Goal: Task Accomplishment & Management: Manage account settings

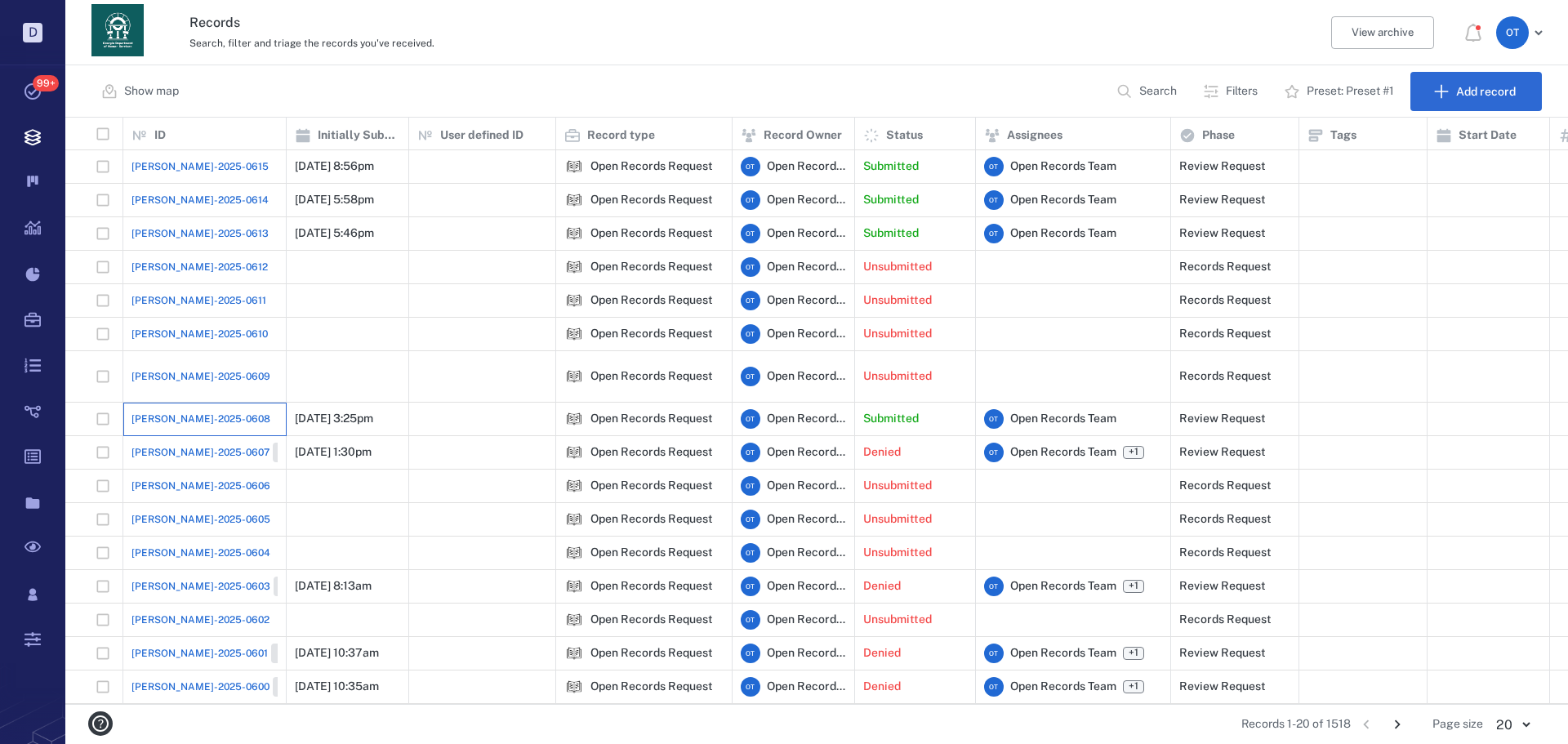
click at [210, 402] on div "[PERSON_NAME]-2025-0608" at bounding box center [204, 418] width 146 height 33
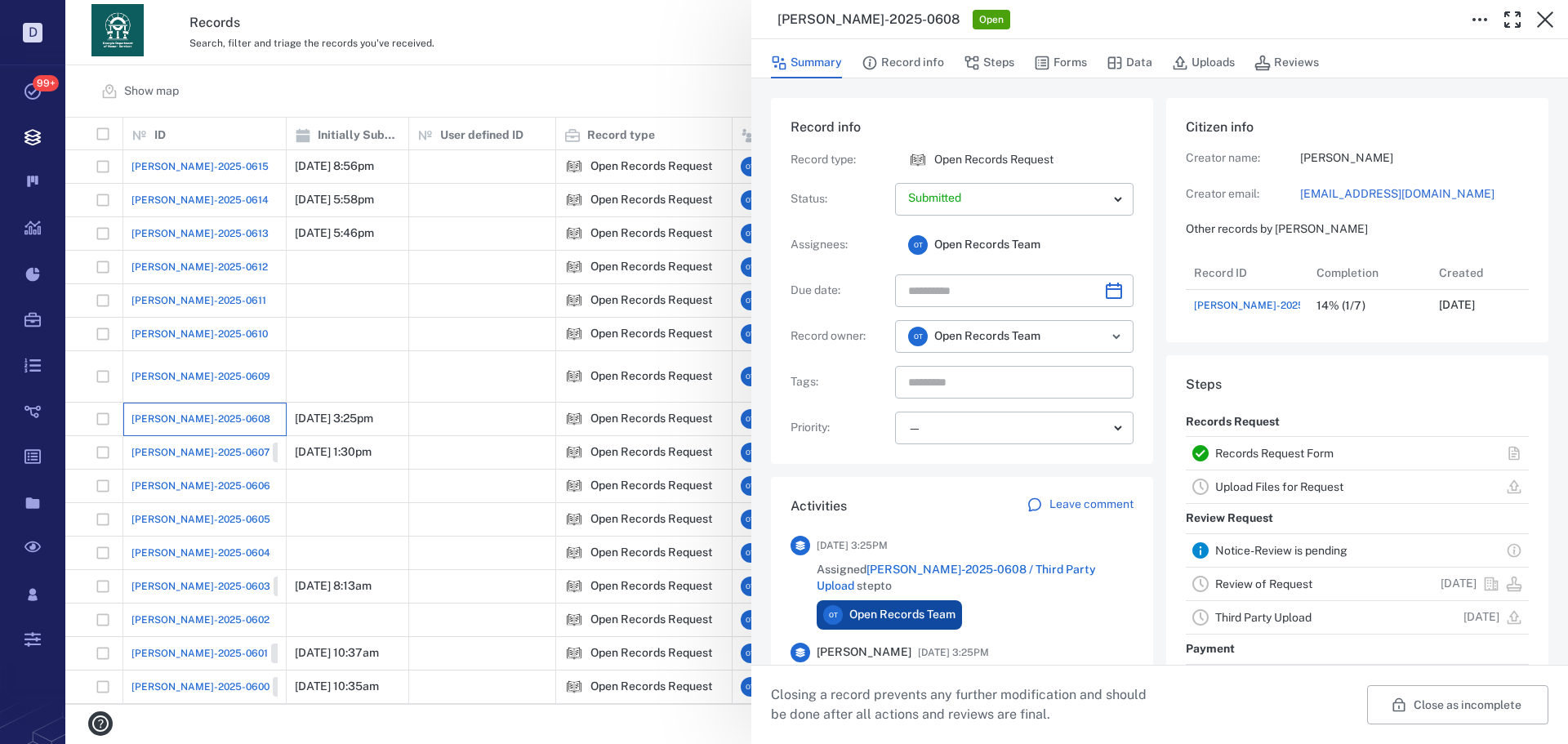
scroll to position [65, 325]
click at [1083, 64] on button "Forms" at bounding box center [1060, 62] width 53 height 31
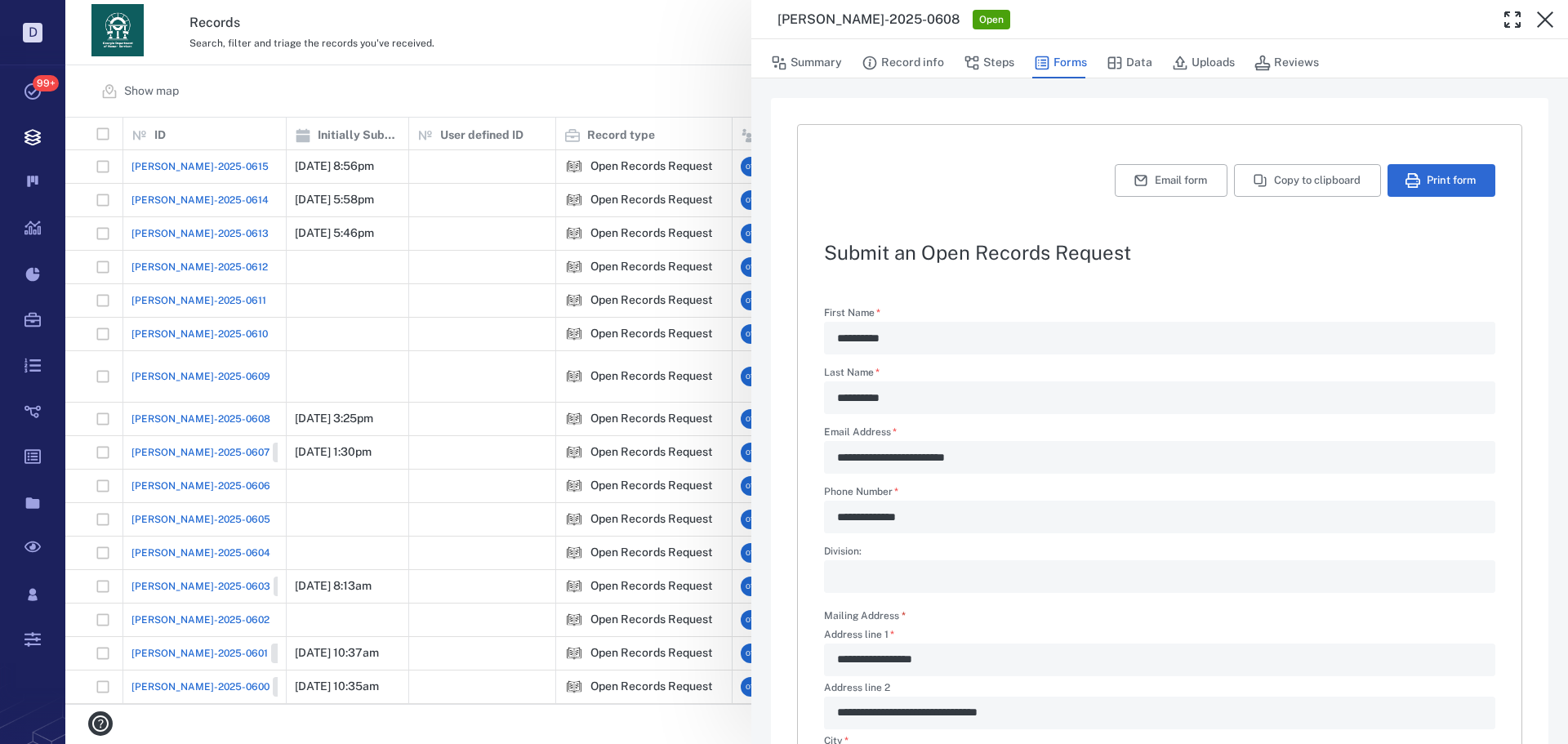
drag, startPoint x: 667, startPoint y: 75, endPoint x: 573, endPoint y: 116, distance: 102.6
click at [664, 72] on div "**********" at bounding box center [816, 372] width 1502 height 744
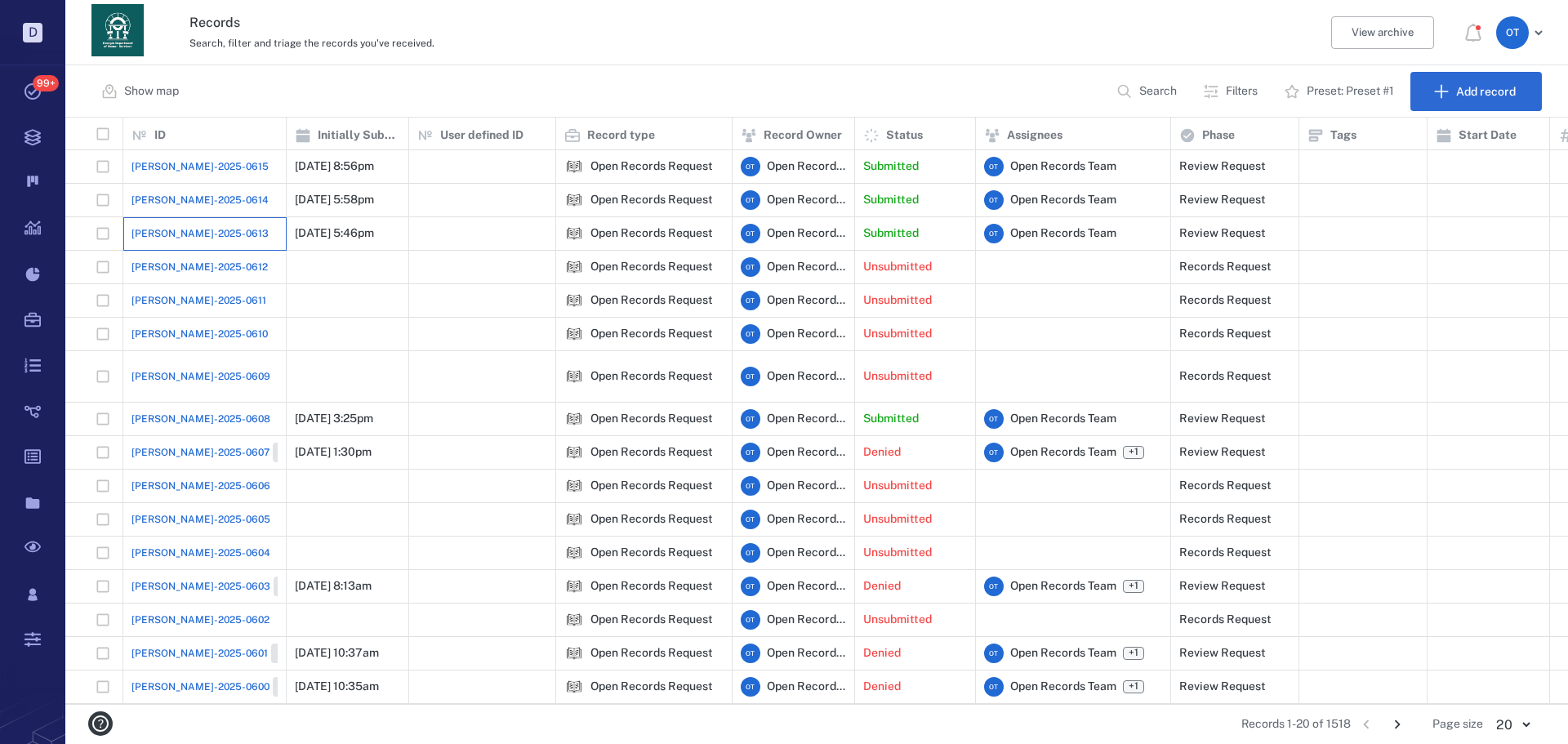
click at [209, 234] on div "[PERSON_NAME]-2025-0613" at bounding box center [204, 234] width 146 height 33
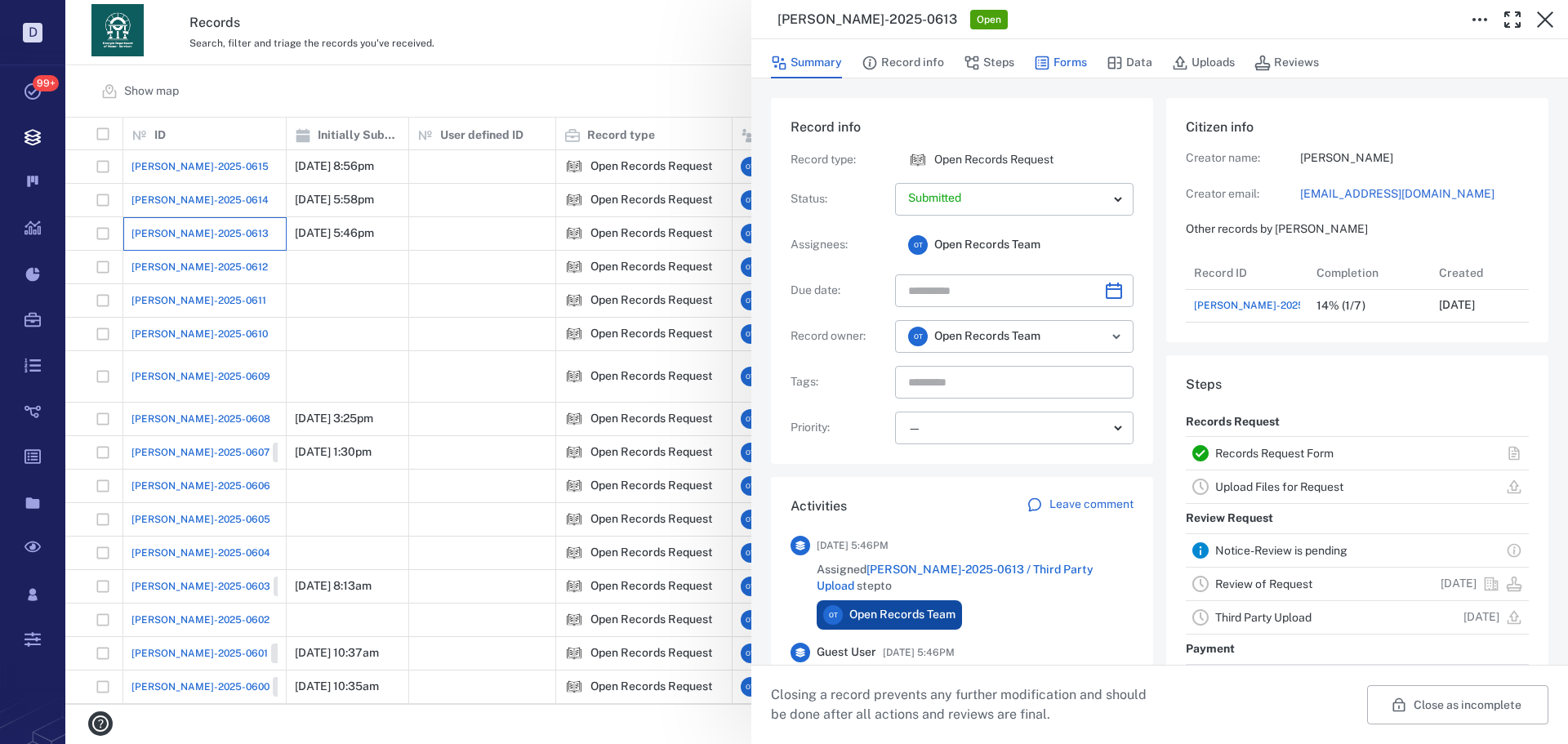
scroll to position [13, 13]
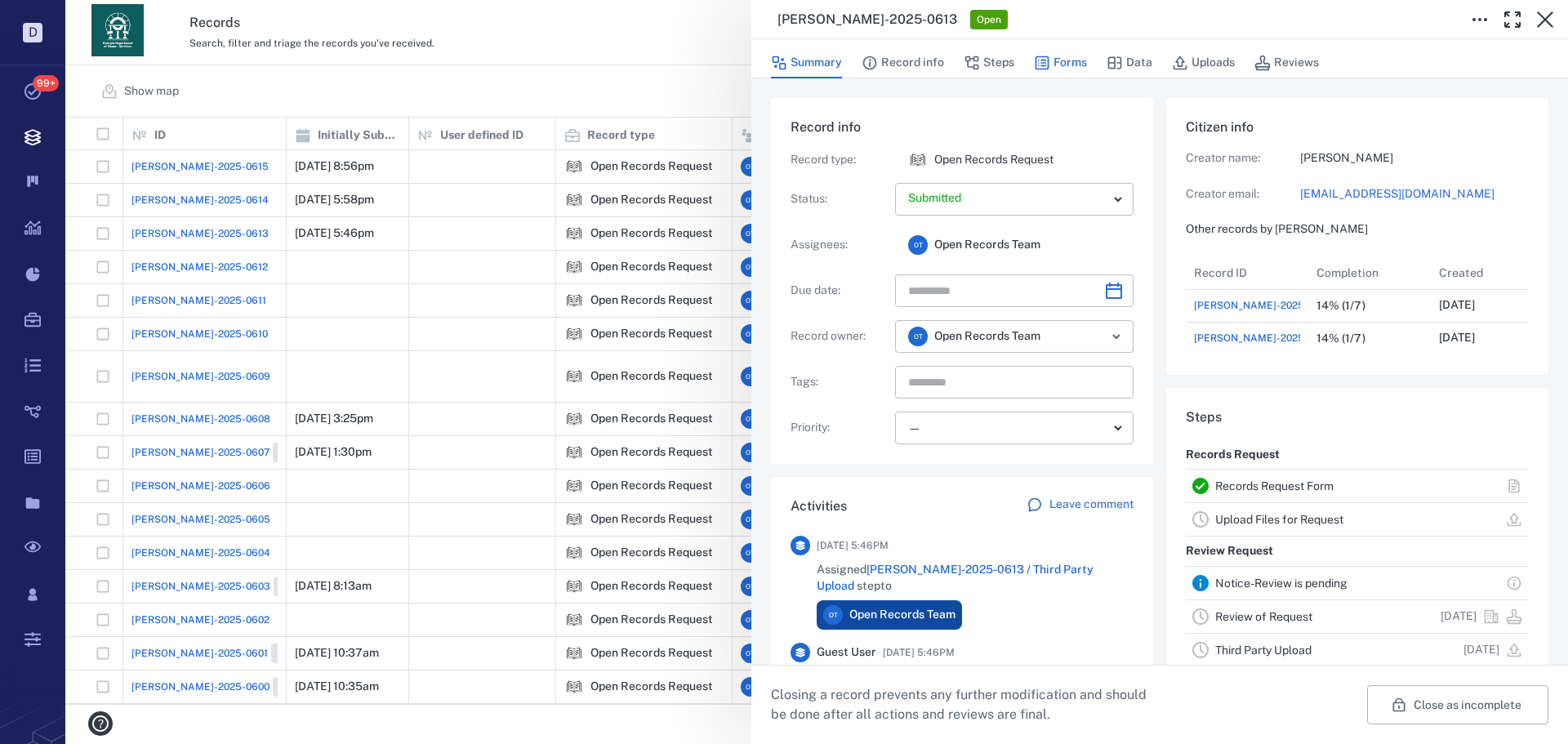
click at [1068, 59] on button "Forms" at bounding box center [1060, 62] width 53 height 31
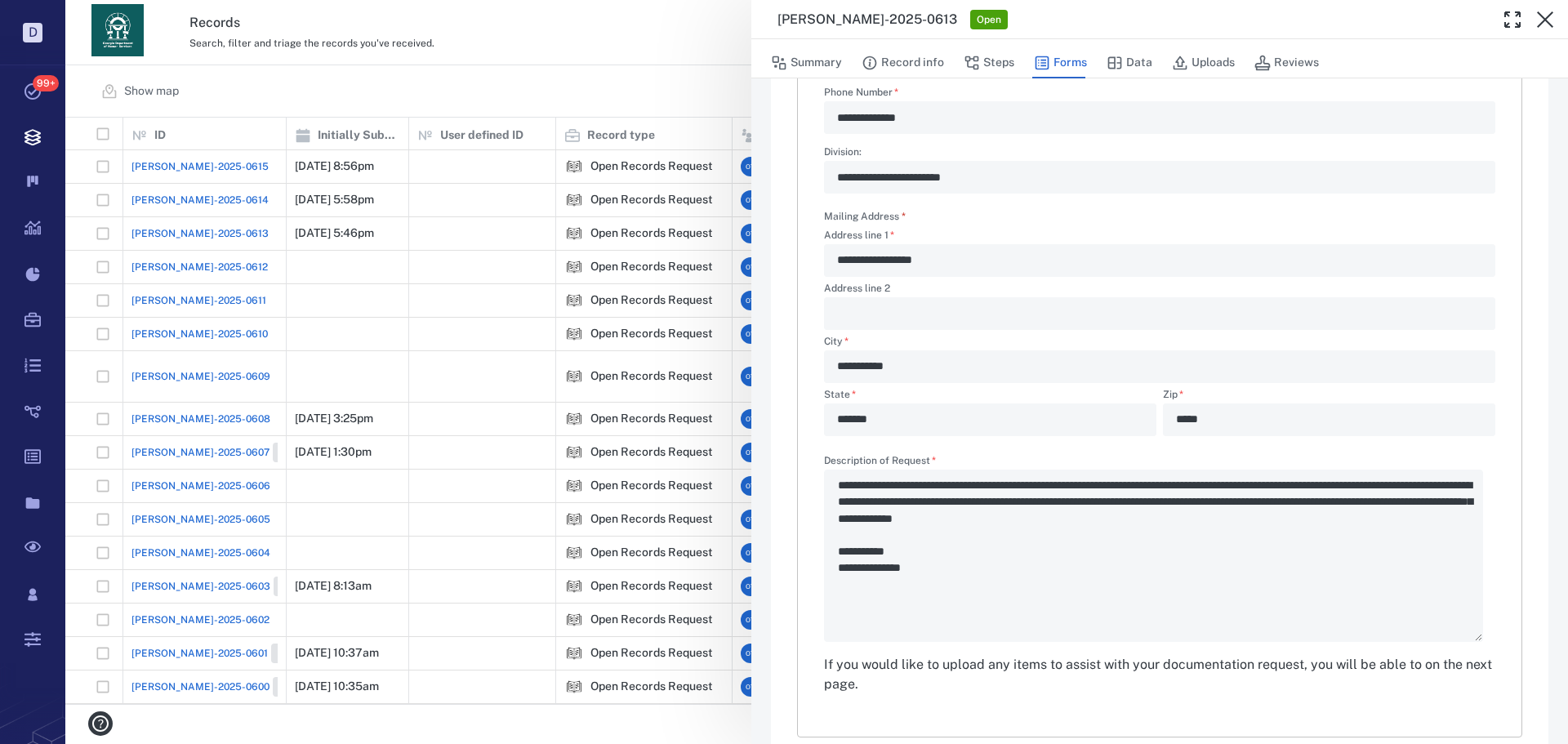
scroll to position [439, 0]
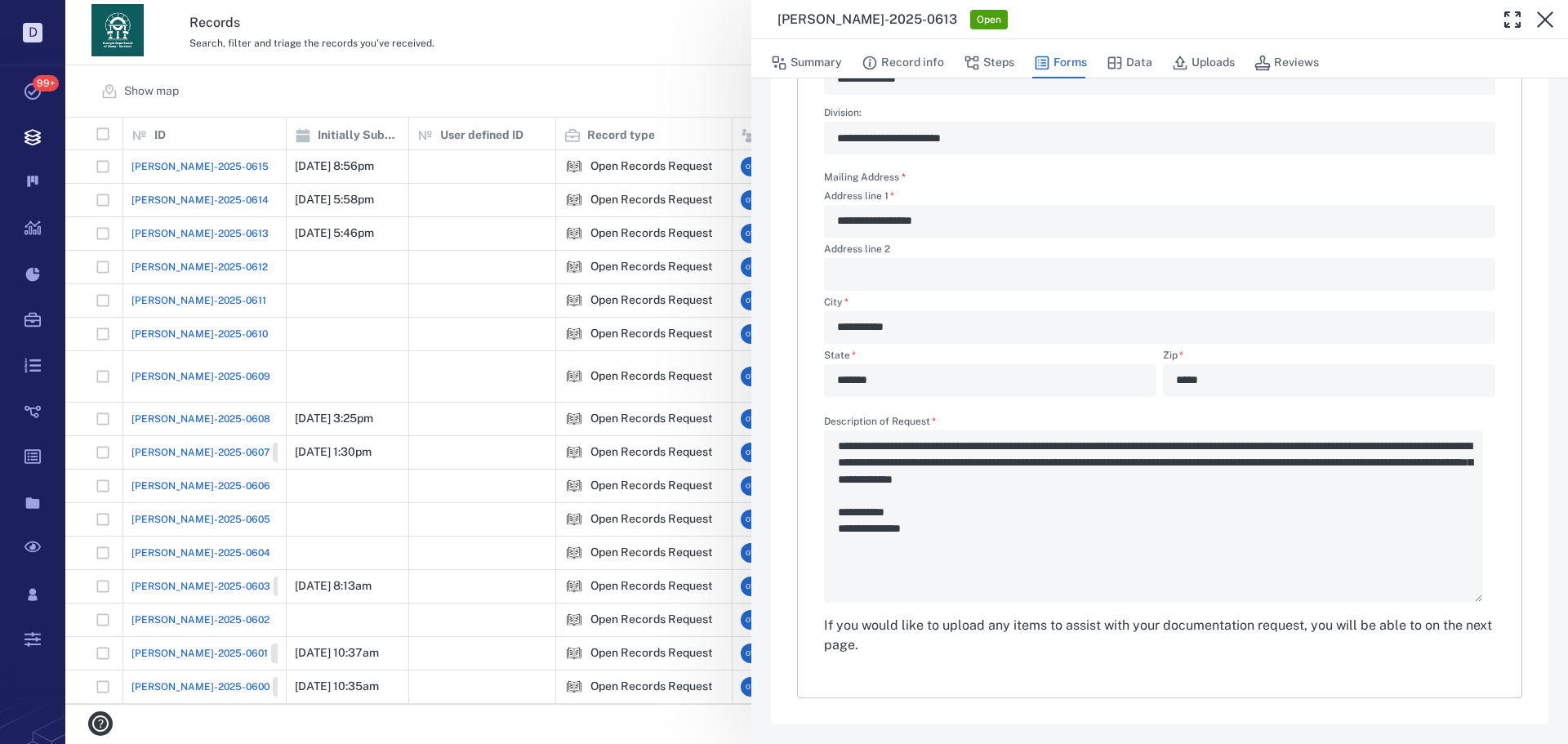
click at [553, 86] on div "**********" at bounding box center [816, 372] width 1502 height 744
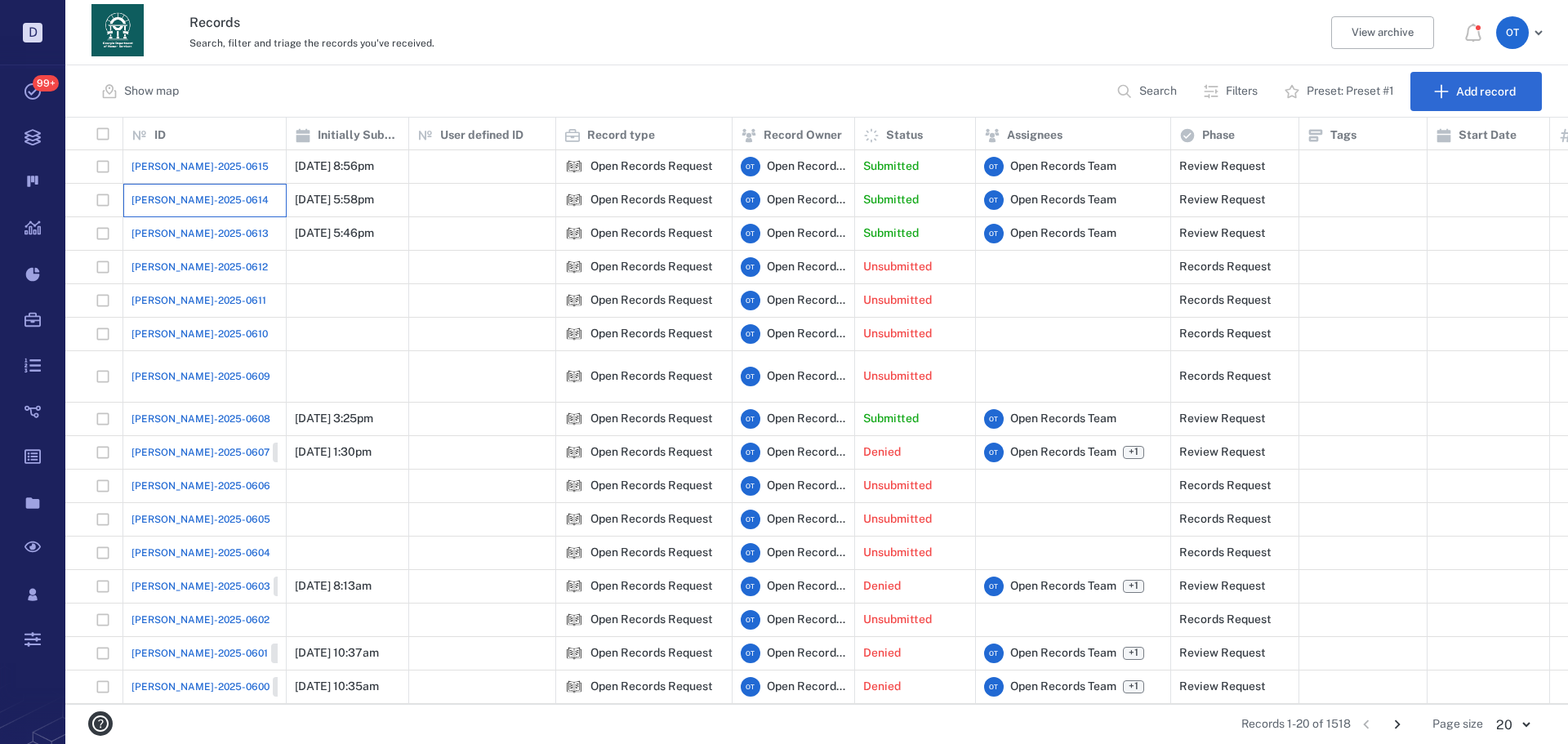
click at [206, 200] on div "[PERSON_NAME]-2025-0614" at bounding box center [204, 200] width 146 height 33
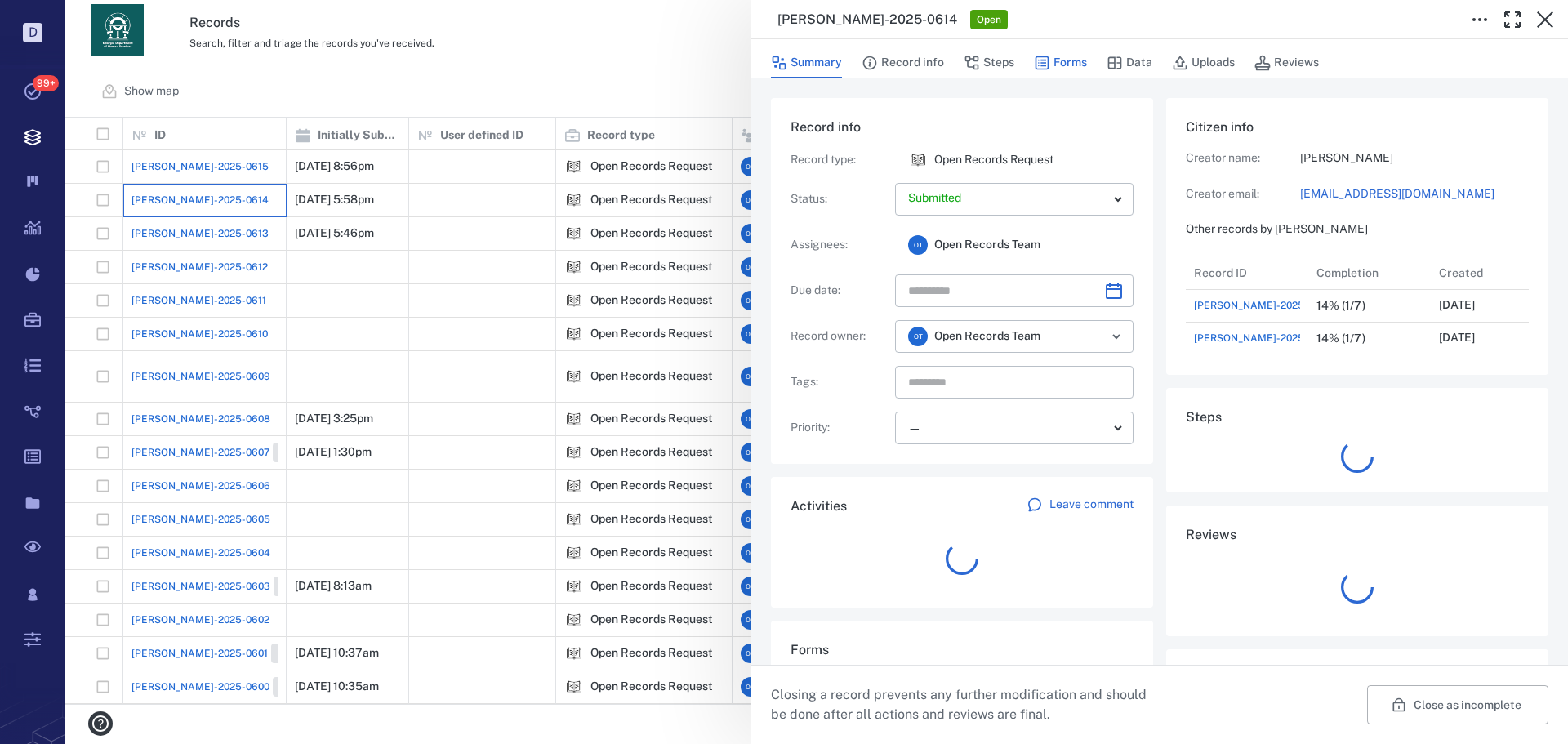
scroll to position [98, 325]
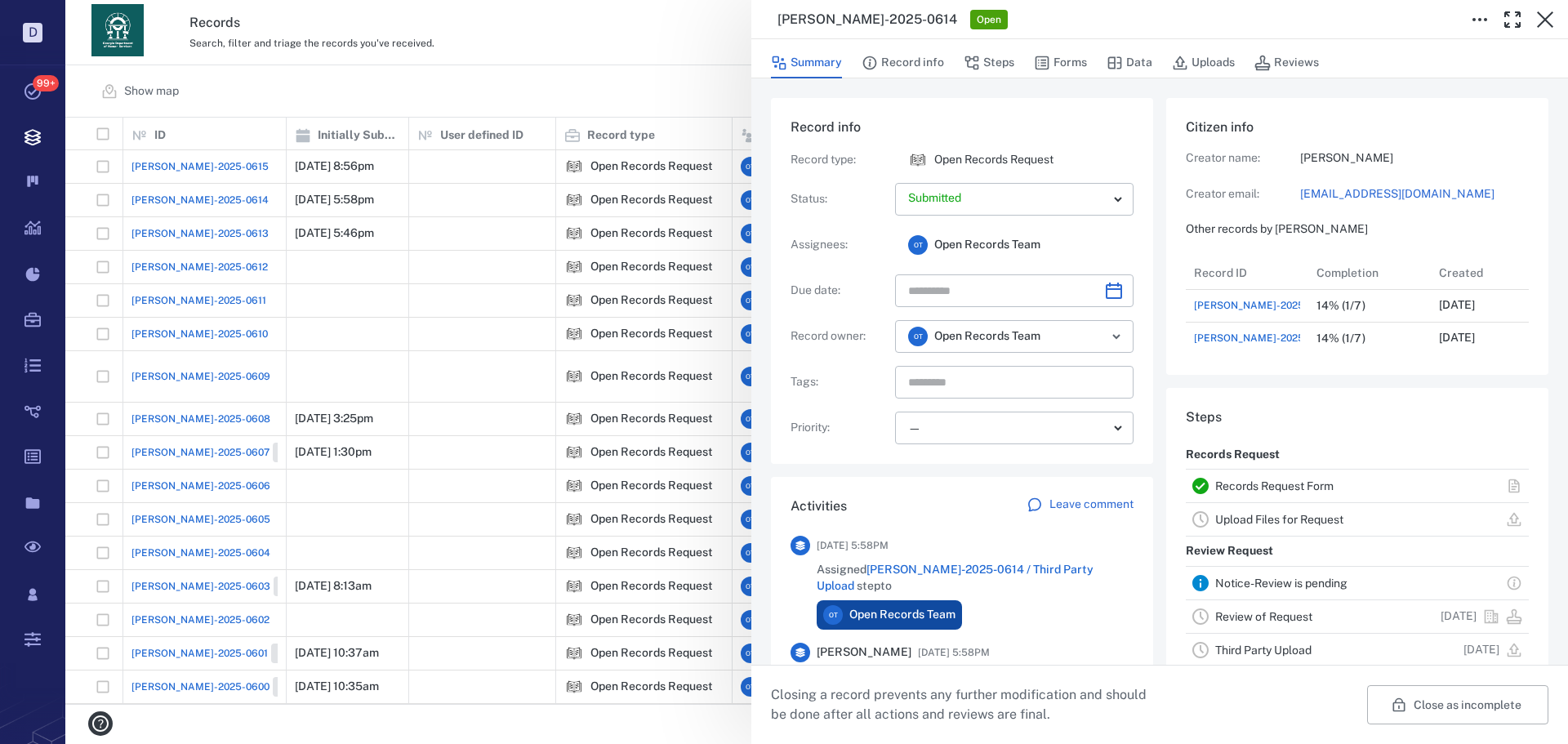
drag, startPoint x: 297, startPoint y: 217, endPoint x: 992, endPoint y: 110, distance: 703.2
click at [295, 216] on div "ORR-2025-0614 Open Summary Record info Steps Forms Data Uploads Reviews Record …" at bounding box center [816, 372] width 1502 height 744
click at [212, 172] on div "[PERSON_NAME]-2025-0615" at bounding box center [204, 167] width 146 height 33
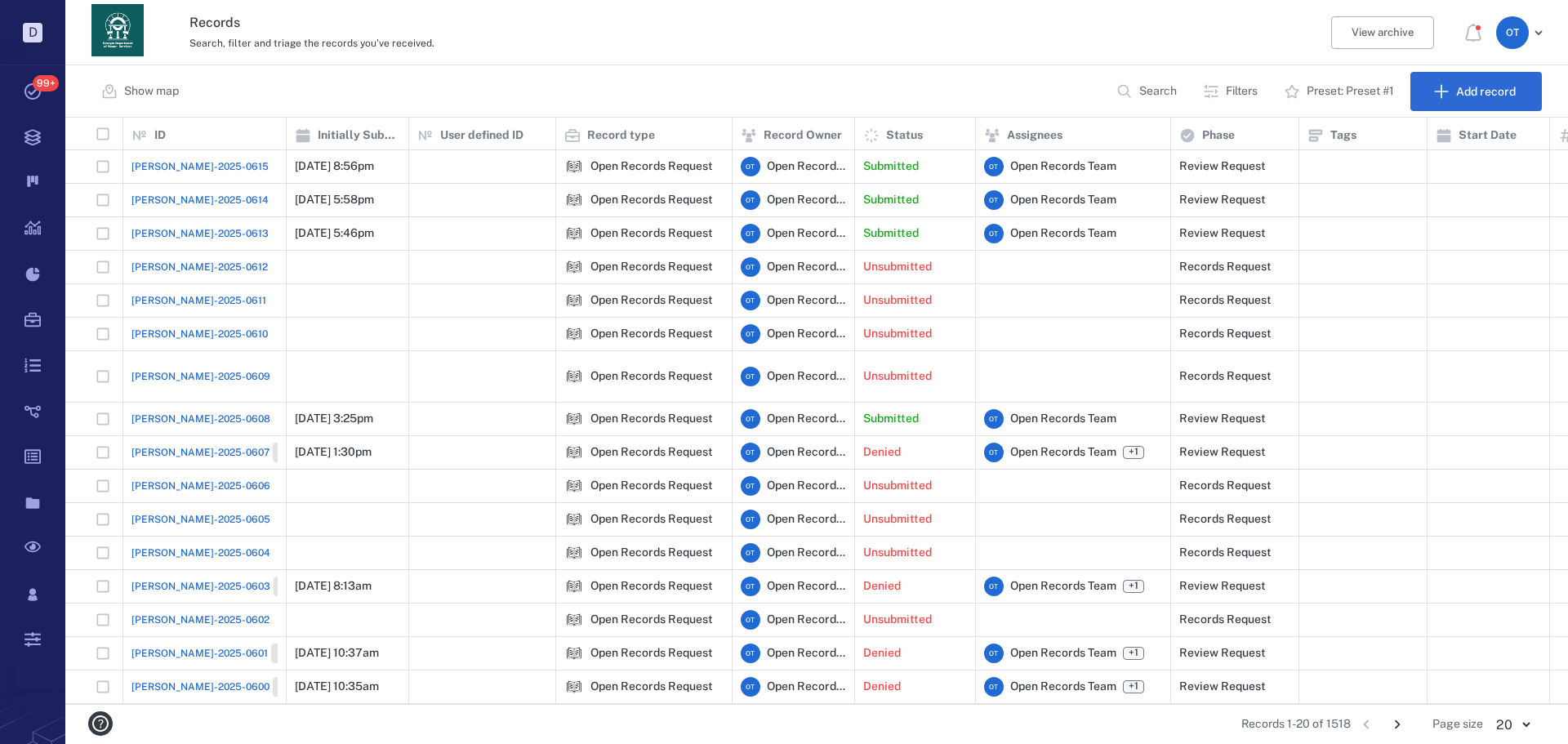
click at [169, 164] on span "[PERSON_NAME]-2025-0615" at bounding box center [199, 166] width 137 height 14
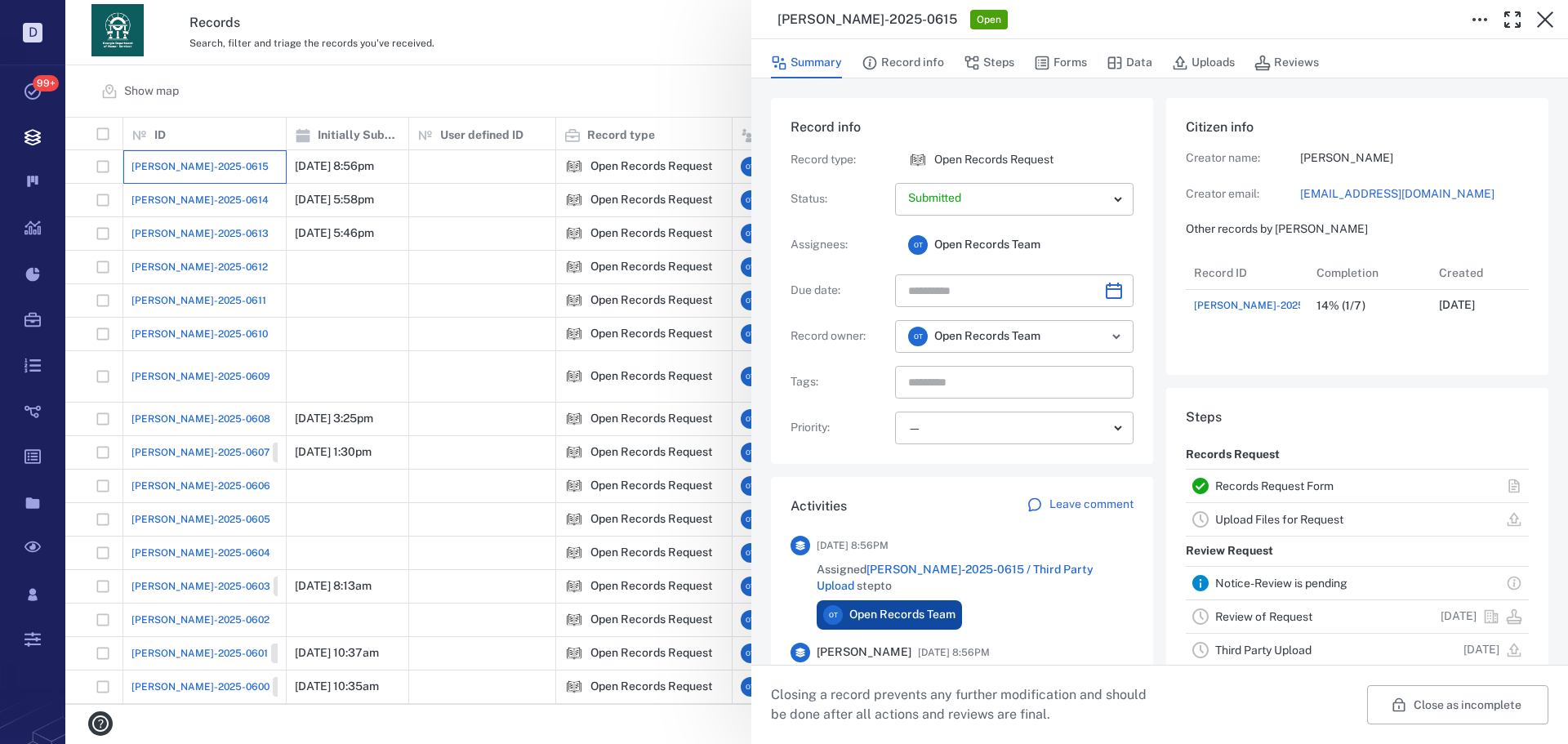
scroll to position [65, 325]
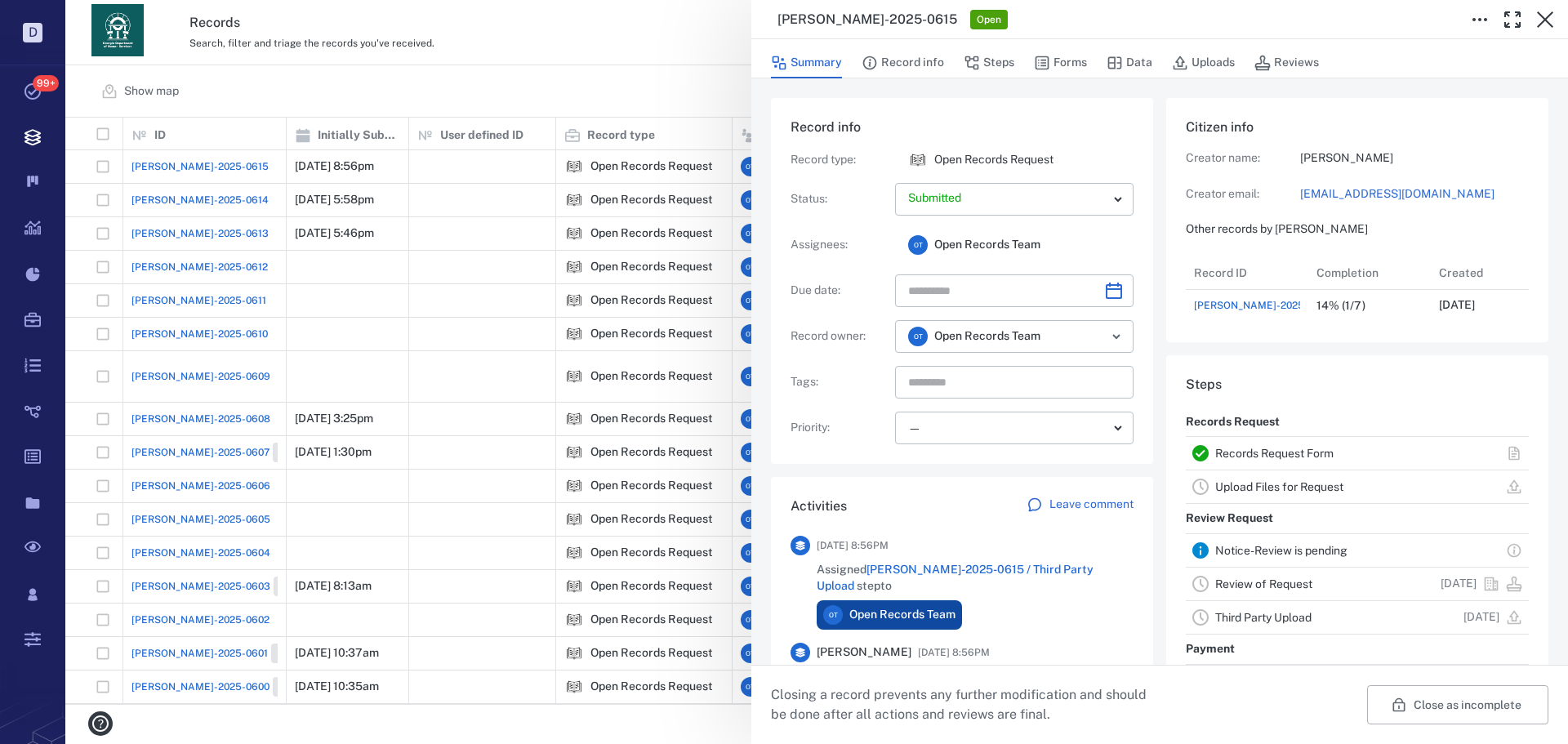
click at [1080, 70] on button "Forms" at bounding box center [1060, 62] width 53 height 31
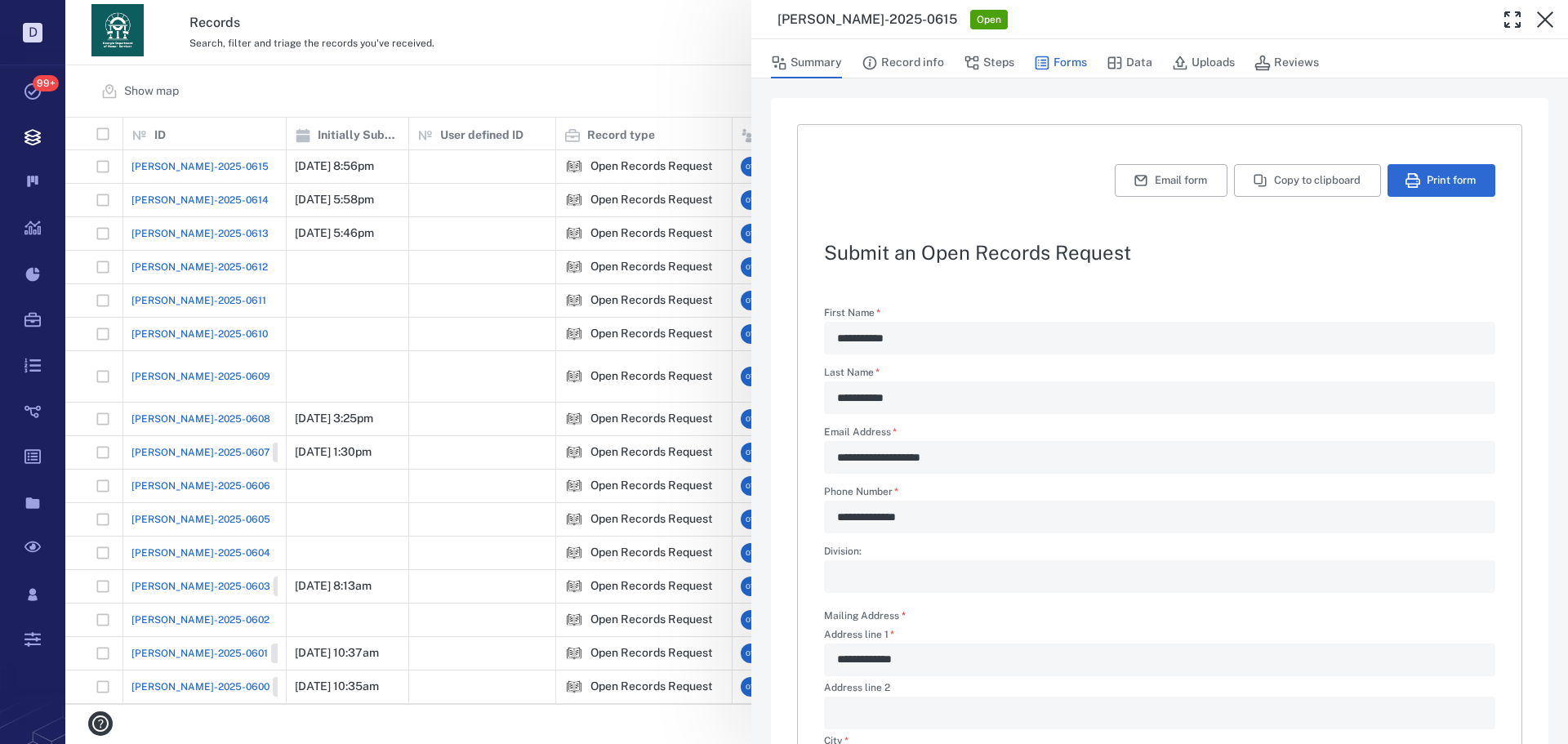
type textarea "*"
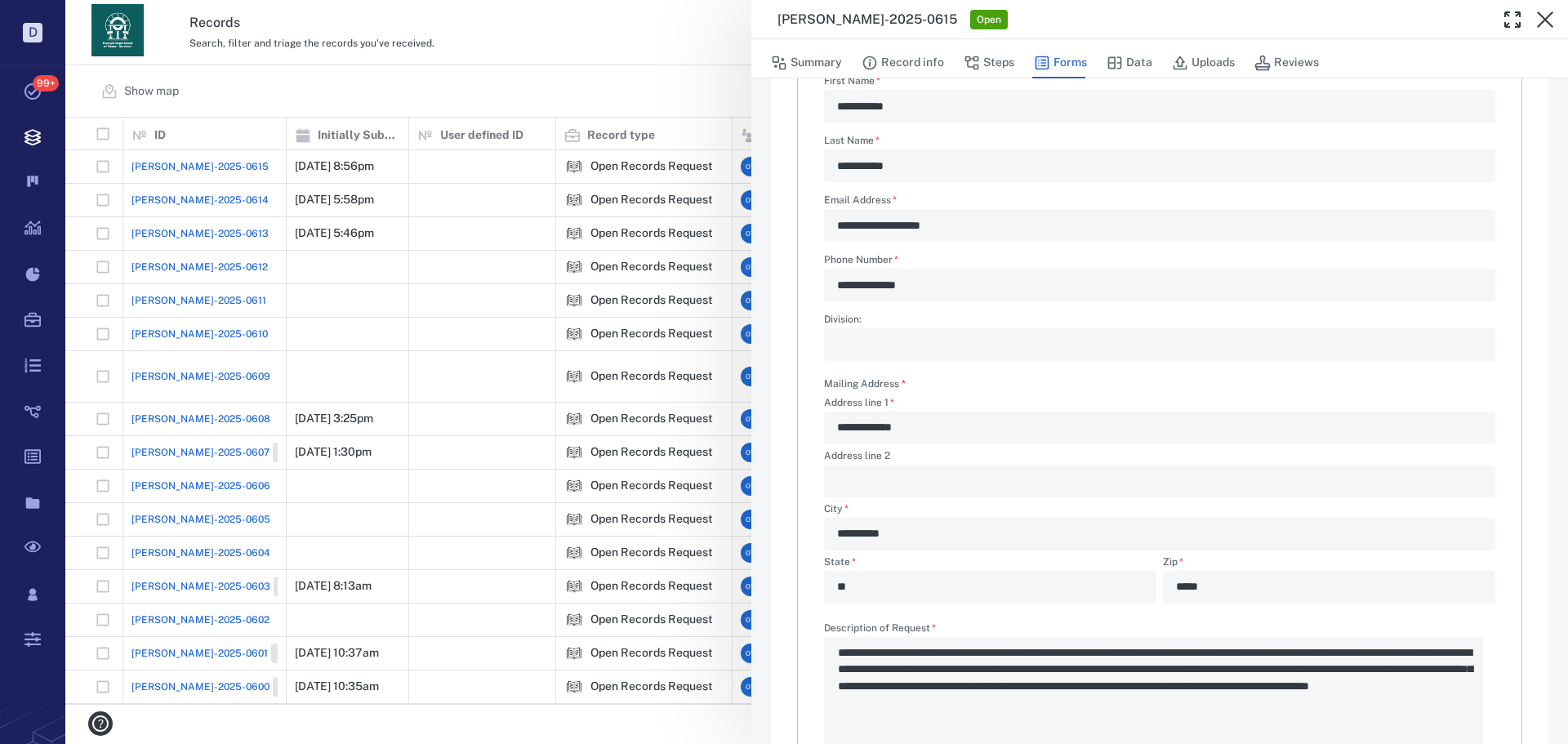
scroll to position [406, 0]
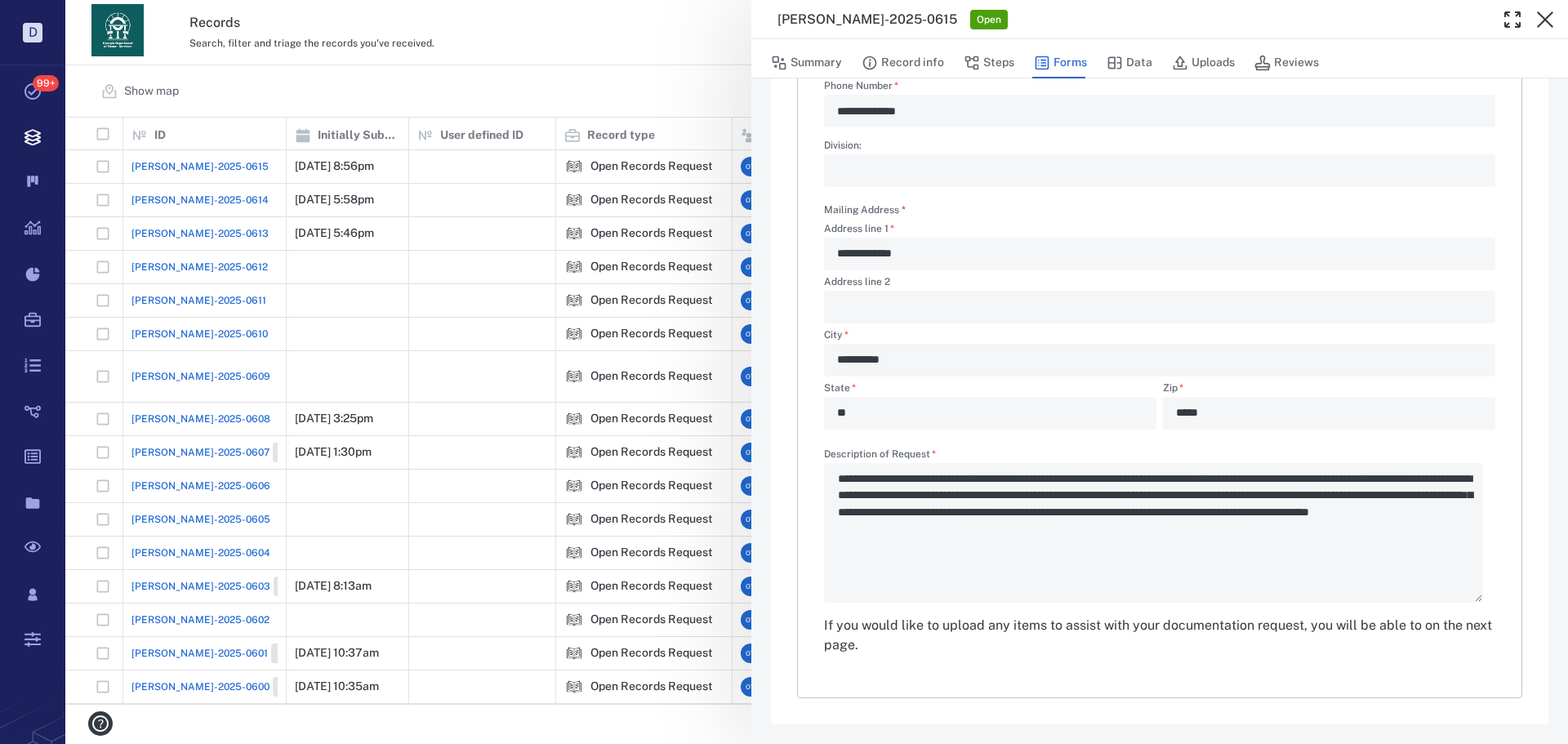
click at [601, 64] on div "**********" at bounding box center [816, 372] width 1502 height 744
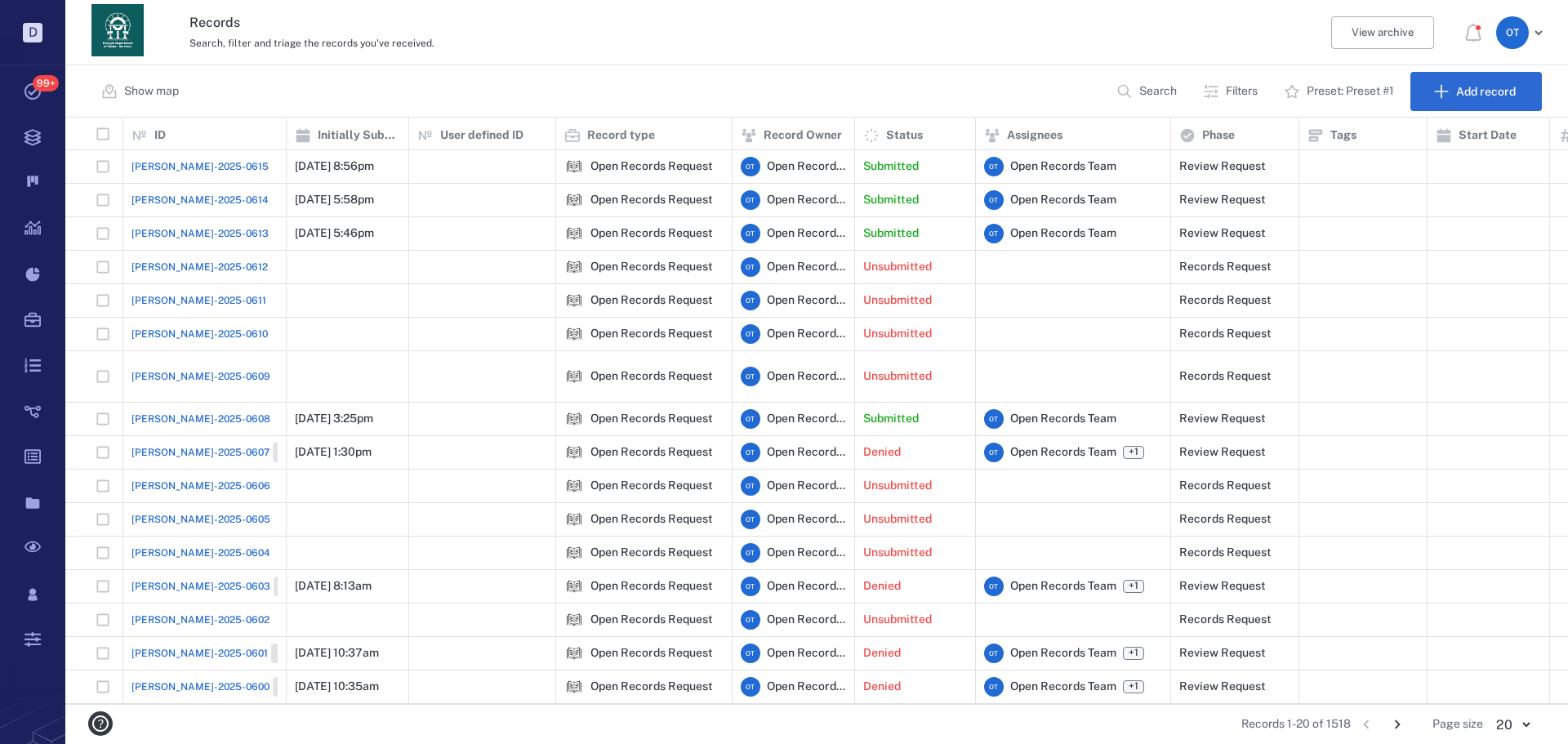
drag, startPoint x: 596, startPoint y: 62, endPoint x: 615, endPoint y: 68, distance: 19.9
click at [595, 62] on div "Records Search, filter and triage the records you've received. View archive O T" at bounding box center [816, 33] width 1502 height 65
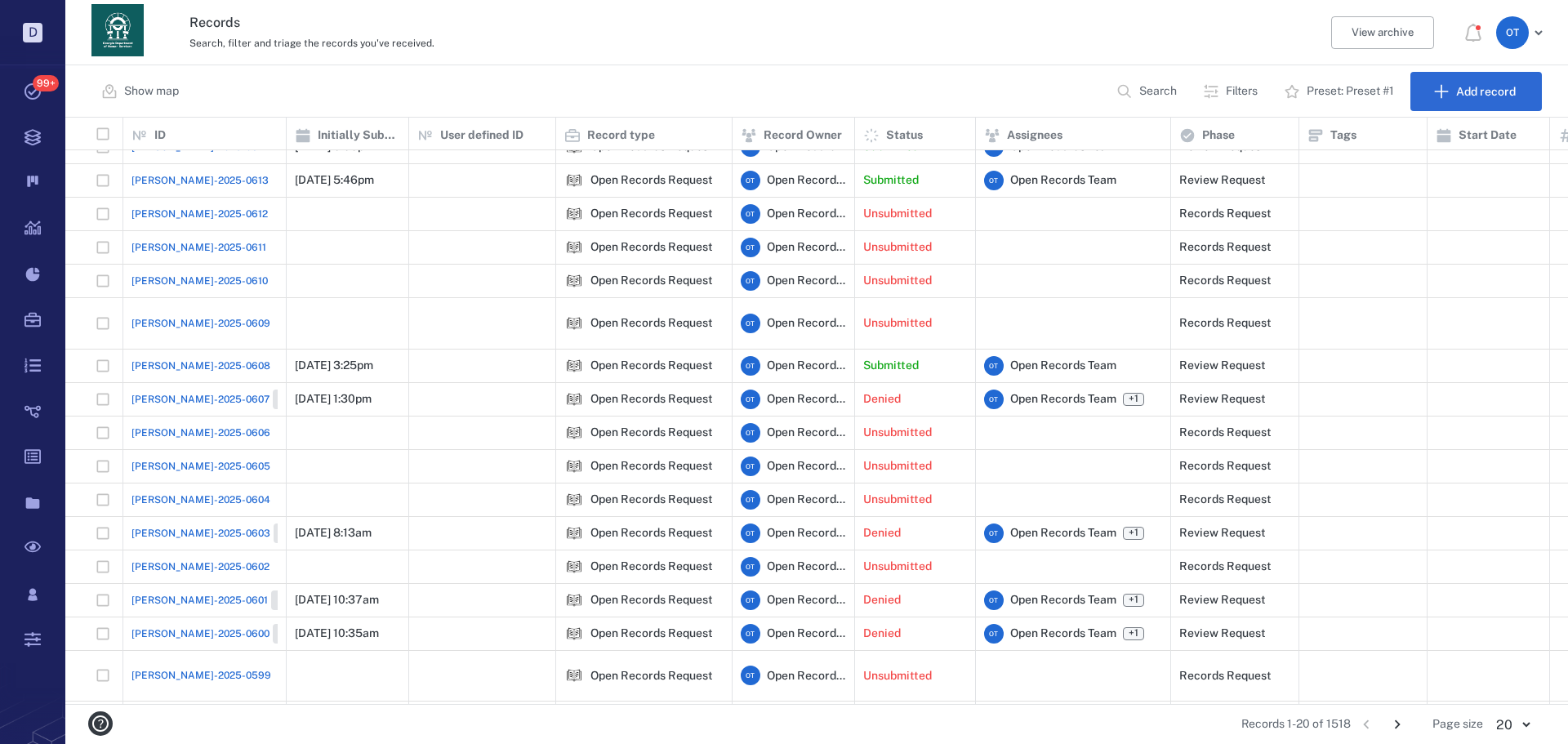
scroll to position [128, 0]
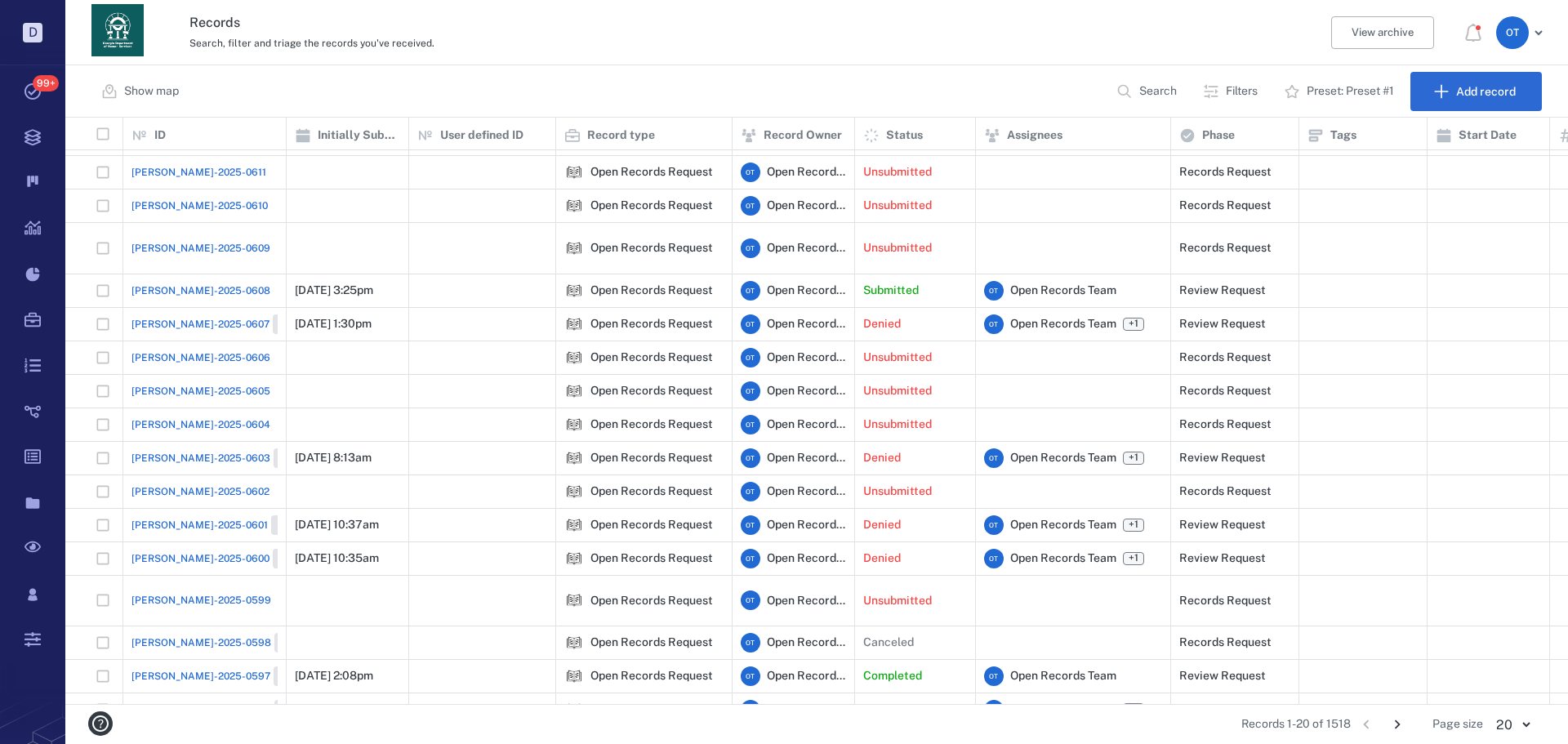
click at [175, 451] on span "[PERSON_NAME]-2025-0603" at bounding box center [200, 458] width 139 height 14
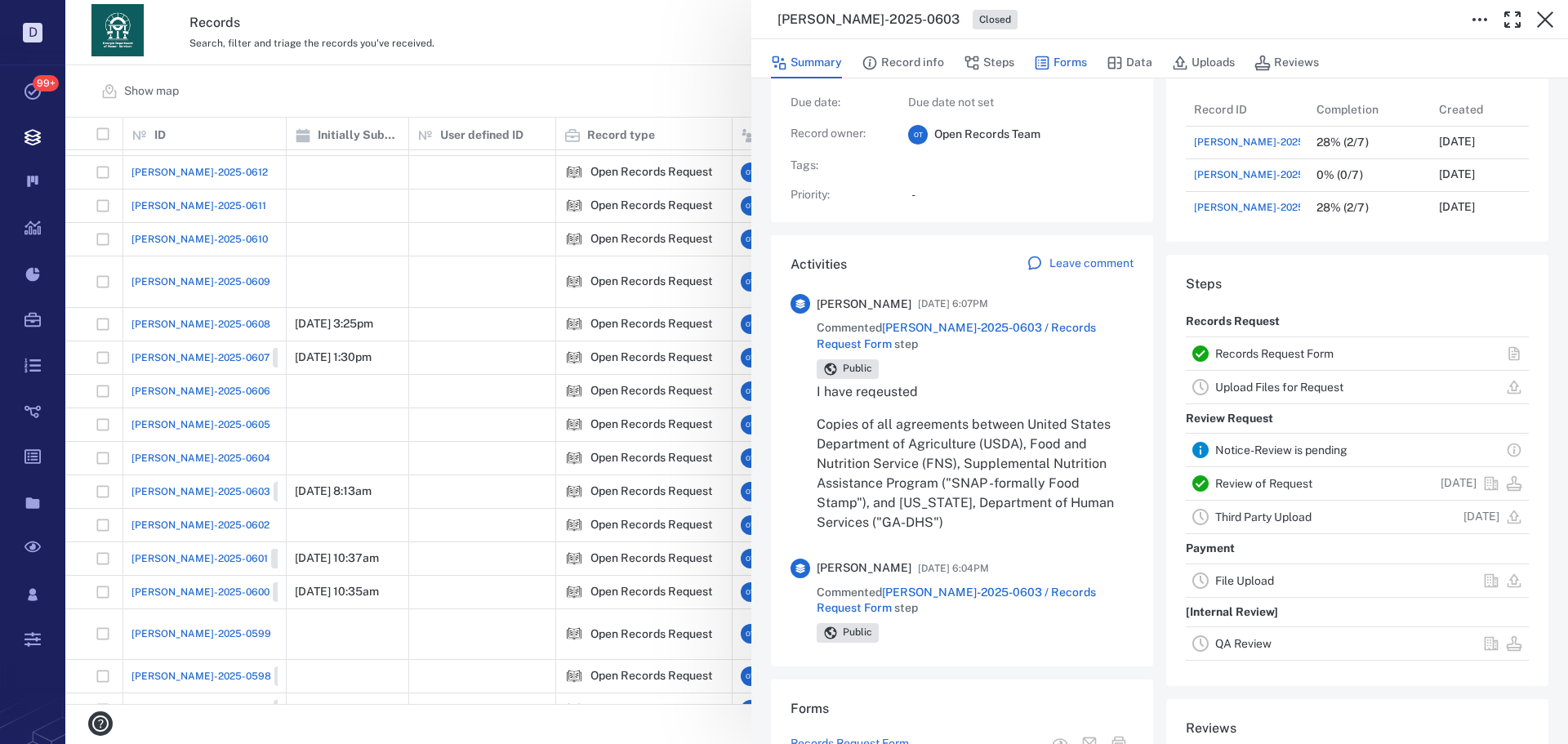
click at [1052, 59] on button "Forms" at bounding box center [1060, 62] width 53 height 31
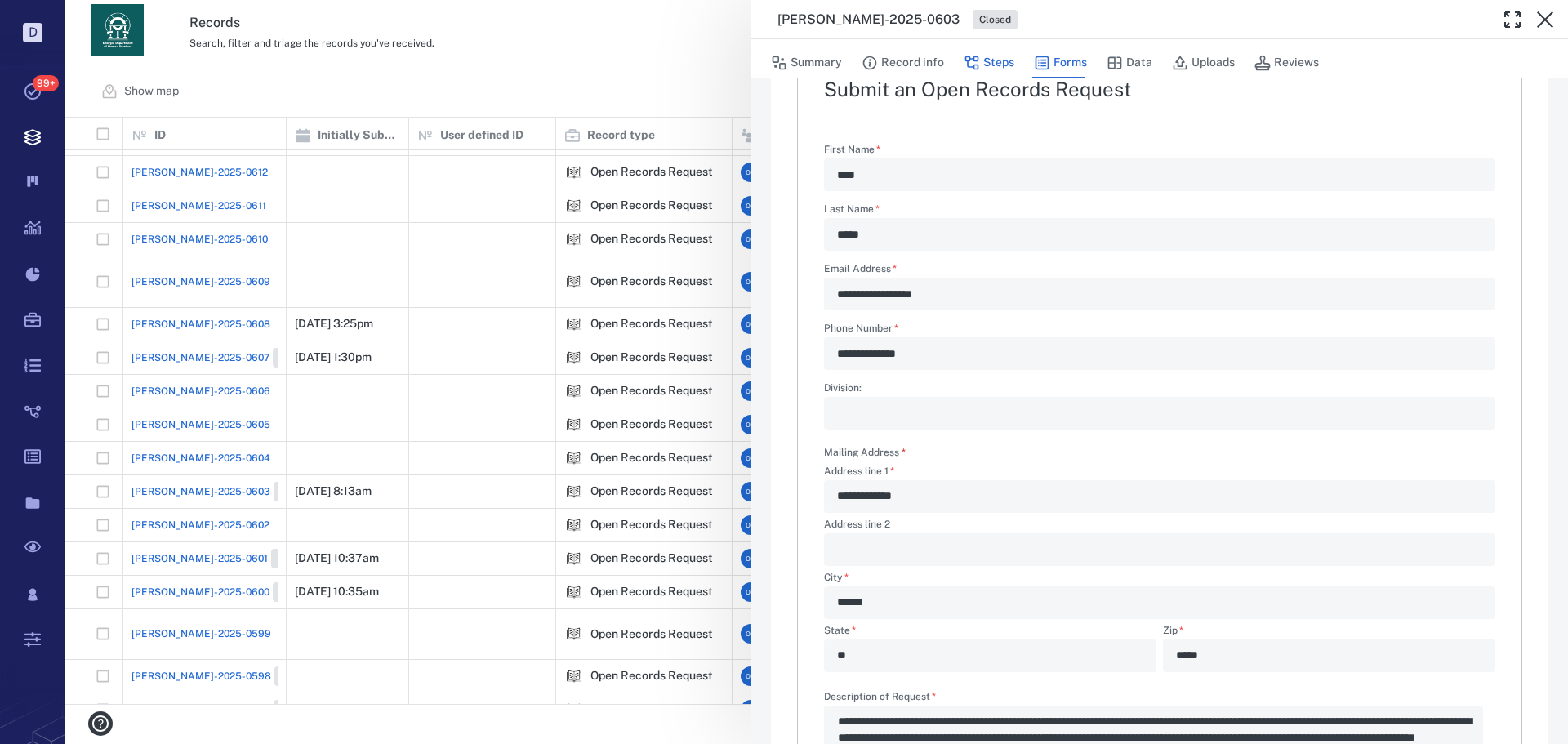
type textarea "*"
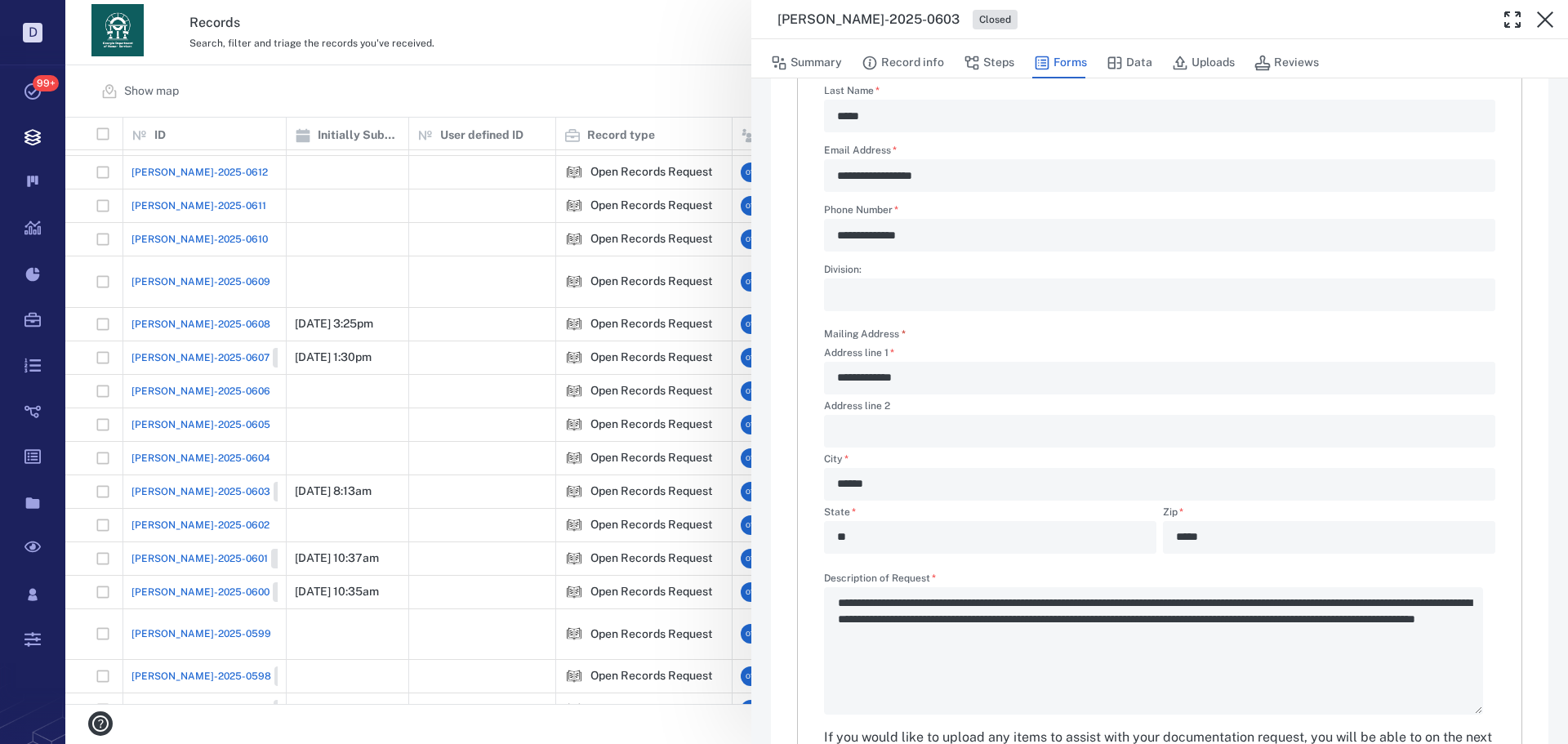
scroll to position [394, 0]
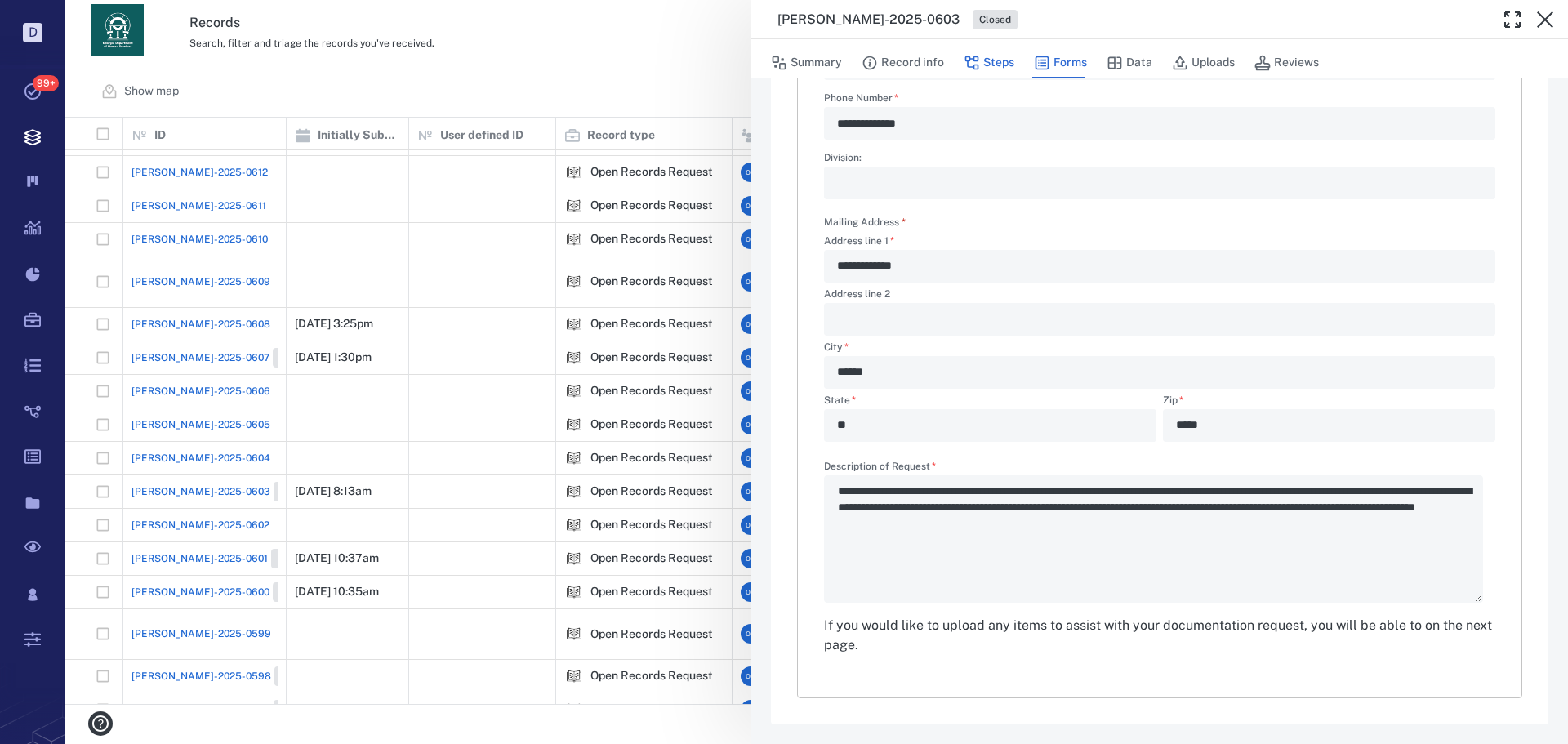
click at [963, 70] on icon "button" at bounding box center [971, 62] width 16 height 16
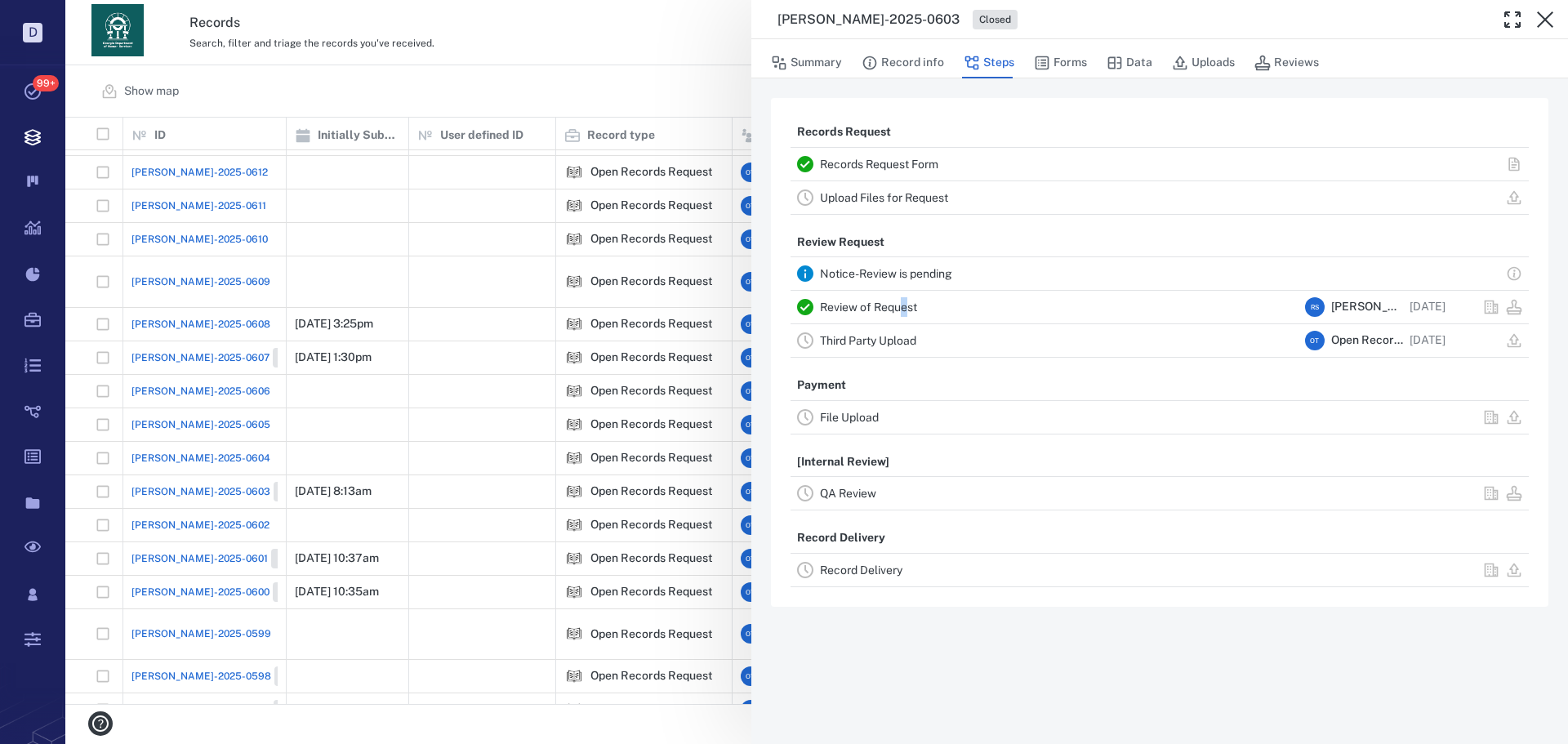
click at [903, 299] on div "Review of Request" at bounding box center [1059, 306] width 479 height 19
click at [902, 303] on link "Review of Request" at bounding box center [867, 307] width 97 height 13
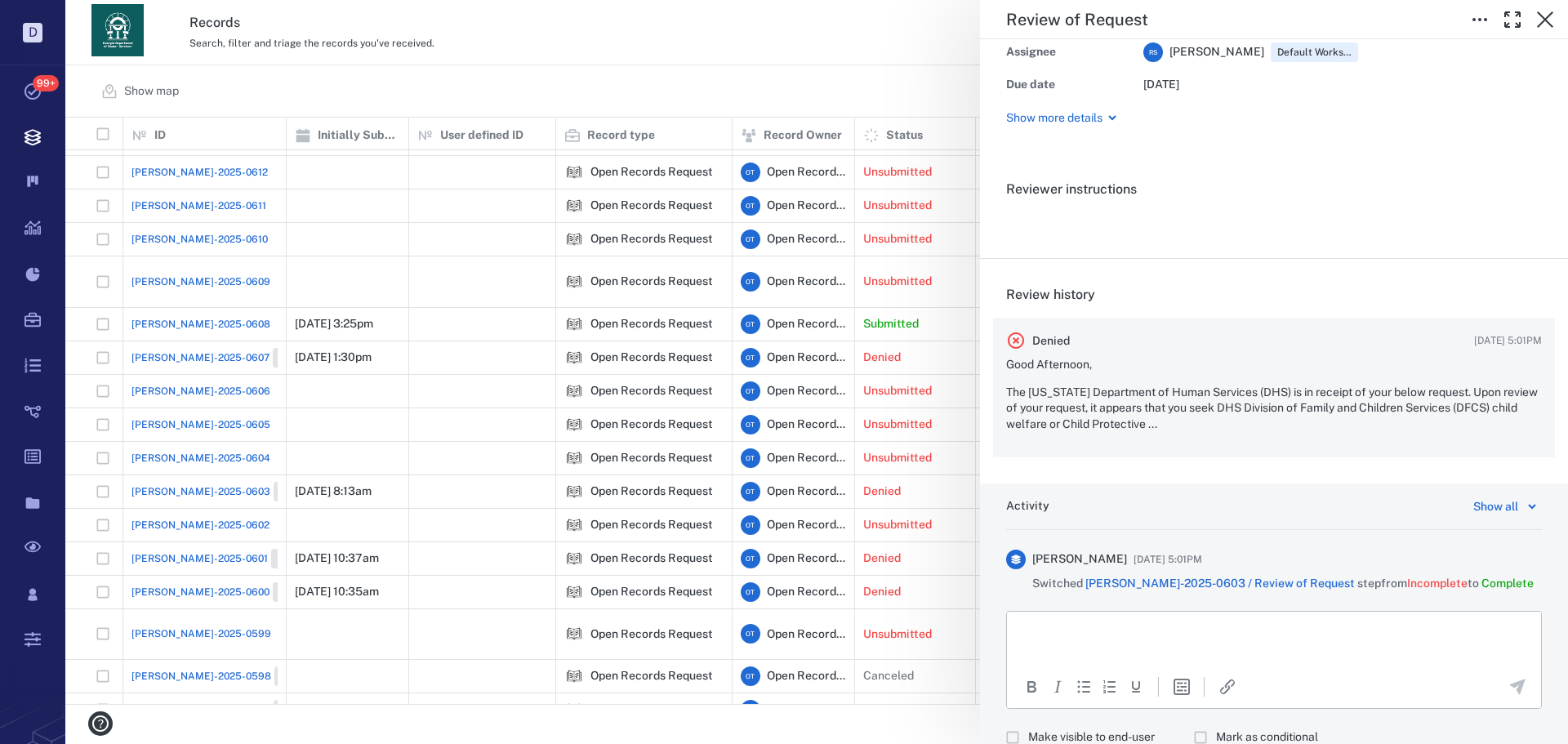
click at [1171, 374] on div "Good Afternoon, The Georgia Department of Human Services (DHS) is in receipt of…" at bounding box center [1274, 395] width 536 height 75
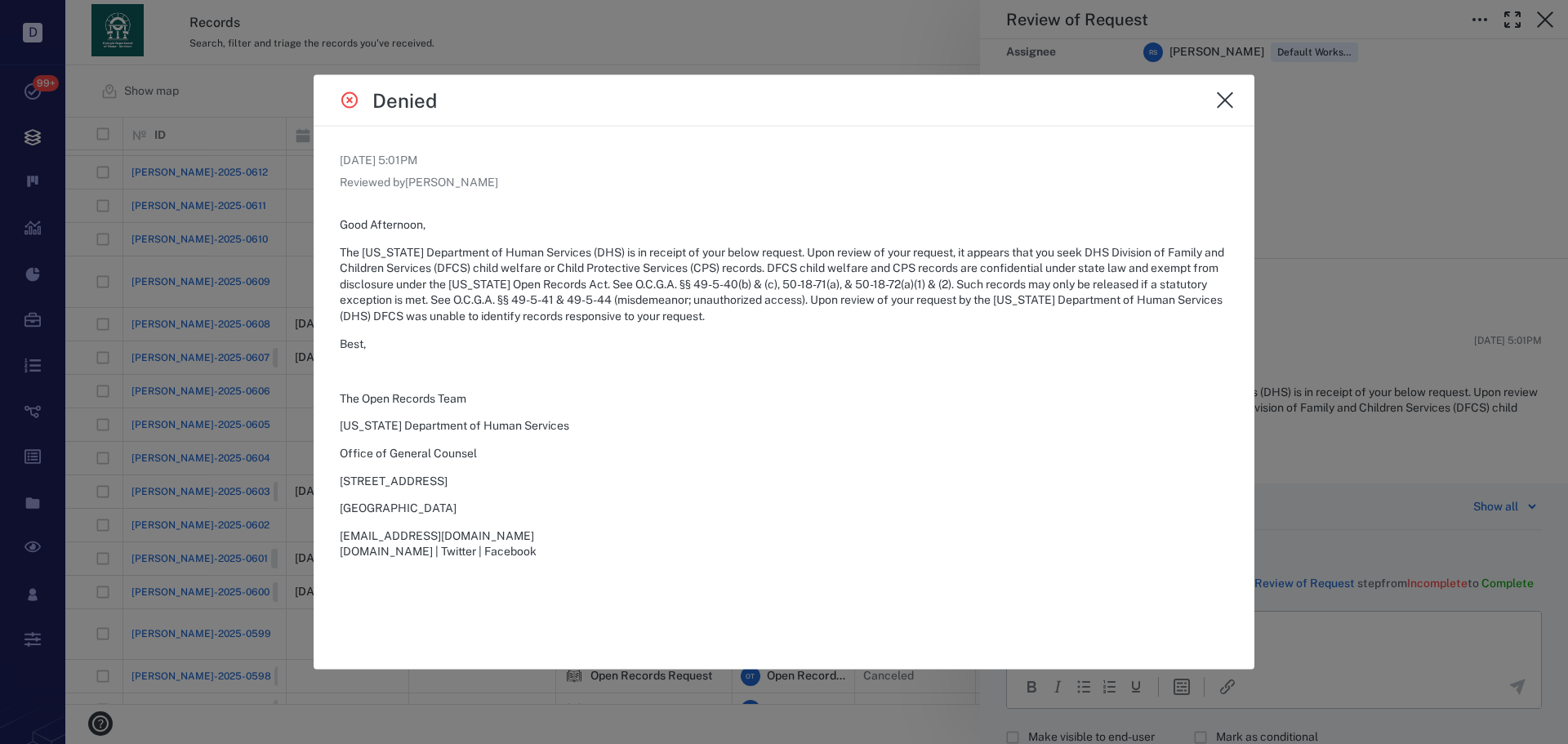
drag, startPoint x: 1273, startPoint y: 355, endPoint x: 1331, endPoint y: 371, distance: 60.2
click at [1274, 355] on div at bounding box center [784, 372] width 1568 height 744
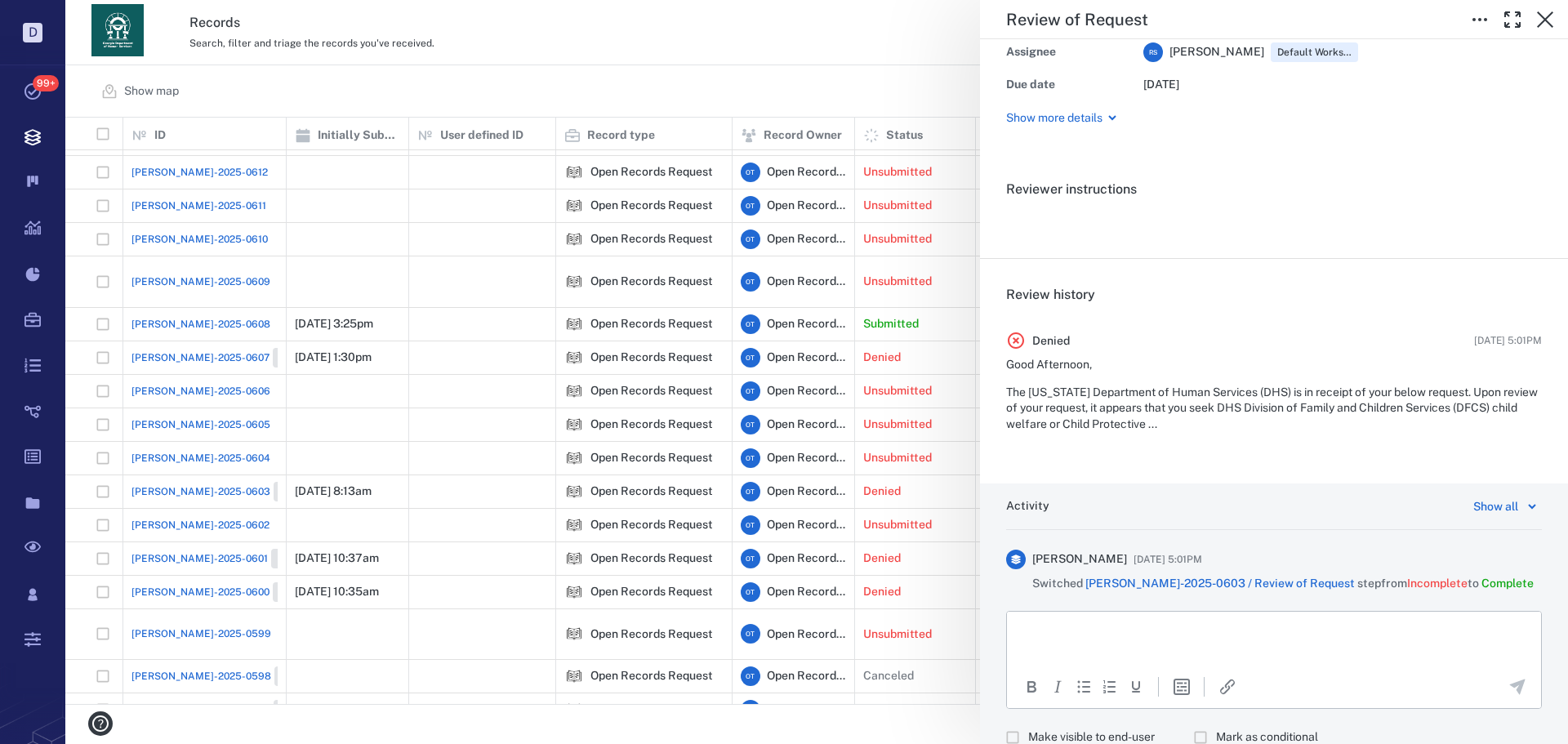
click at [709, 318] on div "Review of Request Status Complete Type Review Assignee R S Rochelle Stembridge …" at bounding box center [816, 372] width 1502 height 744
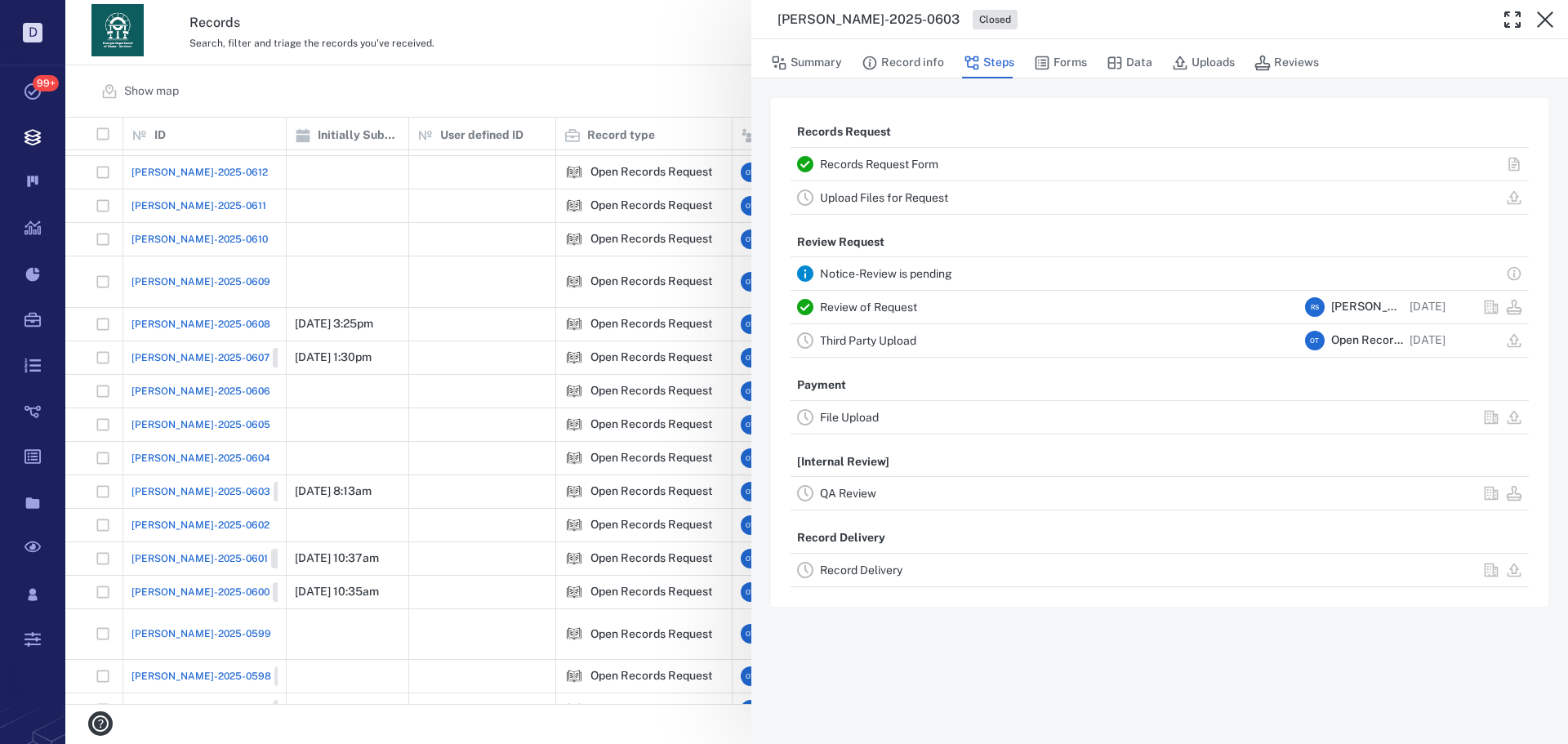
drag, startPoint x: 611, startPoint y: 389, endPoint x: 1524, endPoint y: 228, distance: 927.1
click at [611, 389] on div "ORR-2025-0603 Closed Summary Record info Steps Forms Data Uploads Reviews Recor…" at bounding box center [816, 372] width 1502 height 744
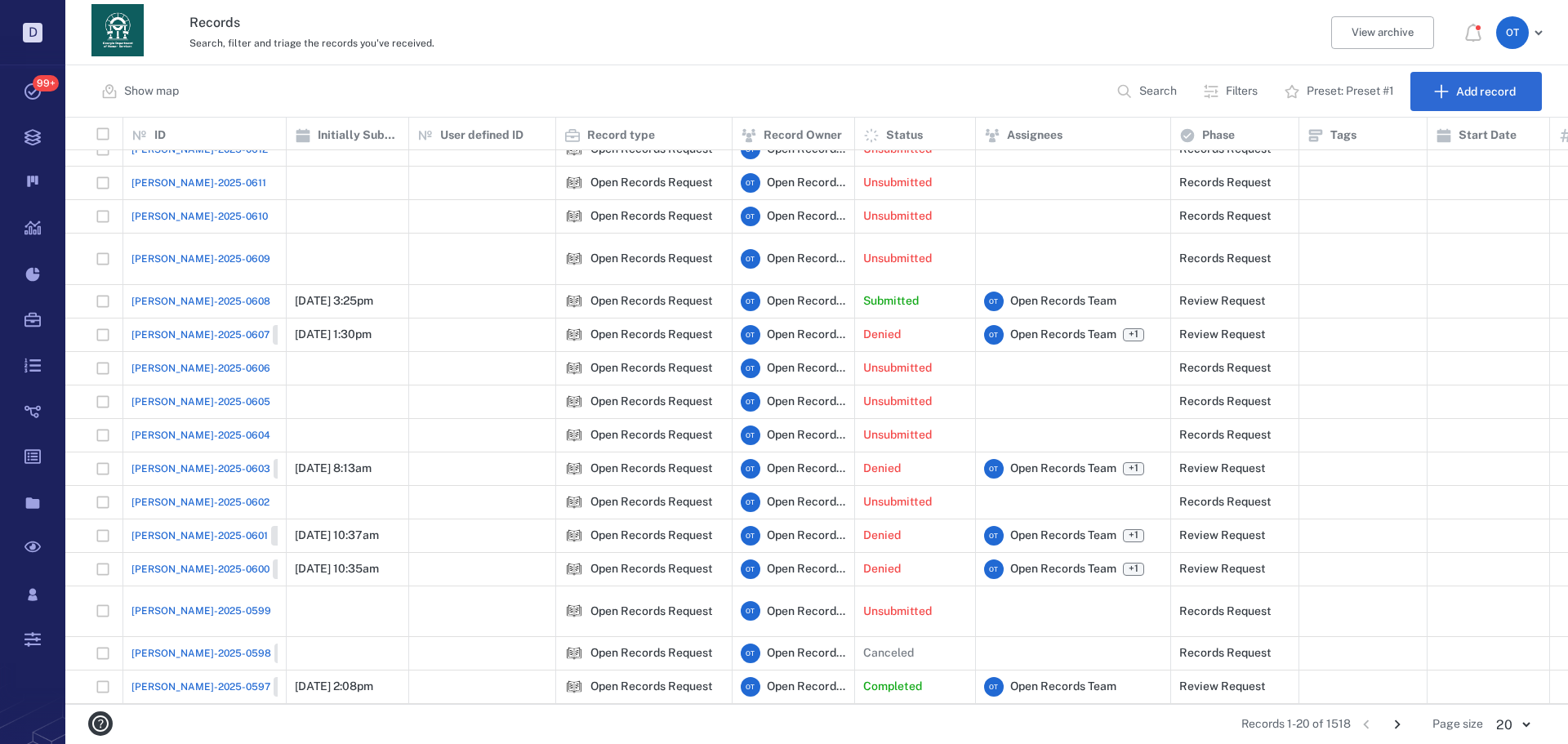
scroll to position [128, 0]
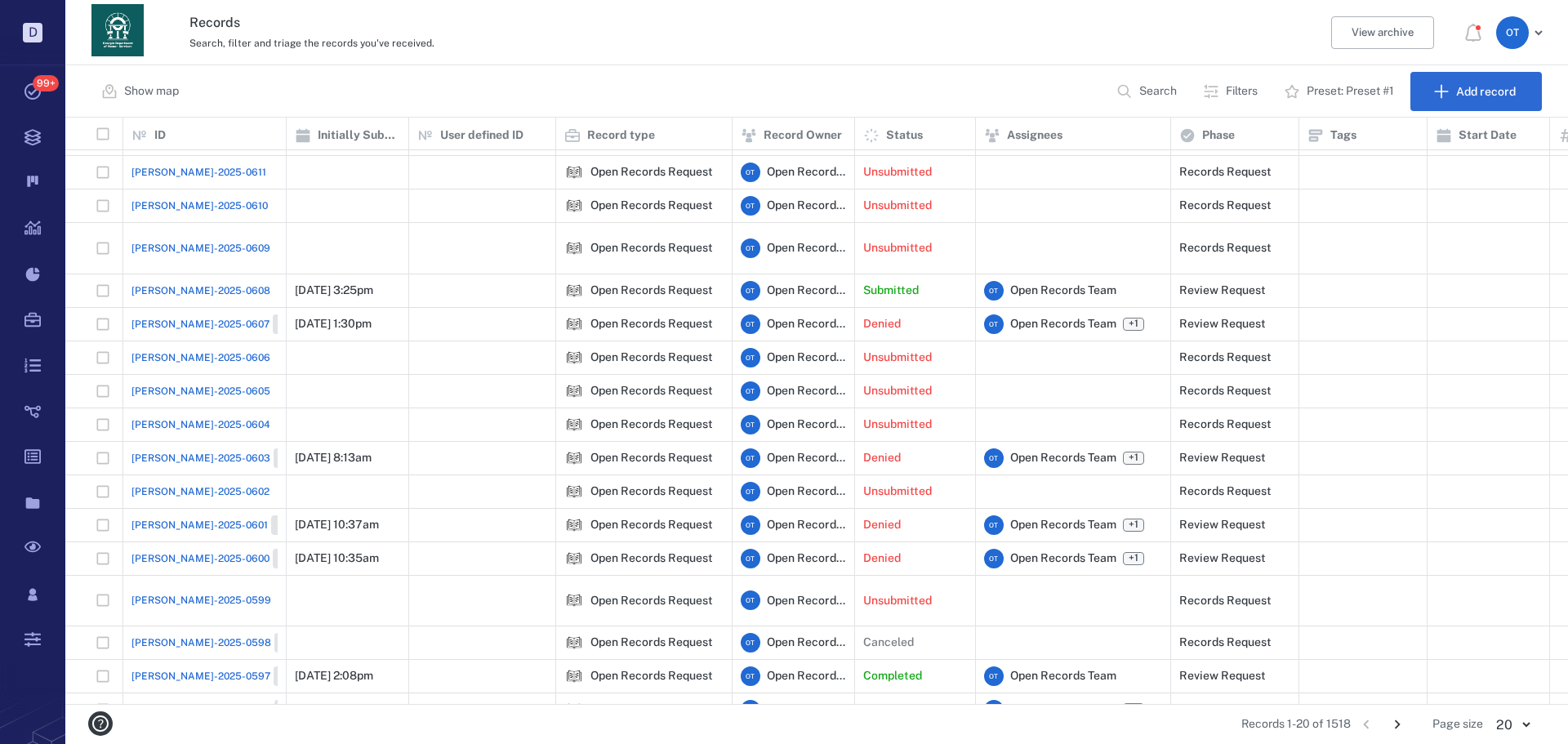
click at [178, 451] on span "[PERSON_NAME]-2025-0603" at bounding box center [200, 458] width 139 height 14
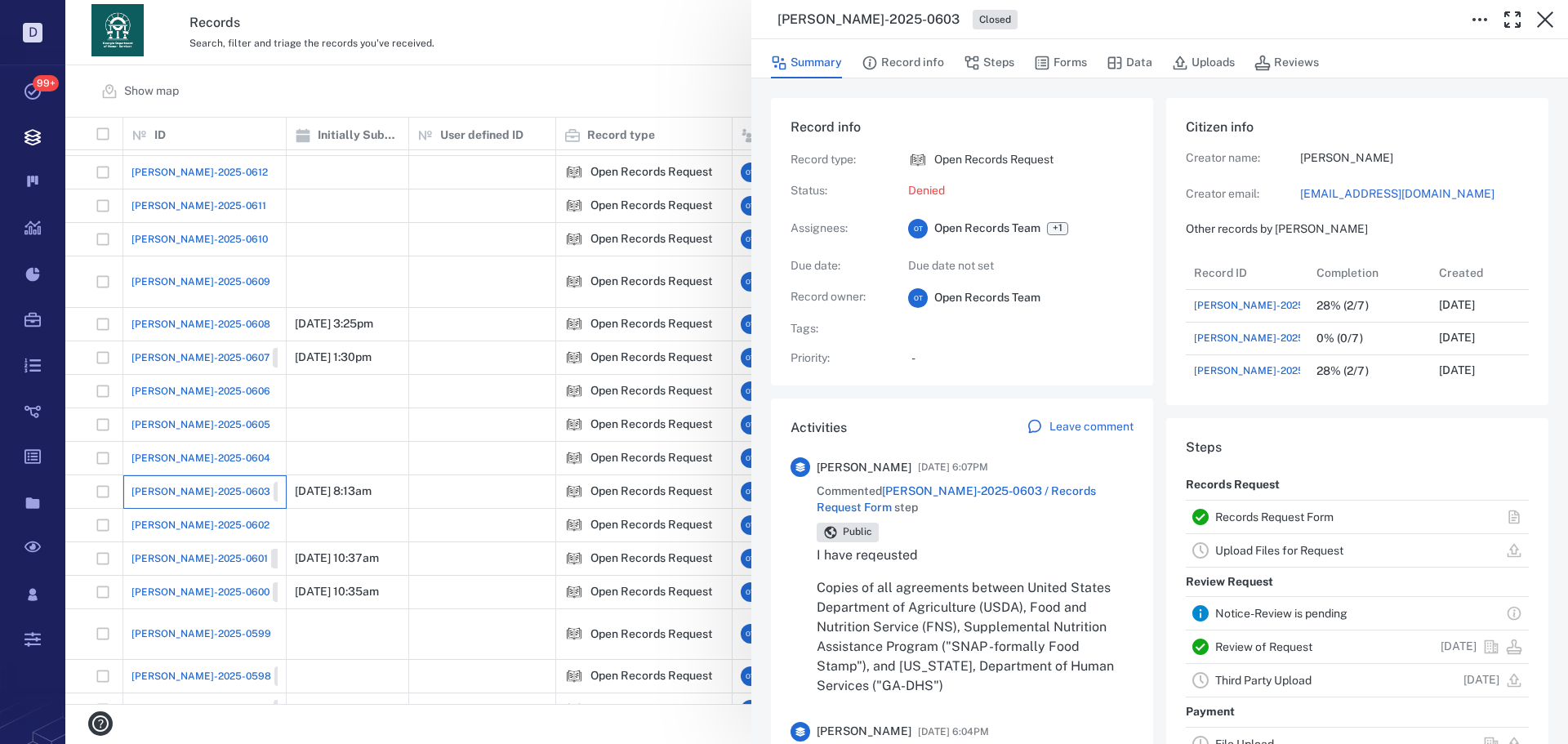
scroll to position [784, 312]
click at [1507, 13] on icon "button" at bounding box center [1512, 19] width 19 height 19
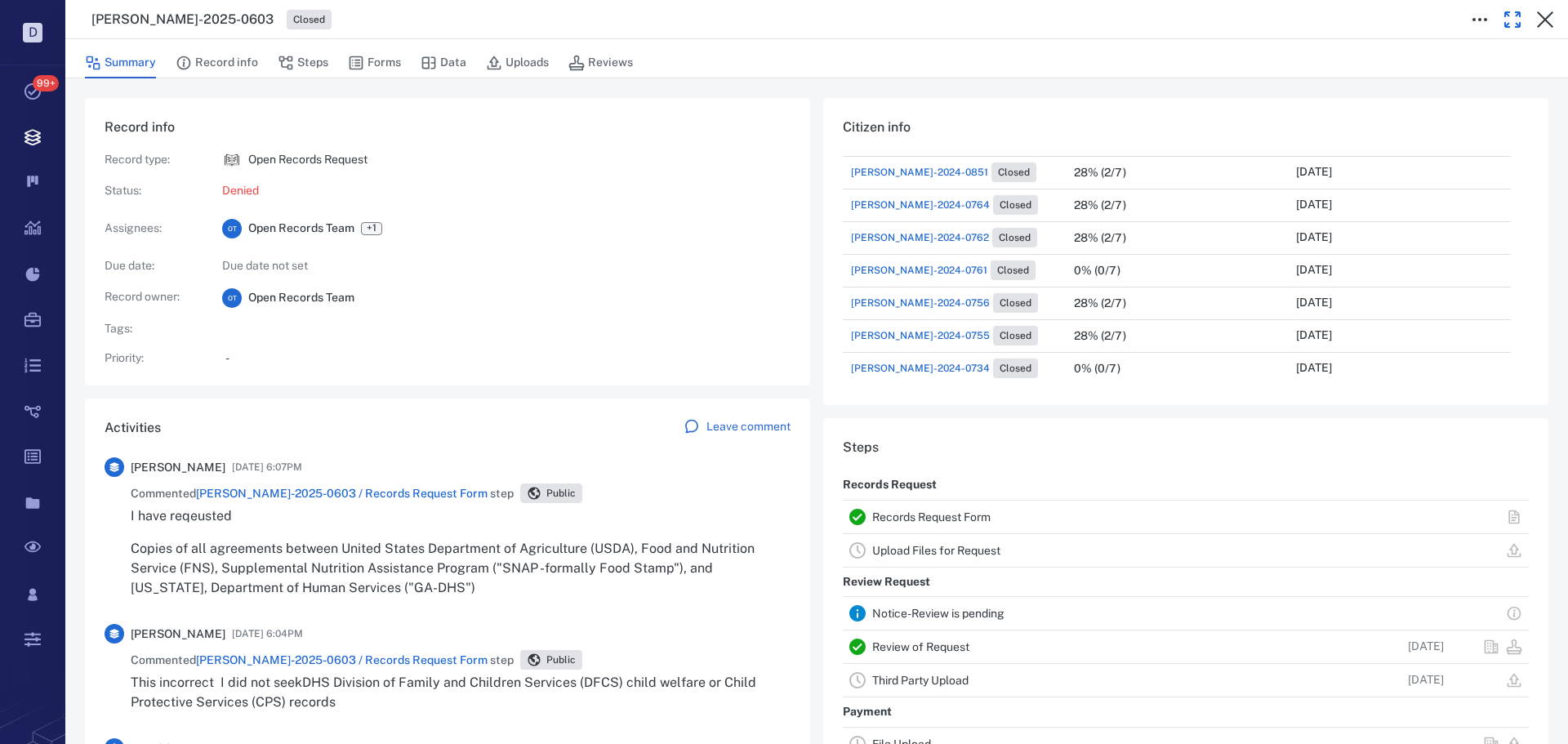
scroll to position [0, 0]
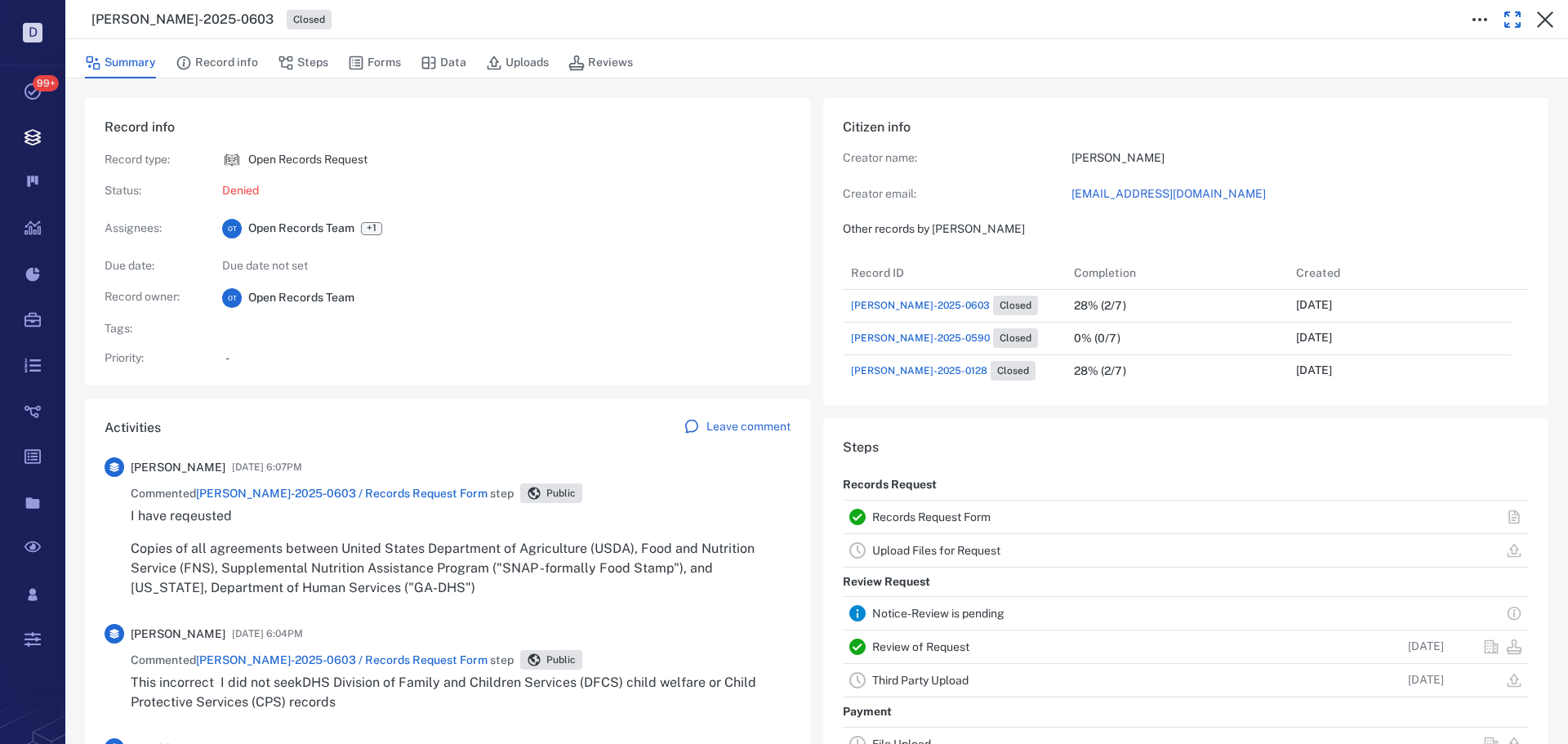
click at [1512, 22] on icon "button" at bounding box center [1512, 19] width 19 height 19
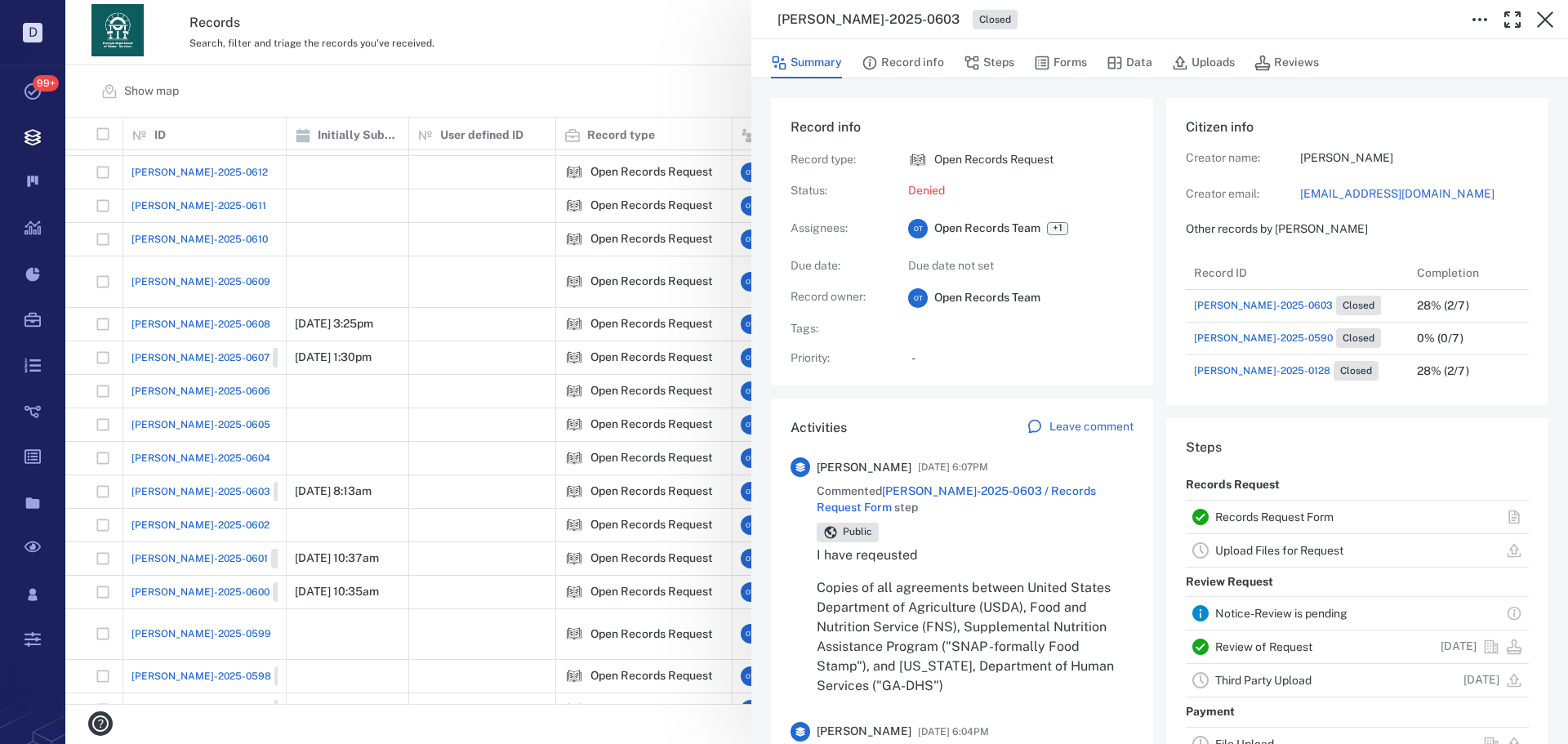
scroll to position [13, 13]
click at [1085, 59] on button "Forms" at bounding box center [1060, 62] width 53 height 31
click at [1063, 58] on button "Forms" at bounding box center [1060, 62] width 53 height 31
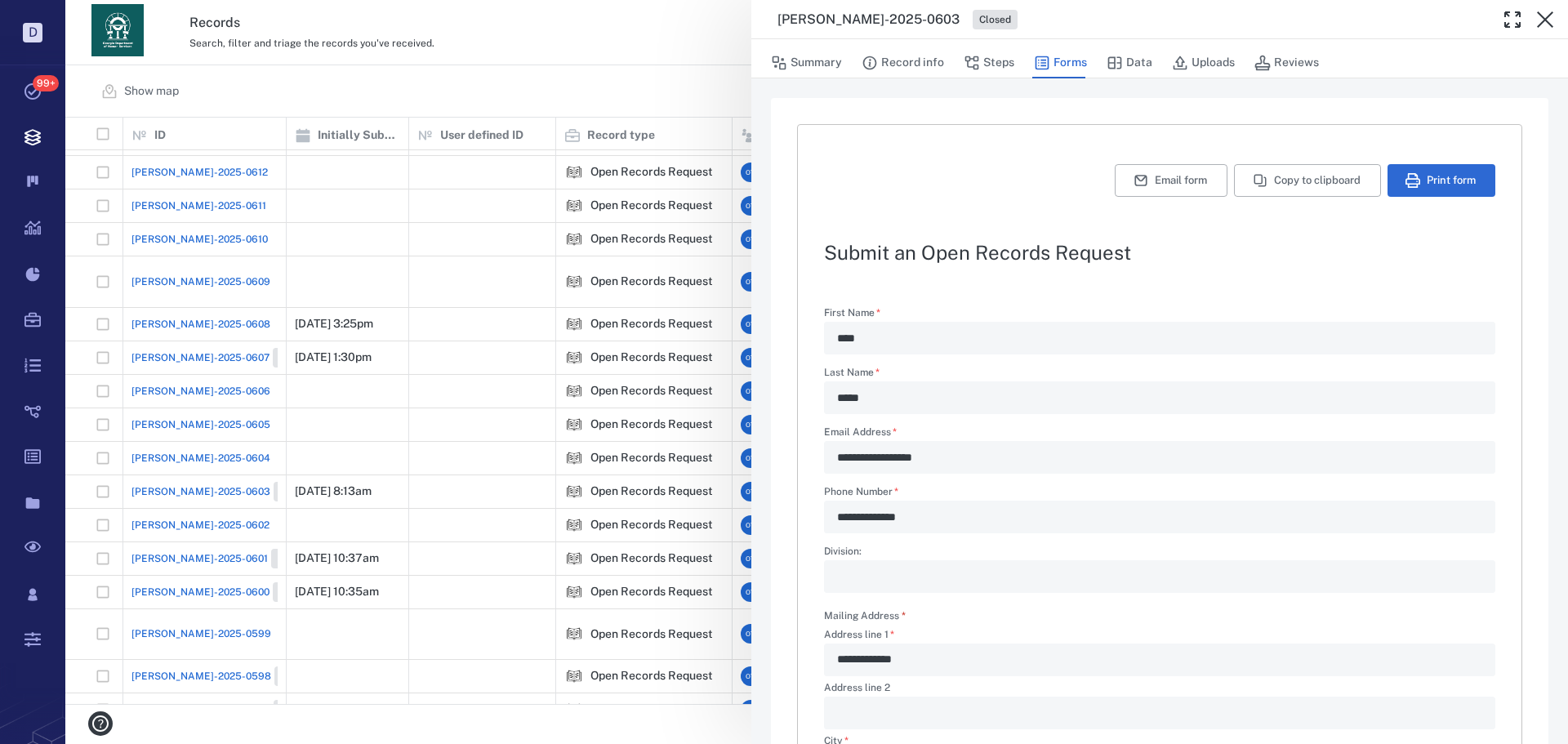
type textarea "*"
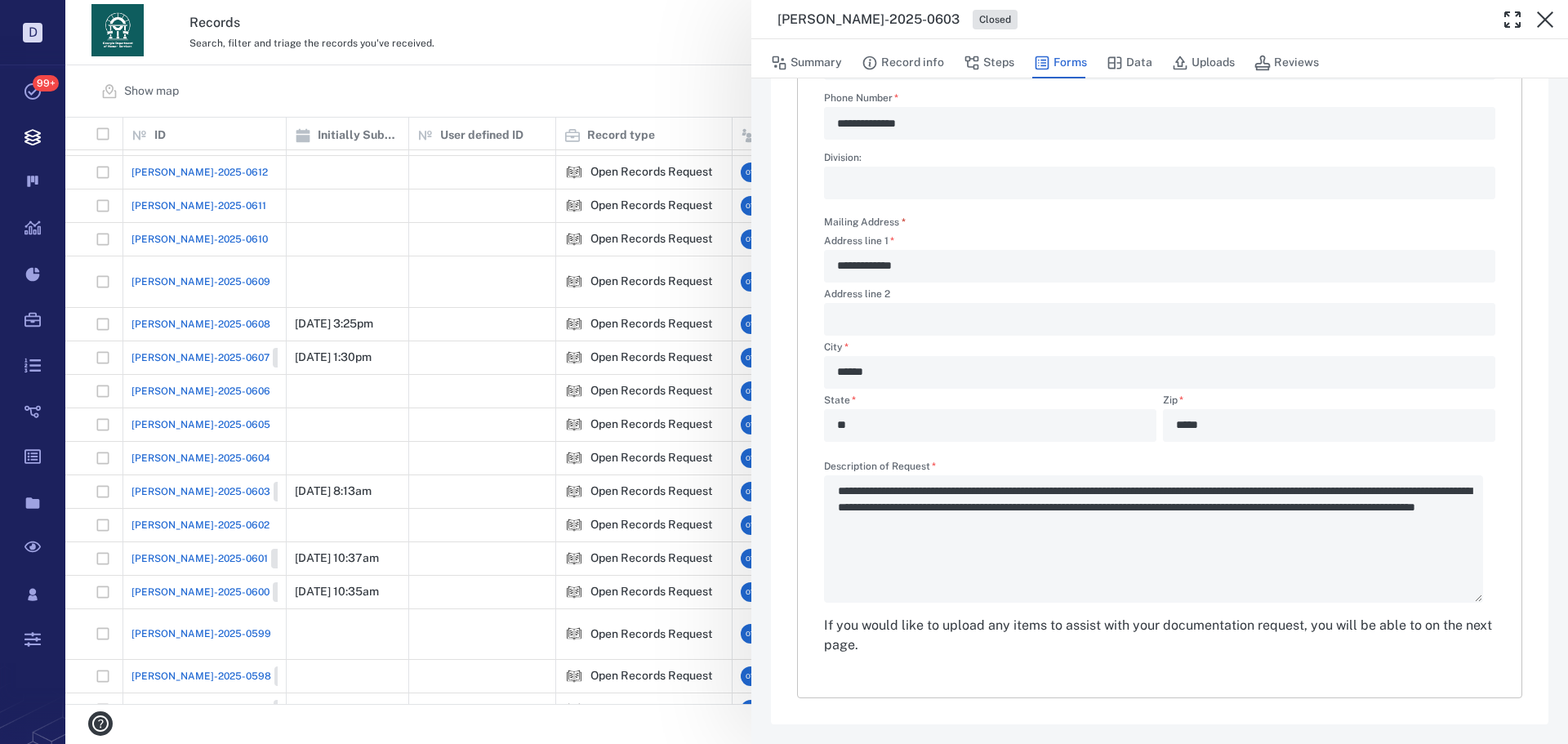
drag, startPoint x: 1272, startPoint y: 524, endPoint x: 1090, endPoint y: 443, distance: 199.2
click at [1092, 446] on div "**********" at bounding box center [1159, 243] width 671 height 855
click at [993, 59] on button "Steps" at bounding box center [988, 62] width 51 height 31
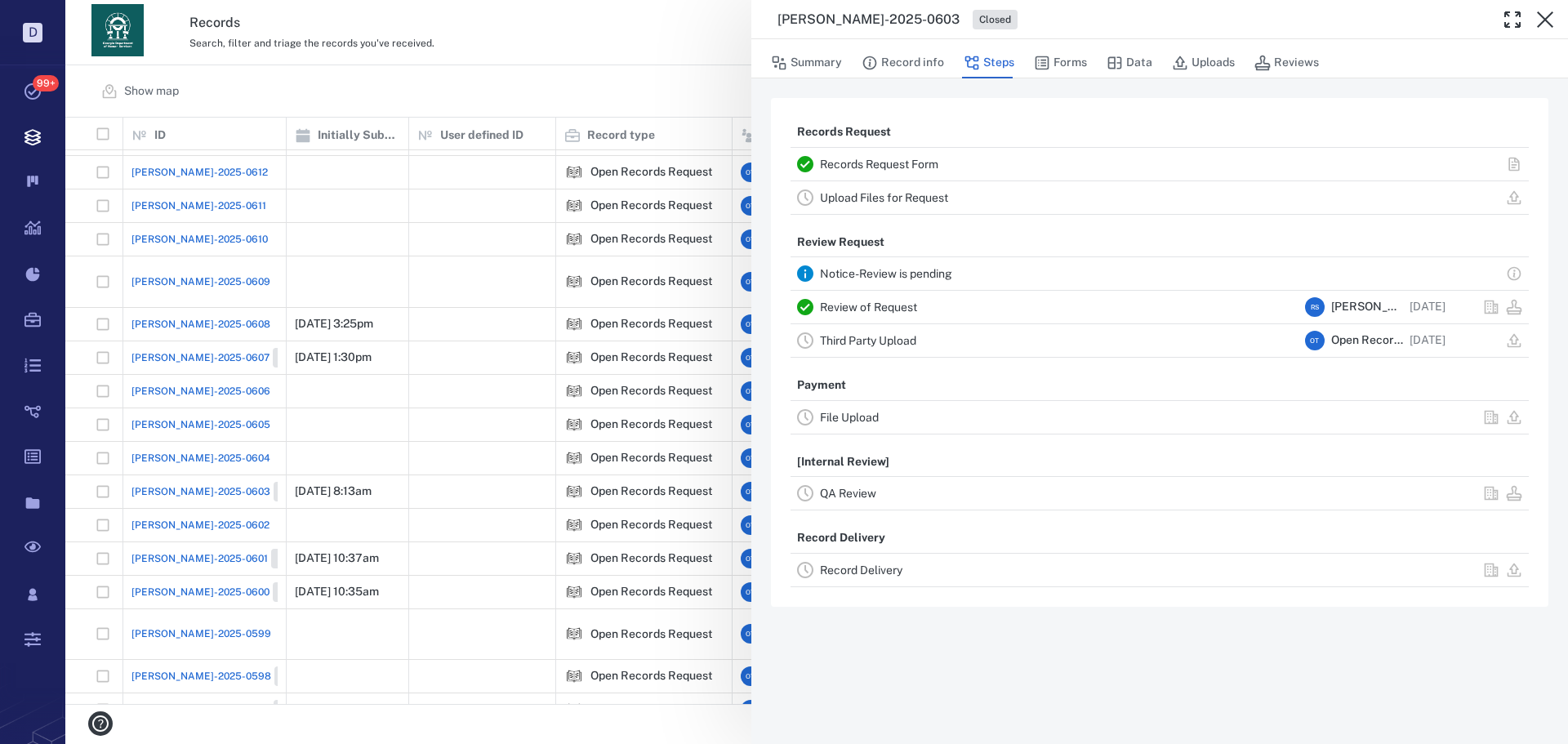
drag, startPoint x: 906, startPoint y: 301, endPoint x: 906, endPoint y: 310, distance: 9.0
click at [906, 309] on div "Review of Request" at bounding box center [1059, 306] width 479 height 19
click at [906, 310] on link "Review of Request" at bounding box center [867, 307] width 97 height 13
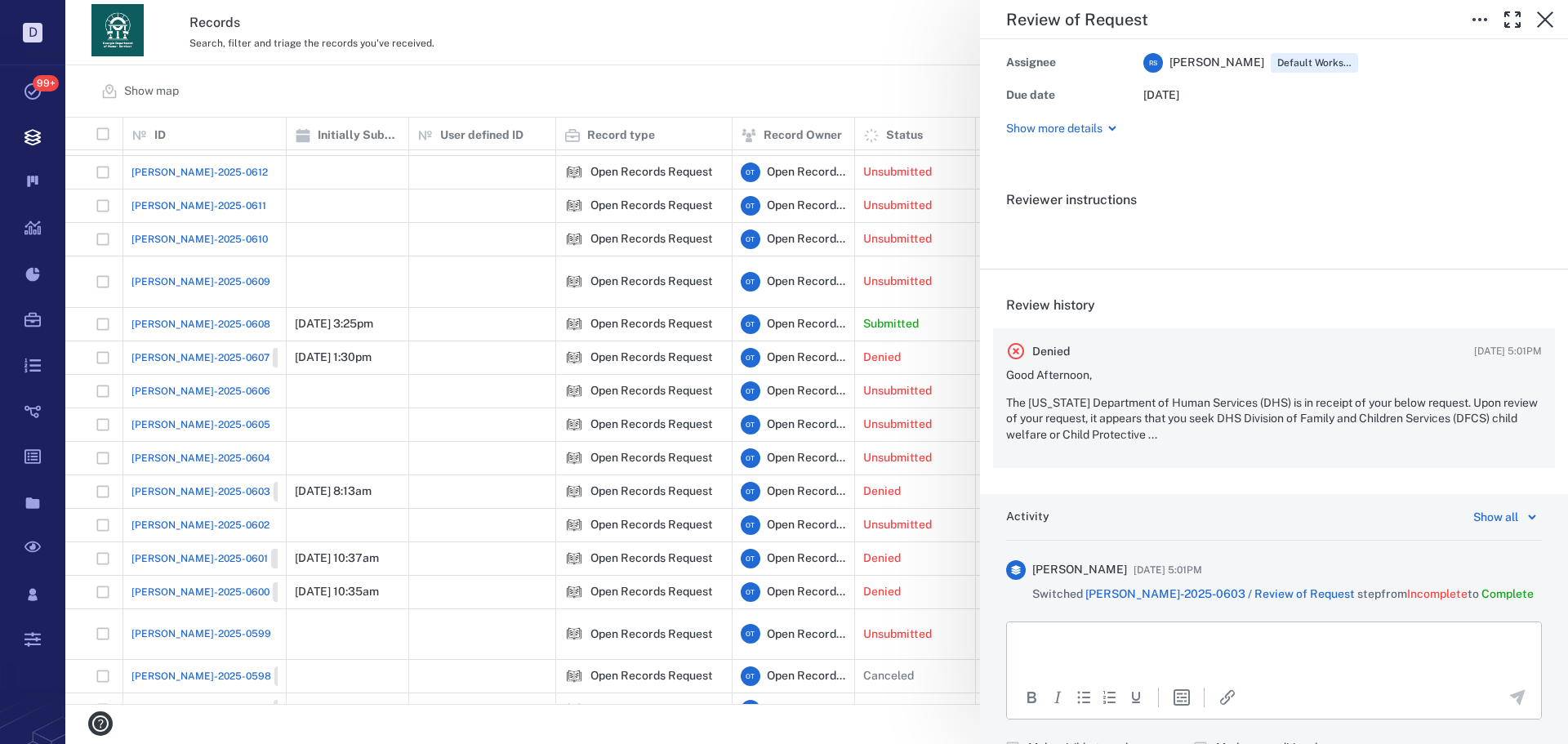
scroll to position [157, 0]
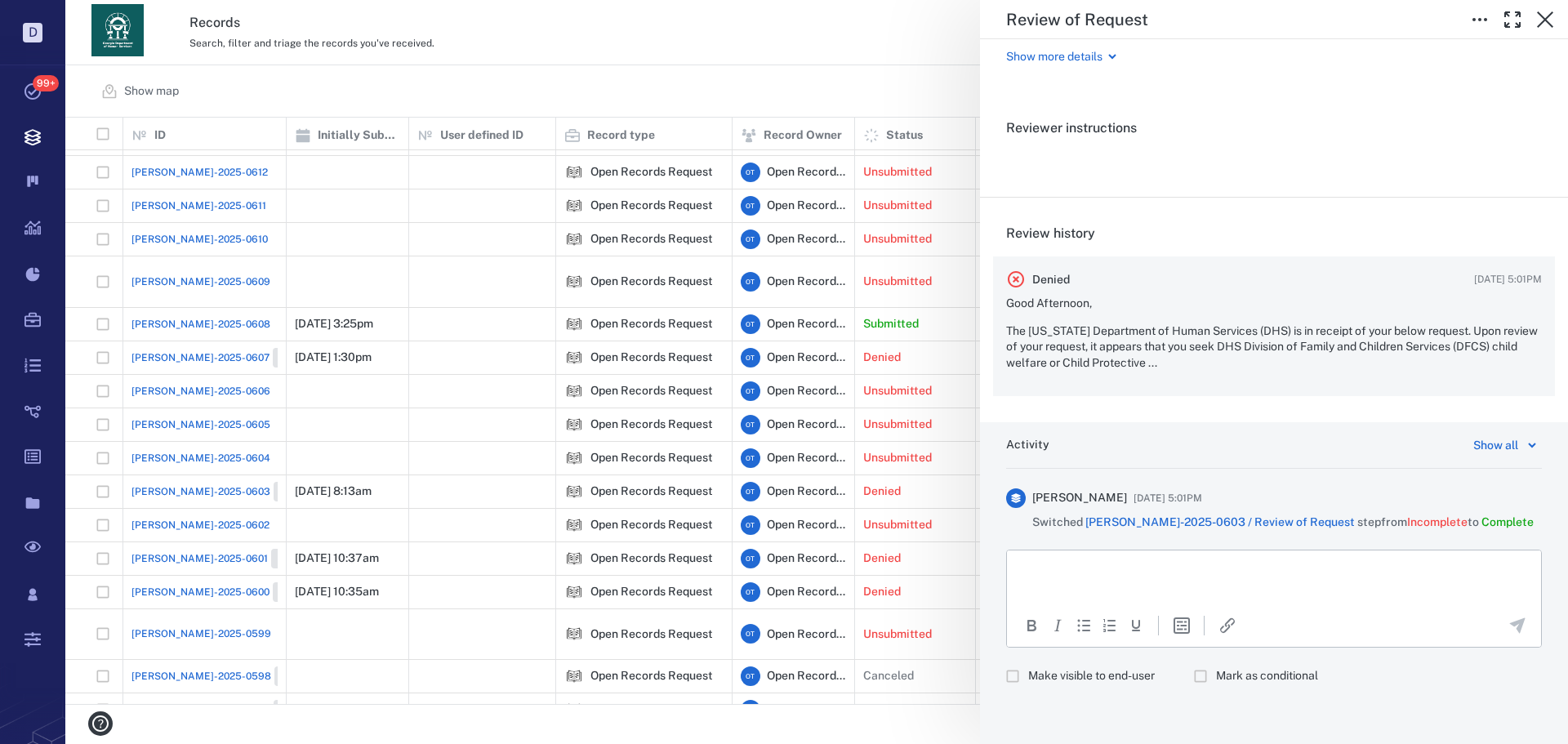
click at [1142, 330] on p "The Georgia Department of Human Services (DHS) is in receipt of your below requ…" at bounding box center [1274, 348] width 536 height 48
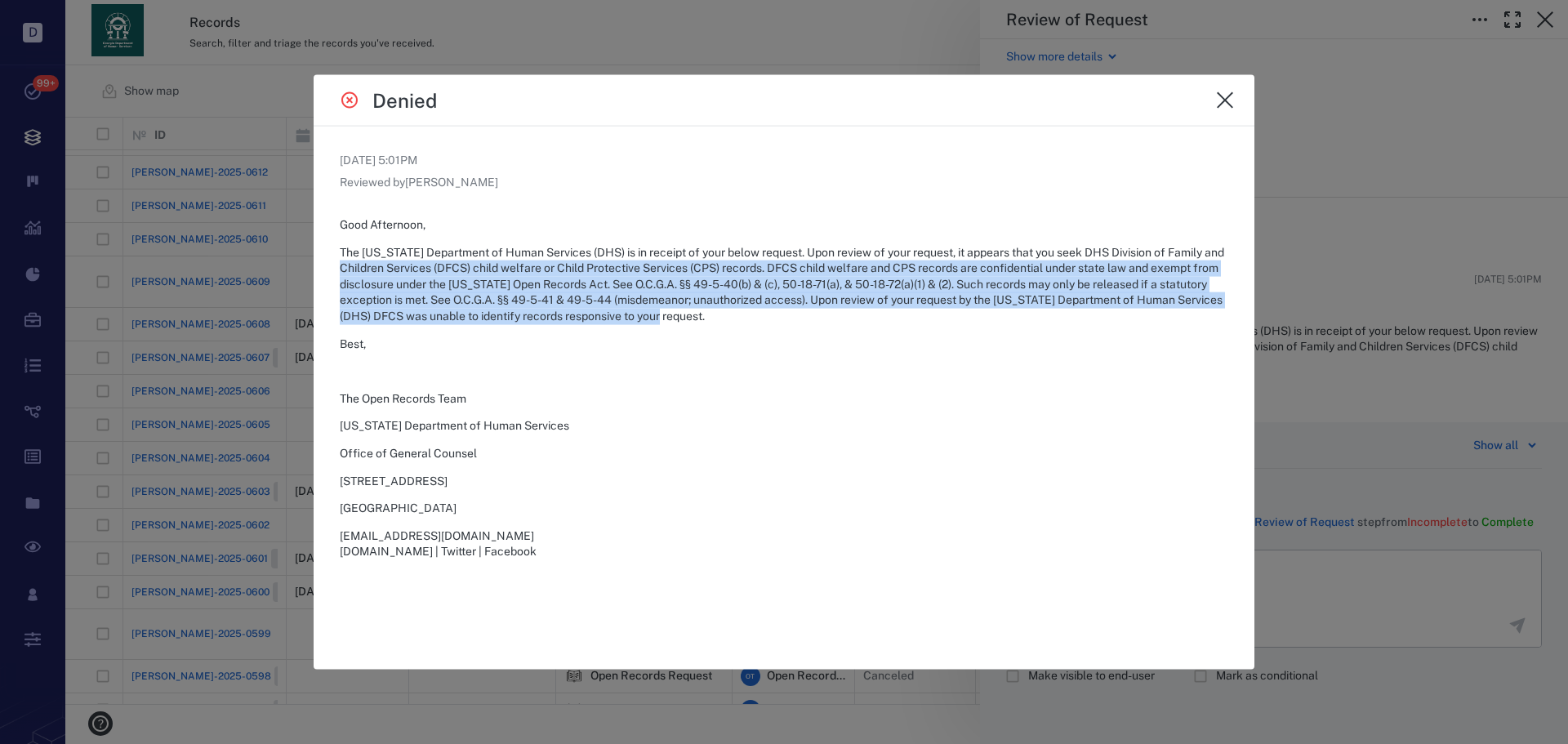
drag, startPoint x: 863, startPoint y: 326, endPoint x: 352, endPoint y: 262, distance: 515.0
click at [352, 262] on p "The Georgia Department of Human Services (DHS) is in receipt of your below requ…" at bounding box center [784, 284] width 888 height 80
drag, startPoint x: 432, startPoint y: 272, endPoint x: 458, endPoint y: 270, distance: 26.1
click at [435, 272] on p "The Georgia Department of Human Services (DHS) is in receipt of your below requ…" at bounding box center [784, 284] width 888 height 80
click at [1232, 92] on button "close" at bounding box center [1224, 100] width 33 height 33
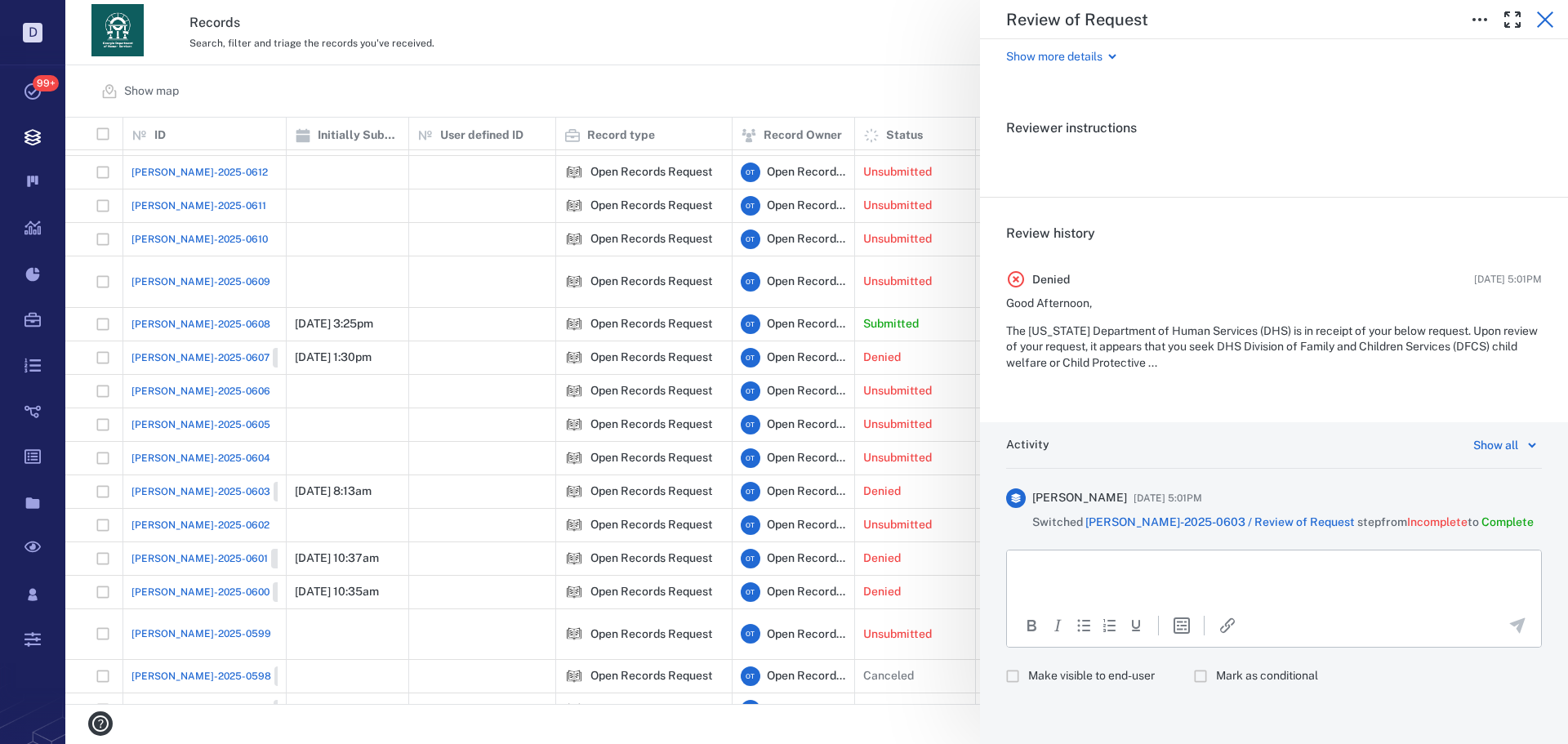
click at [1537, 11] on icon "button" at bounding box center [1544, 19] width 19 height 19
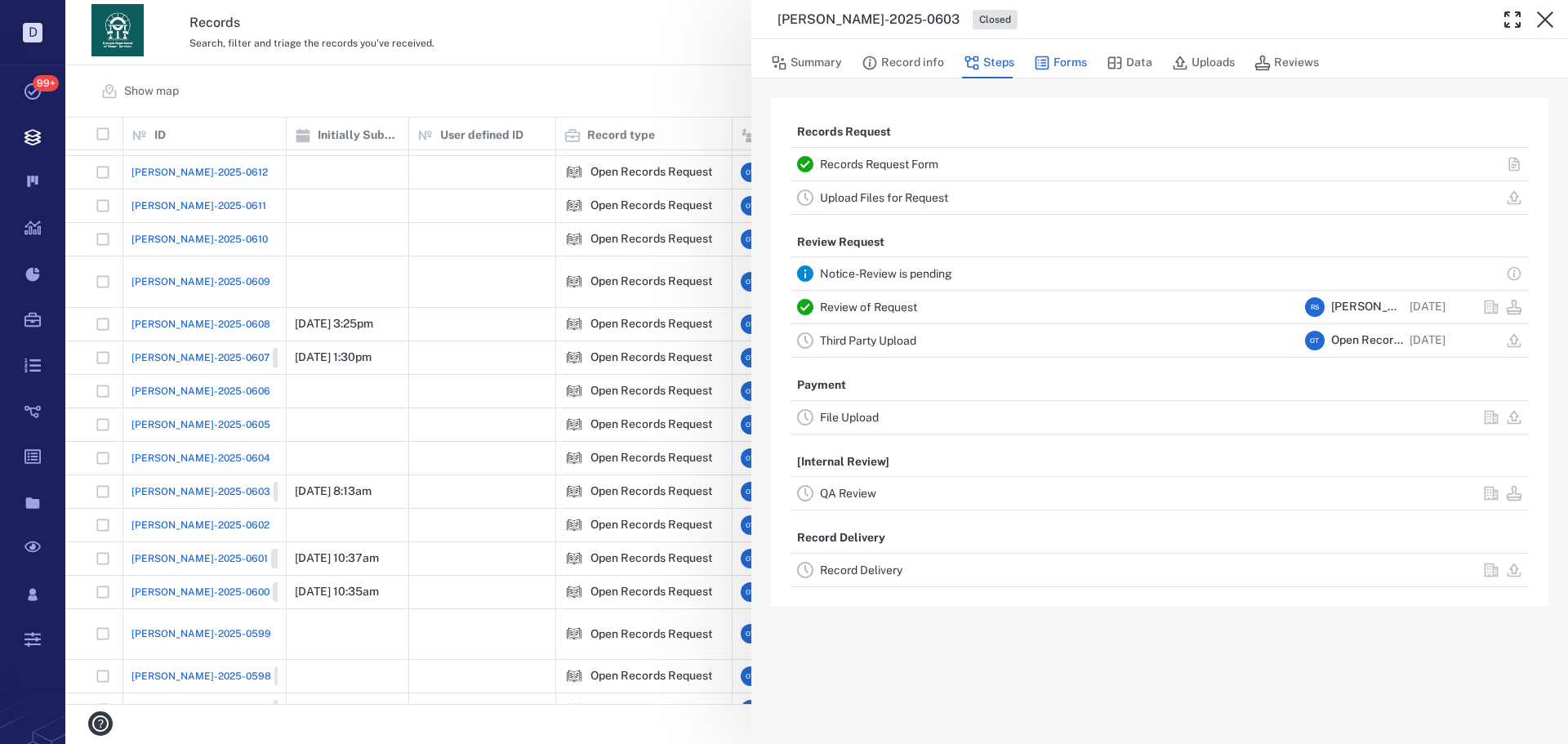
click at [1062, 65] on button "Forms" at bounding box center [1060, 62] width 53 height 31
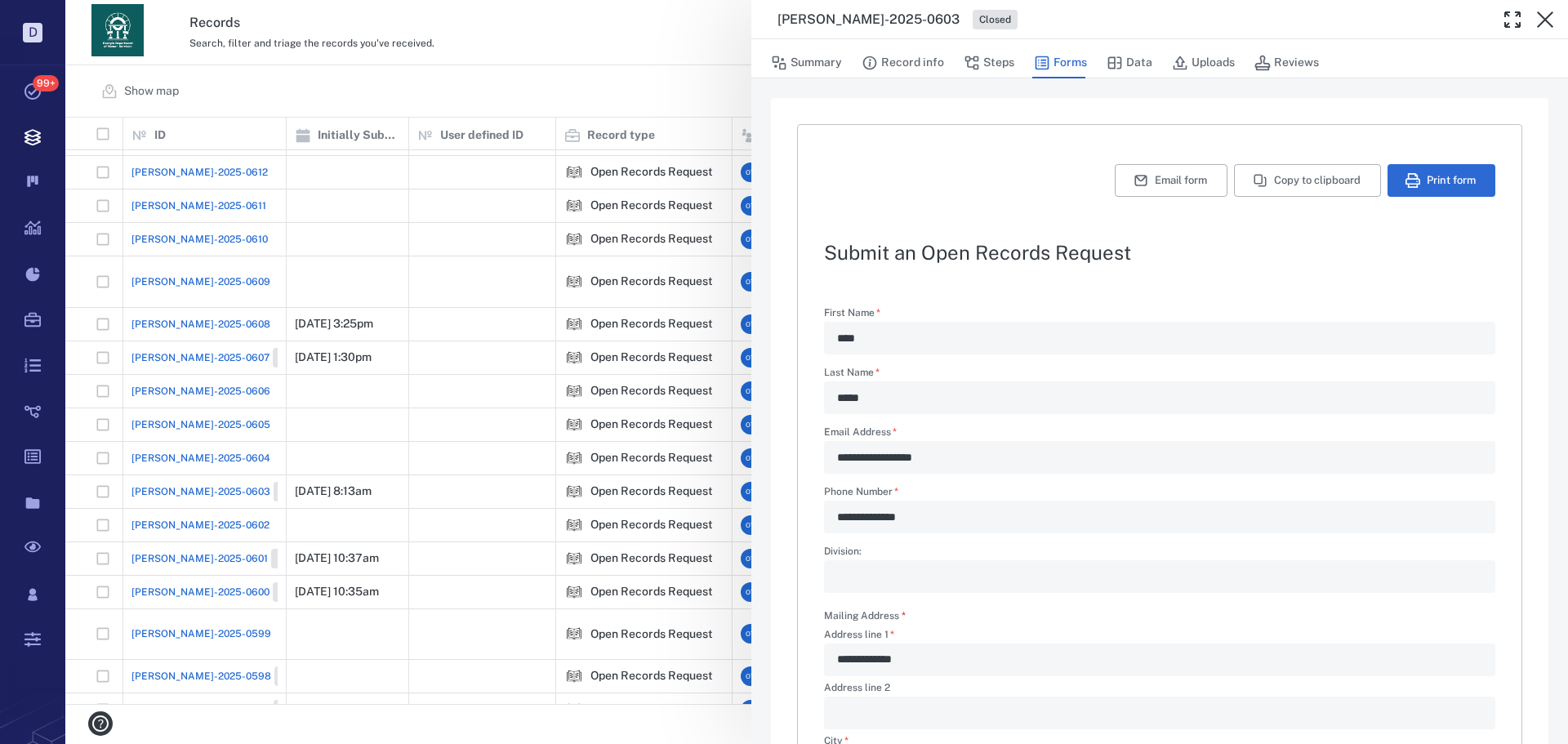
scroll to position [394, 0]
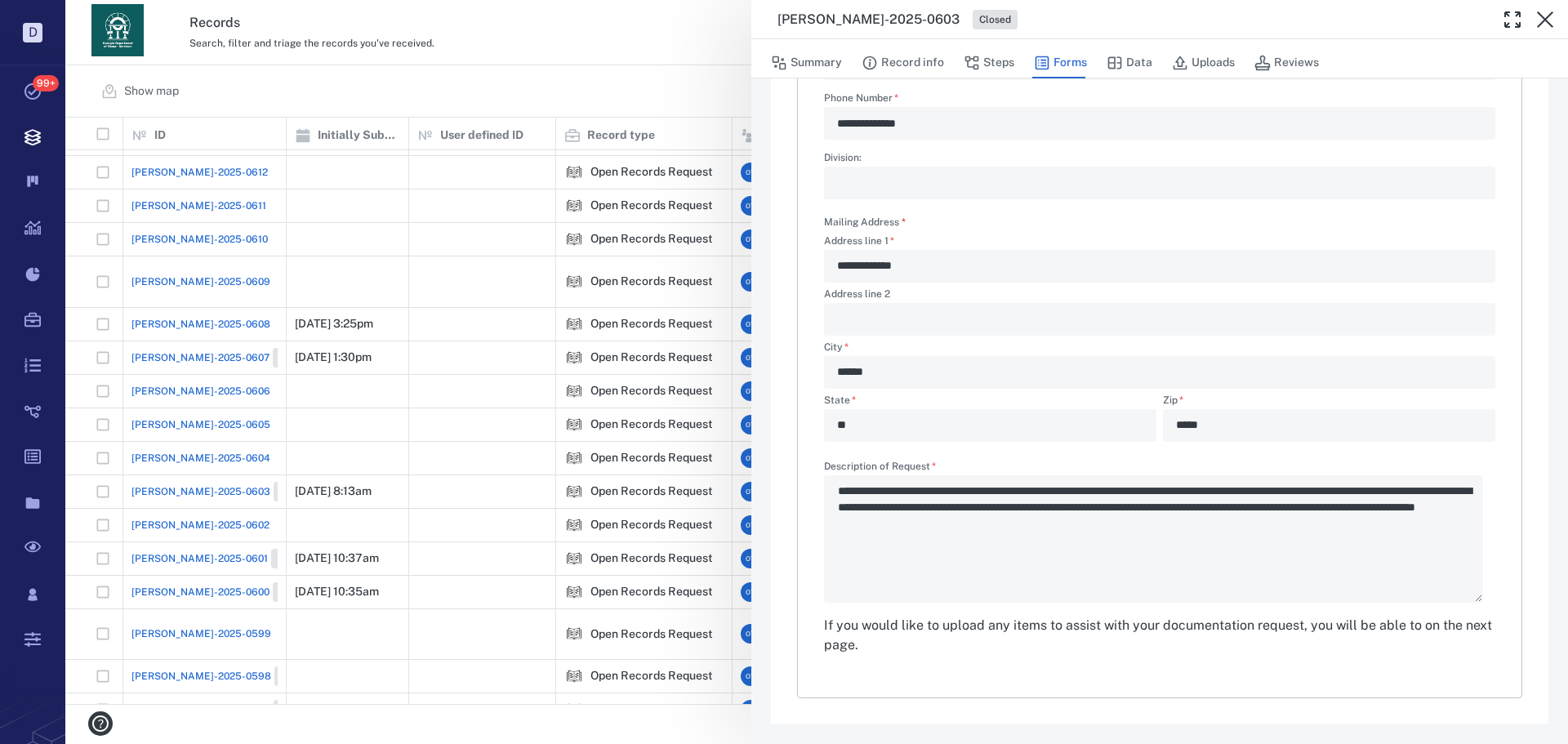
drag, startPoint x: 1253, startPoint y: 523, endPoint x: 846, endPoint y: 483, distance: 409.0
click at [846, 483] on div "**********" at bounding box center [1159, 532] width 671 height 142
click at [1009, 70] on button "Steps" at bounding box center [988, 62] width 51 height 31
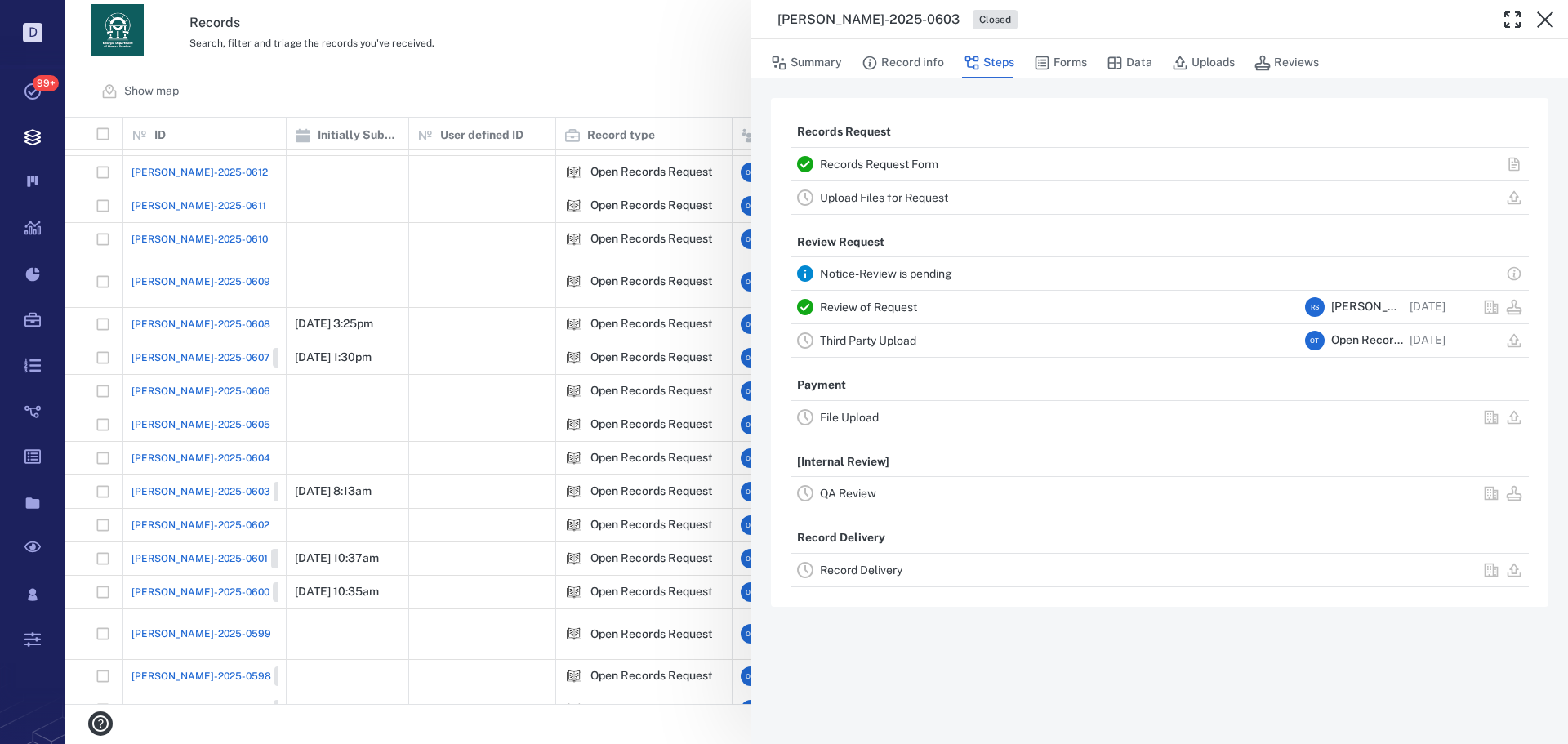
click at [918, 39] on div "Summary Record info Steps Forms Data Uploads Reviews" at bounding box center [1159, 58] width 817 height 39
click at [919, 52] on button "Record info" at bounding box center [903, 62] width 82 height 31
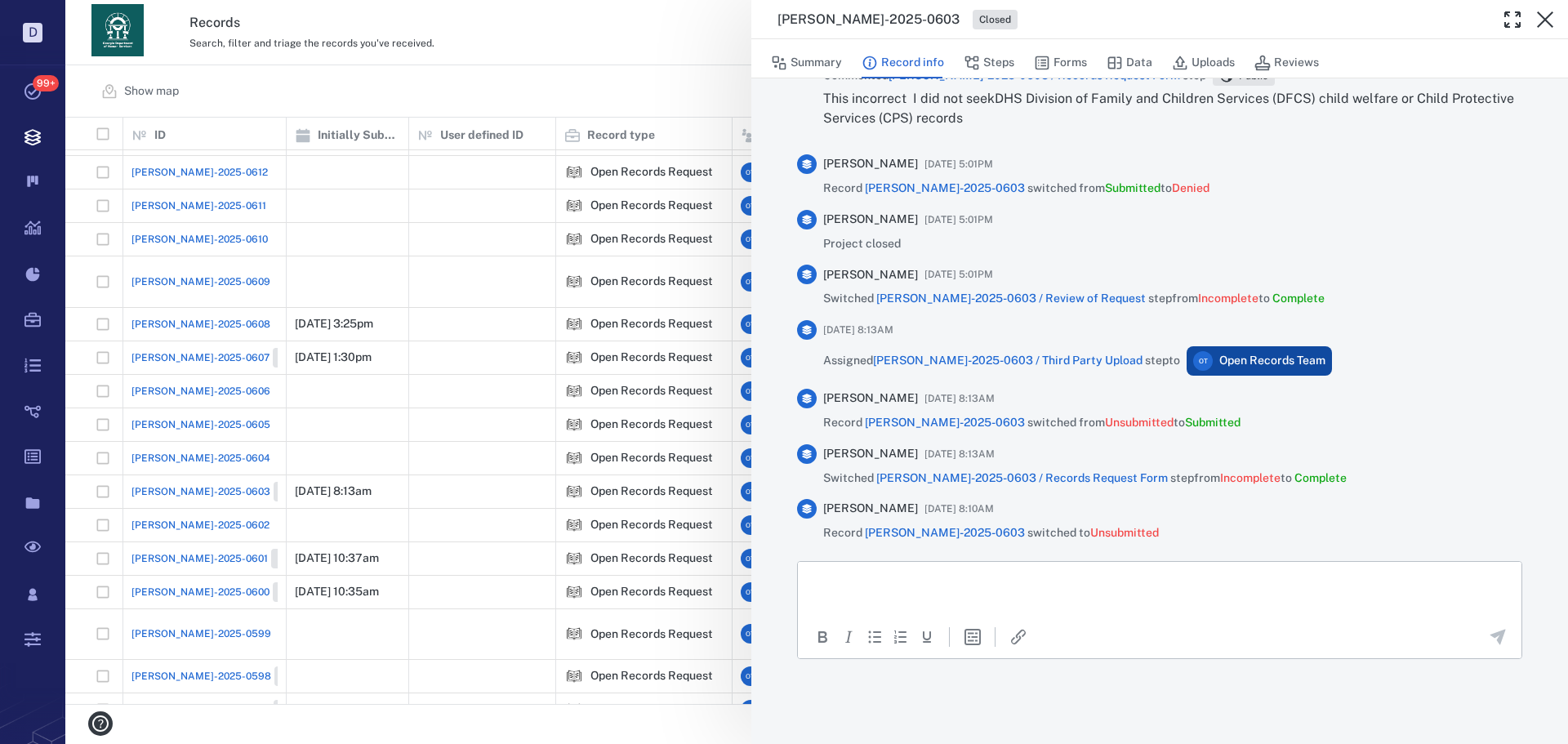
scroll to position [597, 0]
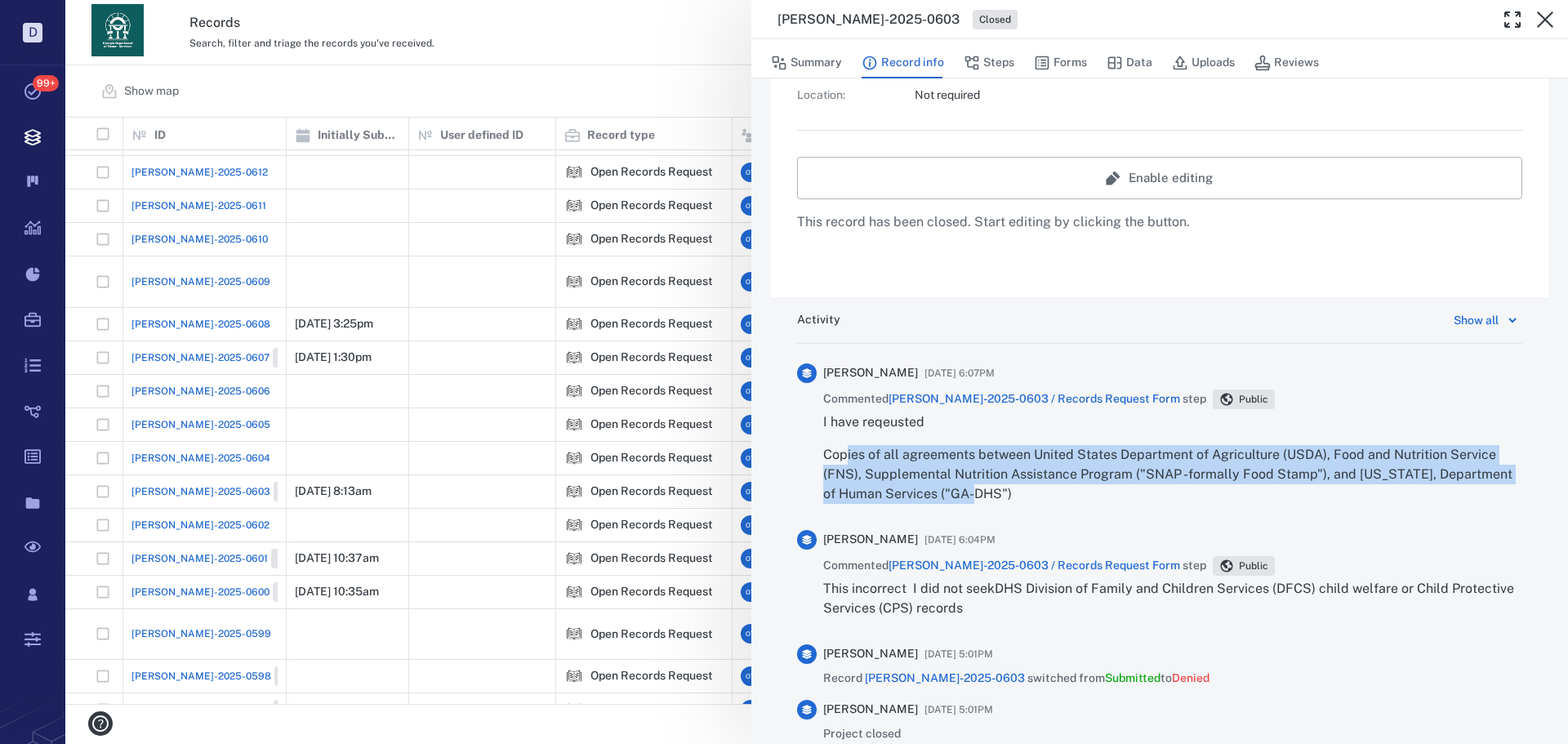
drag, startPoint x: 946, startPoint y: 477, endPoint x: 893, endPoint y: 455, distance: 57.4
click at [848, 443] on div "I have reqeusted Copies of all agreements between United States Department of A…" at bounding box center [1173, 459] width 699 height 92
click at [905, 460] on p "Copies of all agreements between United States Department of Agriculture (USDA)…" at bounding box center [1173, 474] width 699 height 58
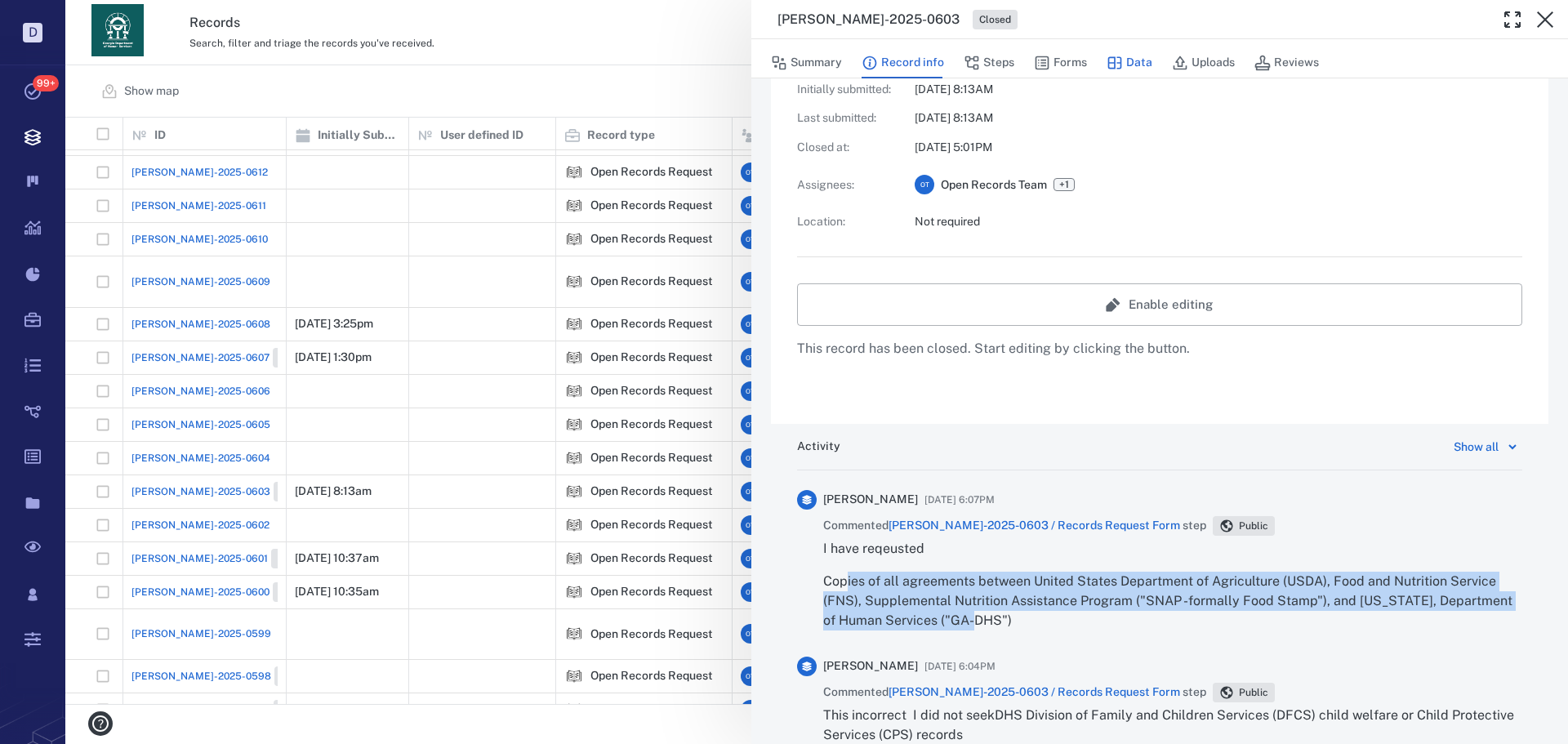
scroll to position [352, 0]
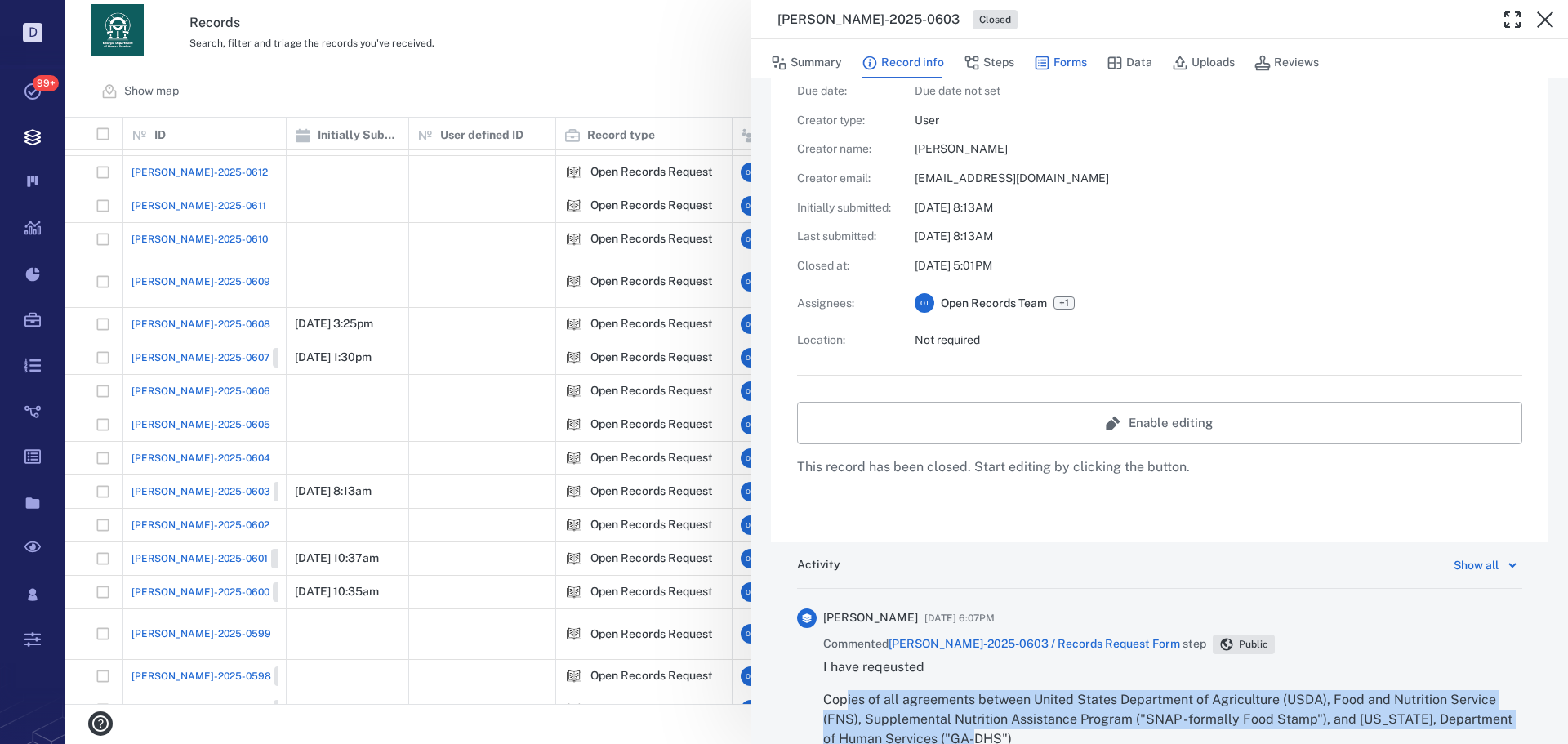
drag, startPoint x: 1067, startPoint y: 47, endPoint x: 1069, endPoint y: 62, distance: 15.1
click at [1066, 48] on button "Forms" at bounding box center [1060, 62] width 53 height 31
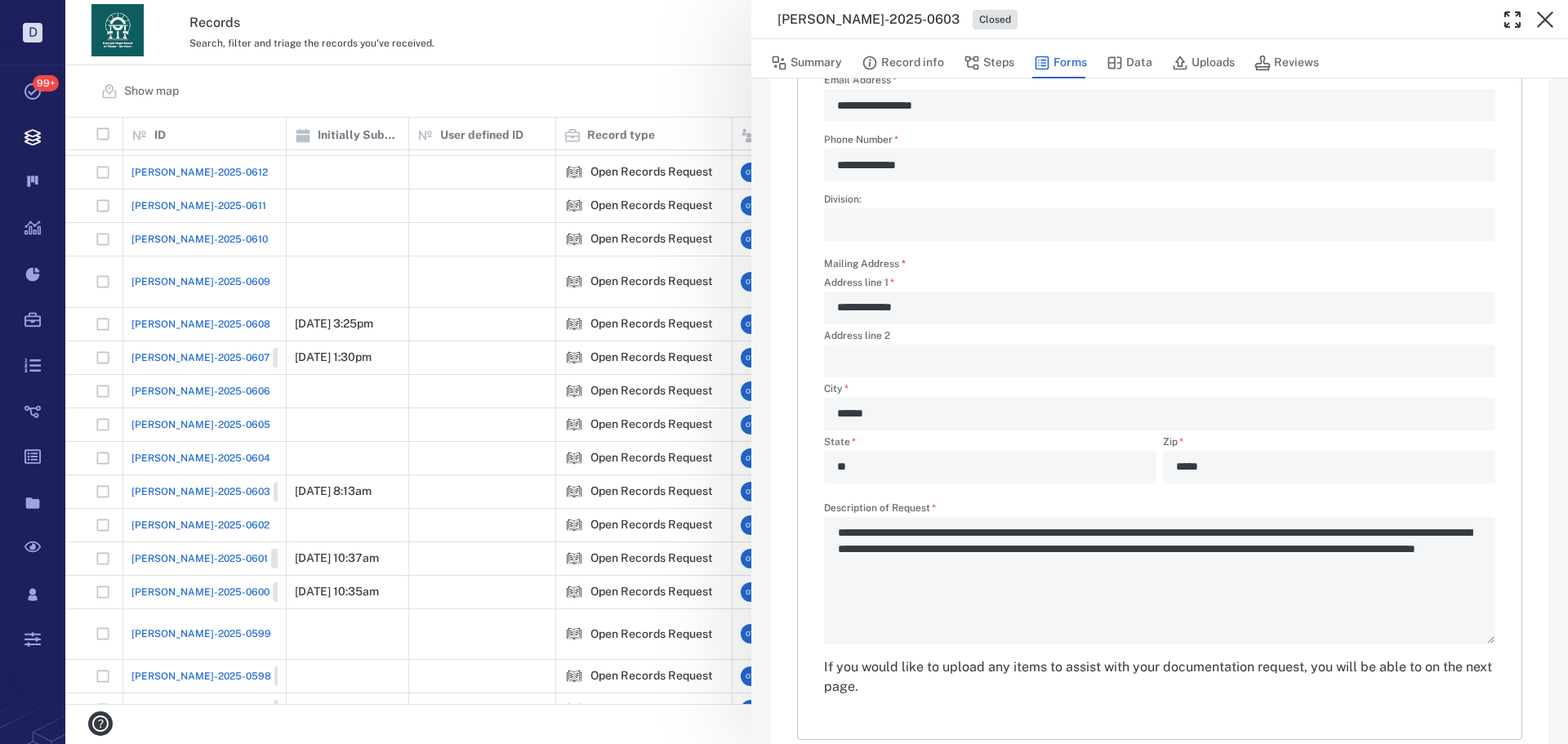
type textarea "*"
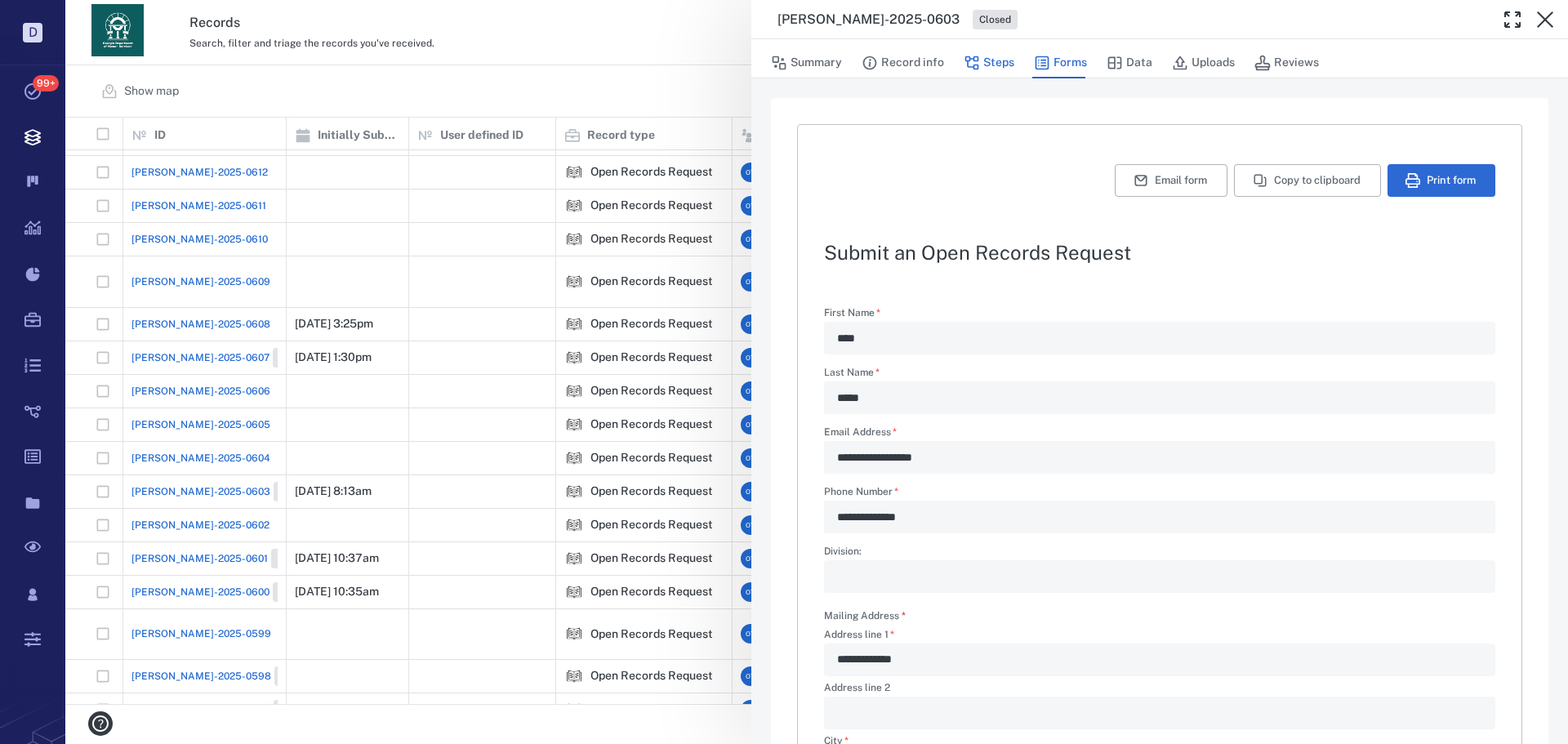
click at [997, 71] on button "Steps" at bounding box center [988, 62] width 51 height 31
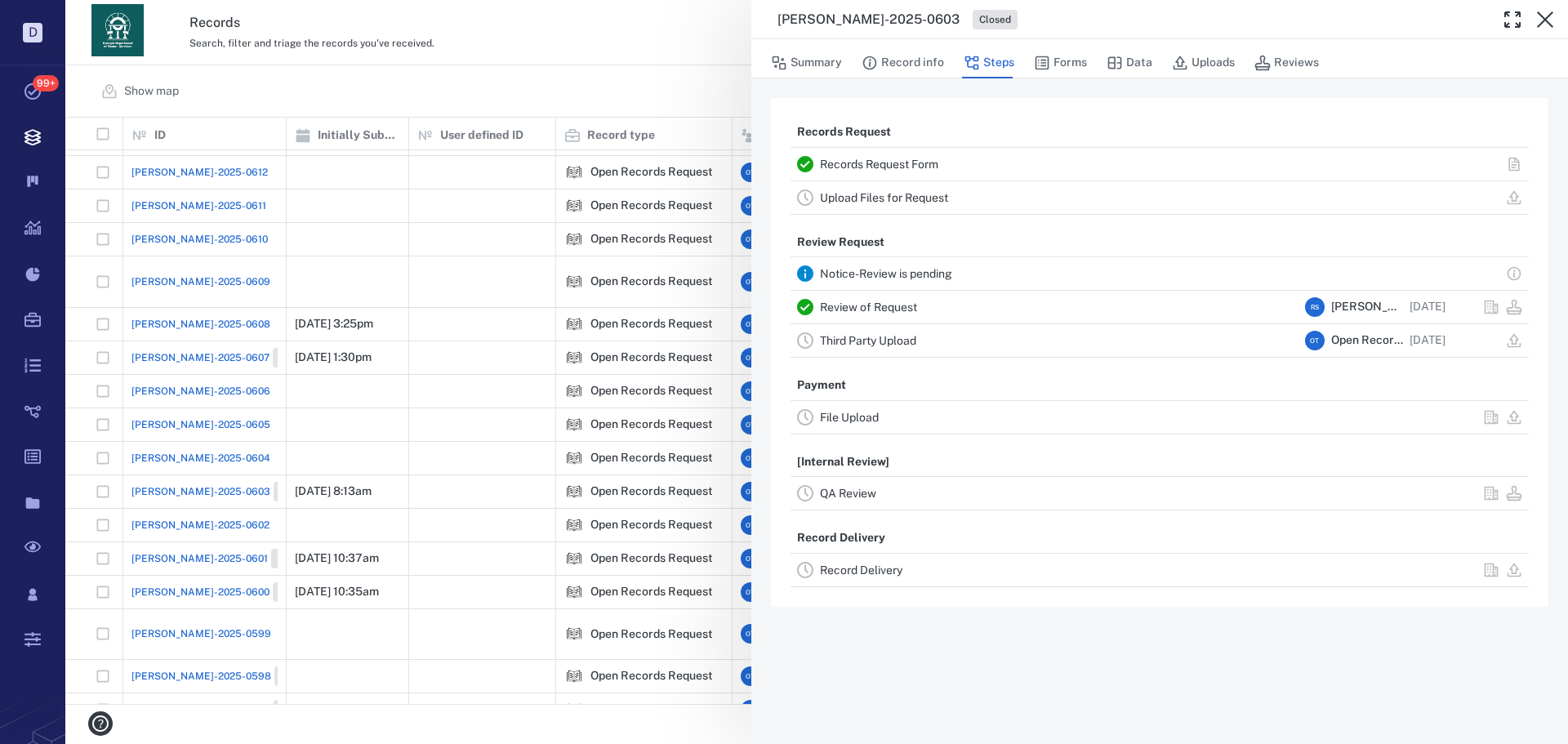
click at [895, 314] on div "Review of Request" at bounding box center [1059, 306] width 479 height 19
click at [907, 59] on button "Record info" at bounding box center [903, 62] width 82 height 31
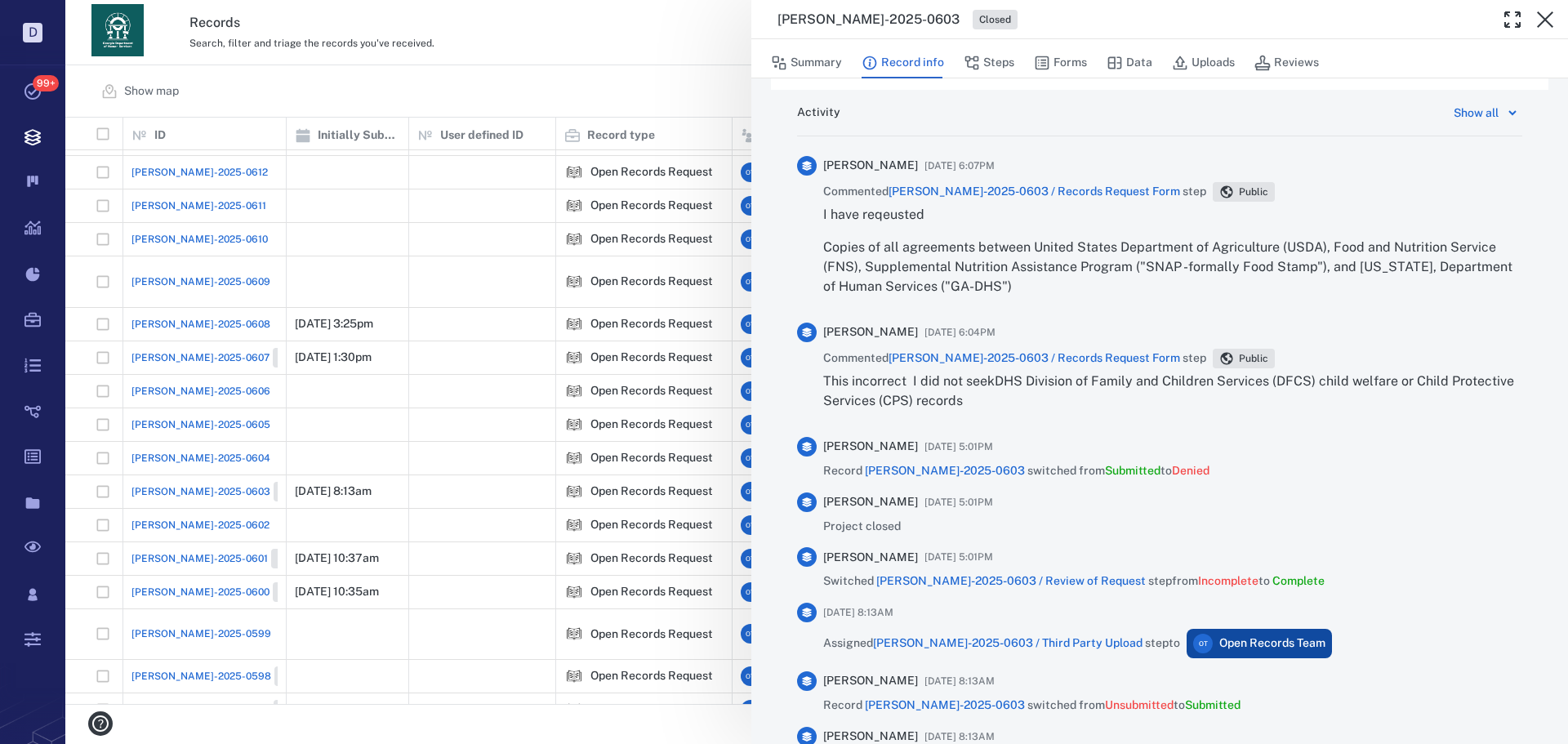
scroll to position [679, 0]
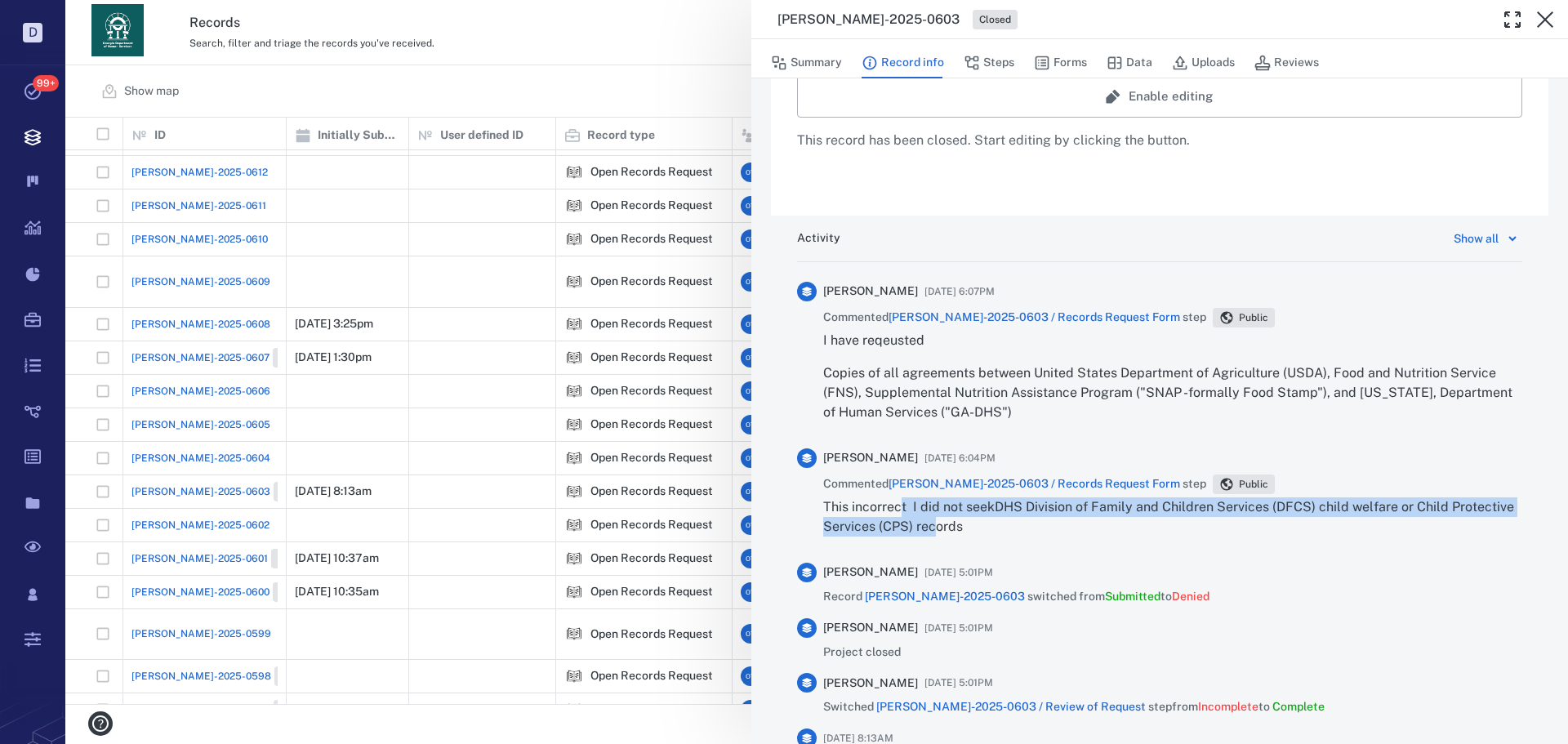
click at [901, 515] on p "This incorrect I did not seekDHS Division of Family and Children Services (DFCS…" at bounding box center [1173, 516] width 699 height 39
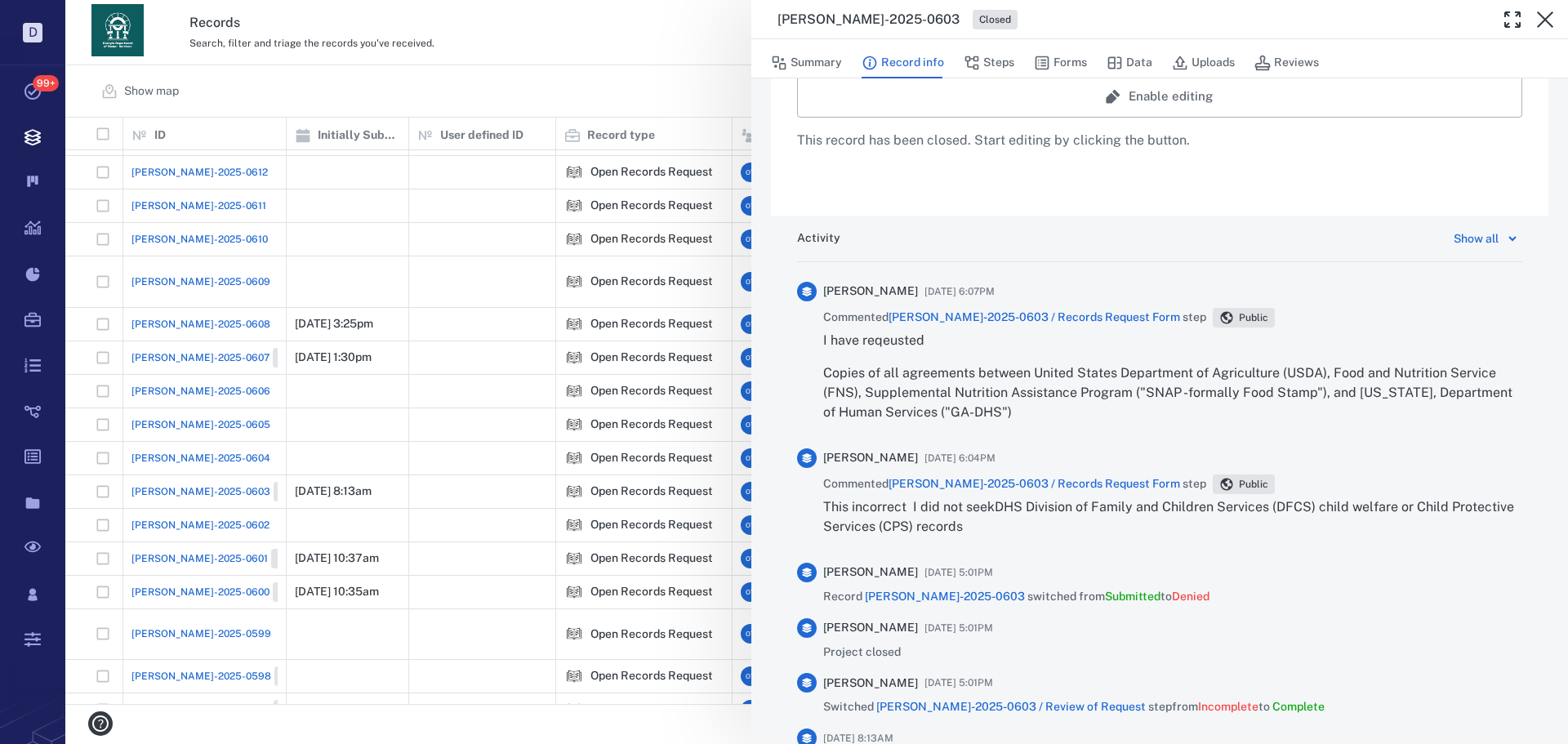
click at [998, 533] on p "This incorrect I did not seekDHS Division of Family and Children Services (DFCS…" at bounding box center [1173, 516] width 699 height 39
click at [1034, 314] on span "ORR-2025-0603 / Records Request Form" at bounding box center [1034, 317] width 291 height 13
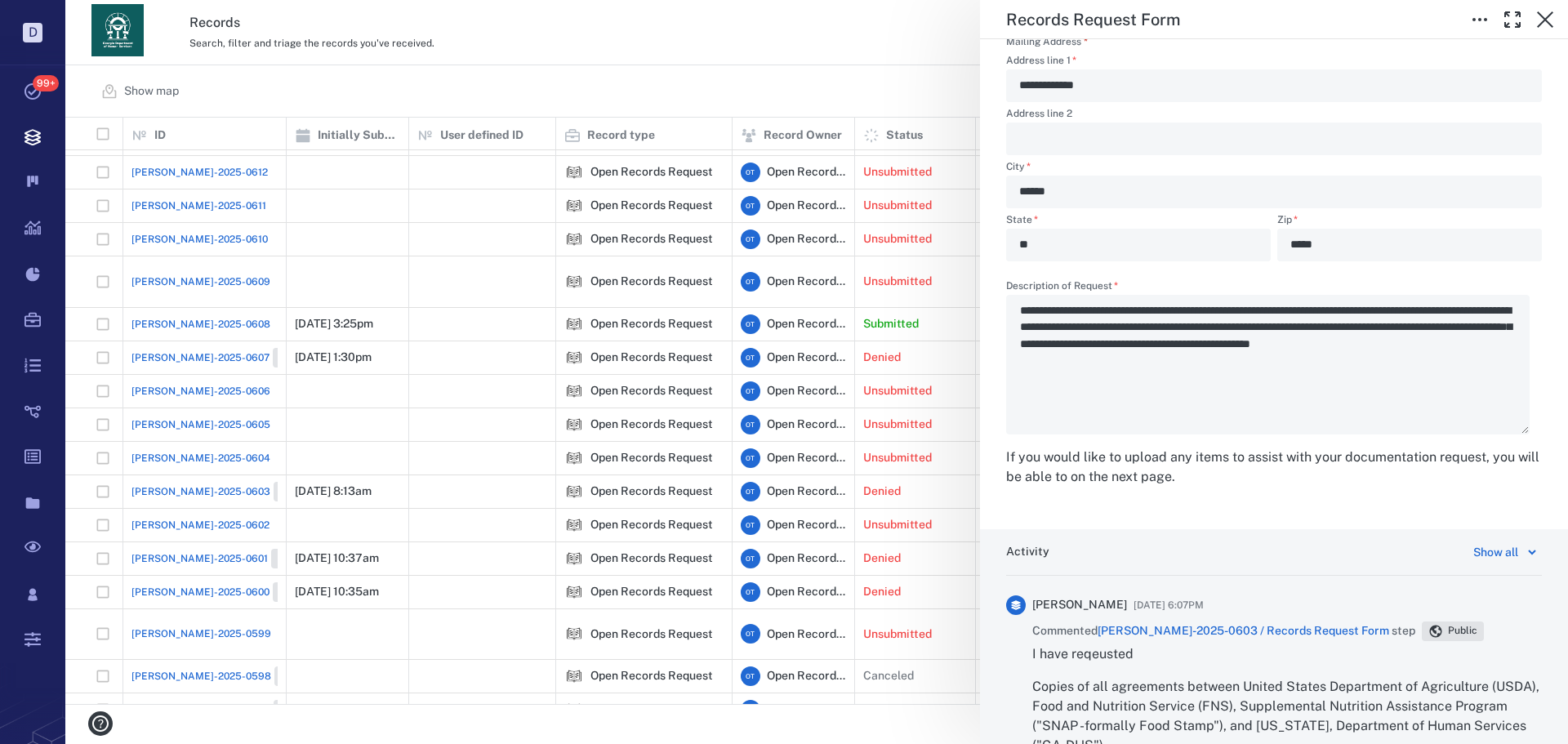
scroll to position [2776, 0]
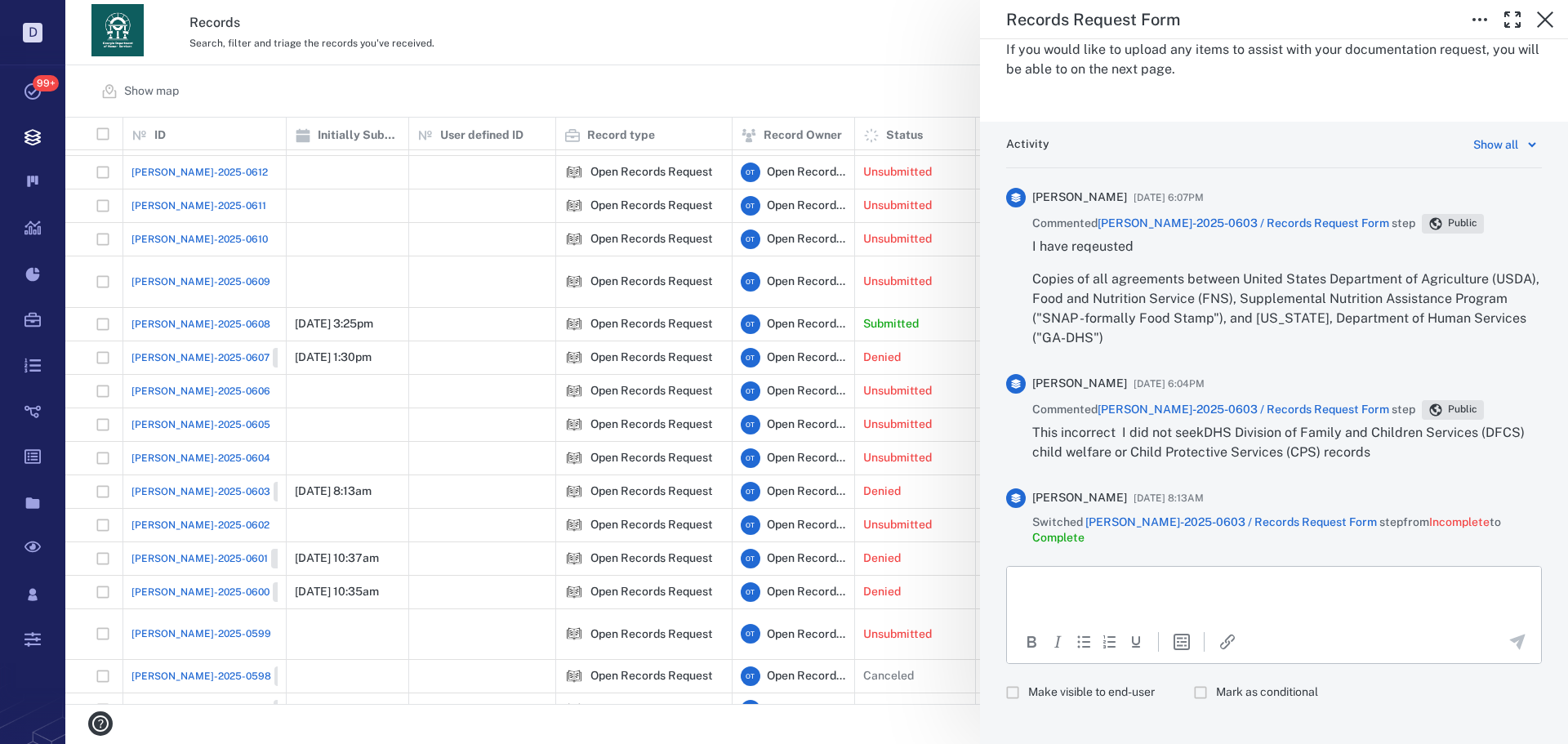
click at [1097, 677] on label "Make visible to end-user" at bounding box center [1075, 692] width 158 height 31
click at [1118, 569] on html at bounding box center [1274, 586] width 534 height 41
click at [1084, 685] on span "Make visible to end-user" at bounding box center [1091, 692] width 126 height 16
click at [1122, 594] on html at bounding box center [1274, 586] width 534 height 41
click at [1131, 593] on html at bounding box center [1274, 586] width 534 height 41
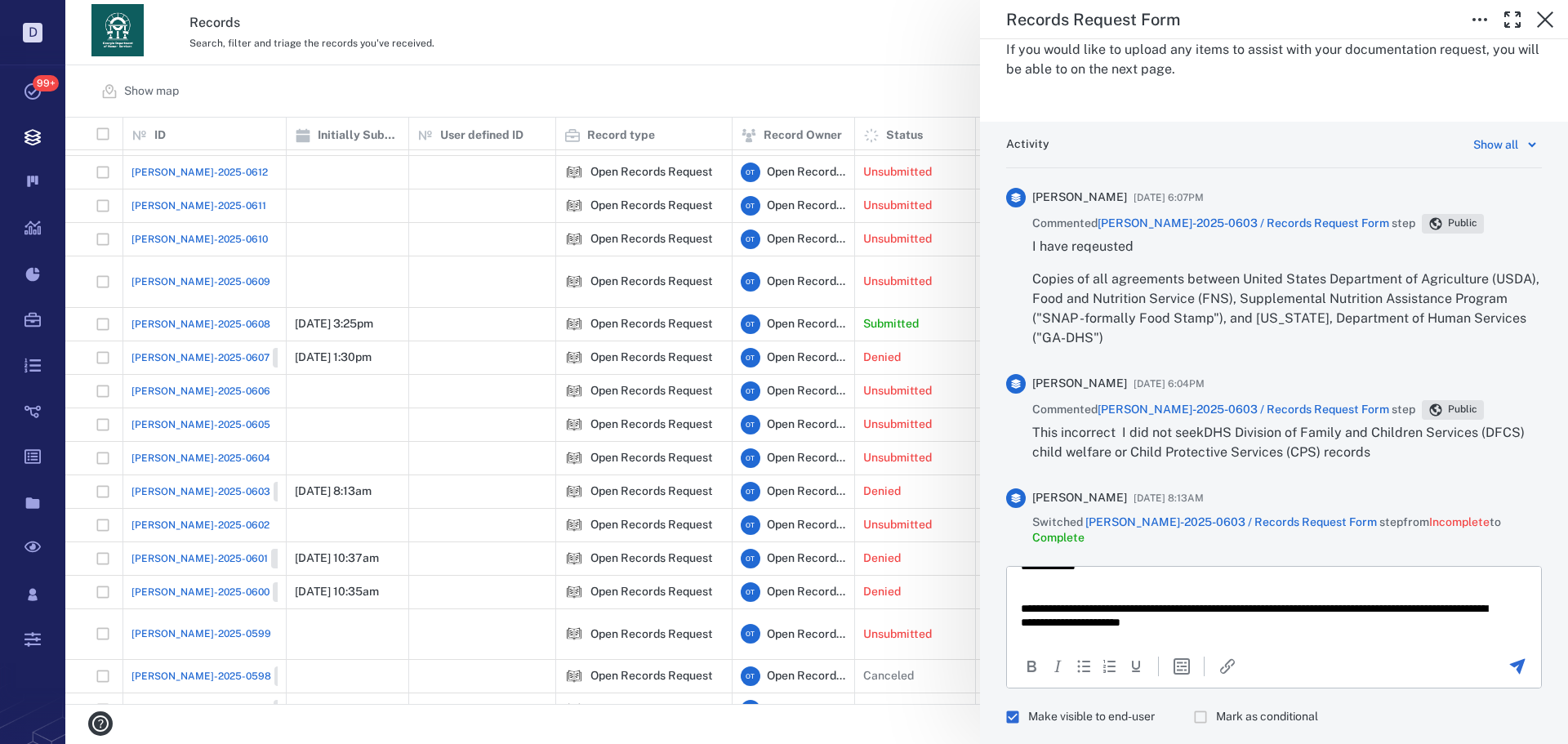
click at [1077, 620] on p "**********" at bounding box center [1261, 616] width 482 height 29
click at [1163, 623] on p "**********" at bounding box center [1261, 616] width 482 height 29
click at [1494, 657] on div at bounding box center [1516, 666] width 45 height 19
click at [1507, 657] on icon "Send the comment" at bounding box center [1516, 666] width 19 height 19
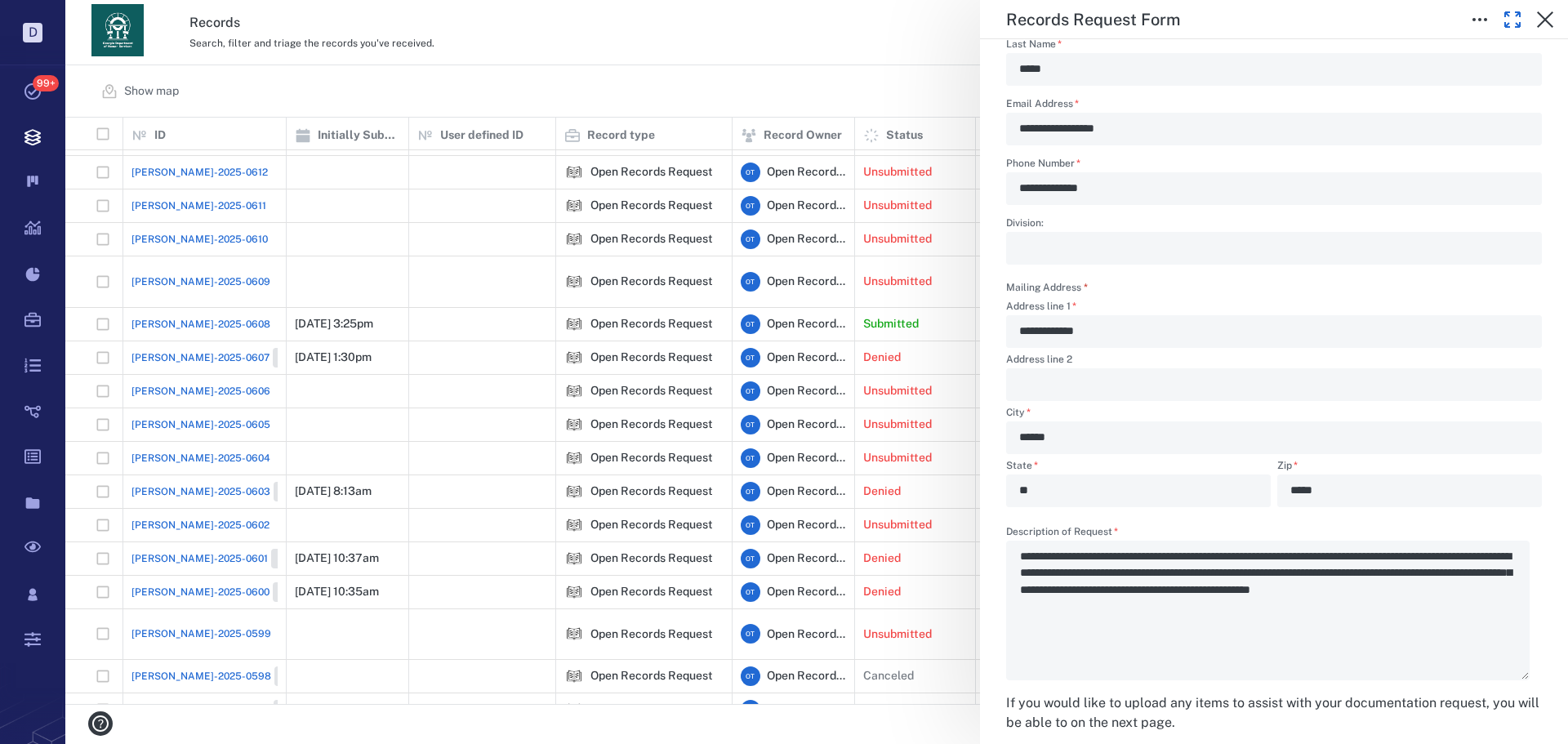
scroll to position [1796, 0]
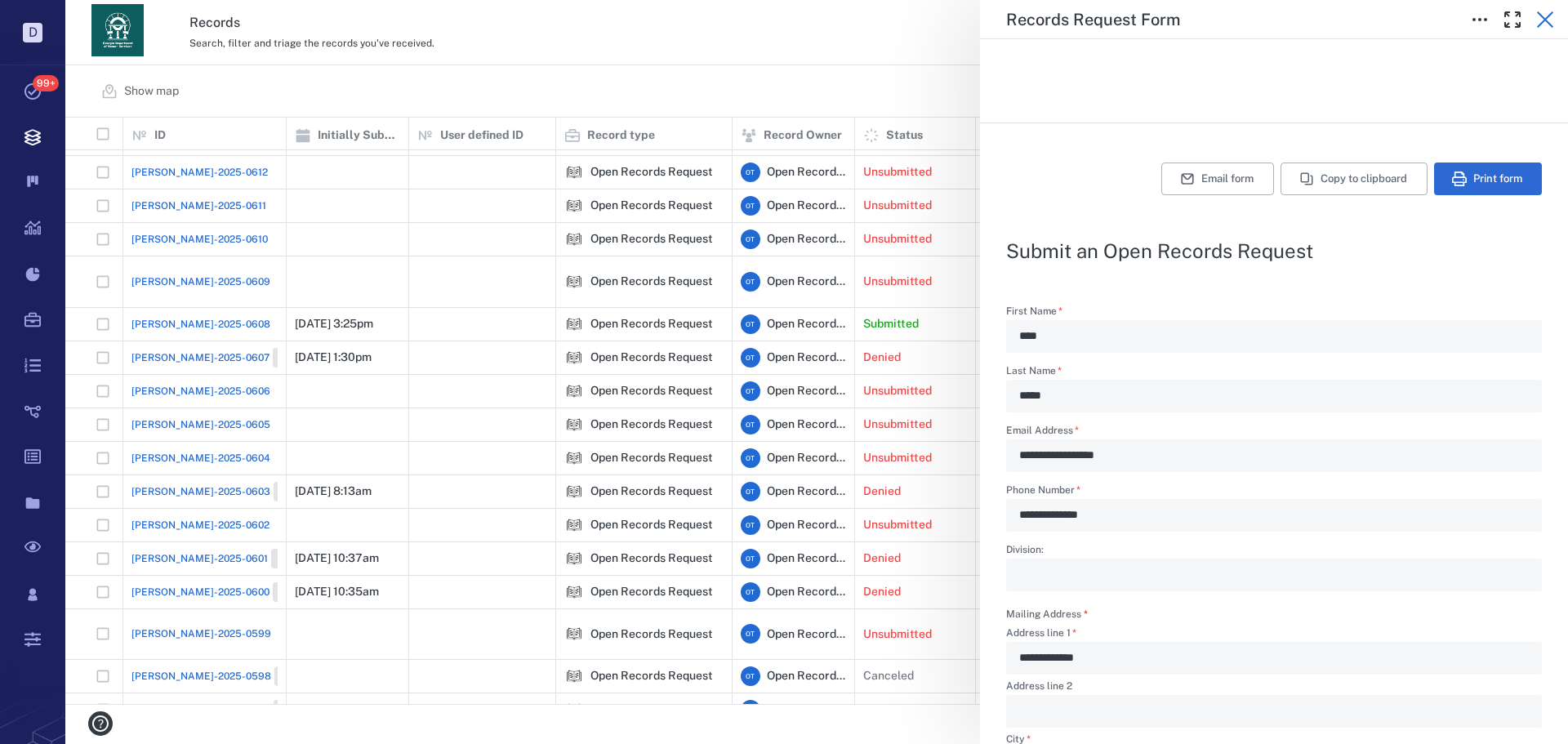
click at [1540, 16] on icon "button" at bounding box center [1544, 19] width 16 height 16
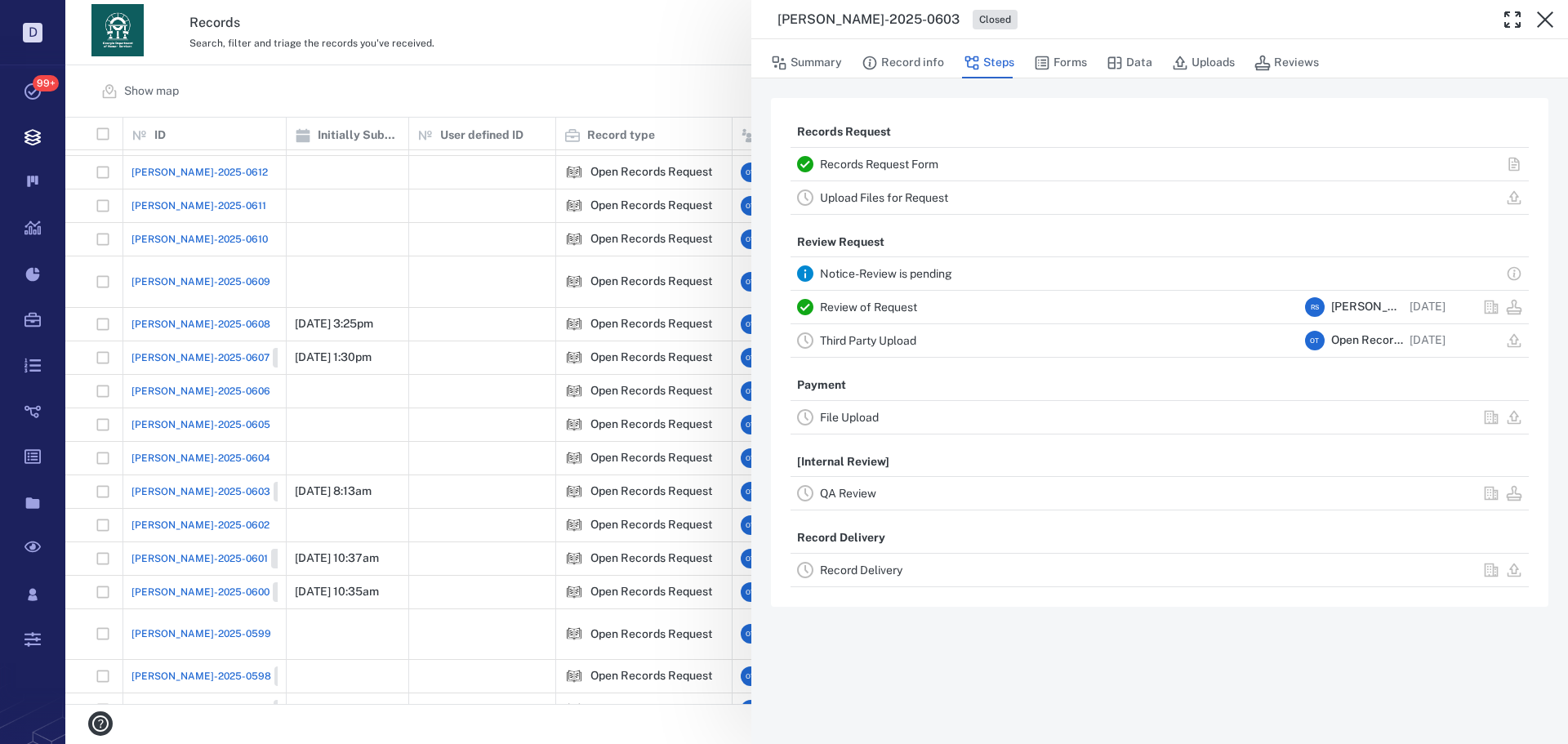
click at [893, 303] on div "Review of Request" at bounding box center [1059, 306] width 479 height 19
click at [894, 304] on link "Review of Request" at bounding box center [867, 307] width 97 height 13
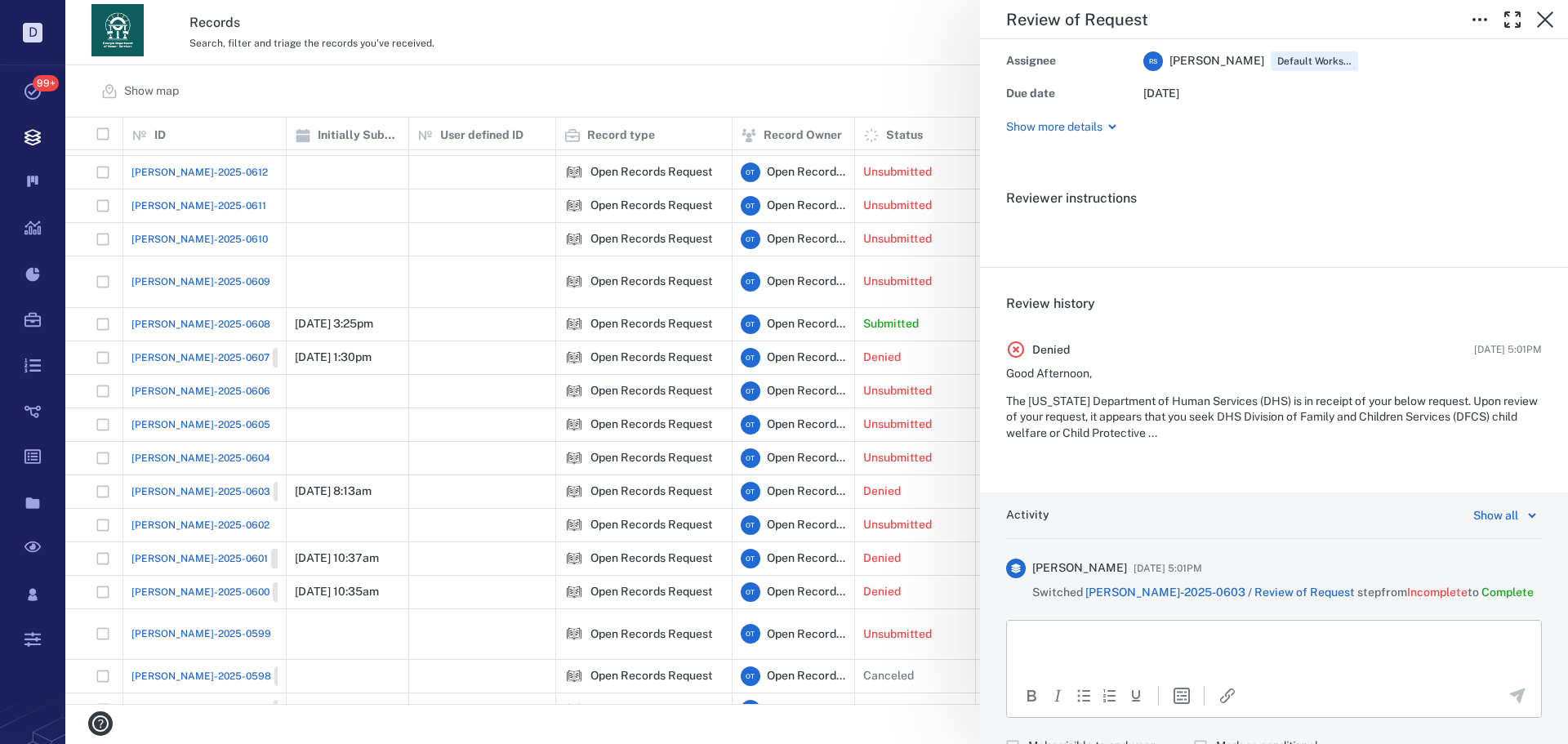
scroll to position [157, 0]
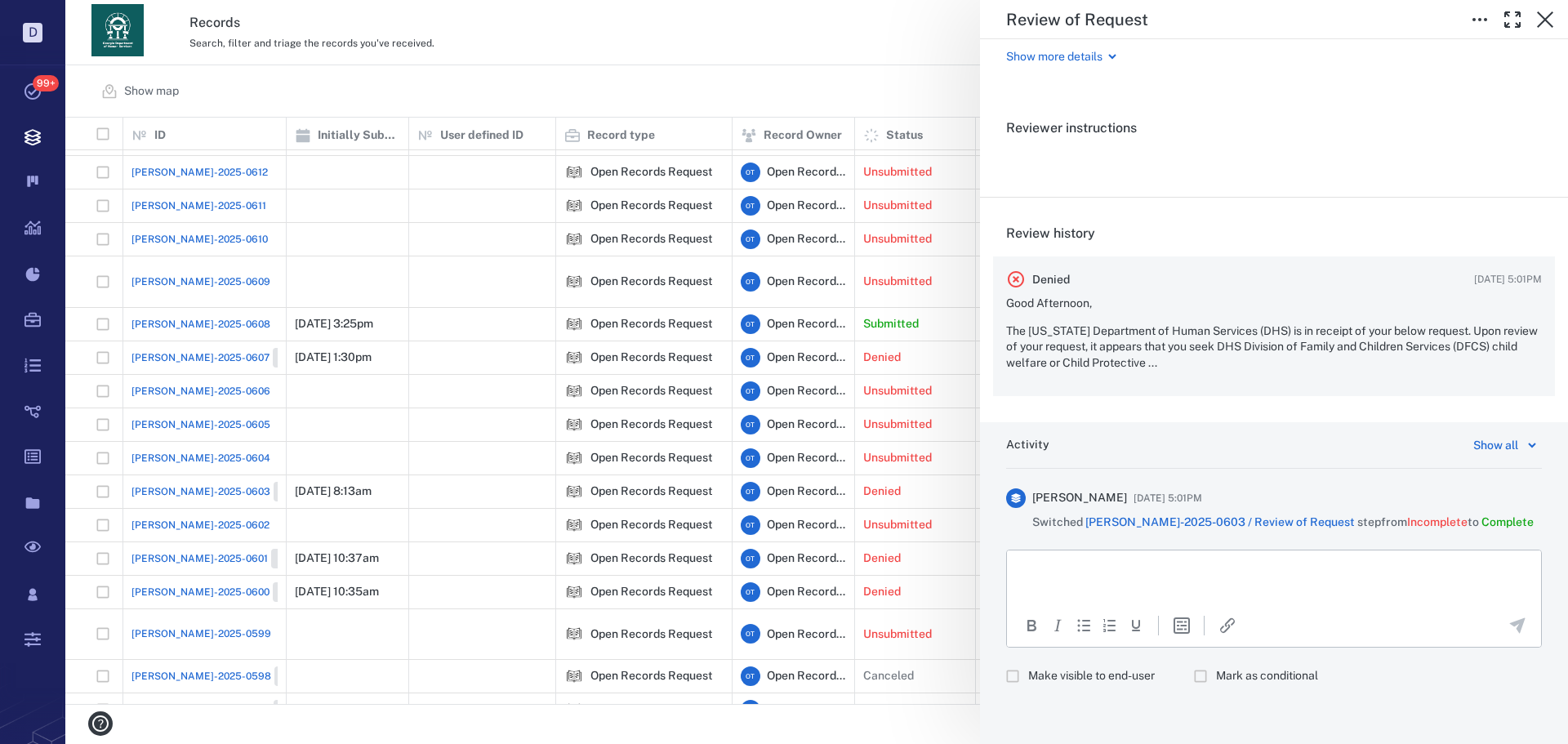
click at [1152, 327] on p "The Georgia Department of Human Services (DHS) is in receipt of your below requ…" at bounding box center [1274, 348] width 536 height 48
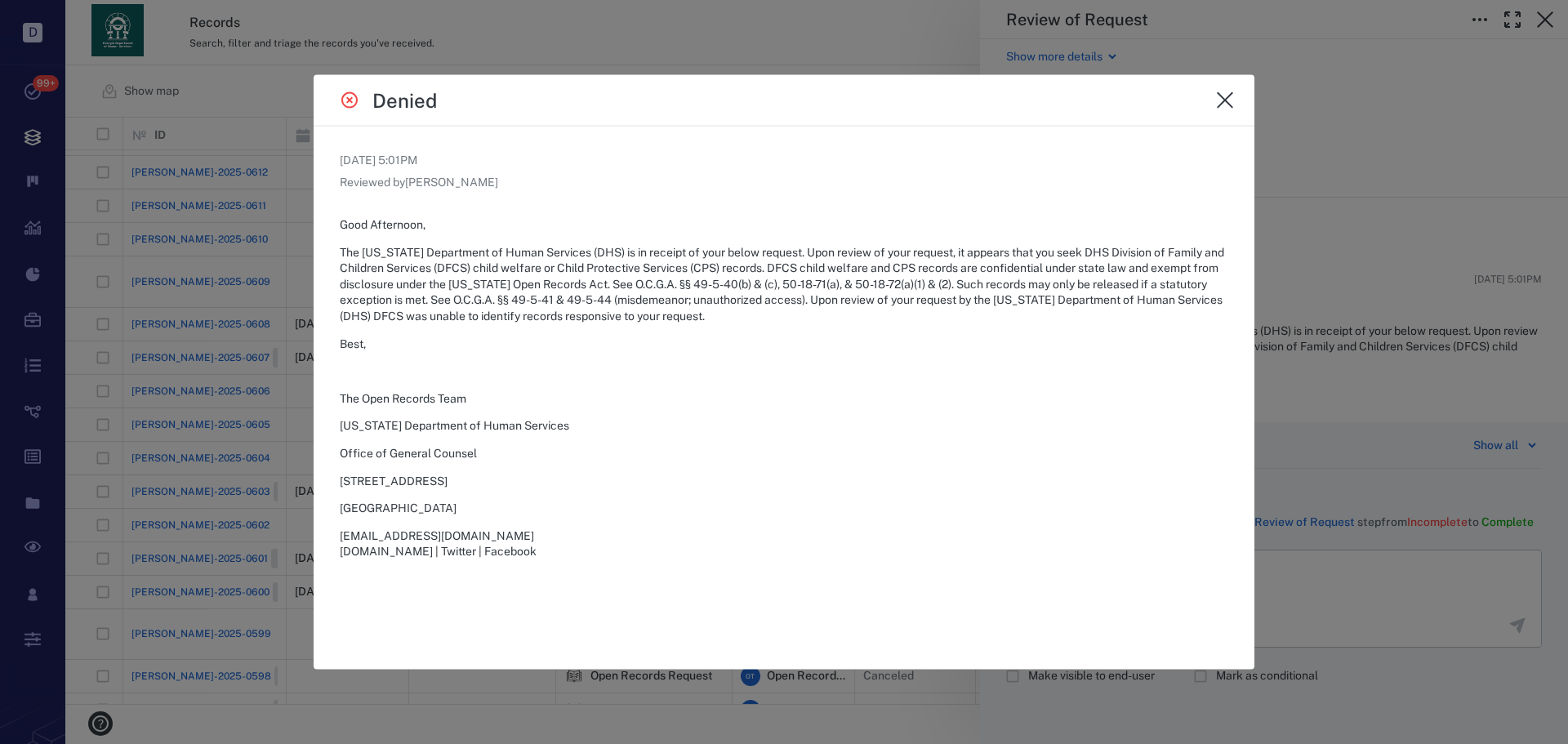
click at [1227, 101] on icon "close" at bounding box center [1224, 100] width 19 height 19
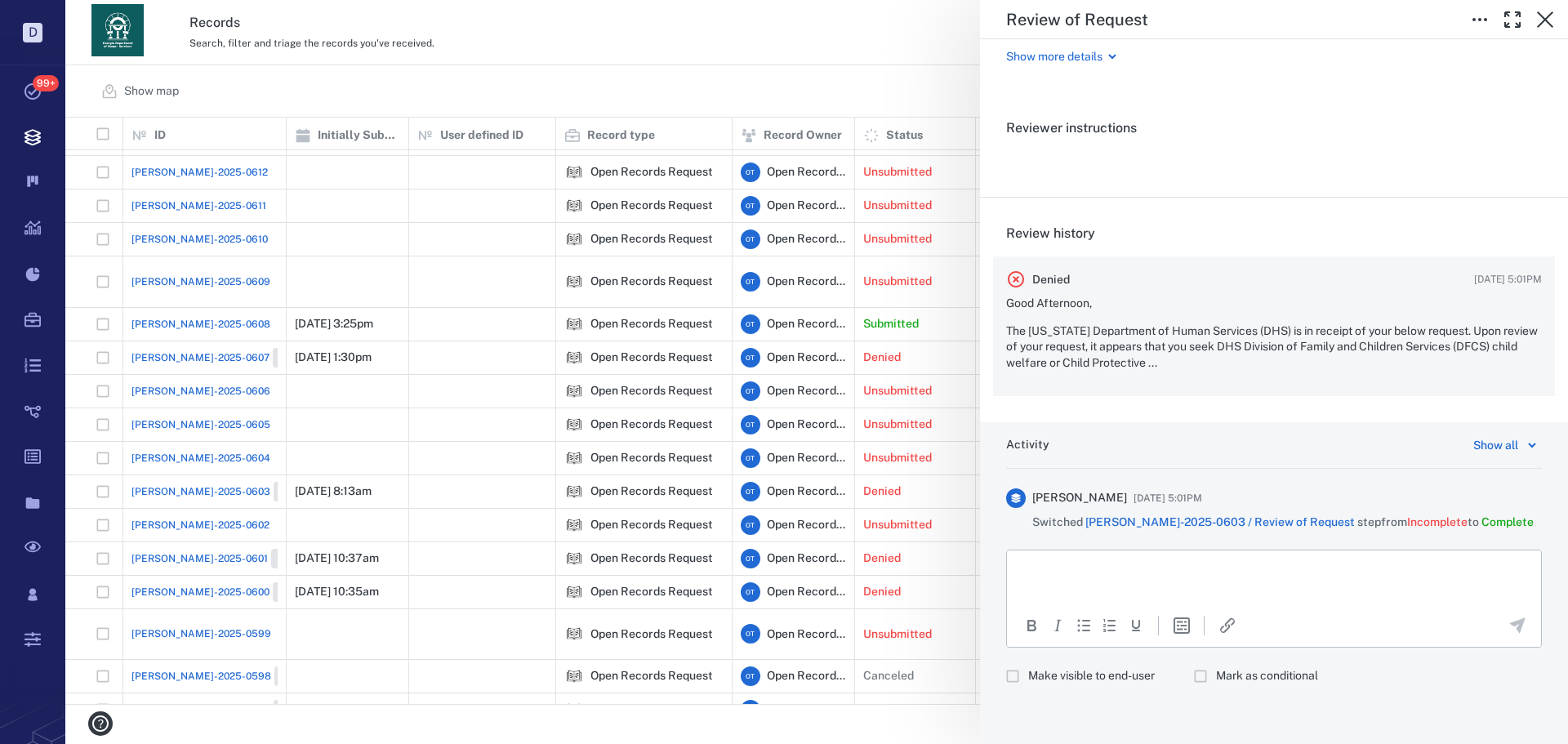
click at [1330, 325] on p "The Georgia Department of Human Services (DHS) is in receipt of your below requ…" at bounding box center [1274, 348] width 536 height 48
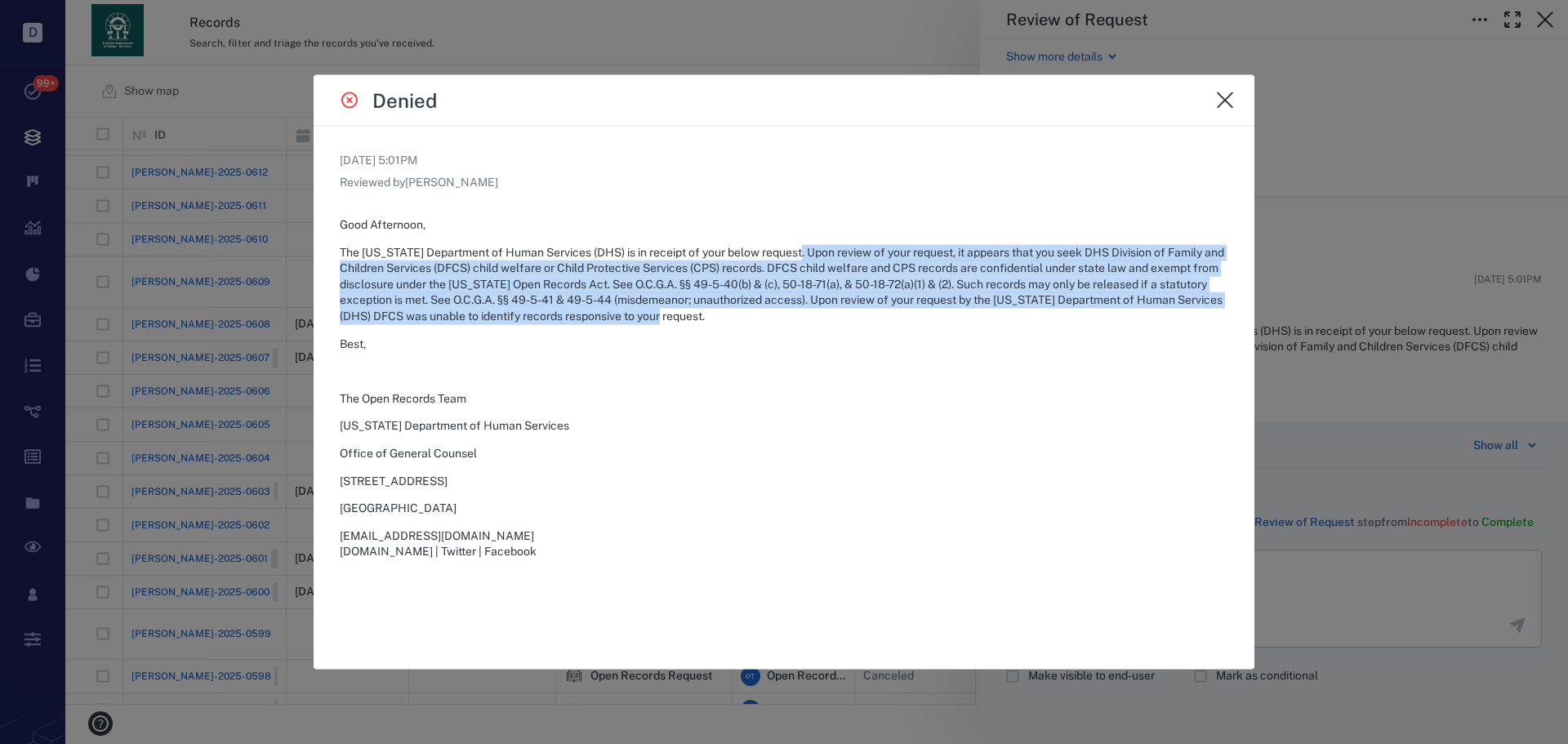
drag, startPoint x: 764, startPoint y: 318, endPoint x: 798, endPoint y: 253, distance: 73.4
click at [798, 252] on p "The Georgia Department of Human Services (DHS) is in receipt of your below requ…" at bounding box center [784, 284] width 888 height 80
click at [798, 253] on p "The Georgia Department of Human Services (DHS) is in receipt of your below requ…" at bounding box center [784, 284] width 888 height 80
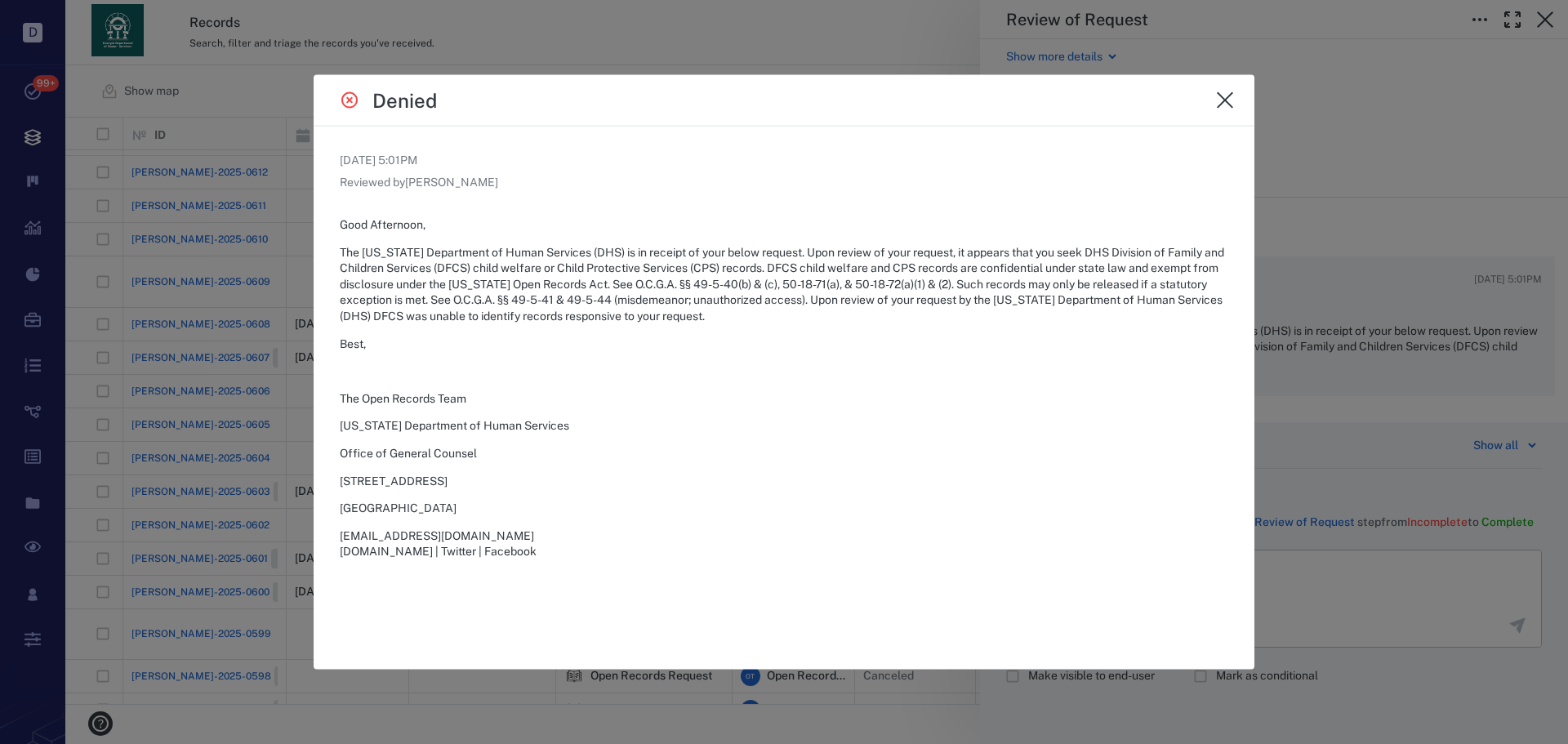
drag, startPoint x: 1445, startPoint y: 273, endPoint x: 1435, endPoint y: 288, distance: 18.0
click at [1440, 269] on div at bounding box center [784, 372] width 1568 height 744
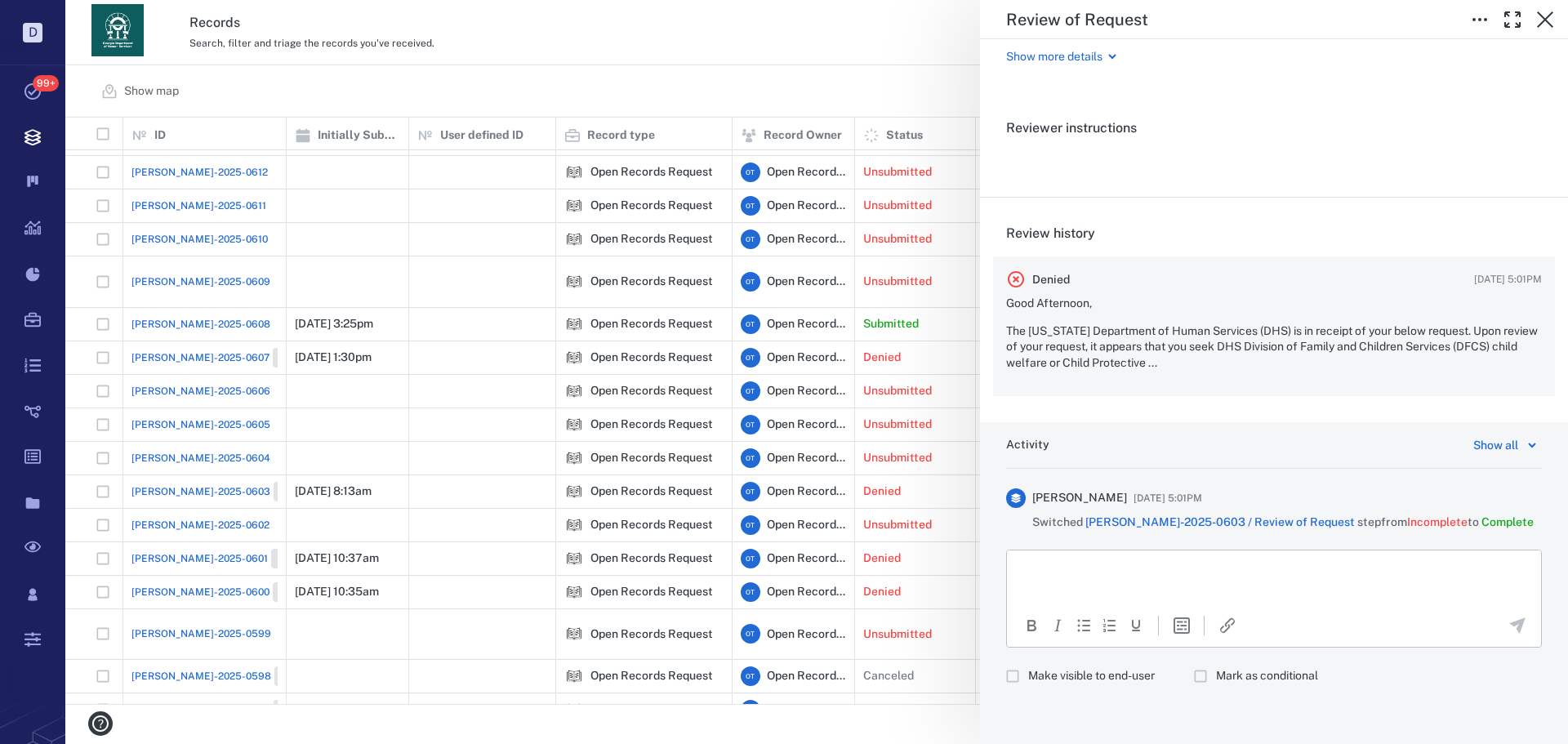
click at [1287, 329] on p "The Georgia Department of Human Services (DHS) is in receipt of your below requ…" at bounding box center [1274, 348] width 536 height 48
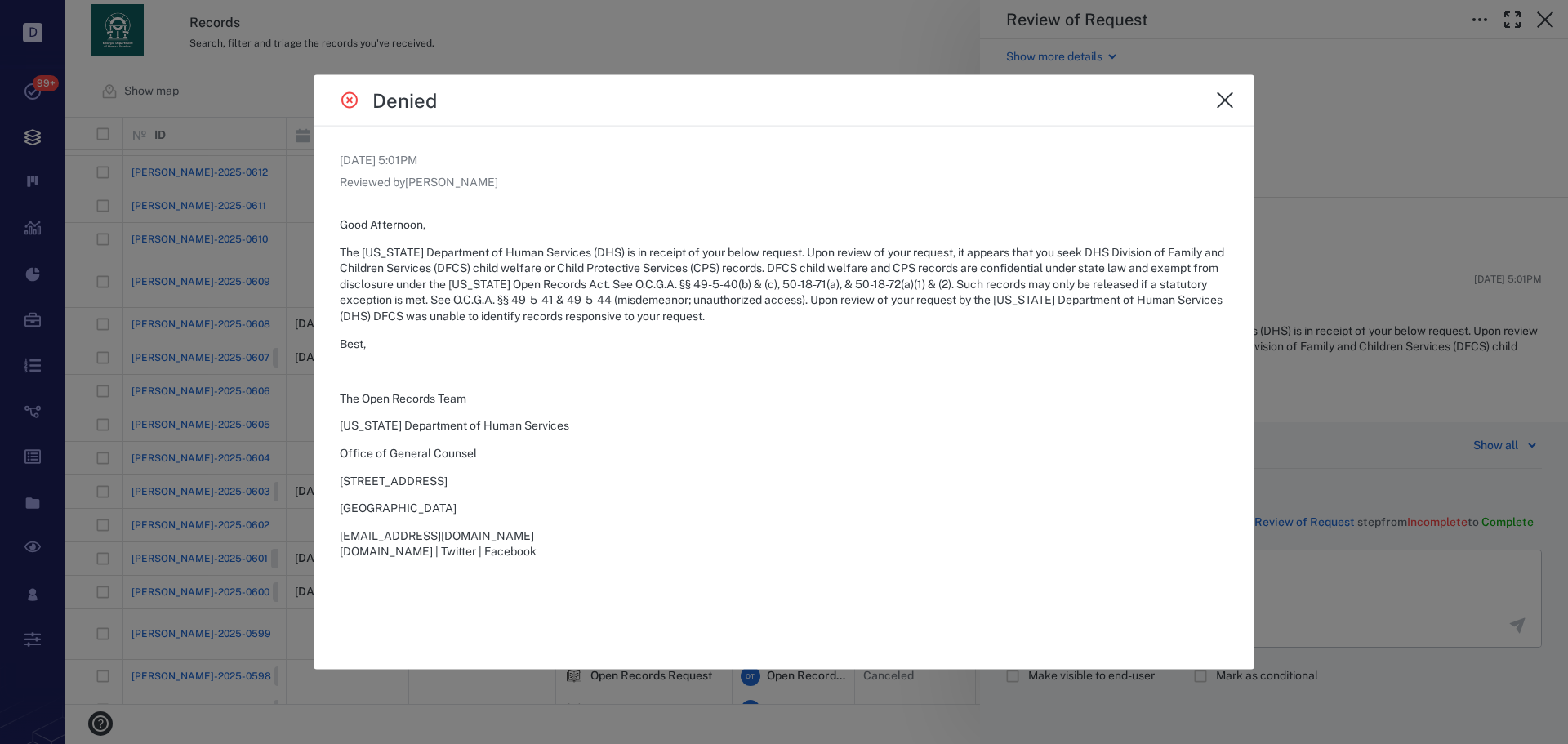
click at [1225, 97] on div "Denied" at bounding box center [784, 101] width 941 height 52
click at [1218, 96] on icon "close" at bounding box center [1224, 100] width 19 height 19
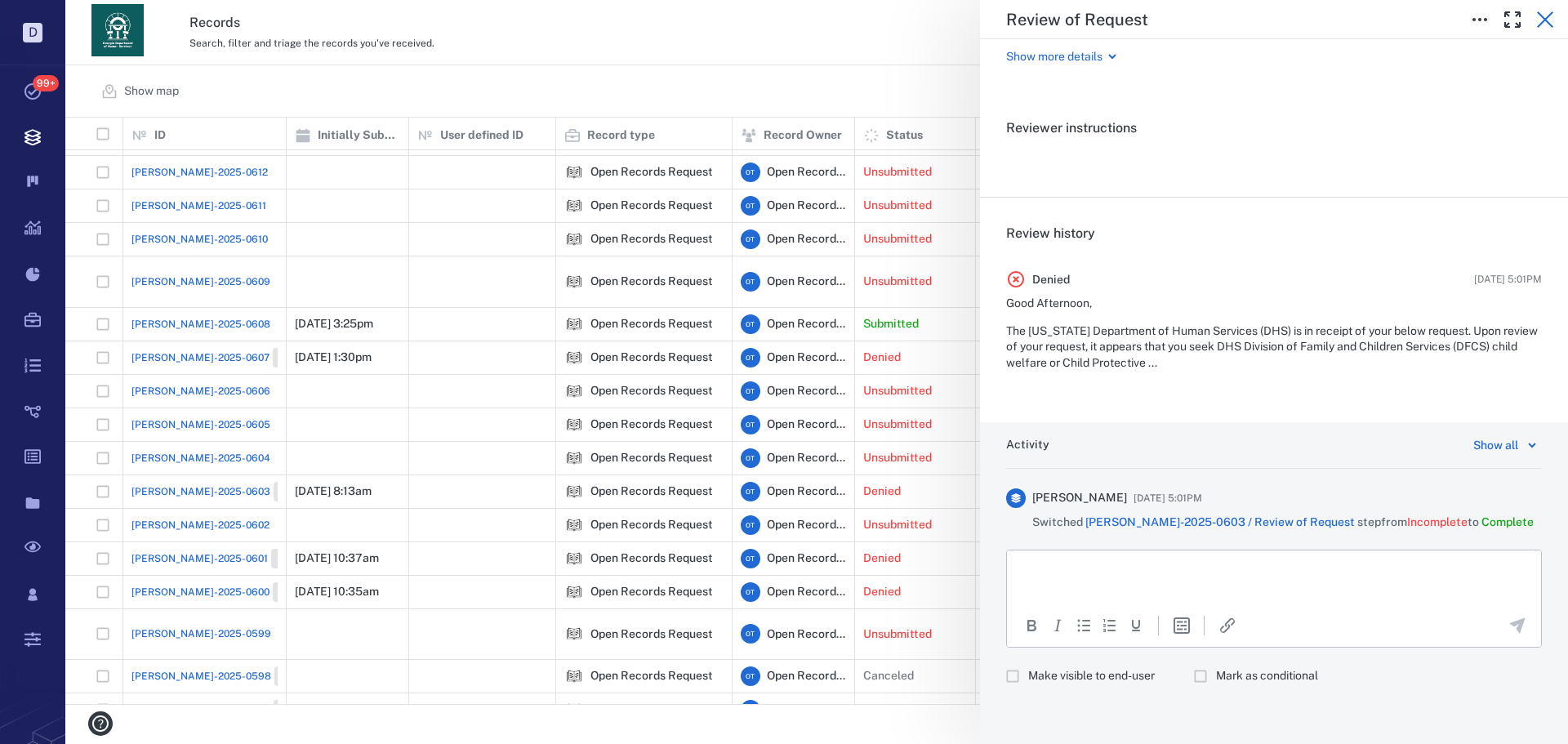
click at [1533, 16] on button "button" at bounding box center [1545, 19] width 33 height 33
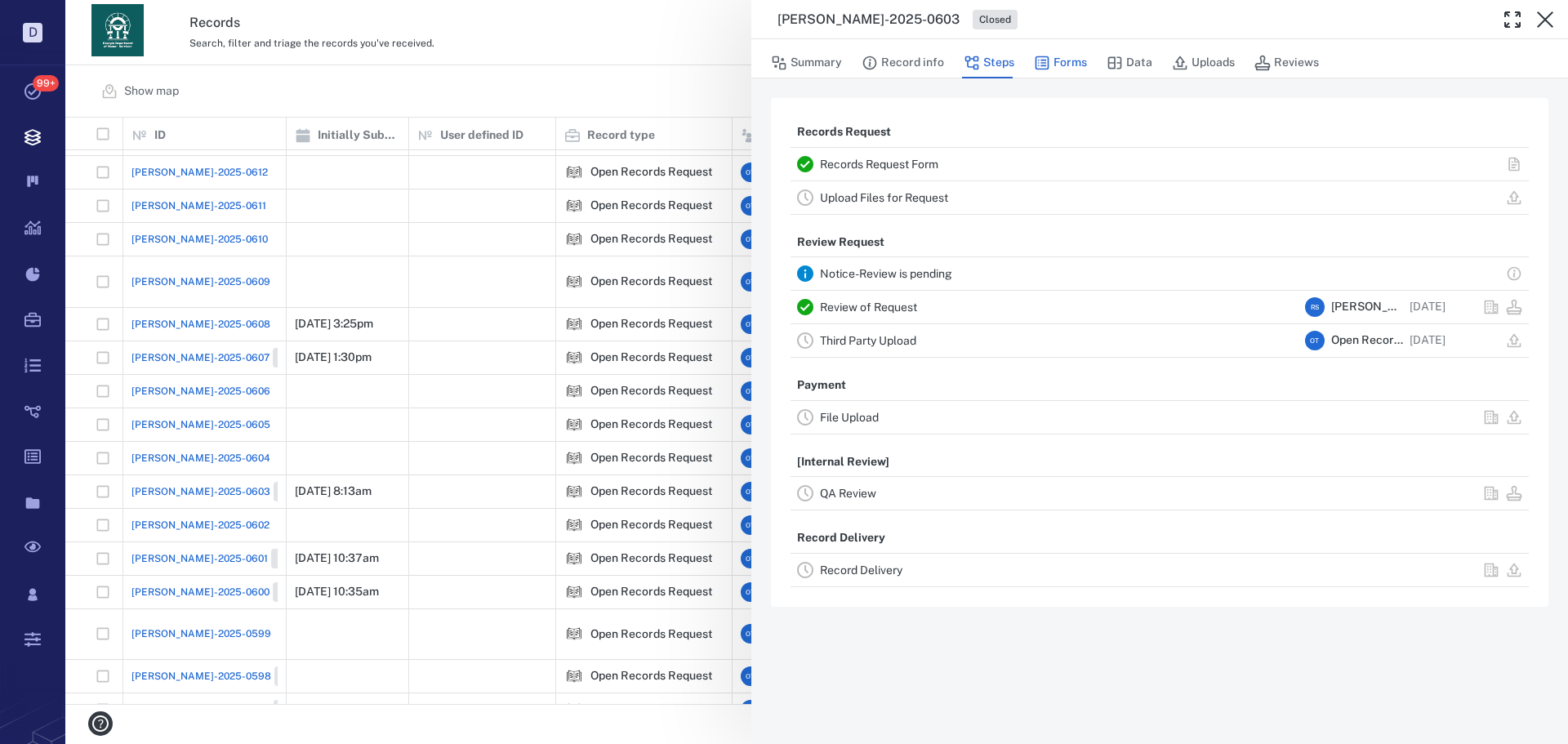
click at [1072, 53] on button "Forms" at bounding box center [1060, 62] width 53 height 31
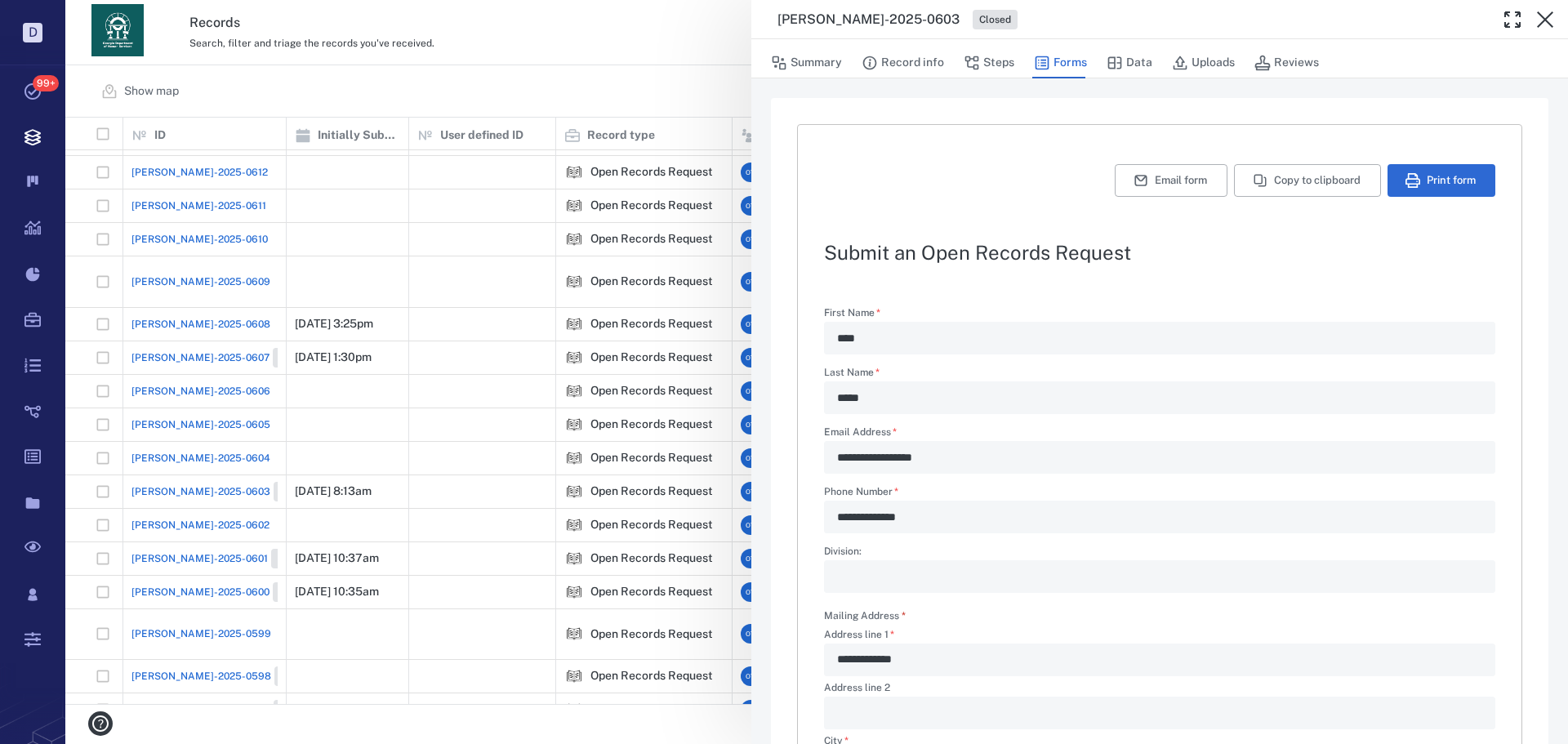
scroll to position [394, 0]
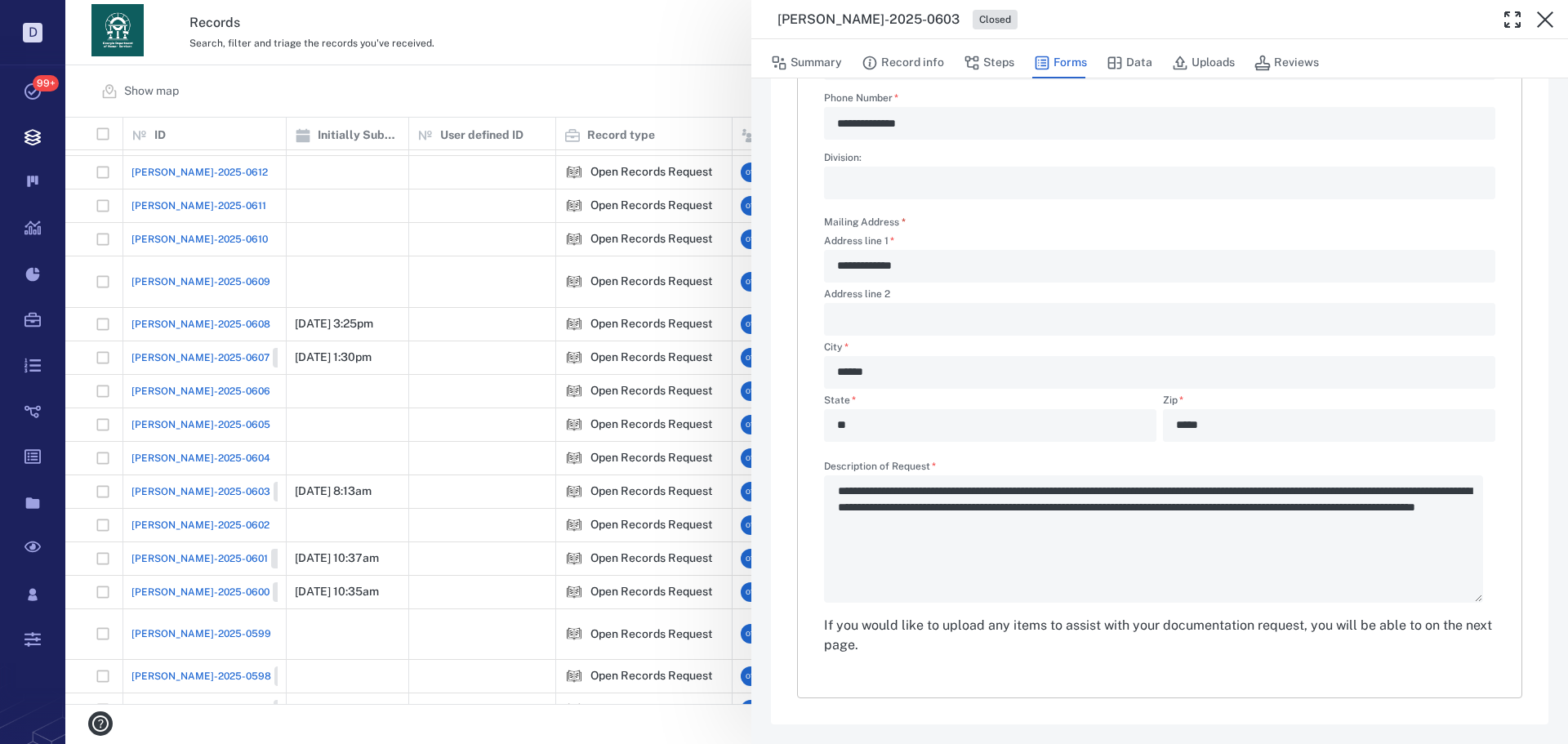
drag, startPoint x: 855, startPoint y: 488, endPoint x: 1286, endPoint y: 522, distance: 432.3
click at [1303, 525] on div "**********" at bounding box center [1159, 532] width 671 height 142
drag, startPoint x: 1281, startPoint y: 497, endPoint x: 1112, endPoint y: 492, distance: 169.1
click at [1113, 492] on div "**********" at bounding box center [1159, 532] width 671 height 142
click at [1011, 62] on button "Steps" at bounding box center [988, 62] width 51 height 31
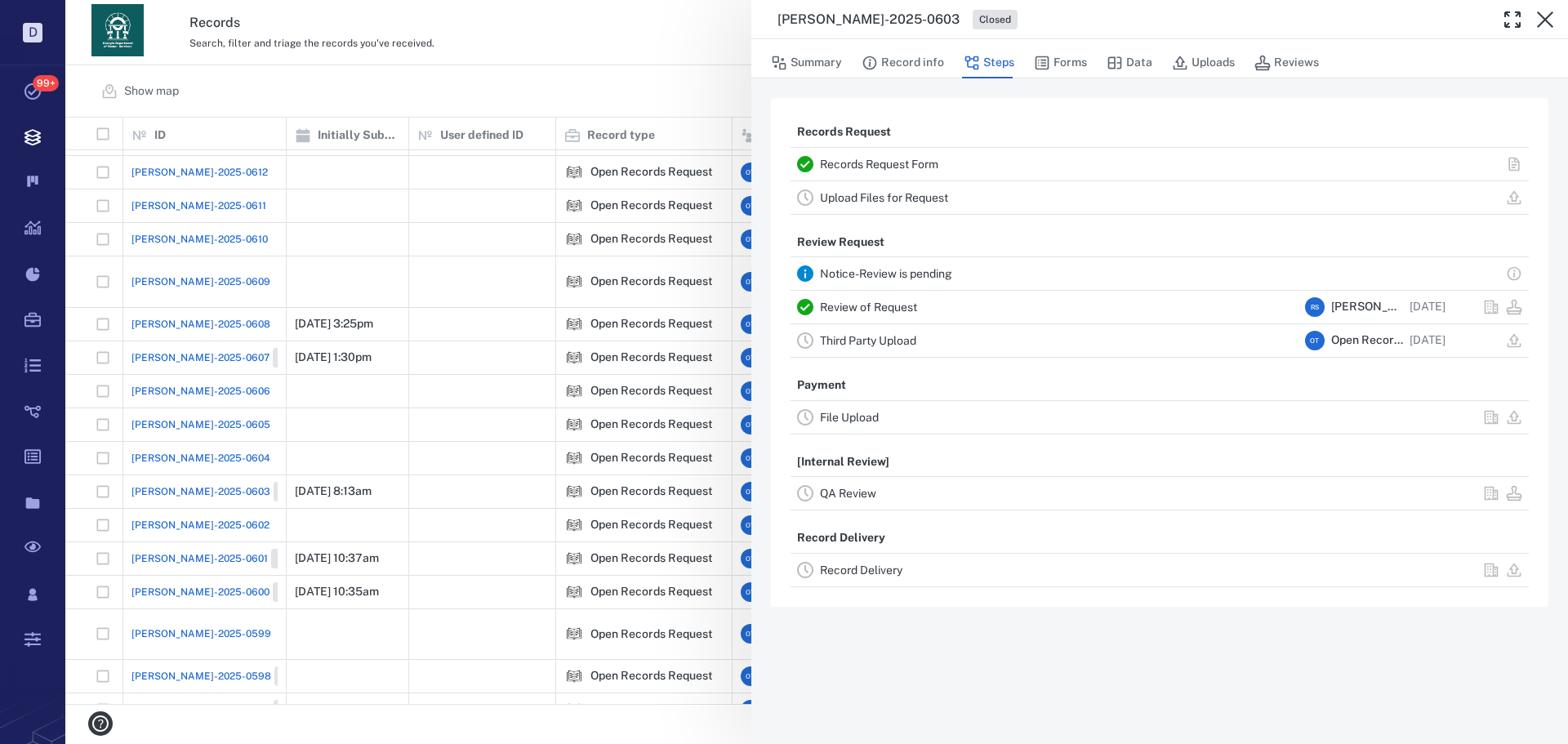
click at [869, 303] on link "Review of Request" at bounding box center [867, 307] width 97 height 13
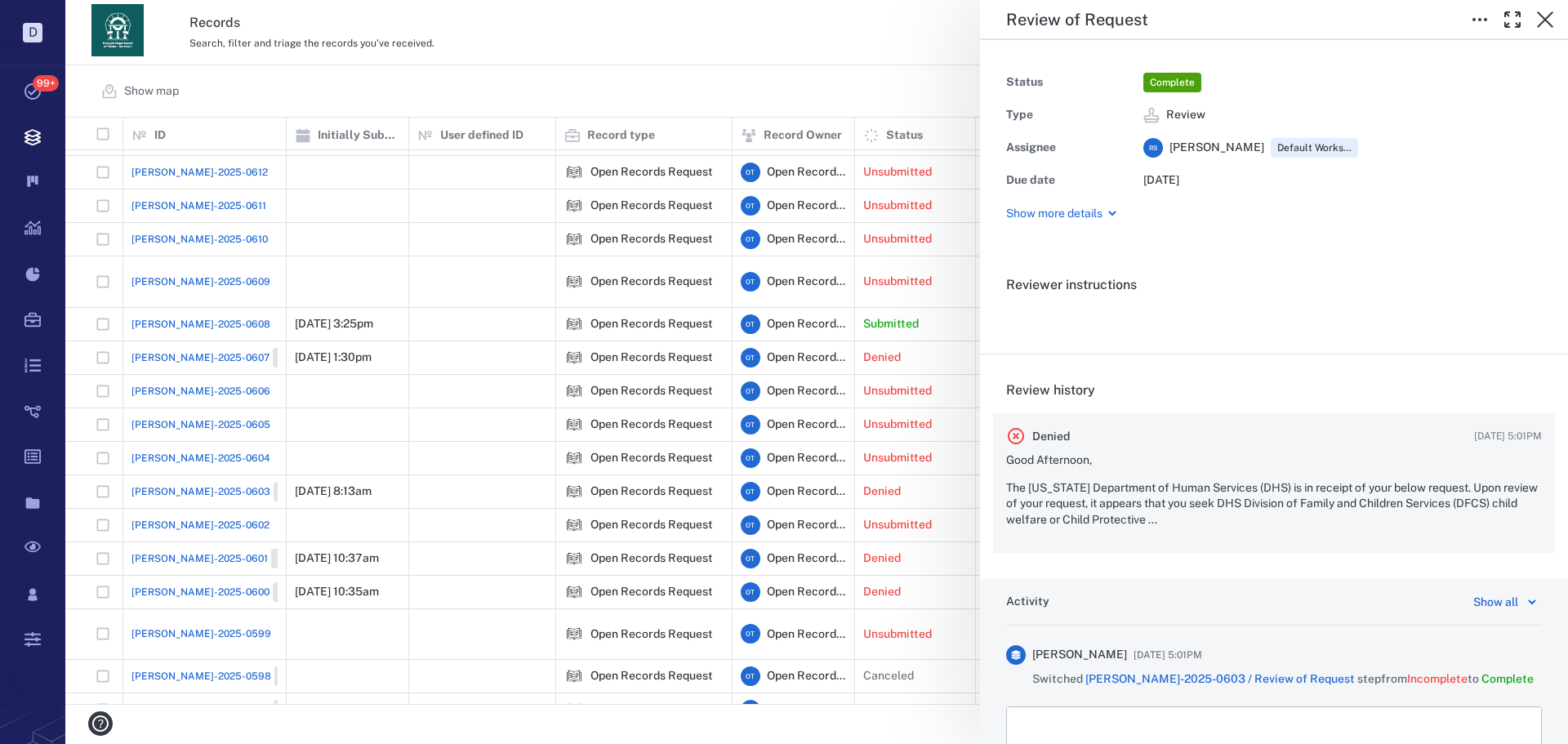
click at [1172, 495] on p "The Georgia Department of Human Services (DHS) is in receipt of your below requ…" at bounding box center [1274, 505] width 536 height 48
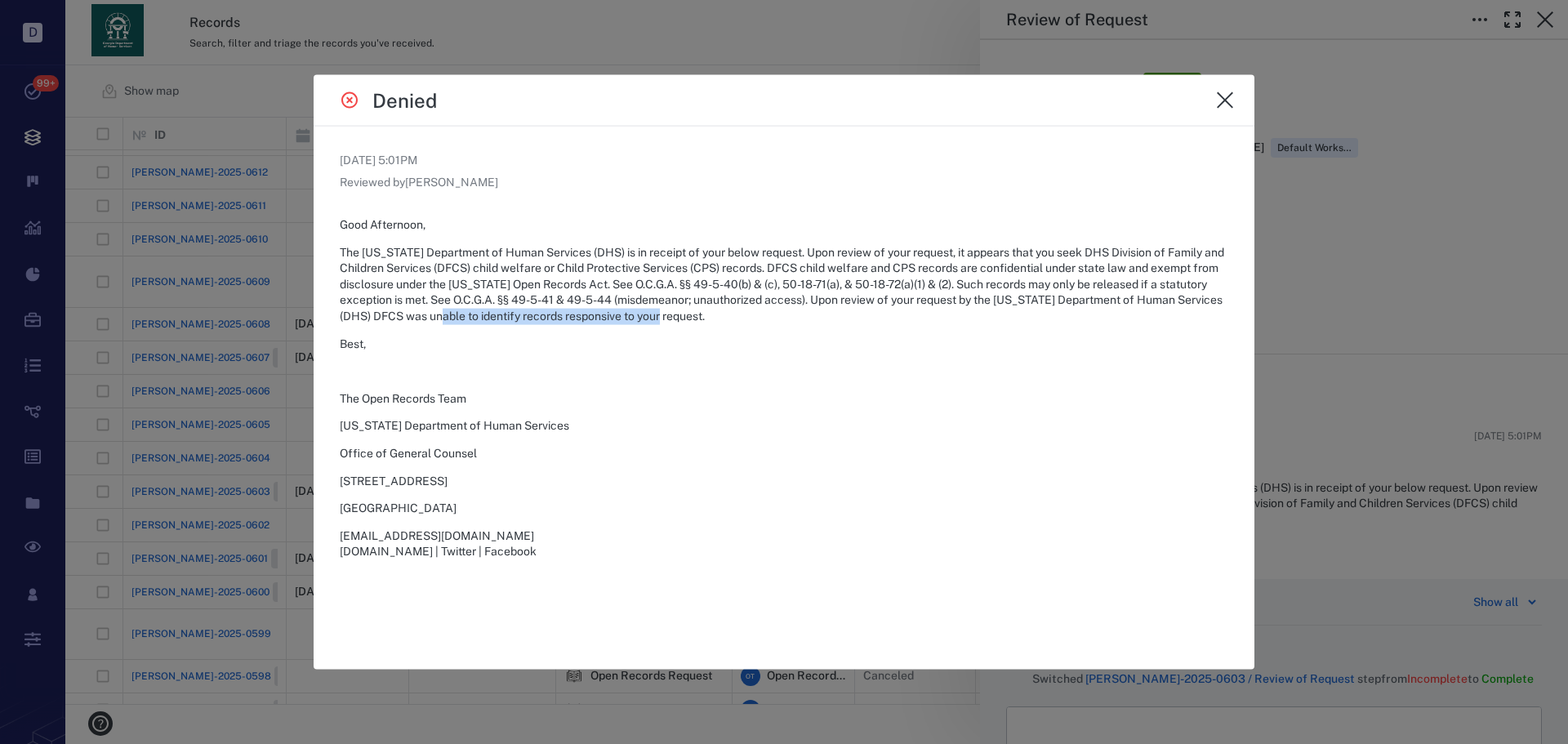
drag, startPoint x: 809, startPoint y: 321, endPoint x: 552, endPoint y: 312, distance: 257.2
click at [542, 311] on p "The Georgia Department of Human Services (DHS) is in receipt of your below requ…" at bounding box center [784, 284] width 888 height 80
click at [612, 302] on p "The Georgia Department of Human Services (DHS) is in receipt of your below requ…" at bounding box center [784, 284] width 888 height 80
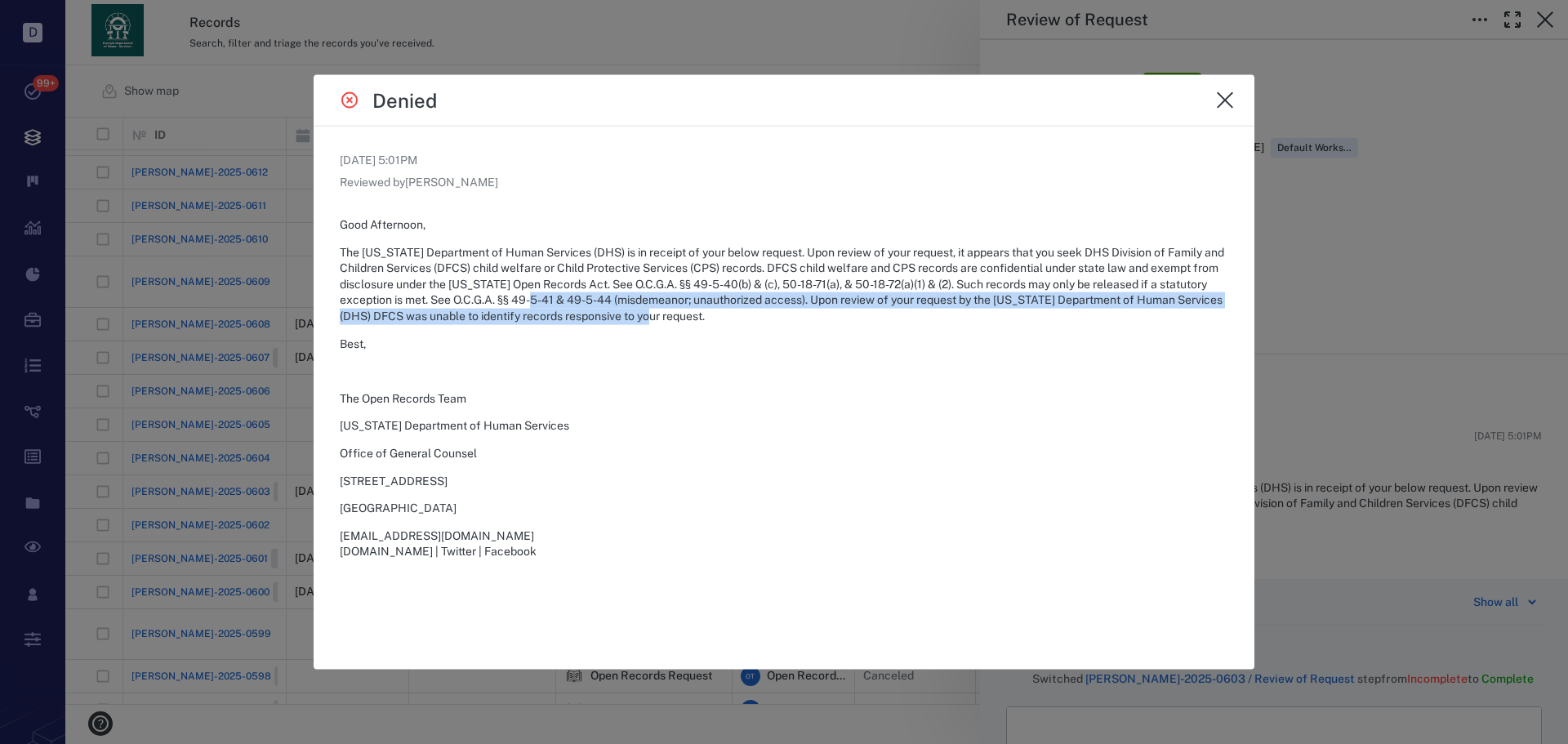
drag, startPoint x: 618, startPoint y: 299, endPoint x: 760, endPoint y: 321, distance: 143.7
click at [758, 321] on p "The Georgia Department of Human Services (DHS) is in receipt of your below requ…" at bounding box center [784, 284] width 888 height 80
drag, startPoint x: 765, startPoint y: 321, endPoint x: 522, endPoint y: 298, distance: 244.1
click at [483, 296] on p "The Georgia Department of Human Services (DHS) is in receipt of your below requ…" at bounding box center [784, 284] width 888 height 80
click at [675, 302] on p "The Georgia Department of Human Services (DHS) is in receipt of your below requ…" at bounding box center [784, 284] width 888 height 80
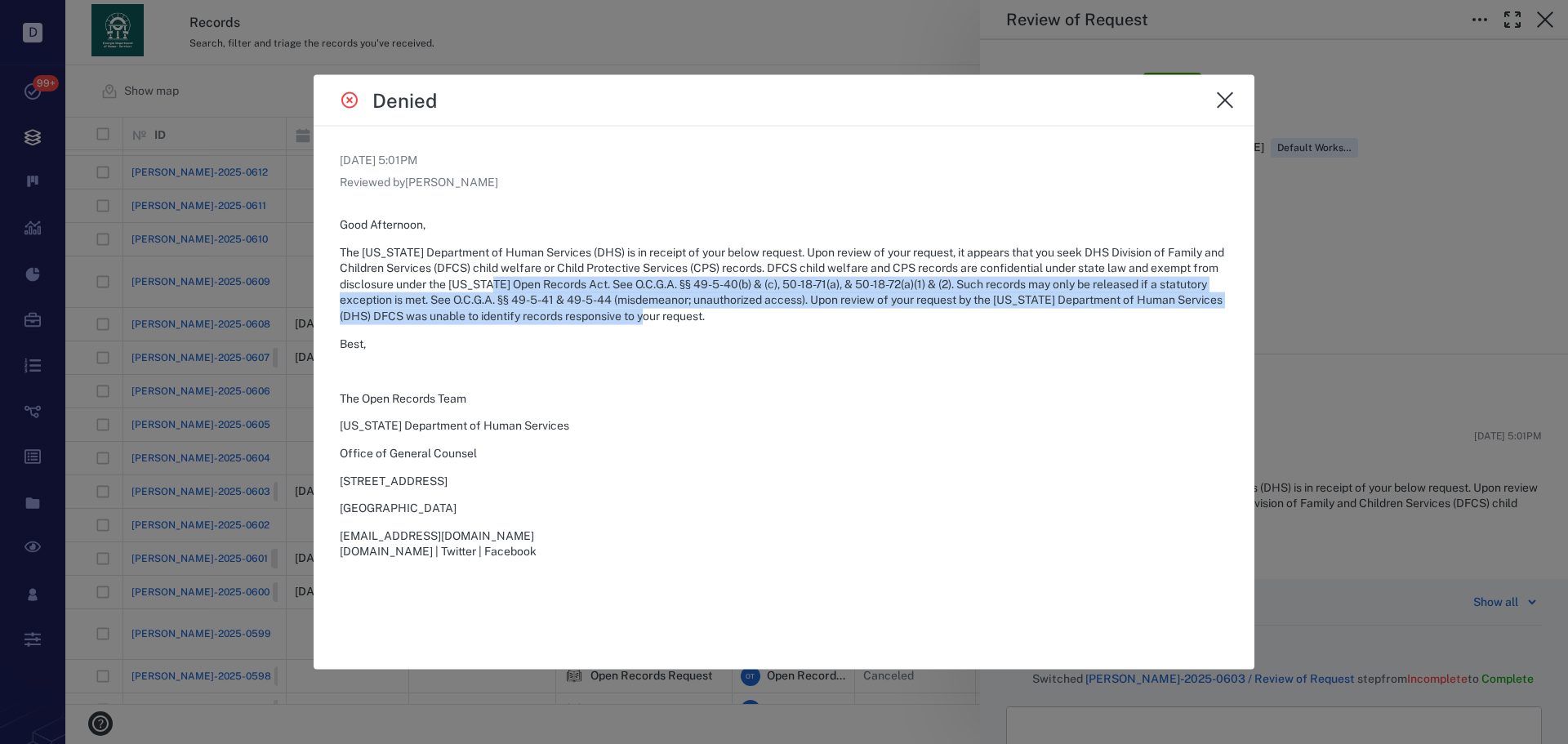
drag, startPoint x: 747, startPoint y: 312, endPoint x: 540, endPoint y: 281, distance: 209.3
click at [540, 281] on p "The Georgia Department of Human Services (DHS) is in receipt of your below requ…" at bounding box center [784, 284] width 888 height 80
click at [588, 306] on p "The Georgia Department of Human Services (DHS) is in receipt of your below requ…" at bounding box center [784, 284] width 888 height 80
click at [663, 301] on p "The Georgia Department of Human Services (DHS) is in receipt of your below requ…" at bounding box center [784, 284] width 888 height 80
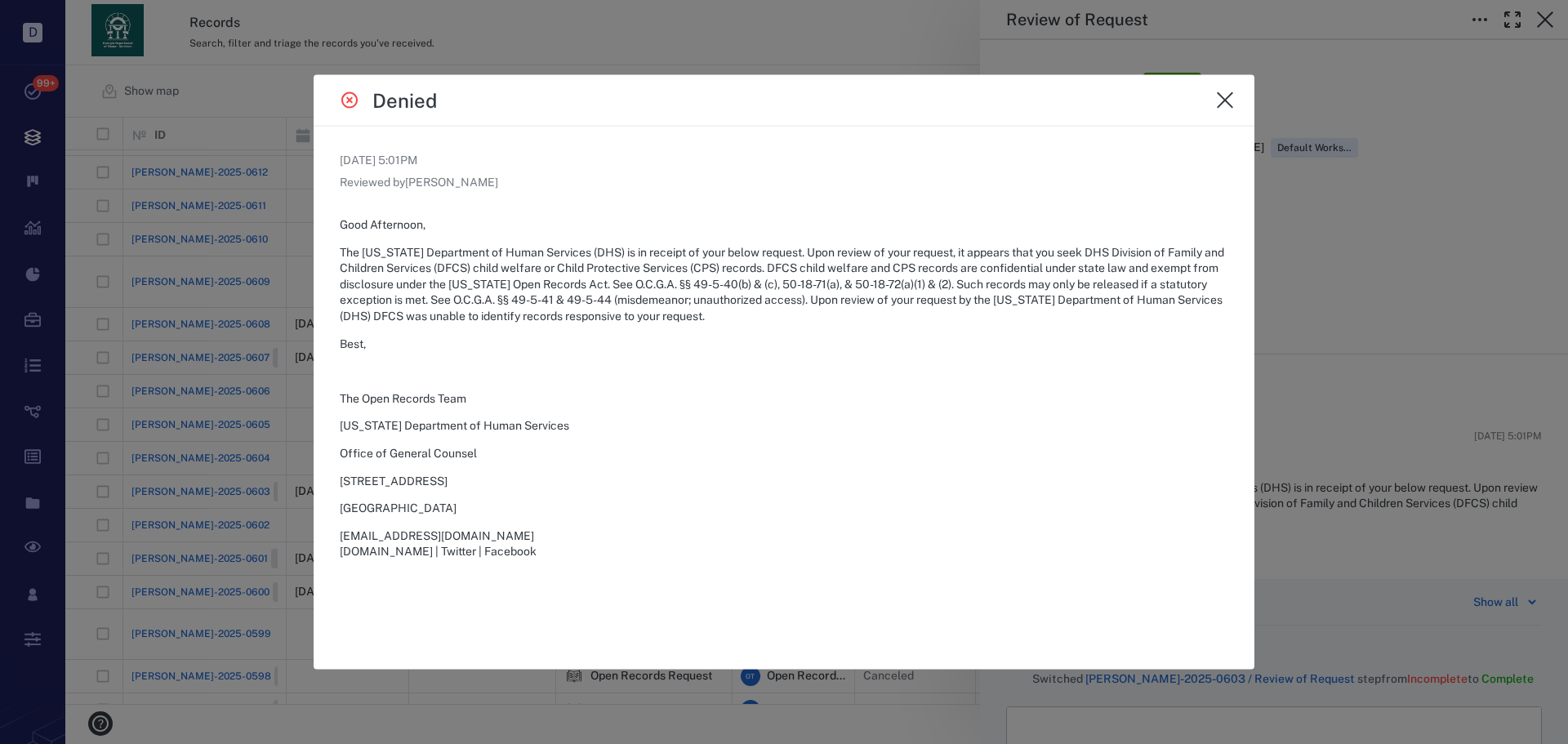
click at [1222, 98] on icon "close" at bounding box center [1224, 100] width 19 height 19
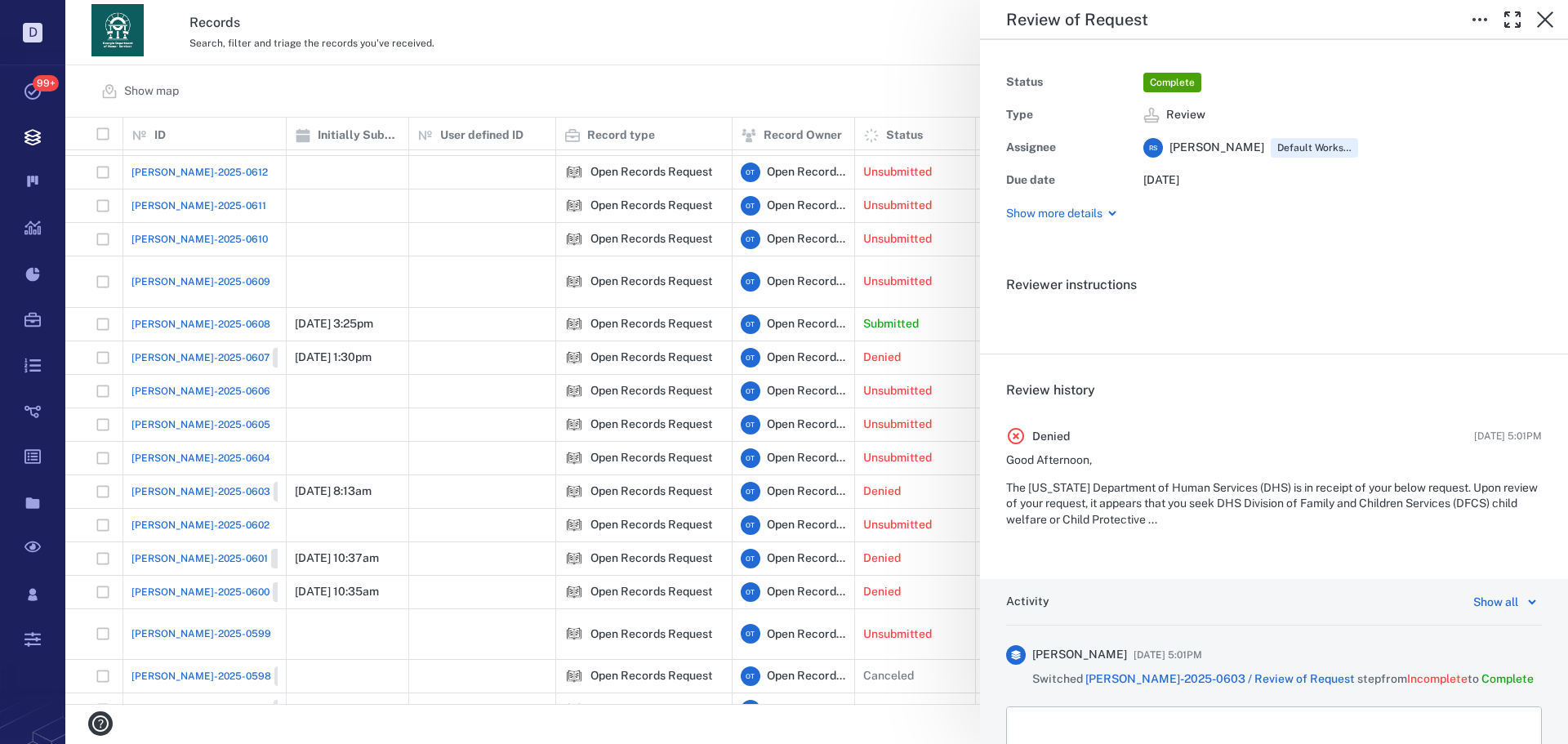
click at [938, 93] on div "Review of Request Status Complete Type Review Assignee R S Rochelle Stembridge …" at bounding box center [816, 372] width 1502 height 744
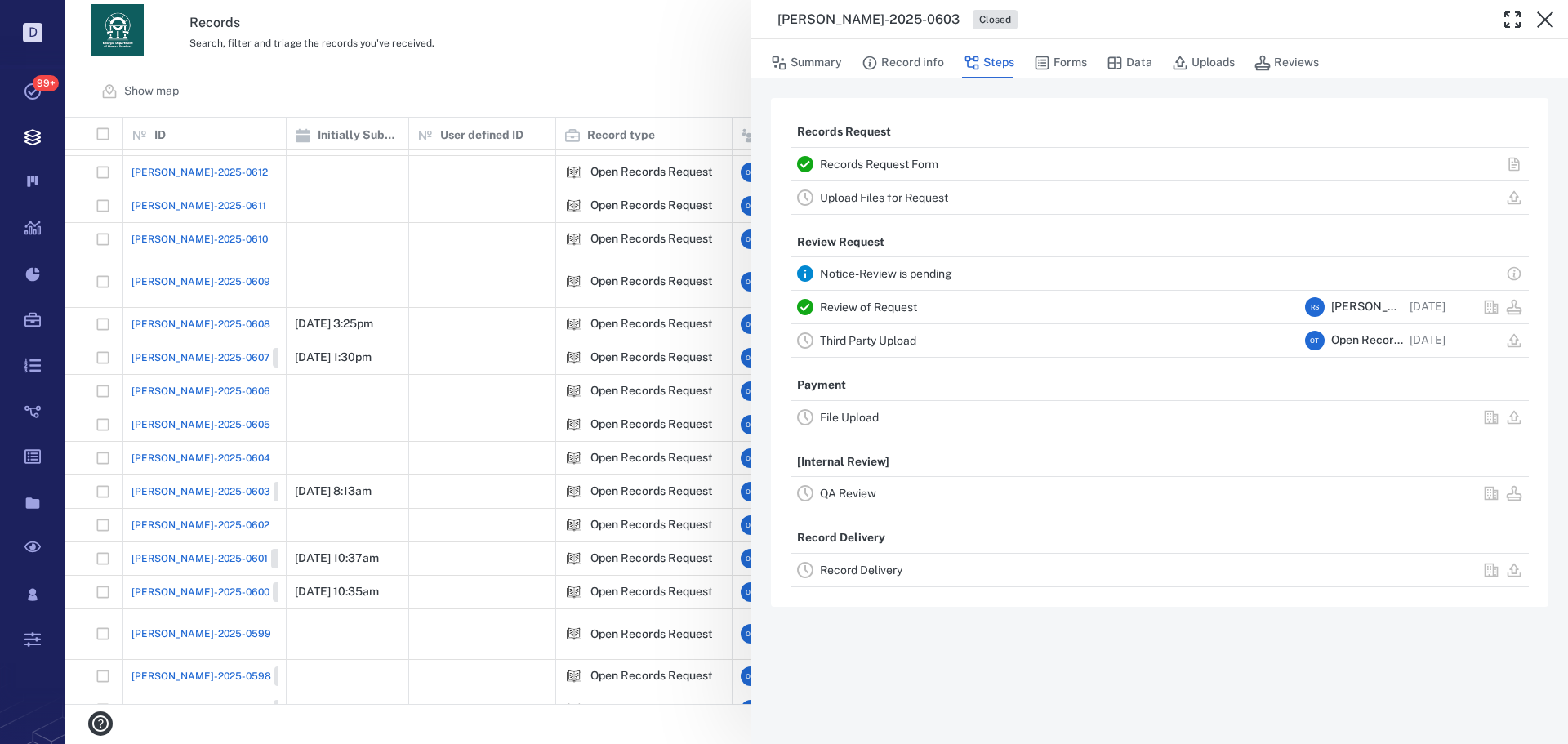
drag, startPoint x: 530, startPoint y: 74, endPoint x: 662, endPoint y: 245, distance: 216.0
click at [530, 74] on div "ORR-2025-0603 Closed Summary Record info Steps Forms Data Uploads Reviews Recor…" at bounding box center [816, 372] width 1502 height 744
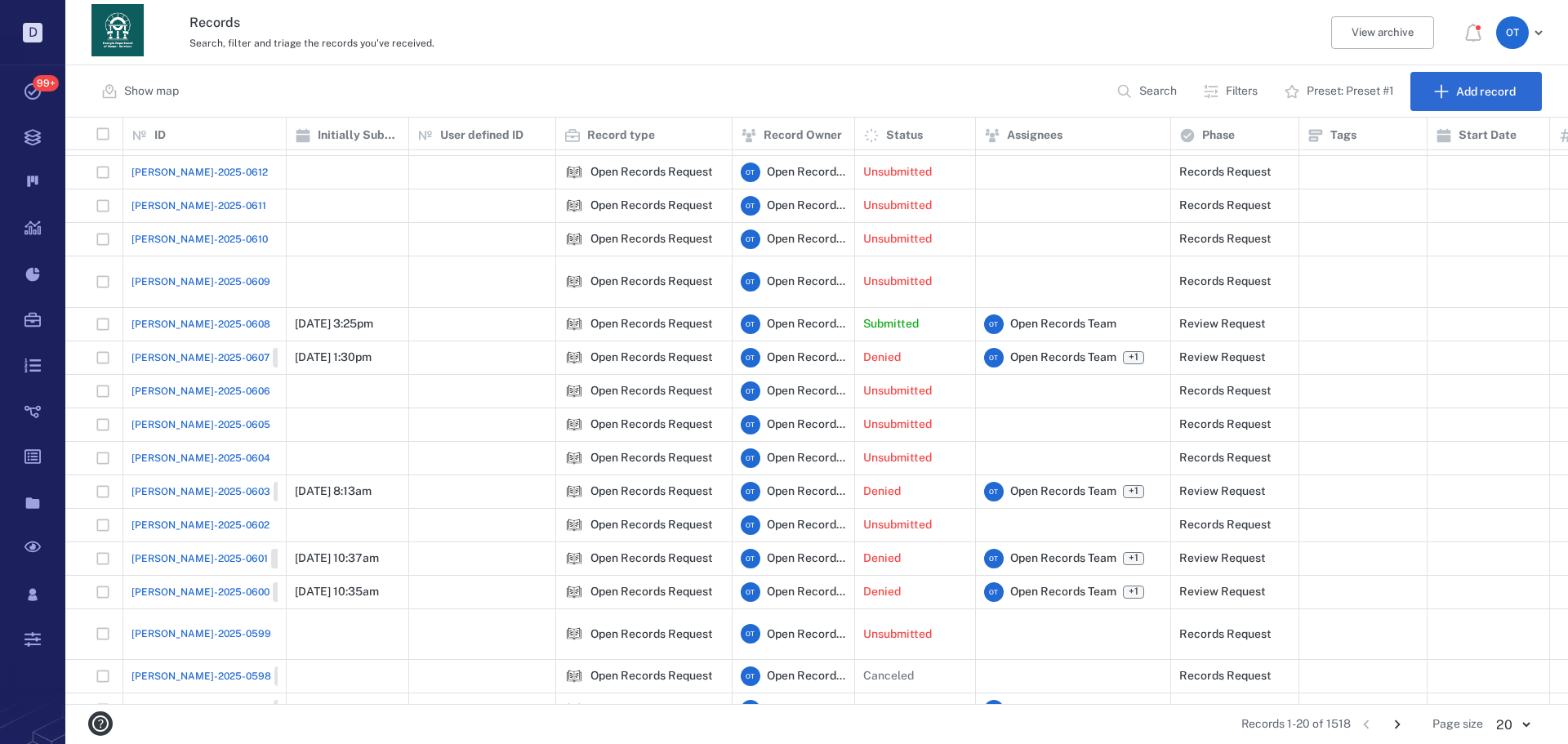
scroll to position [128, 0]
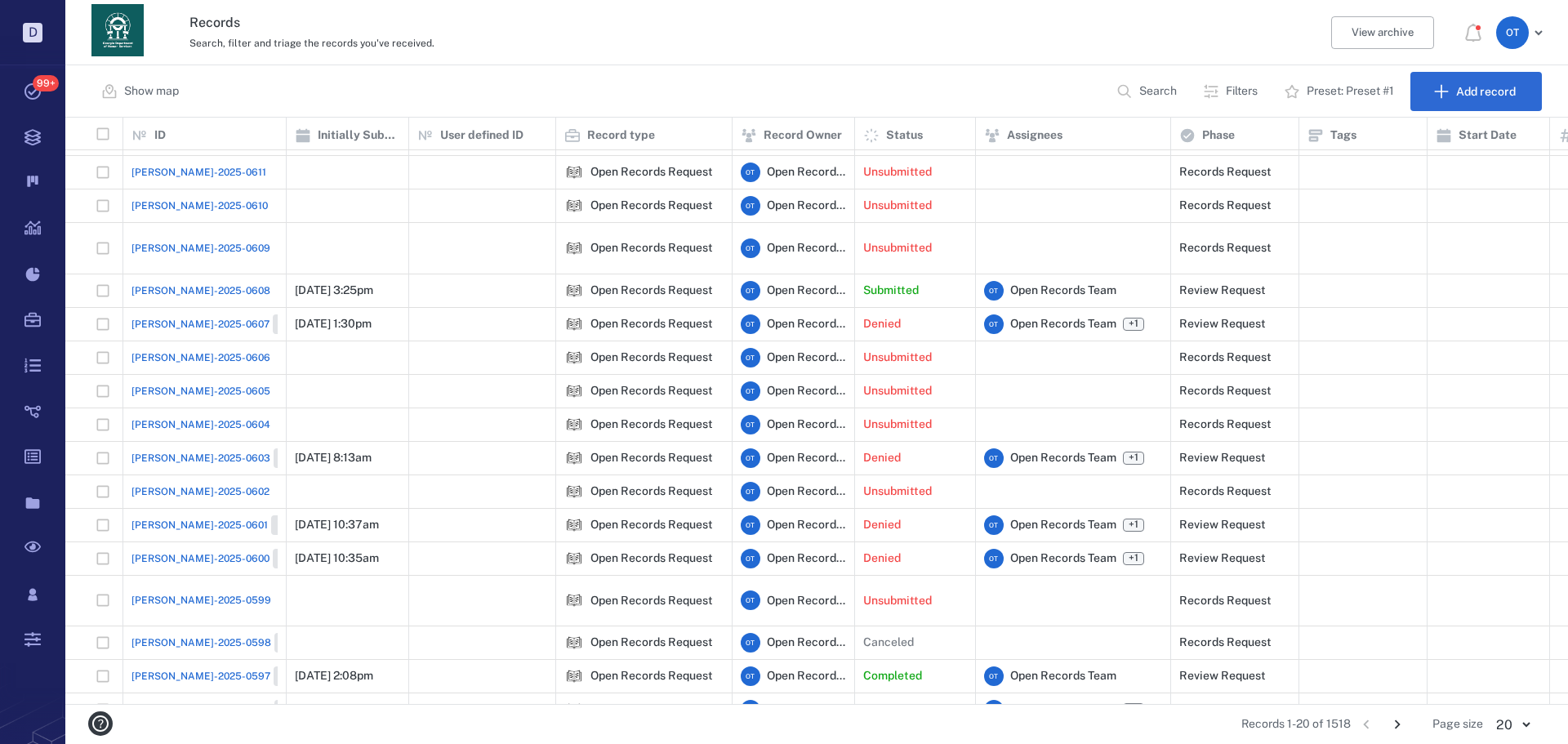
click at [1179, 102] on button "Search" at bounding box center [1148, 91] width 83 height 39
type input "******"
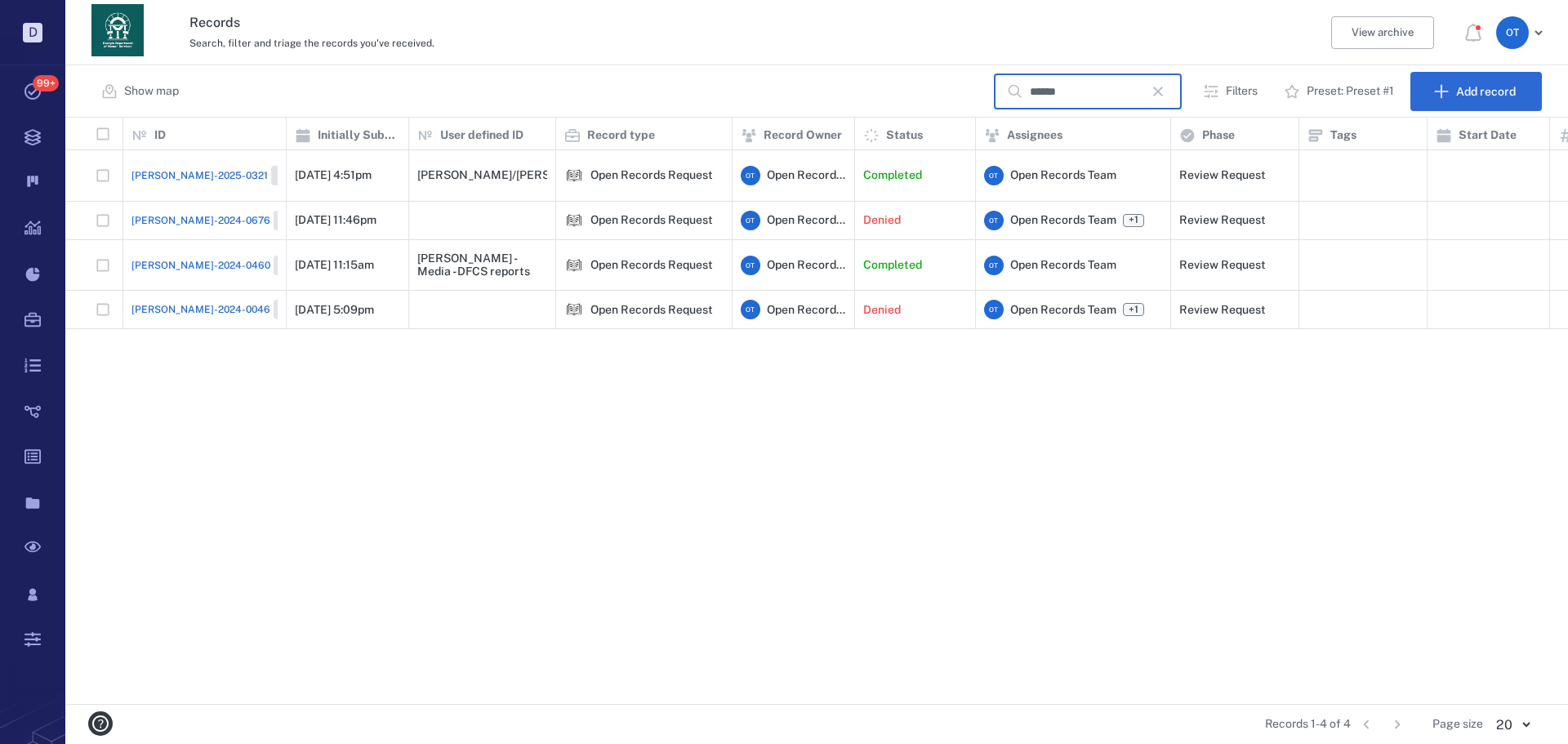
scroll to position [0, 0]
click at [207, 166] on div "ORR-2025-0321 Closed" at bounding box center [223, 175] width 185 height 19
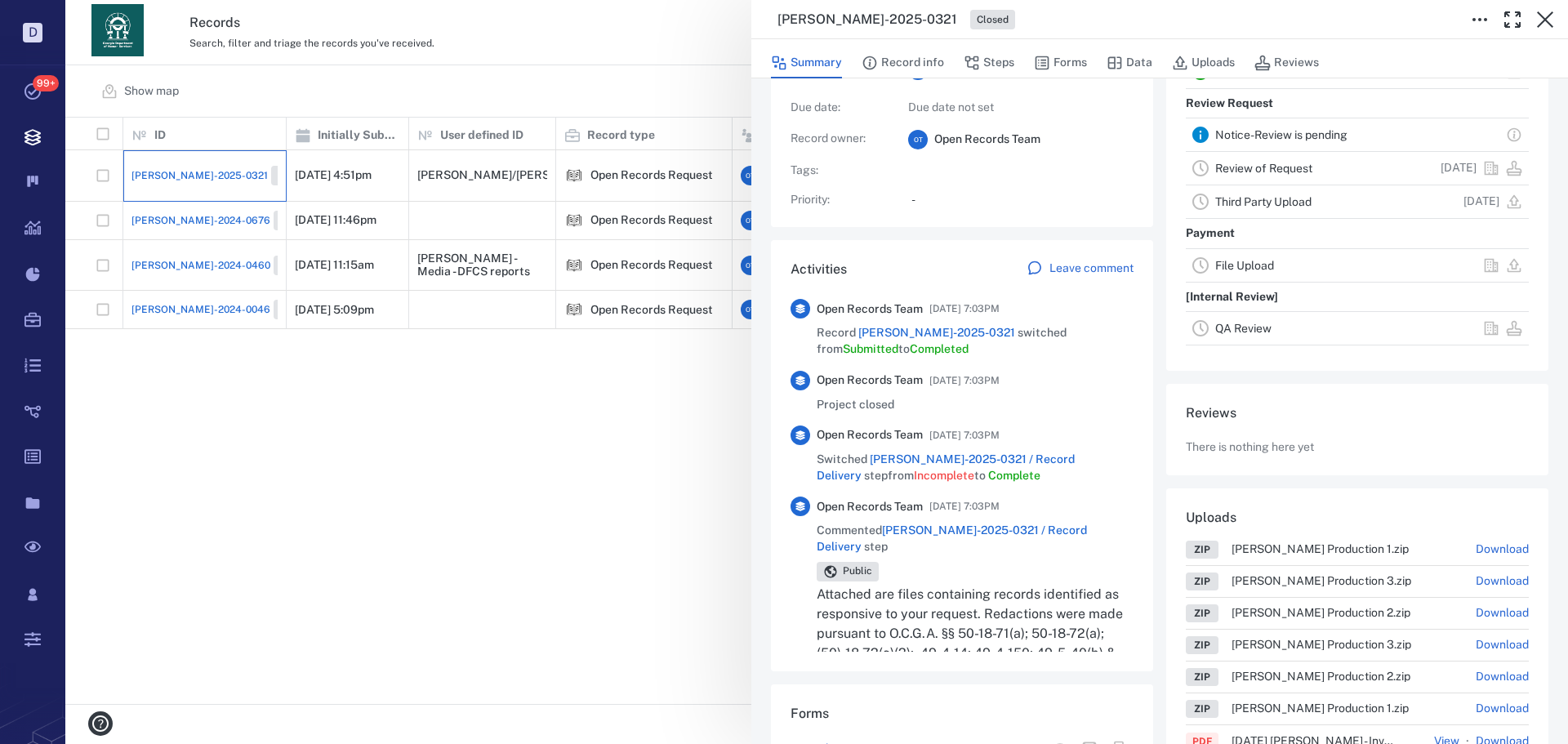
scroll to position [81, 0]
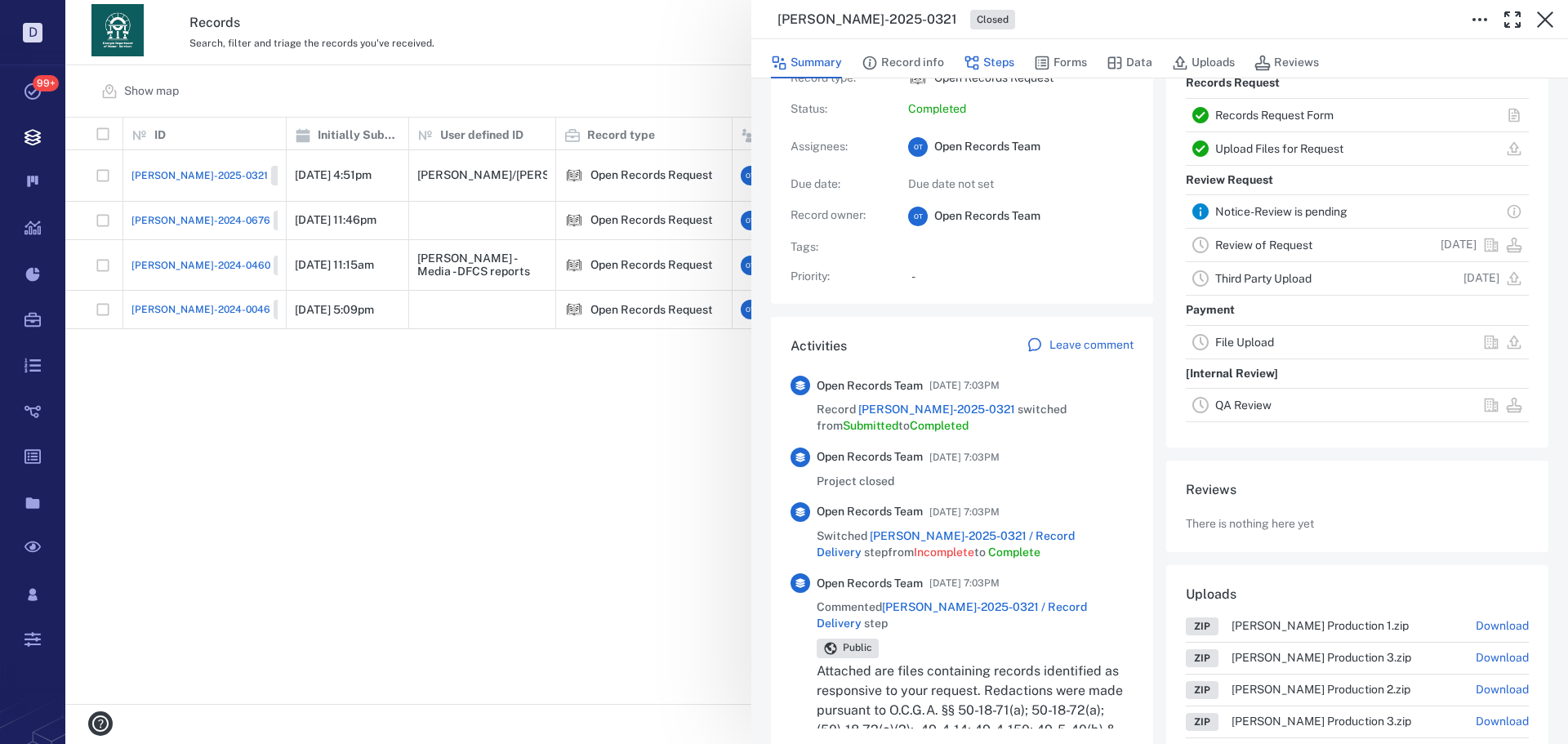
click at [997, 61] on button "Steps" at bounding box center [988, 62] width 51 height 31
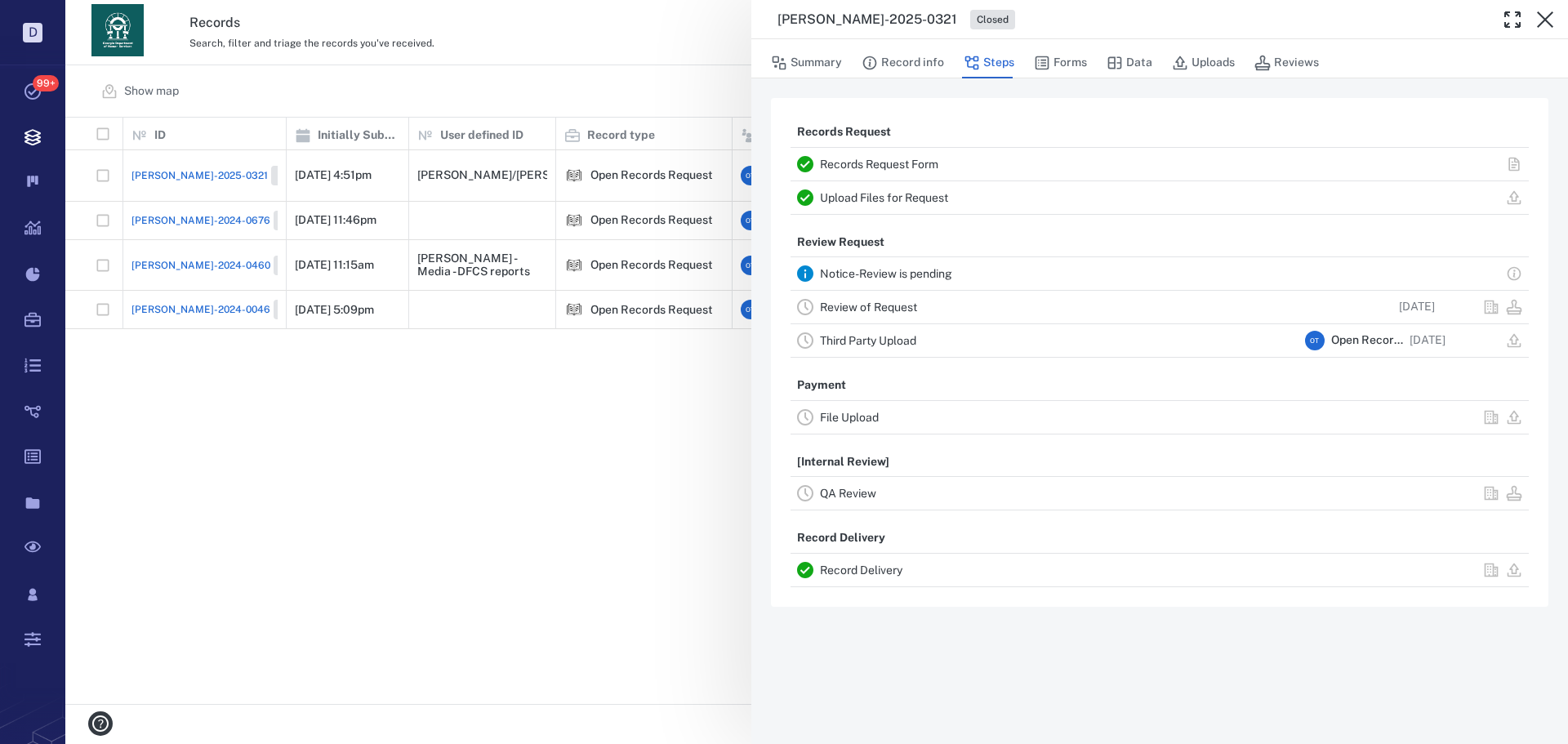
click at [863, 569] on link "Record Delivery" at bounding box center [861, 571] width 82 height 13
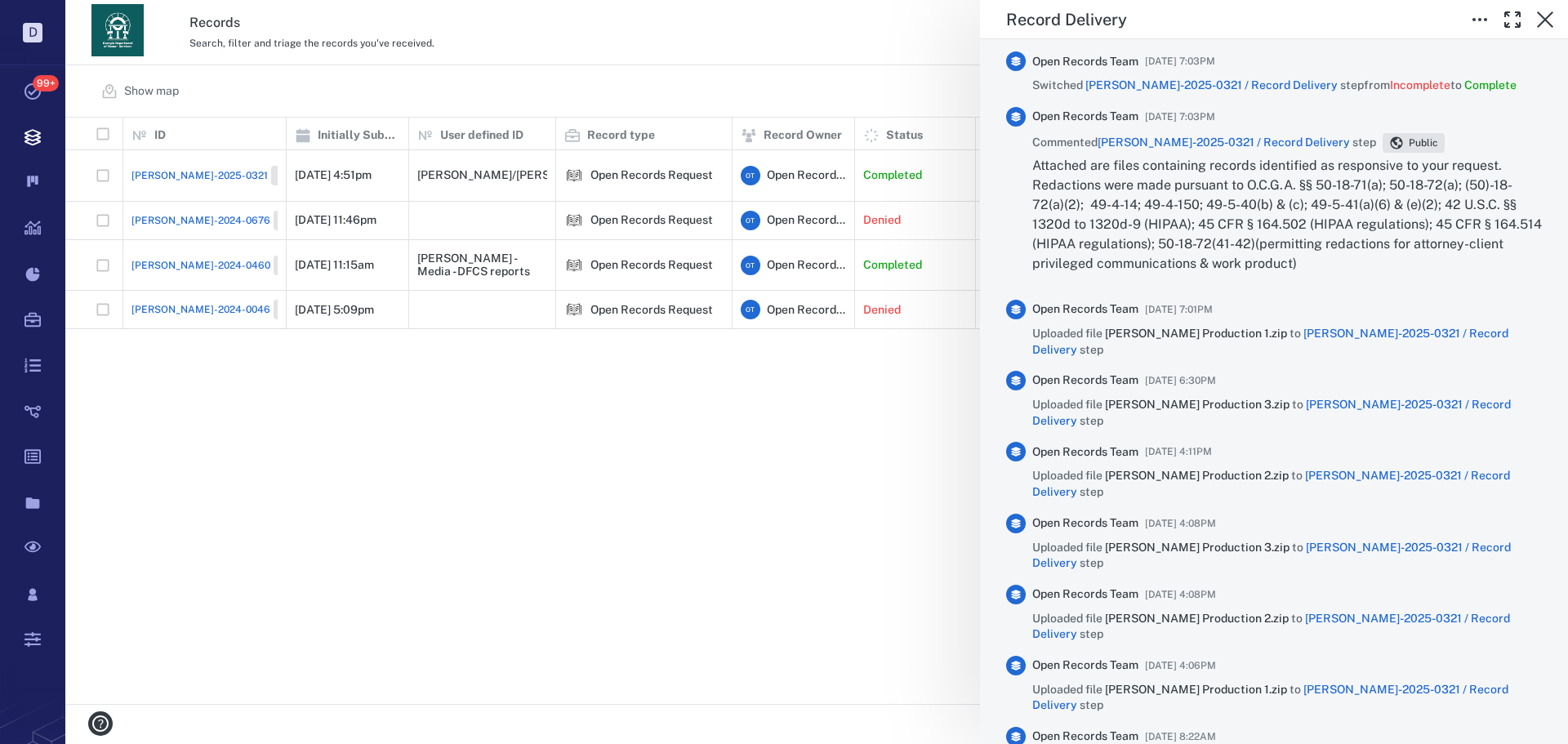
scroll to position [973, 0]
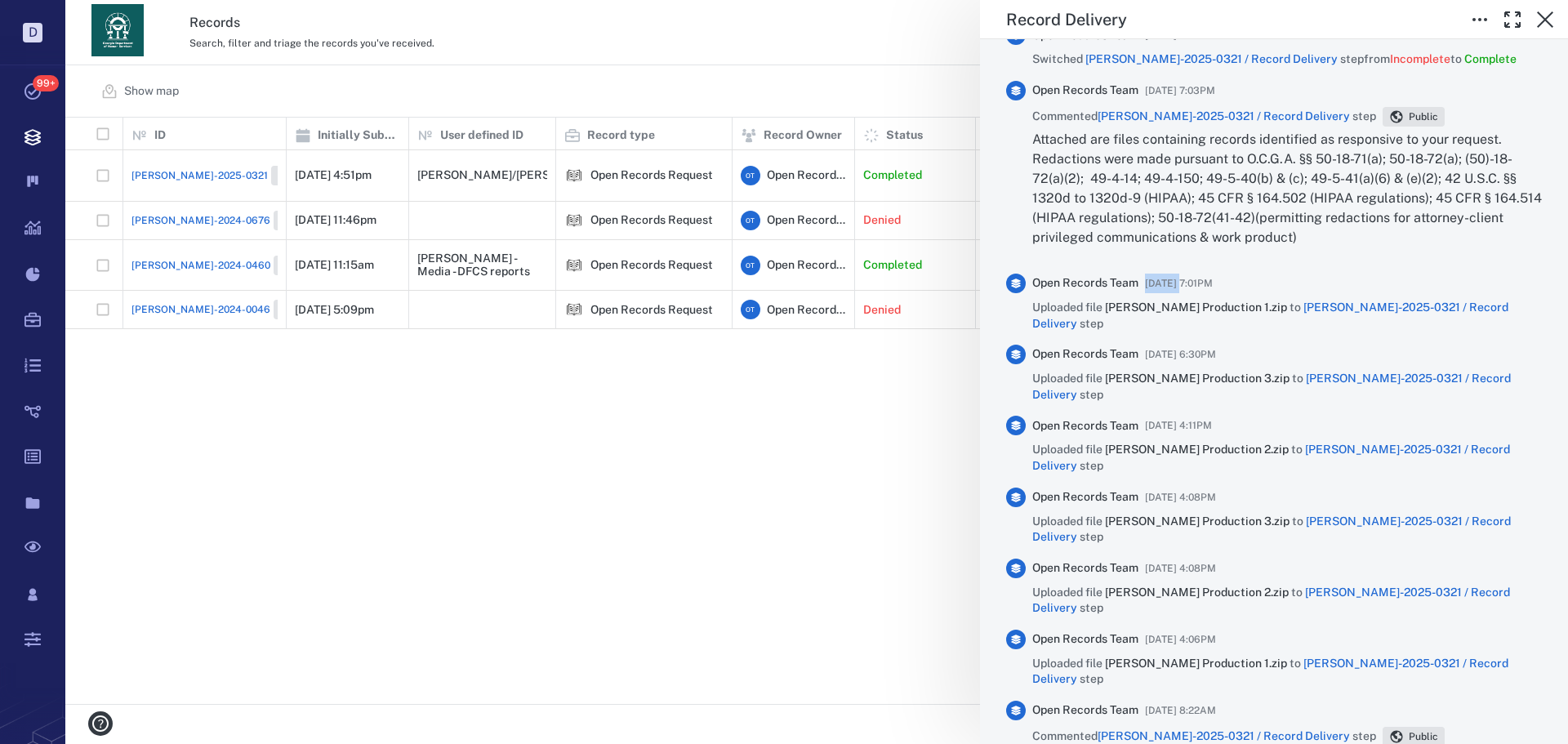
drag, startPoint x: 1182, startPoint y: 275, endPoint x: 1134, endPoint y: 284, distance: 48.8
click at [1134, 284] on div "Open Records Team 08/14/2025 at 7:01PM" at bounding box center [1287, 283] width 509 height 19
click at [849, 380] on div "Record Delivery Status Complete Type Record delivery Assignee No assignees Due …" at bounding box center [816, 372] width 1502 height 744
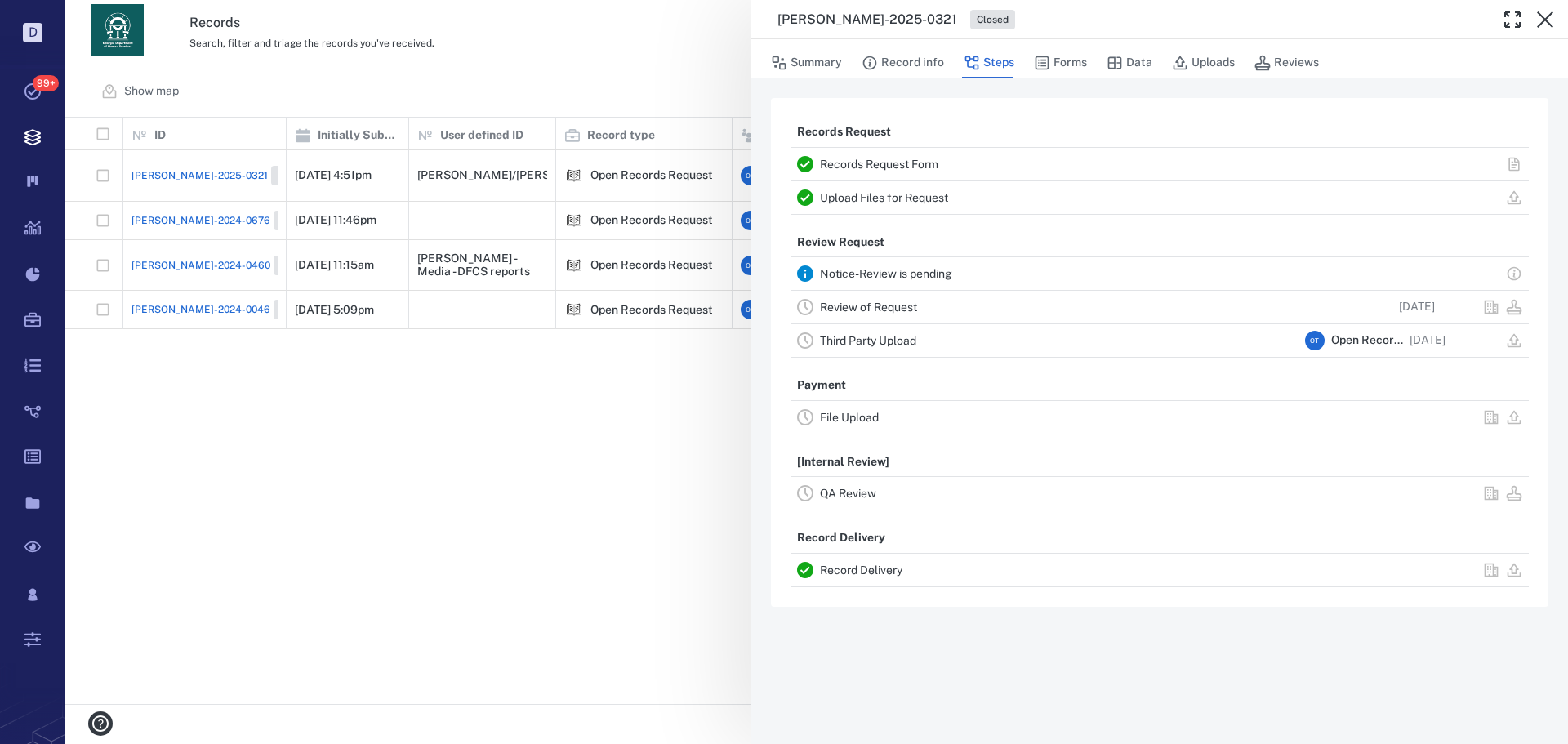
click at [727, 114] on div "ORR-2025-0321 Closed Summary Record info Steps Forms Data Uploads Reviews Recor…" at bounding box center [816, 372] width 1502 height 744
click at [726, 112] on div "Show map ****** ​ Filters Preset: Preset #1 Add record" at bounding box center [816, 91] width 1502 height 53
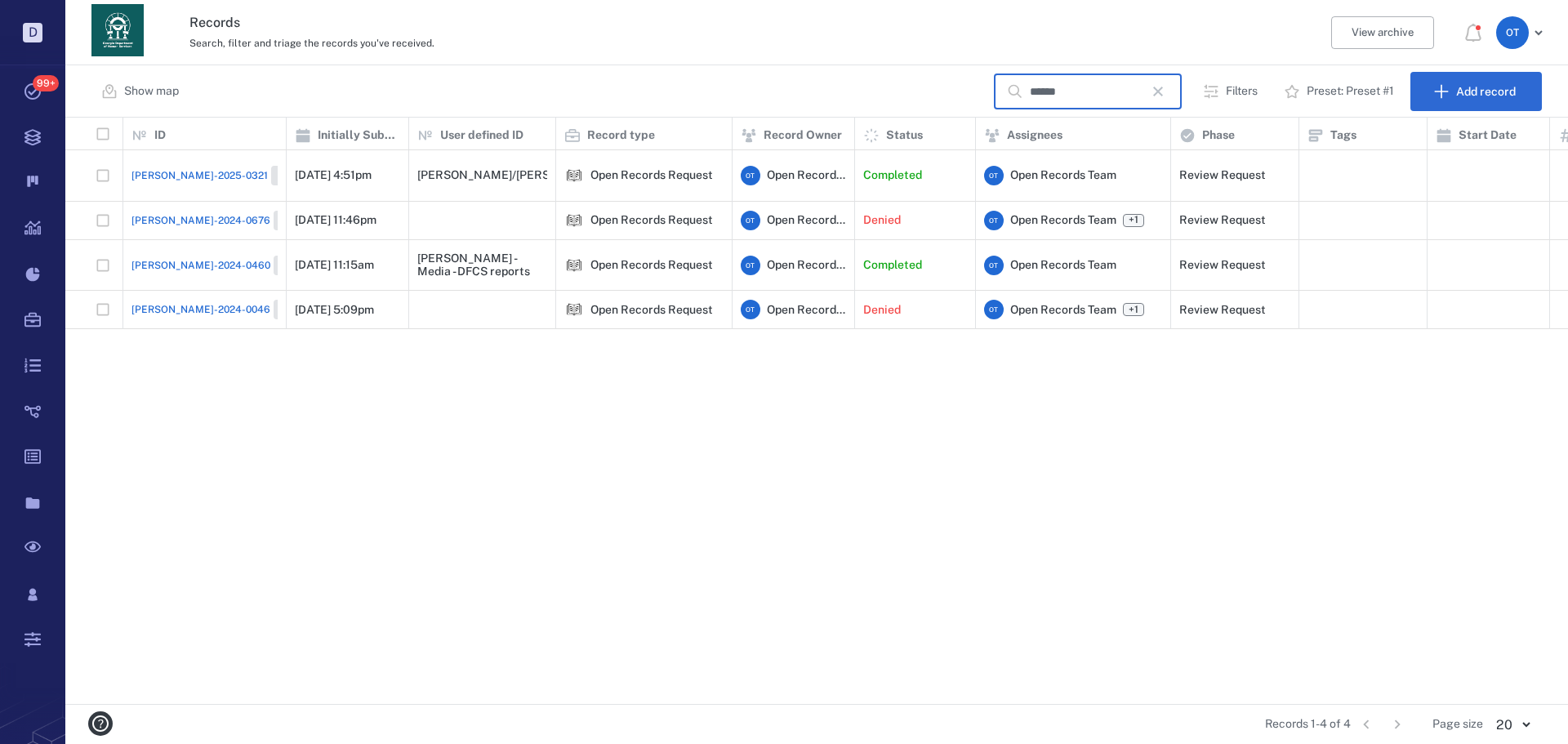
drag, startPoint x: 1143, startPoint y: 89, endPoint x: 1164, endPoint y: 85, distance: 21.4
click at [1143, 88] on input "******" at bounding box center [1086, 92] width 114 height 35
click at [1164, 85] on icon "button" at bounding box center [1157, 91] width 19 height 19
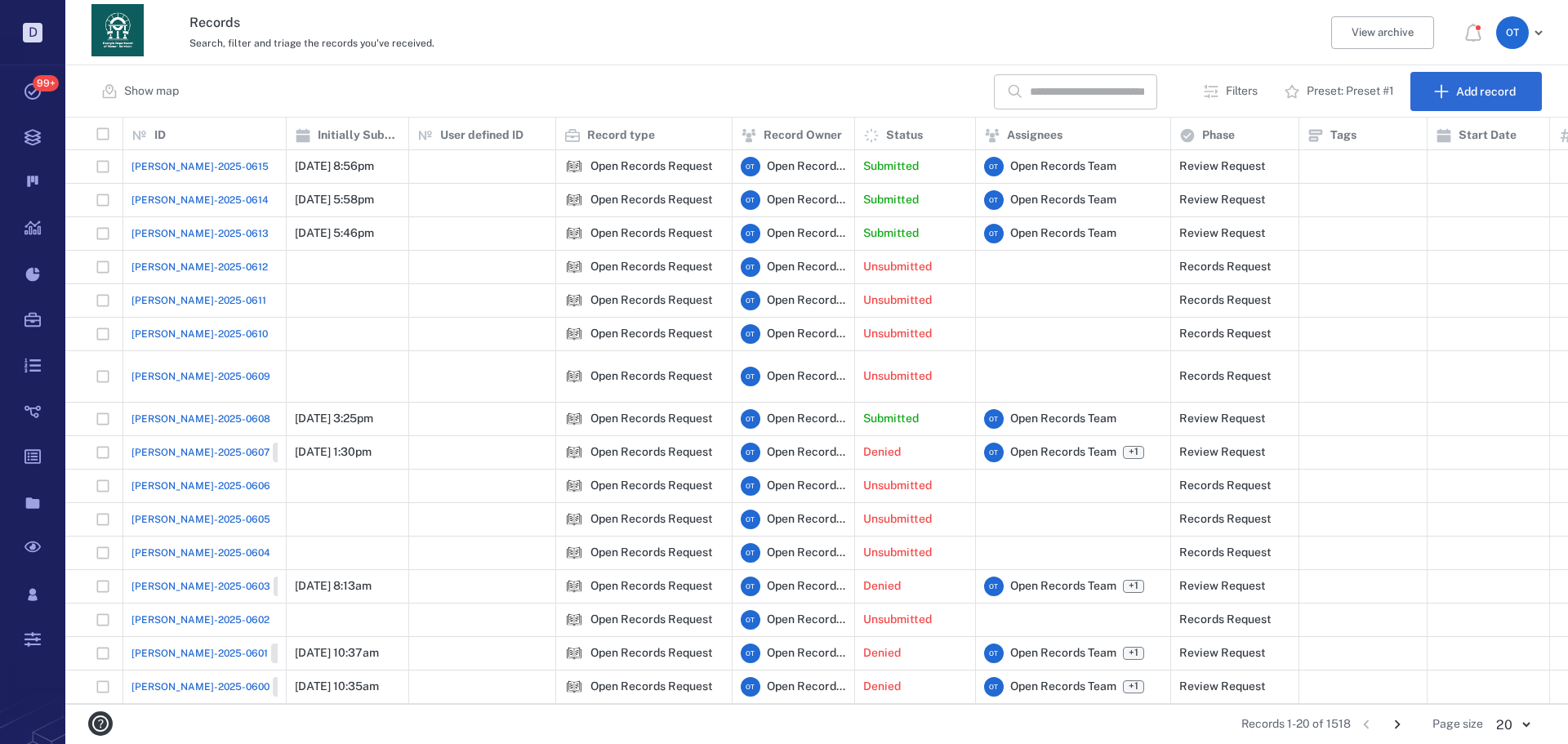
click at [190, 579] on span "[PERSON_NAME]-2025-0603" at bounding box center [200, 586] width 139 height 14
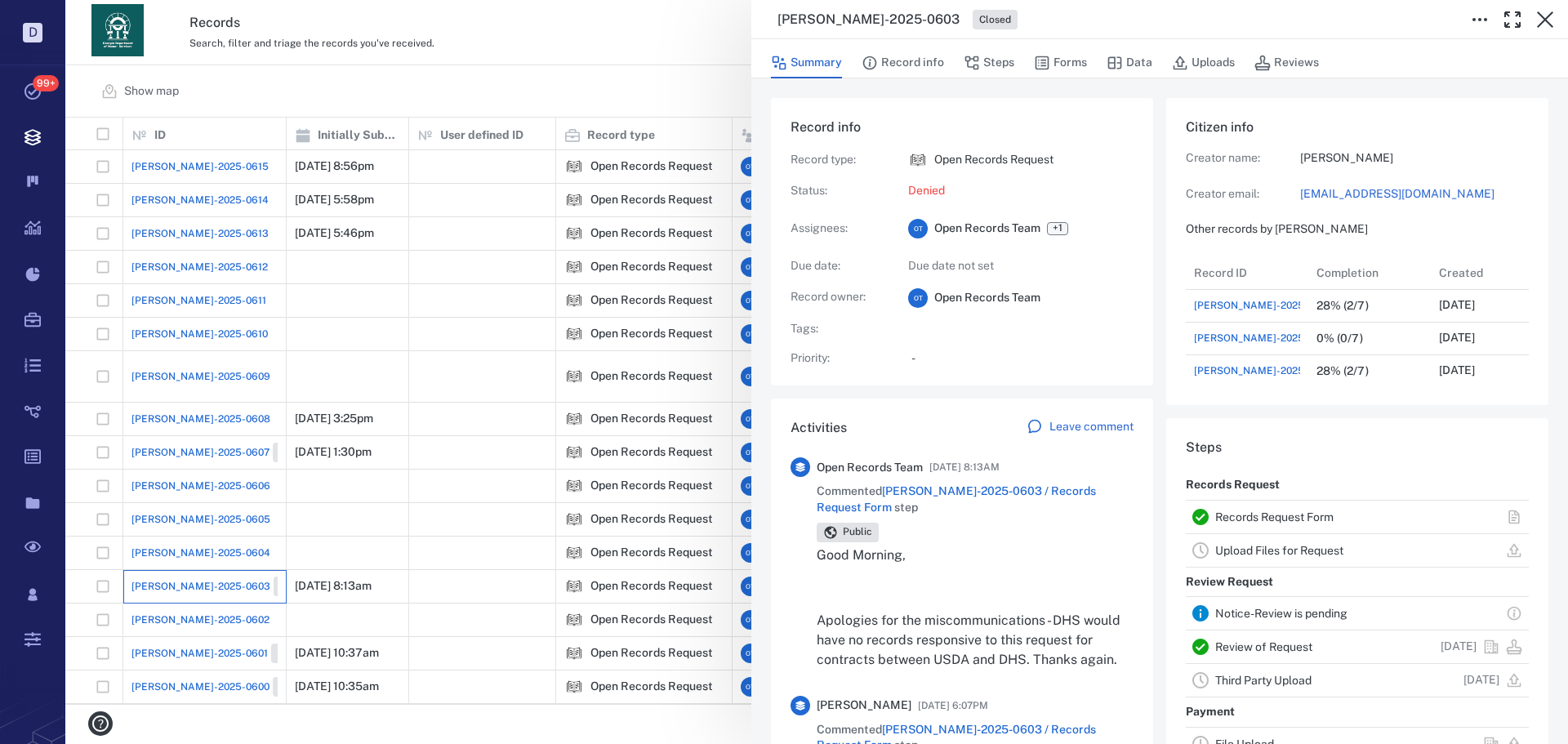
scroll to position [13, 13]
click at [1075, 56] on button "Forms" at bounding box center [1060, 62] width 53 height 31
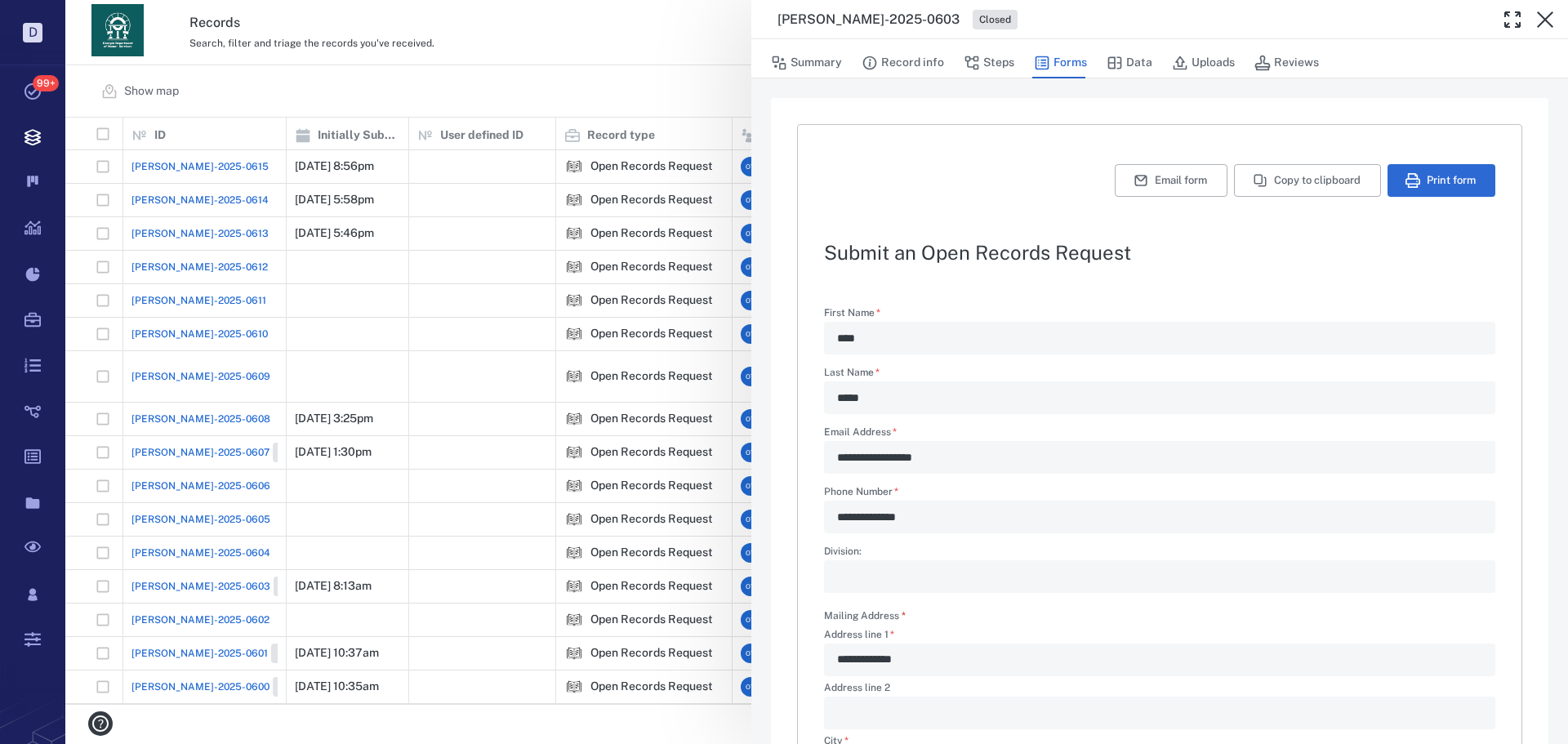
scroll to position [394, 0]
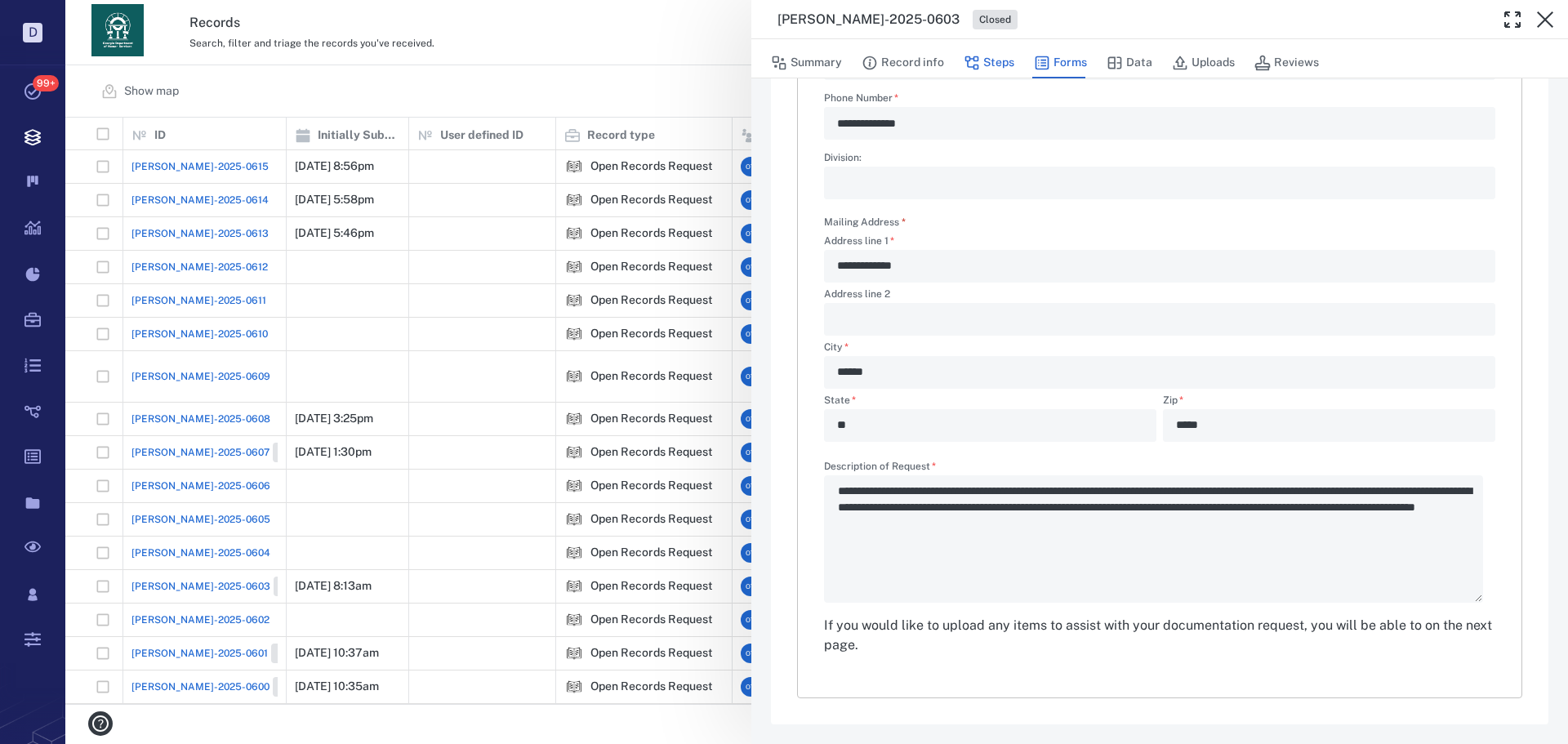
click at [985, 66] on button "Steps" at bounding box center [988, 62] width 51 height 31
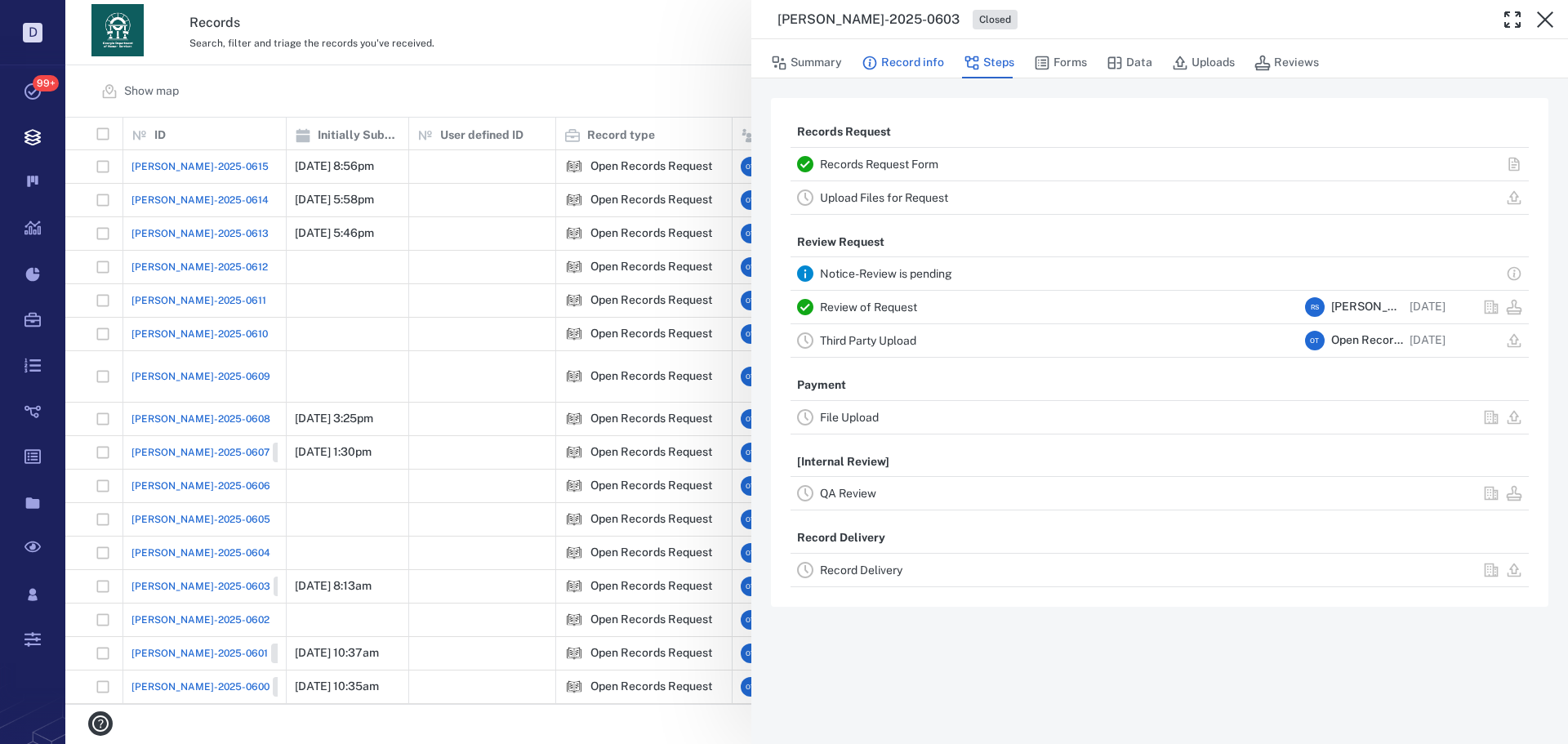
click at [907, 59] on button "Record info" at bounding box center [903, 62] width 82 height 31
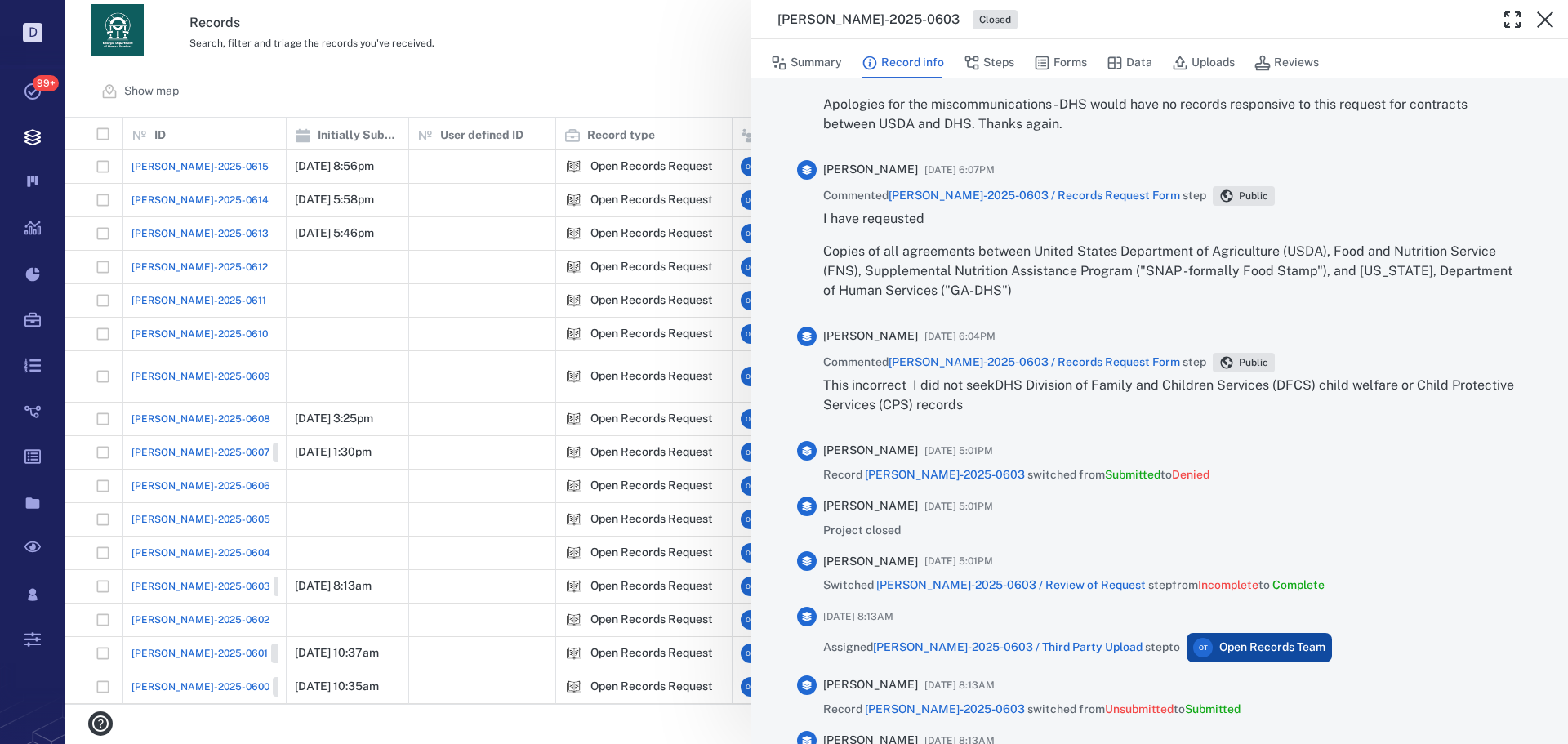
scroll to position [735, 0]
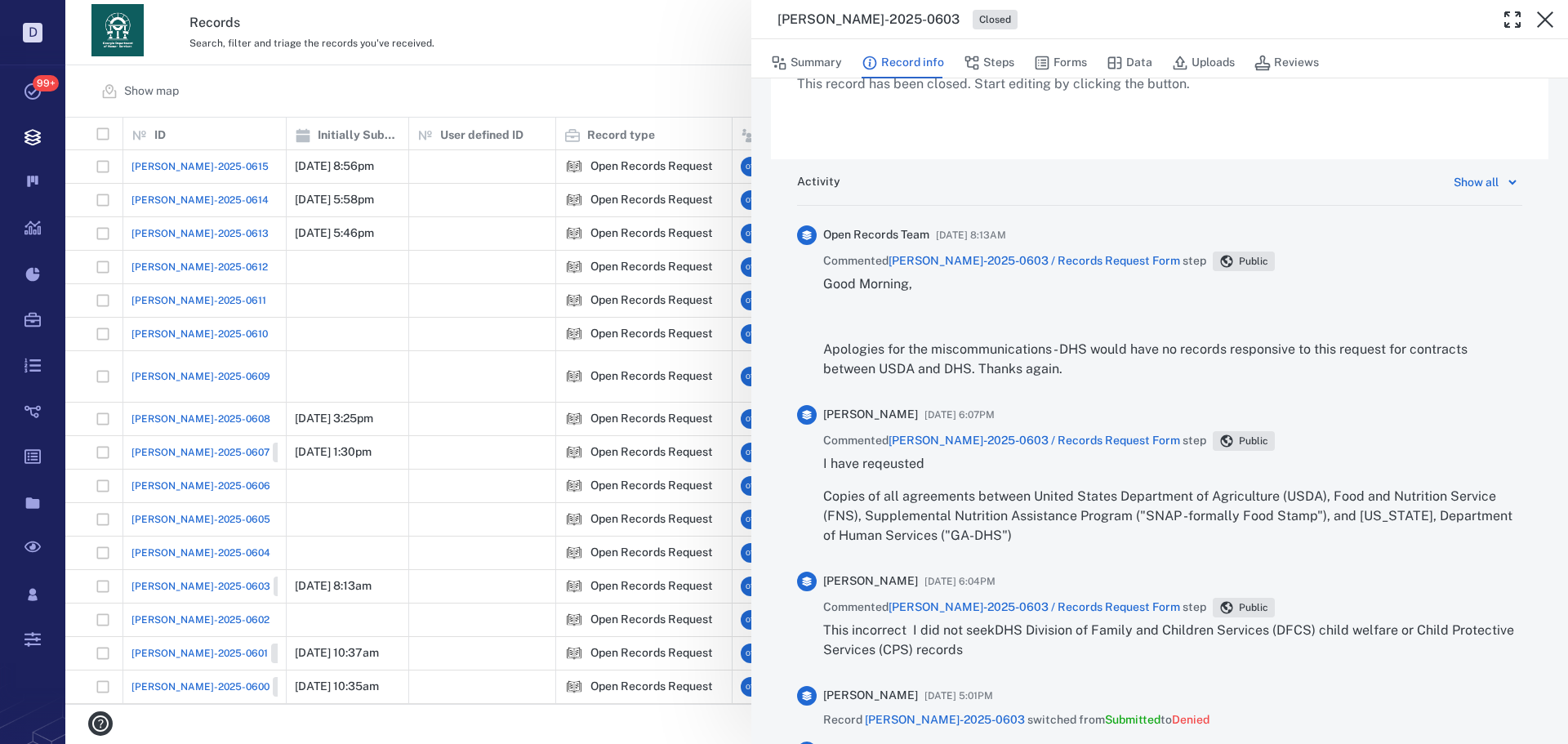
click at [574, 36] on div "ORR-2025-0603 Closed Summary Record info Steps Forms Data Uploads Reviews Recor…" at bounding box center [816, 372] width 1502 height 744
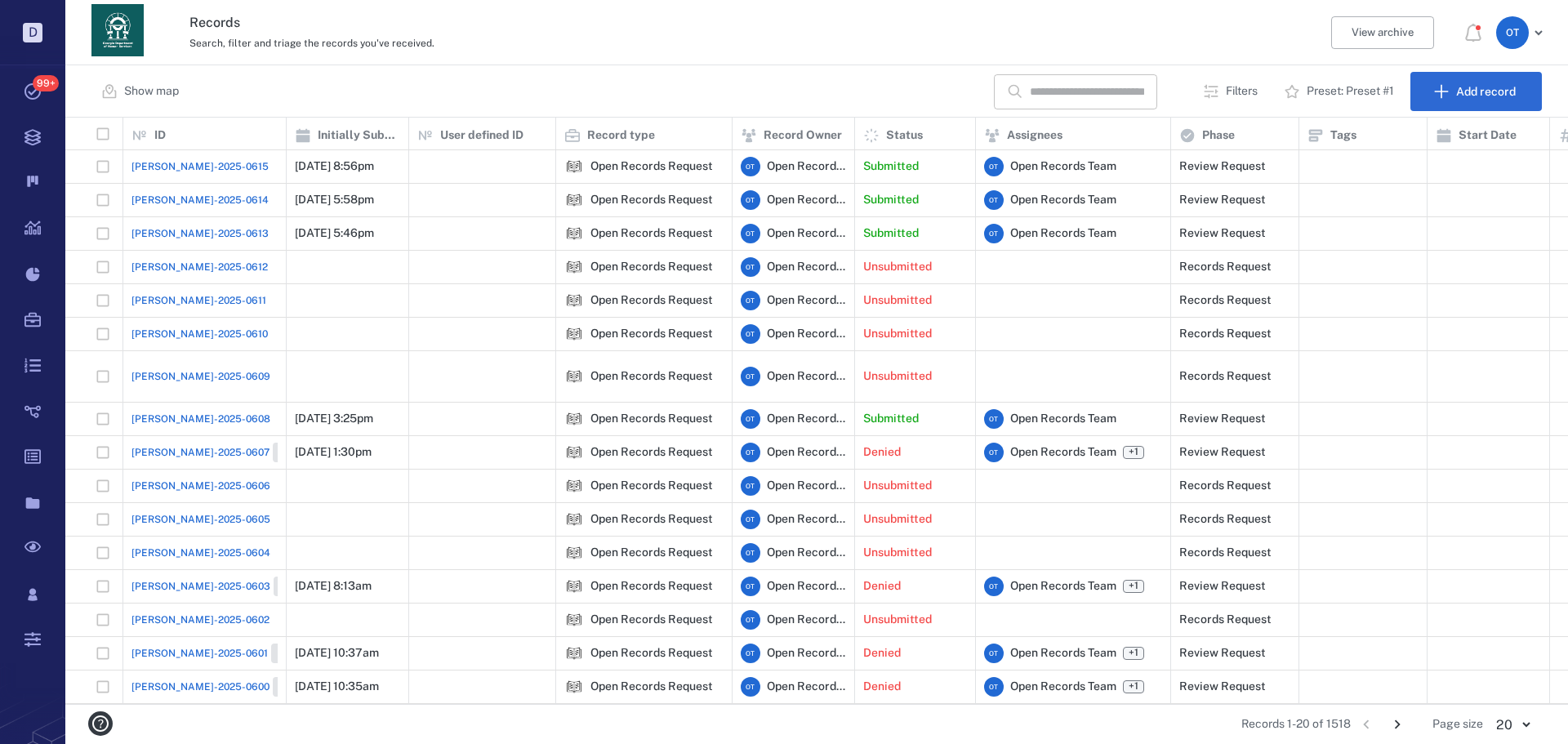
click at [200, 412] on span "[PERSON_NAME]-2025-0608" at bounding box center [200, 418] width 139 height 14
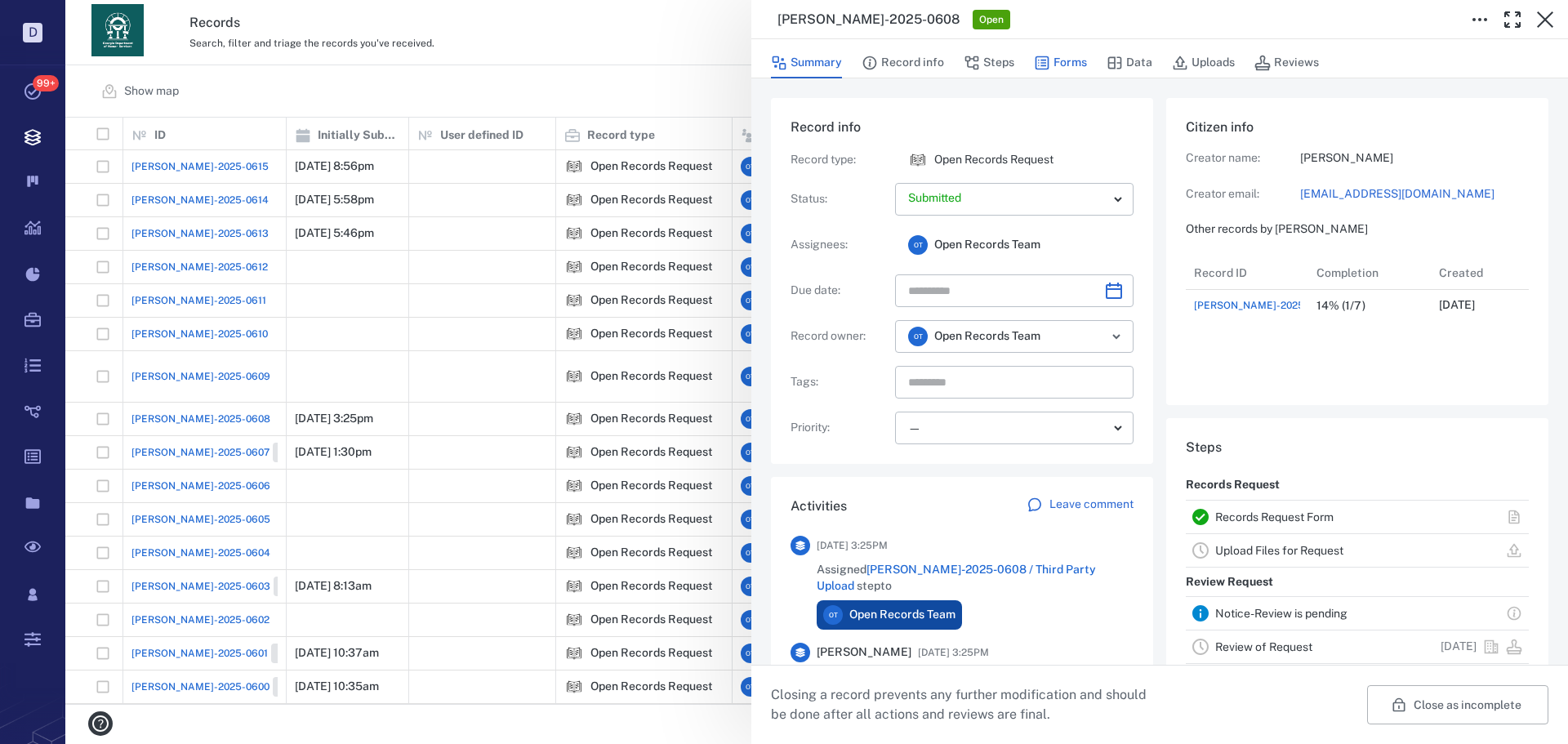
scroll to position [65, 325]
click at [1071, 63] on button "Forms" at bounding box center [1060, 62] width 53 height 31
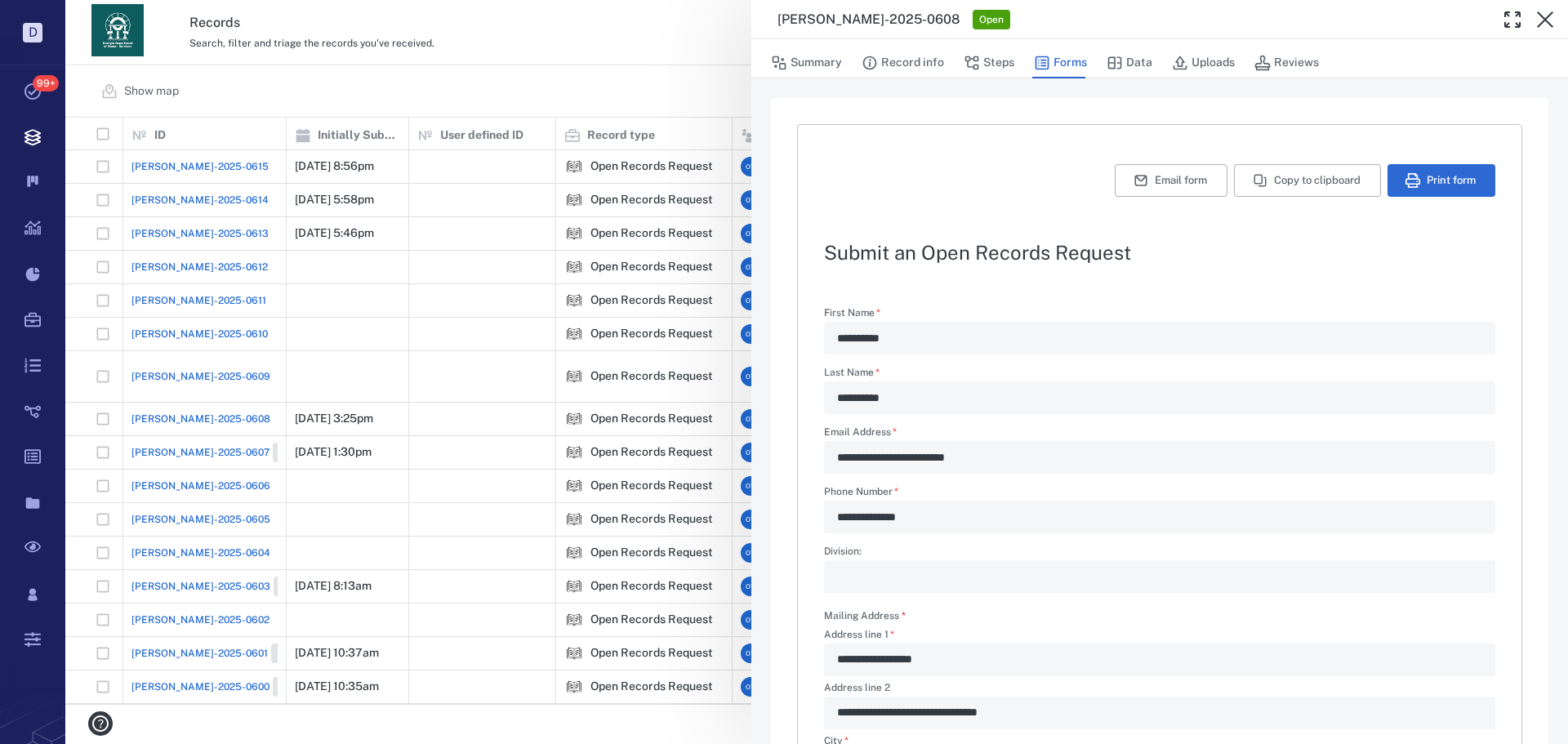
click at [715, 378] on div "**********" at bounding box center [816, 372] width 1502 height 744
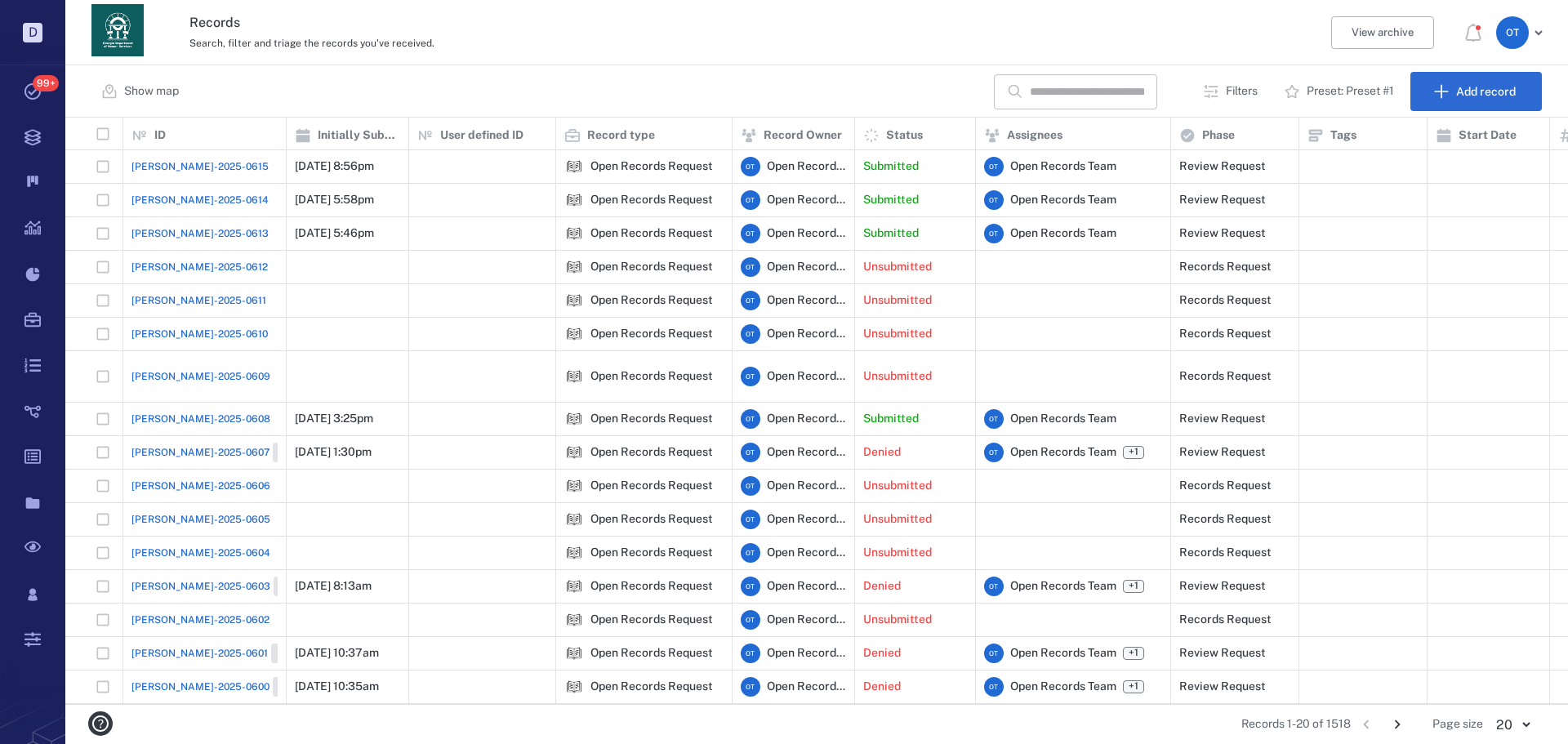
click at [169, 412] on span "[PERSON_NAME]-2025-0608" at bounding box center [200, 418] width 139 height 14
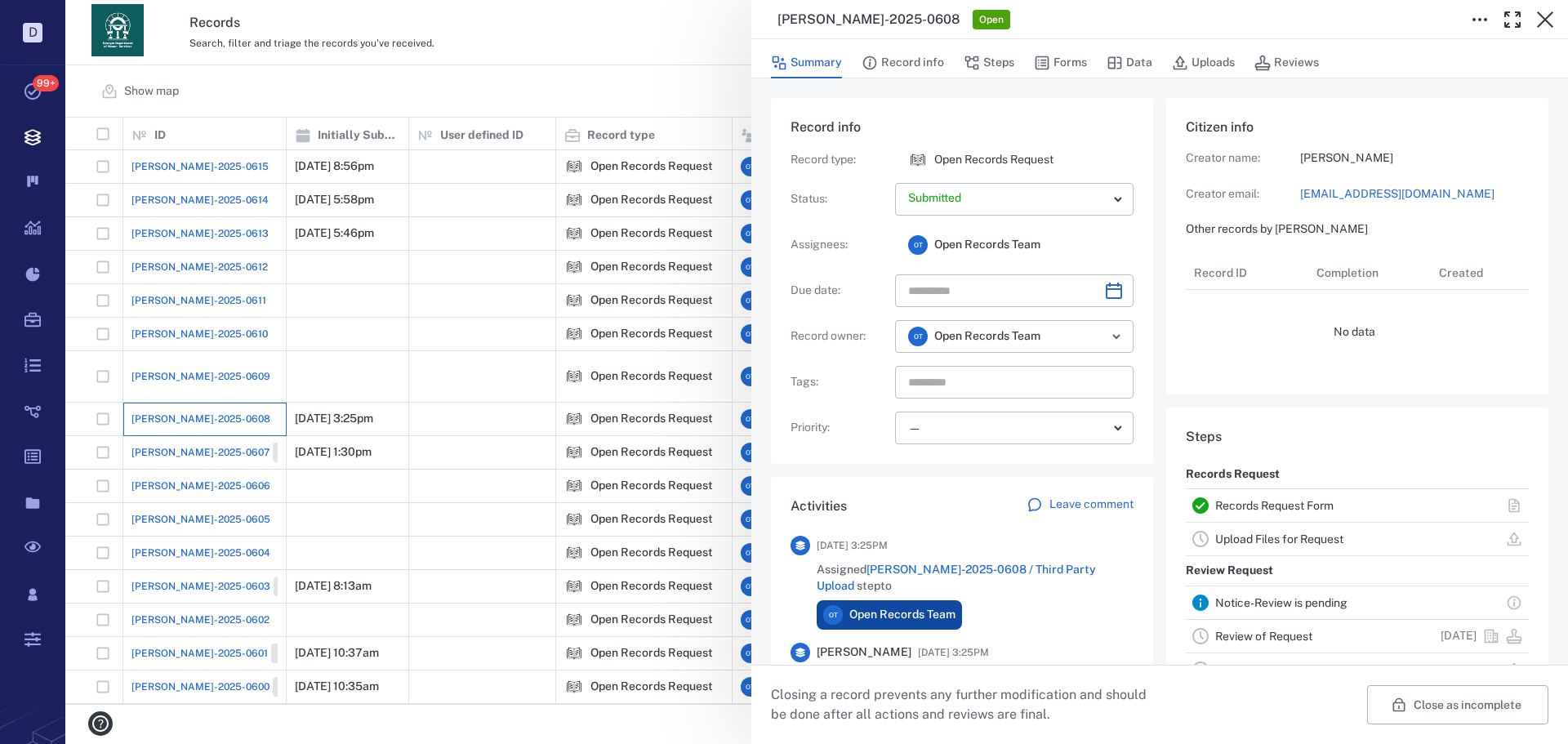
scroll to position [65, 325]
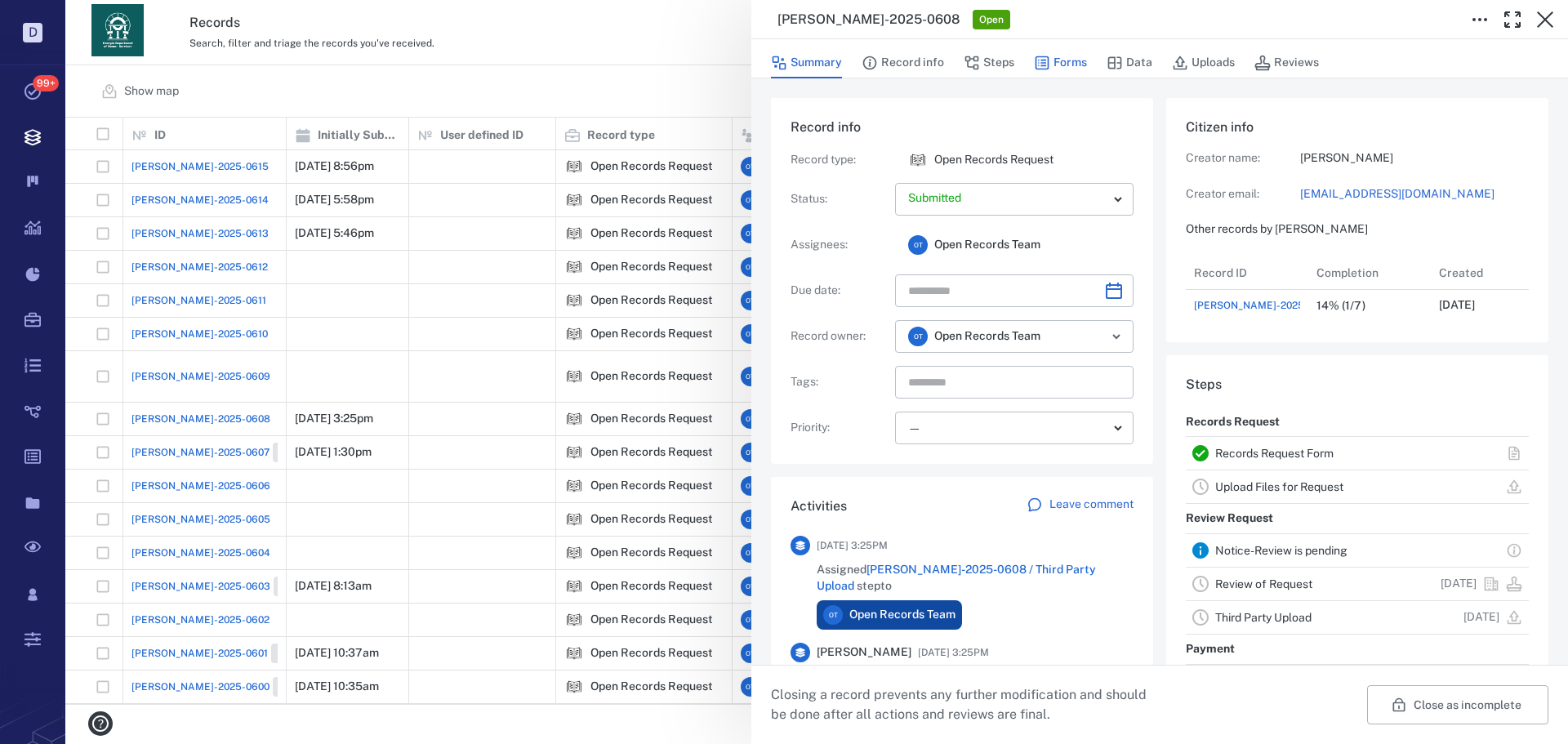
click at [1038, 56] on icon "button" at bounding box center [1042, 62] width 16 height 16
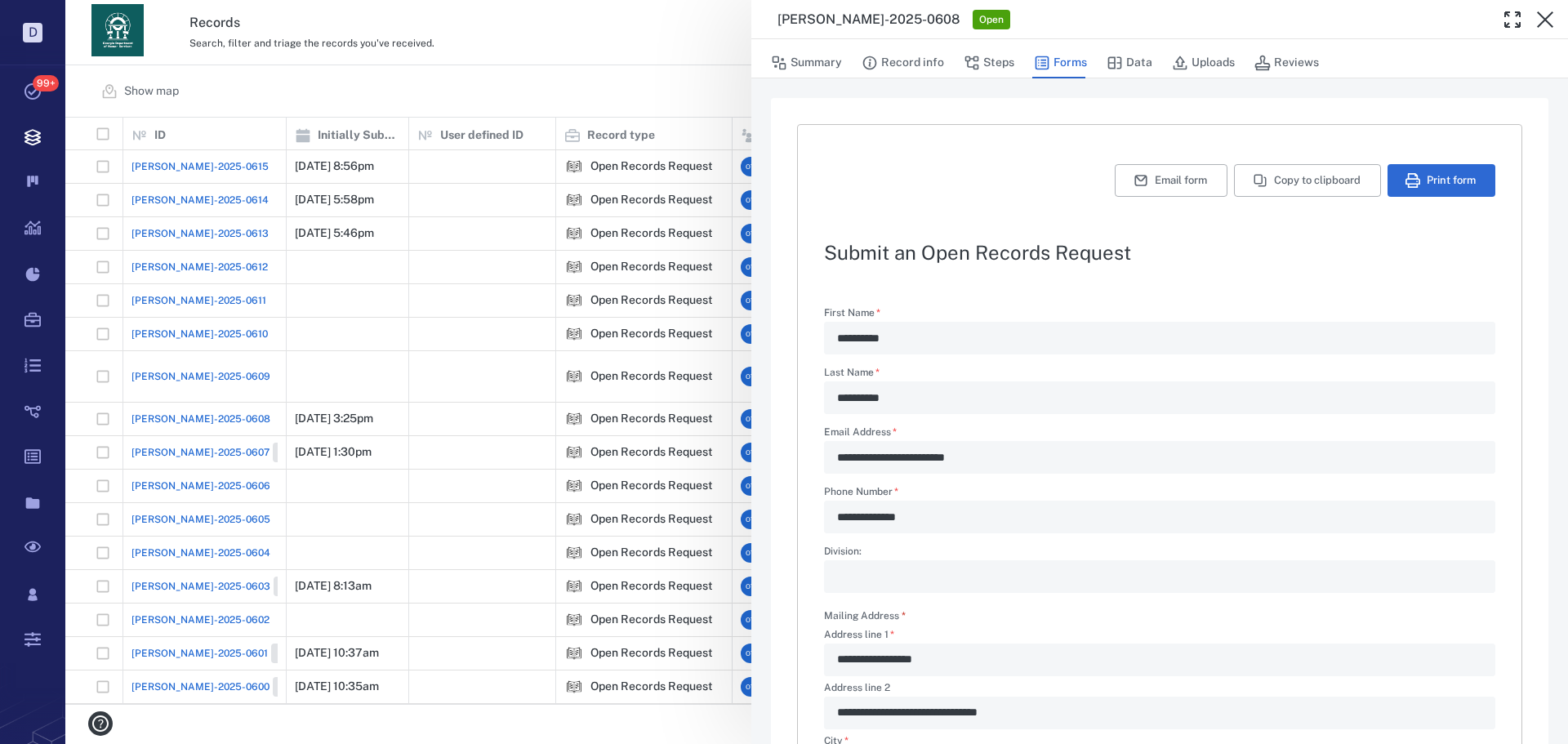
click at [652, 439] on div "**********" at bounding box center [816, 372] width 1502 height 744
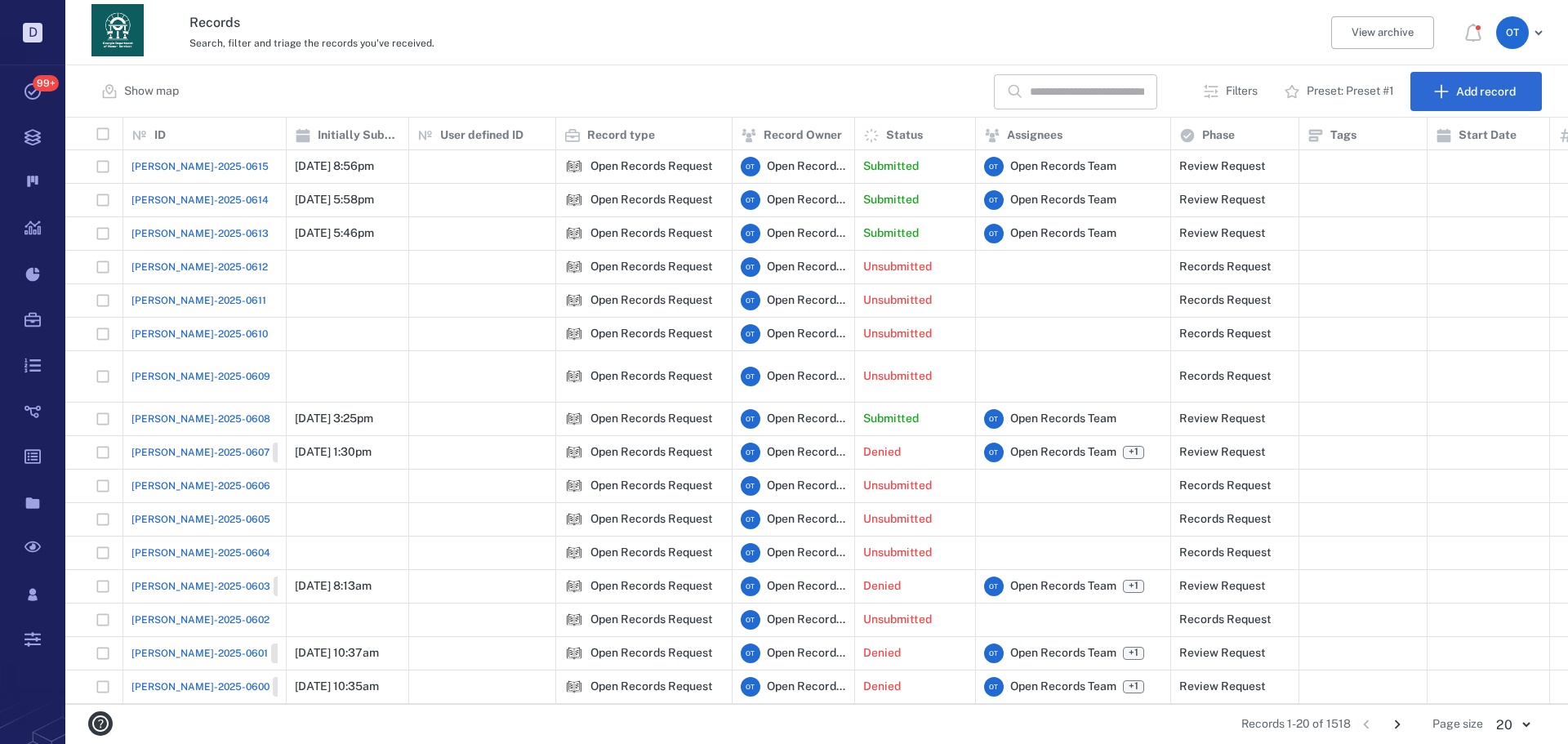
click at [203, 412] on span "[PERSON_NAME]-2025-0608" at bounding box center [200, 418] width 139 height 14
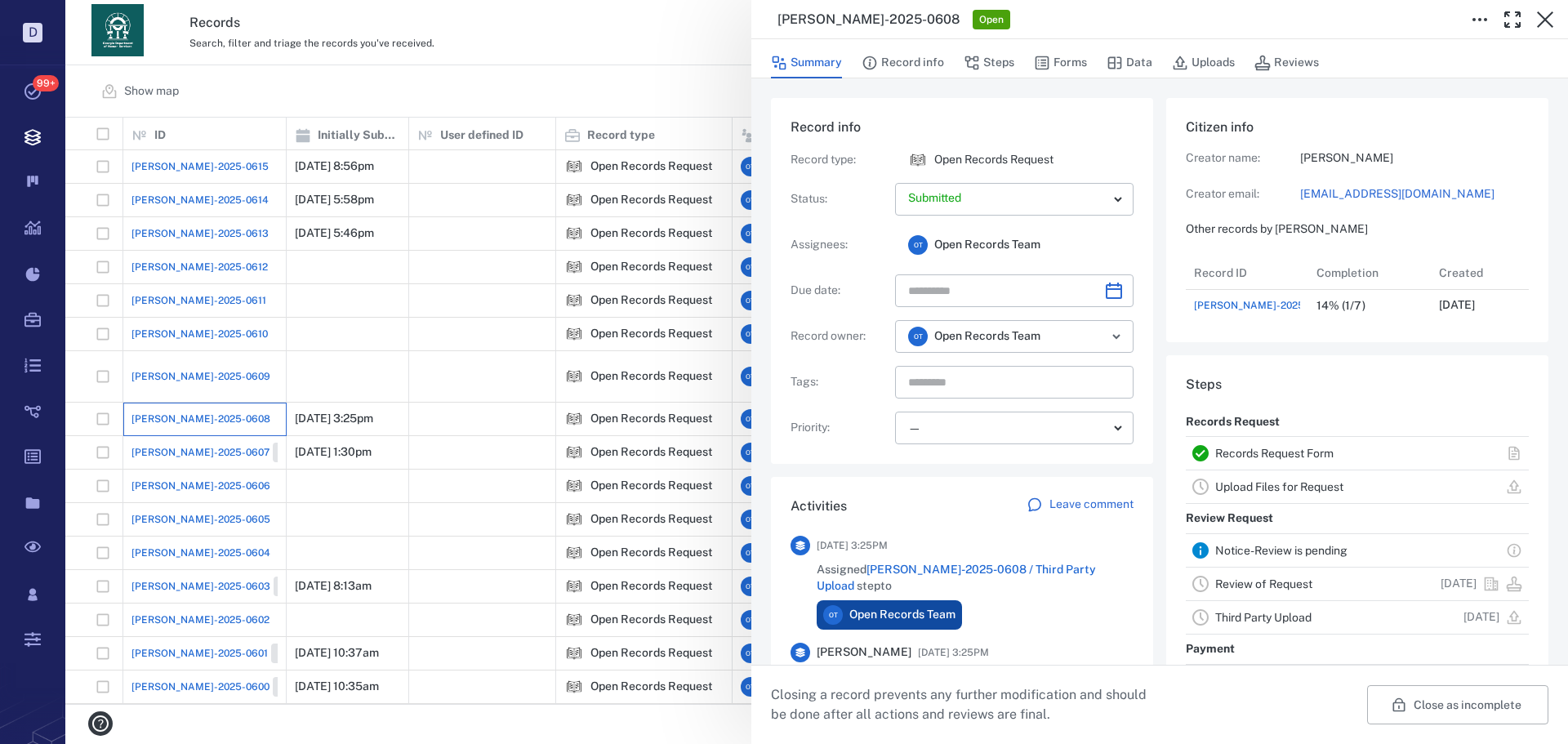
scroll to position [13, 13]
click at [920, 56] on button "Record info" at bounding box center [903, 62] width 82 height 31
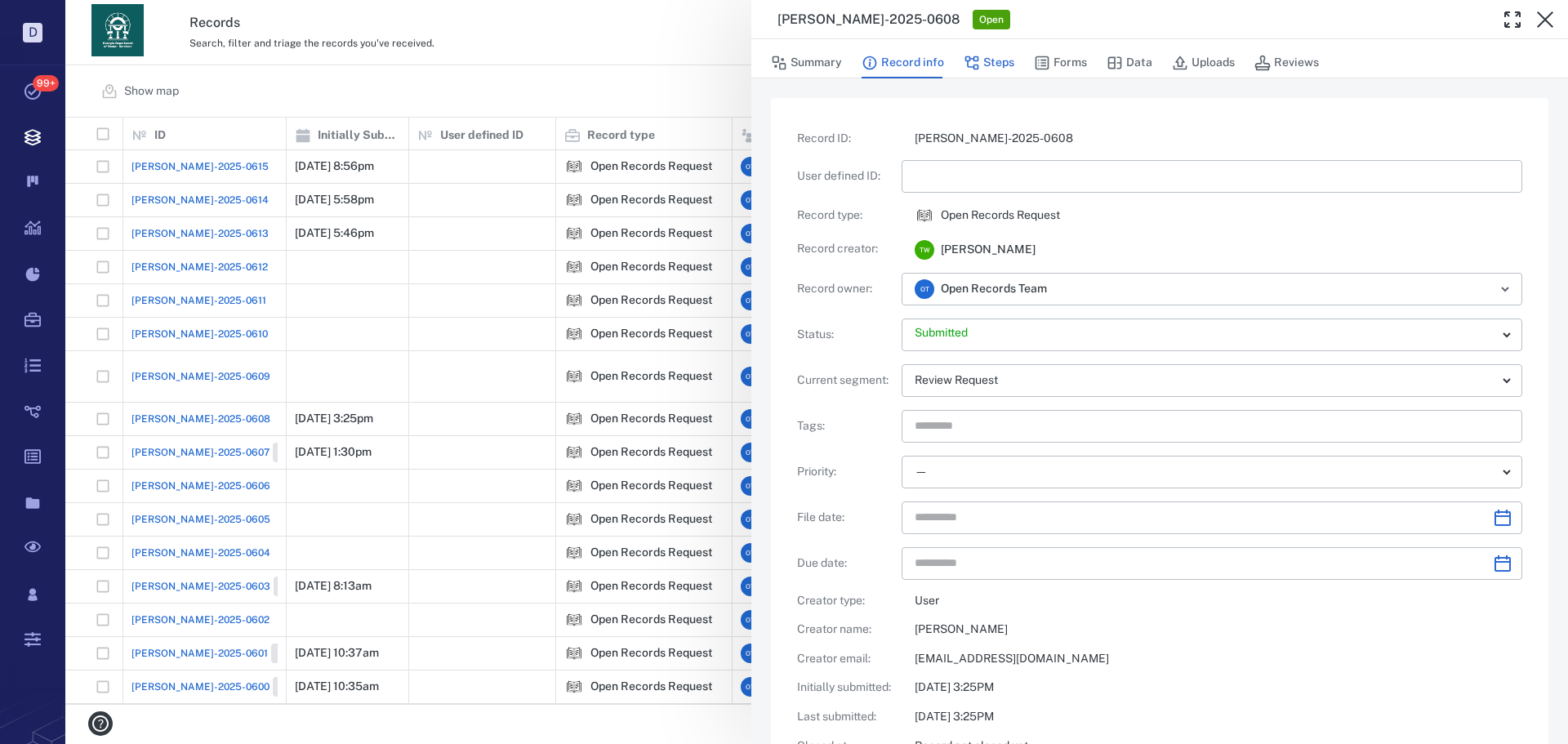
click at [990, 65] on button "Steps" at bounding box center [988, 62] width 51 height 31
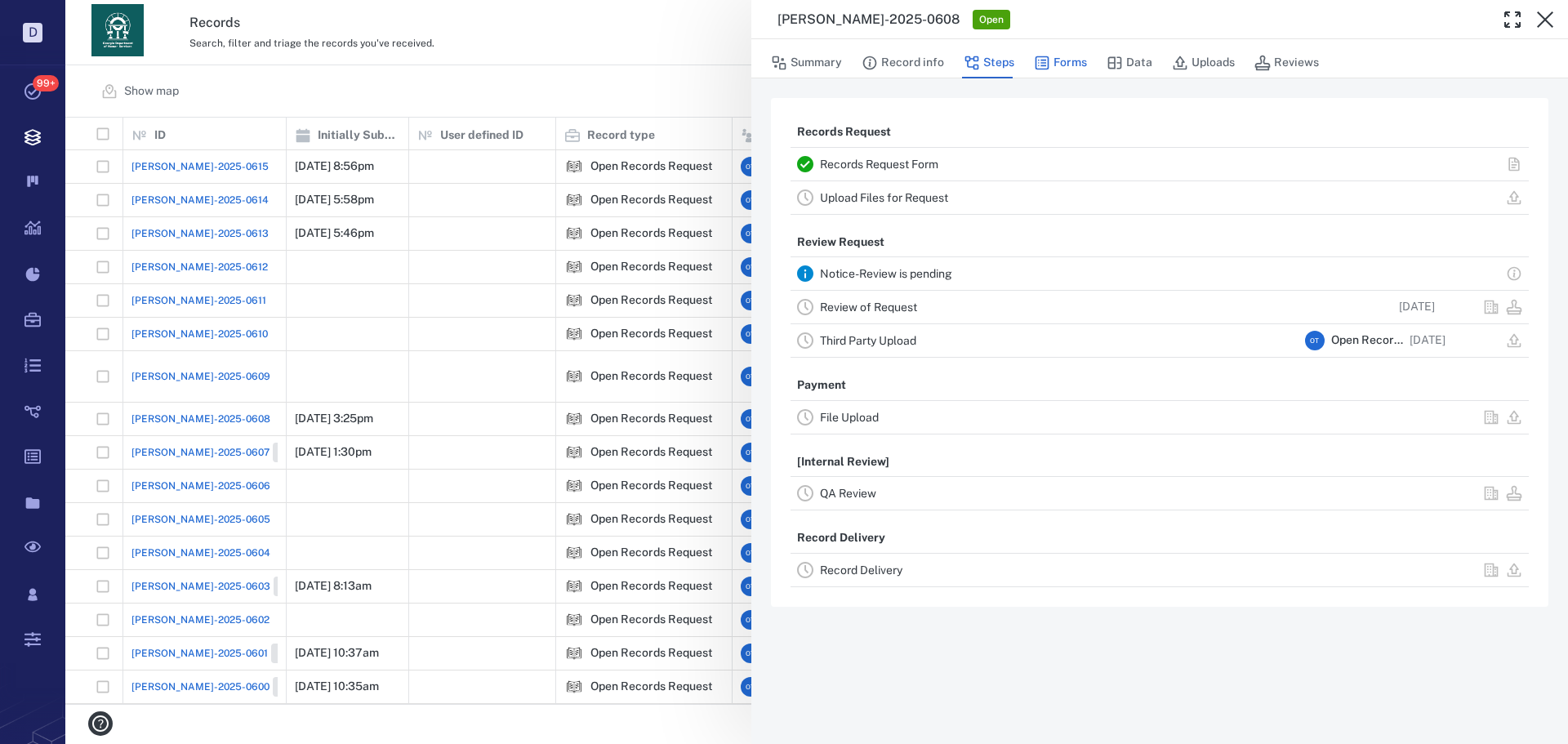
click at [1060, 65] on button "Forms" at bounding box center [1060, 62] width 53 height 31
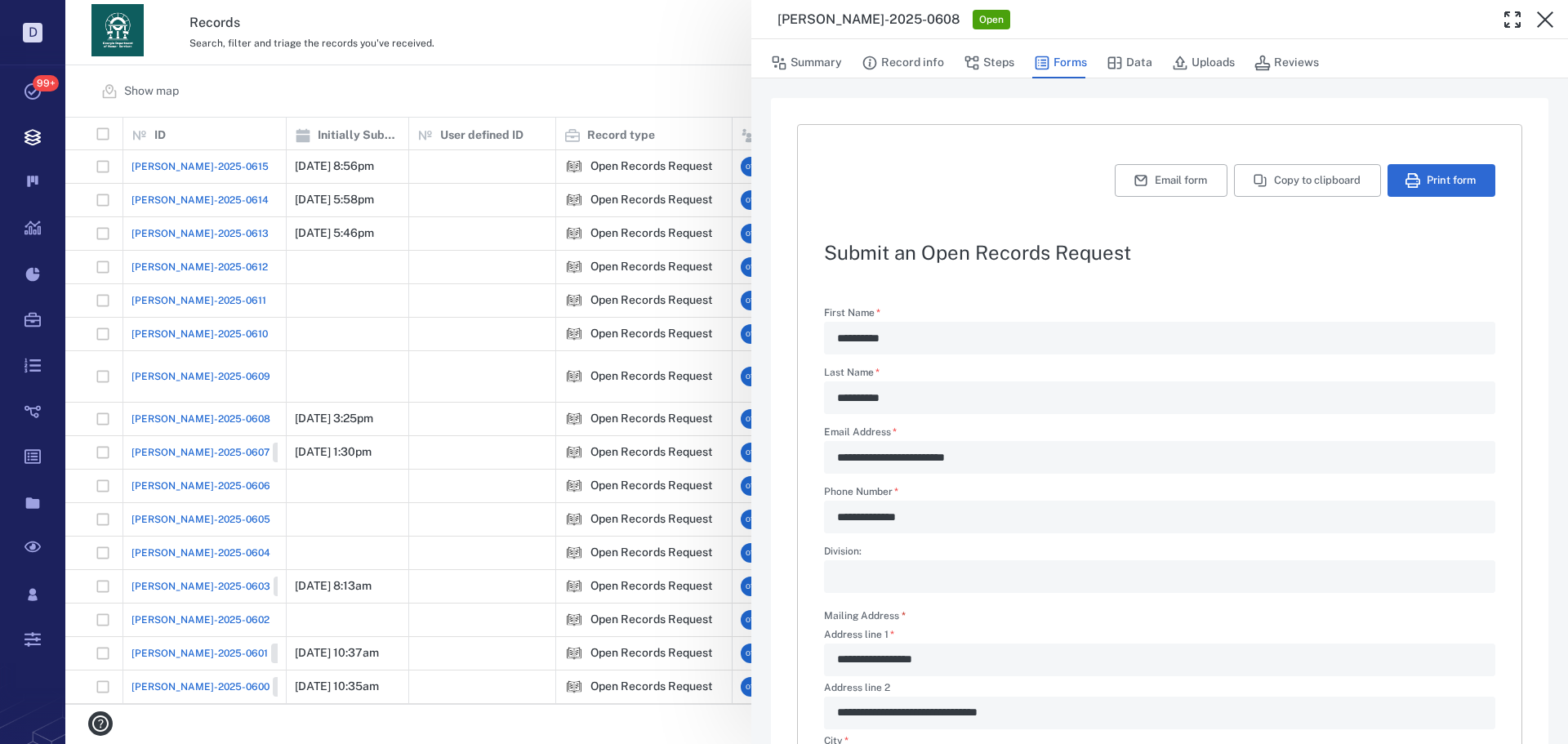
type textarea "*"
click at [1002, 70] on button "Steps" at bounding box center [988, 62] width 51 height 31
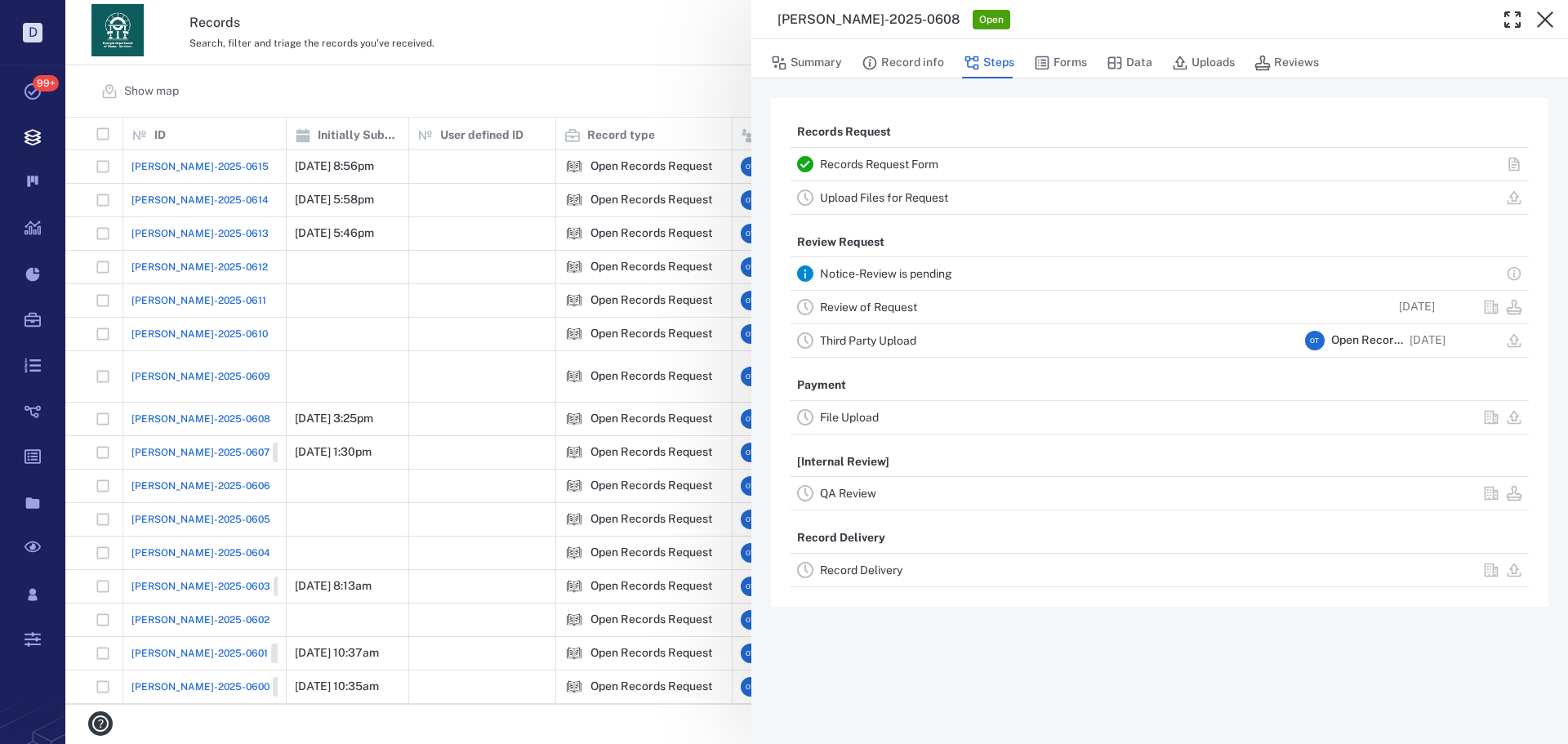
click at [873, 308] on link "Review of Request" at bounding box center [867, 307] width 97 height 13
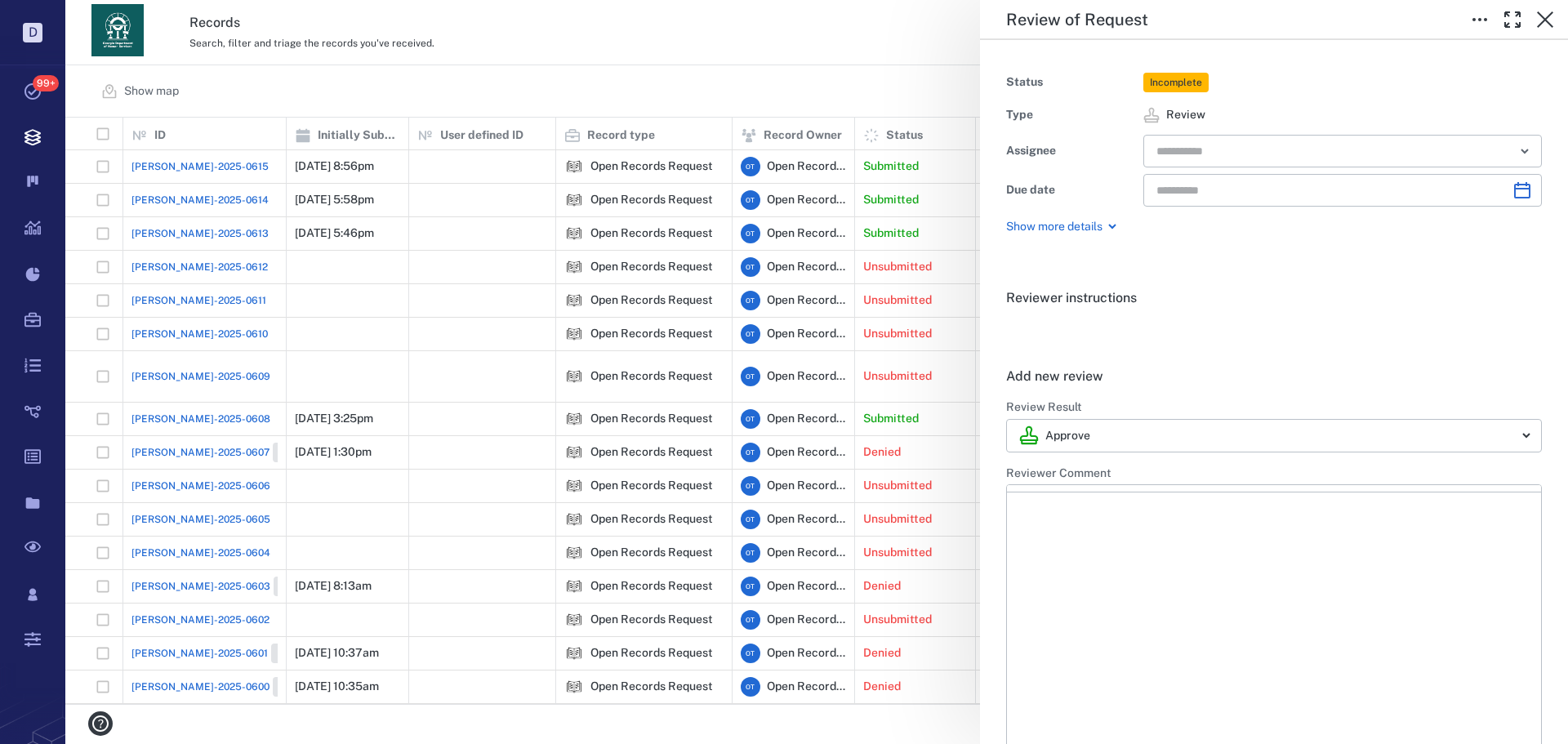
type input "**********"
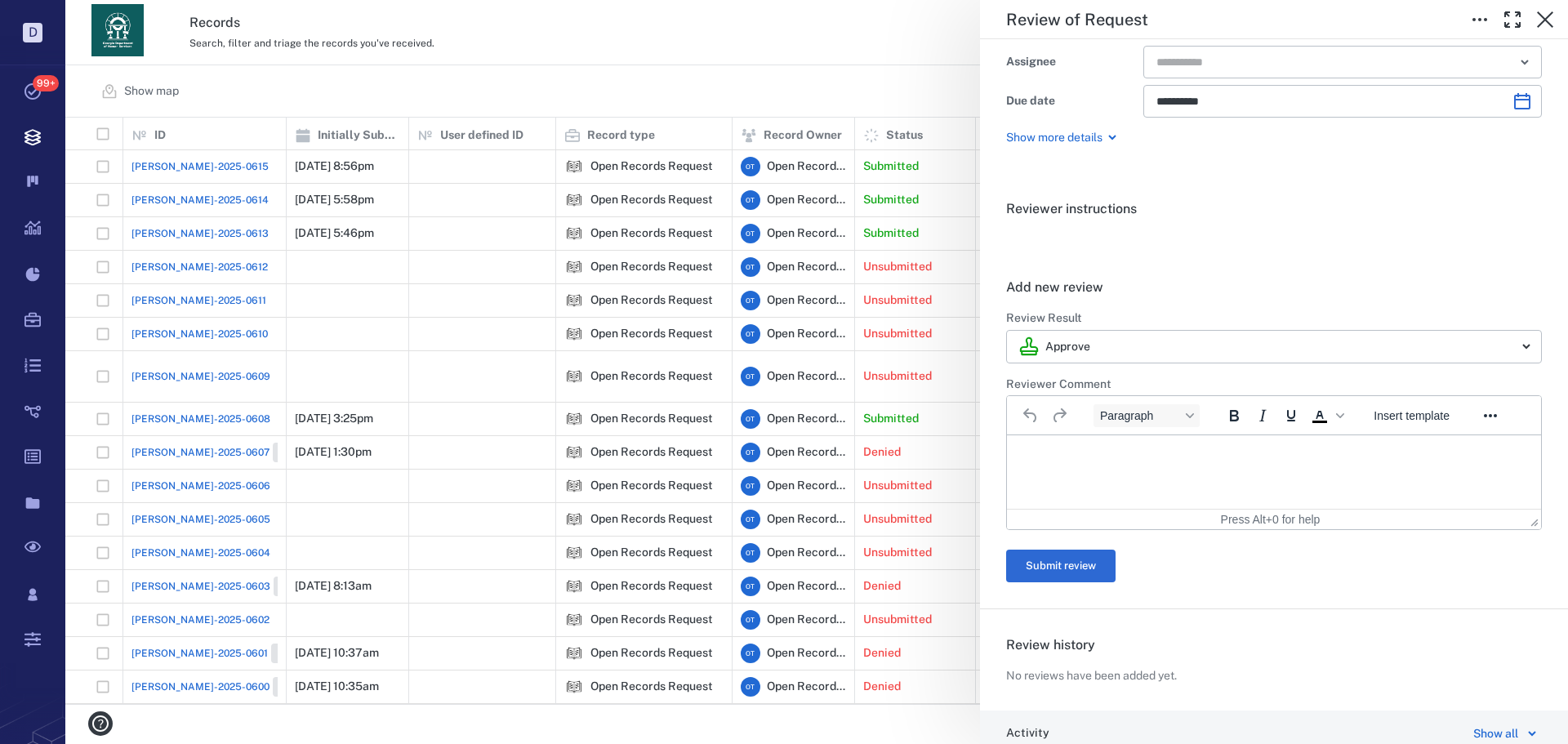
scroll to position [245, 0]
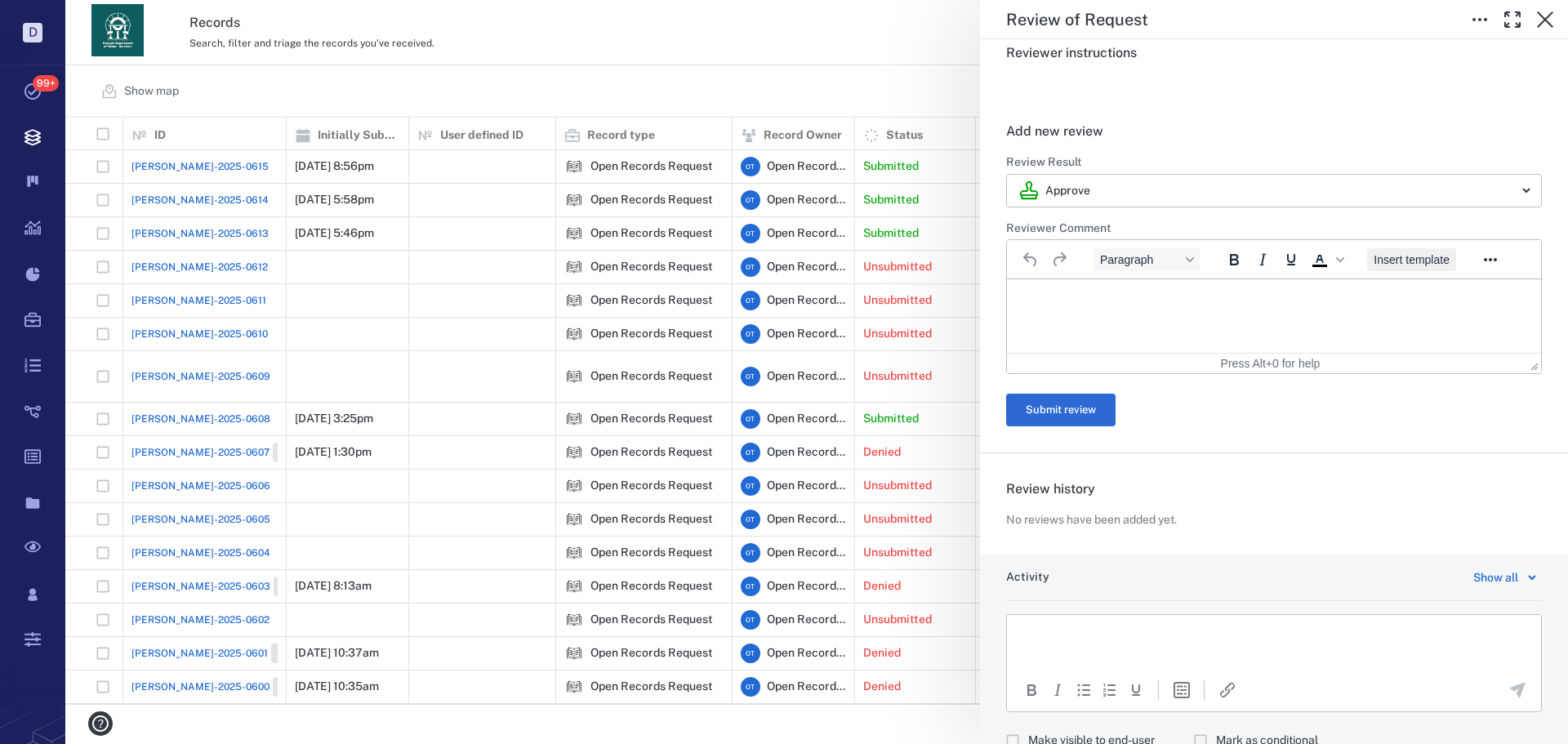
click at [1417, 261] on span "Insert template" at bounding box center [1411, 259] width 76 height 13
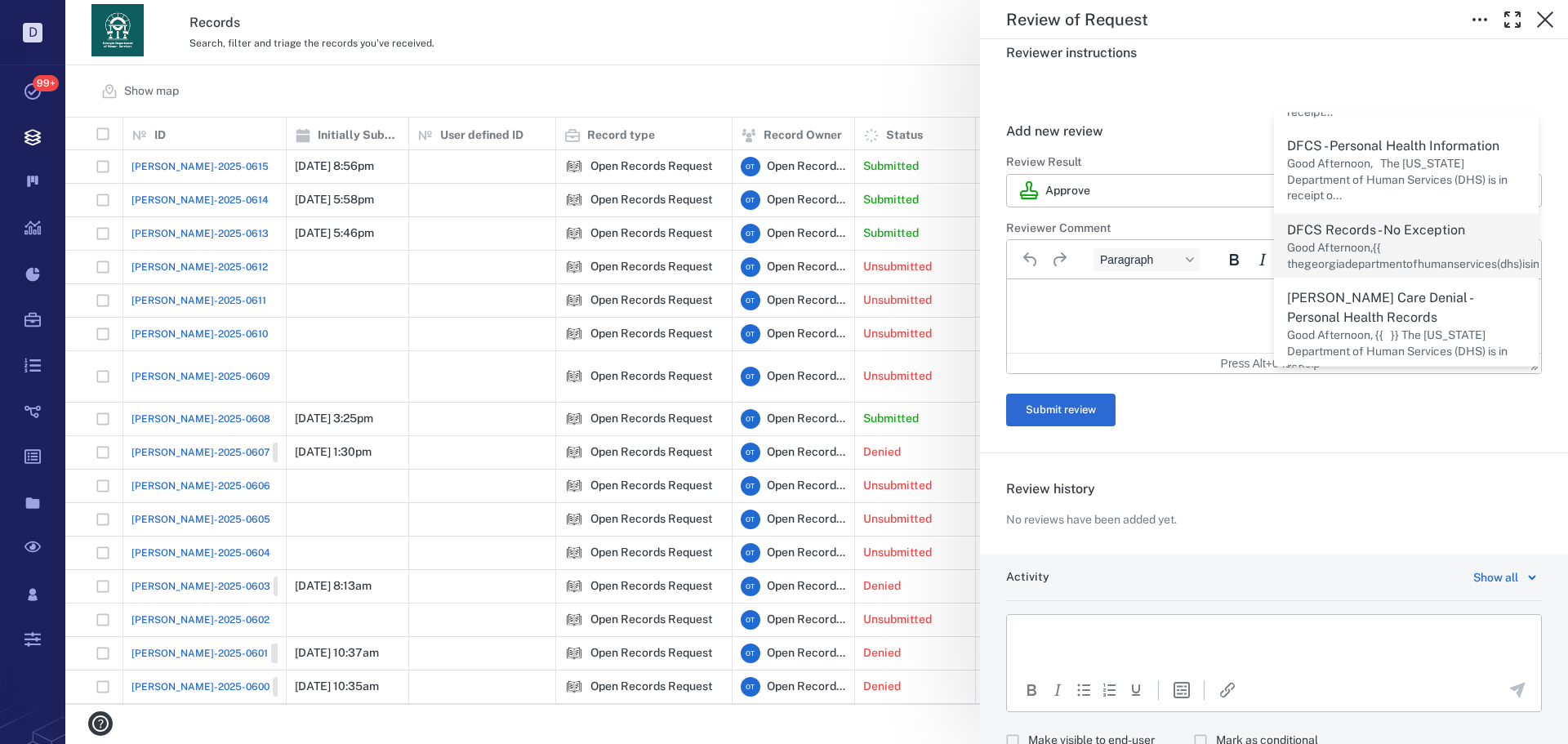
click at [1387, 240] on p "Good Afternoon,{{ thegeorgiadepartmentofhumanservices(dhs)isinreceiptofyourbel.…" at bounding box center [1461, 256] width 348 height 32
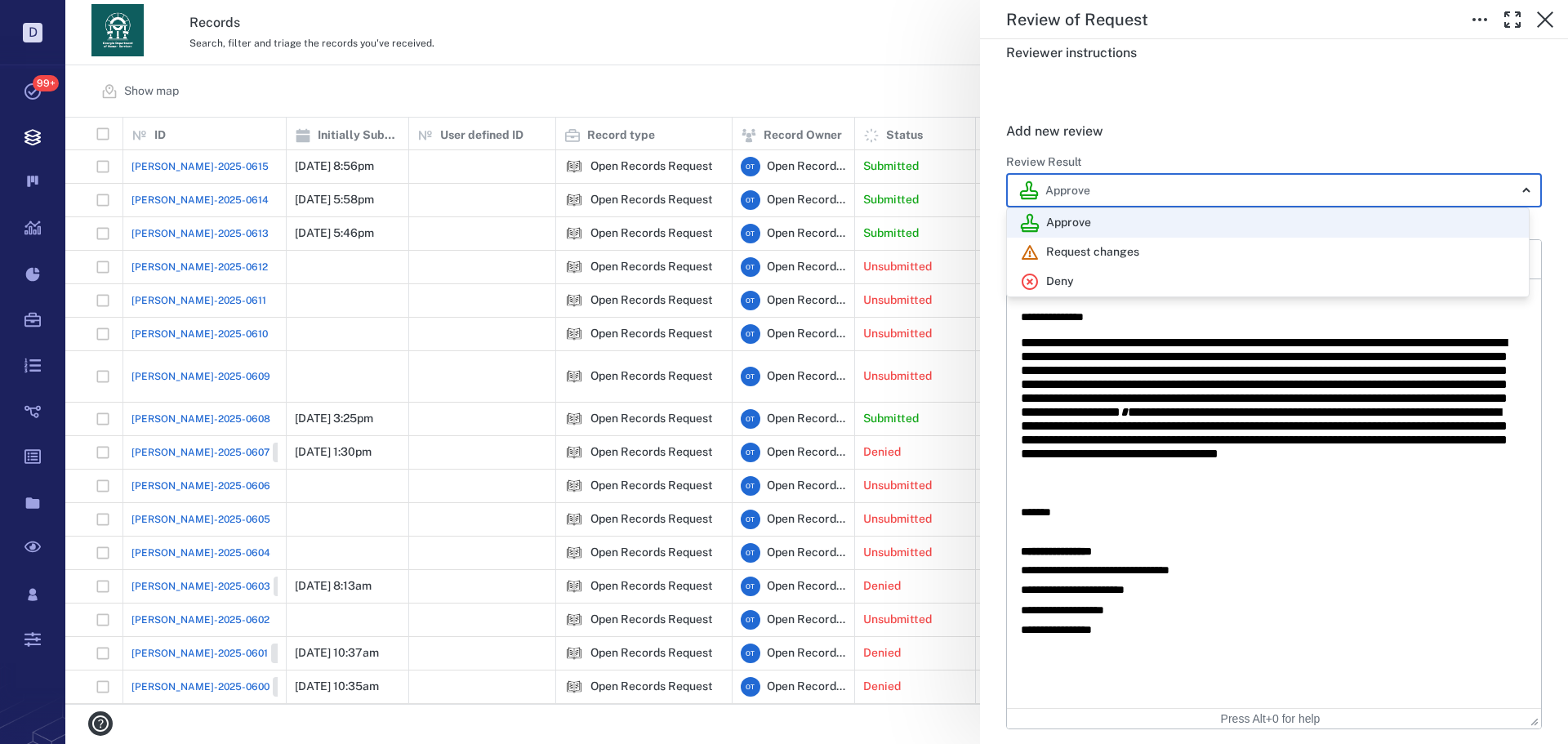
drag, startPoint x: 1170, startPoint y: 184, endPoint x: 1148, endPoint y: 261, distance: 80.1
click at [1170, 186] on body "D Tasks 99+ Records Boards Dashboard Reports Record types Guide steps Rules For…" at bounding box center [784, 372] width 1568 height 744
click at [1113, 285] on div "Deny" at bounding box center [1267, 282] width 496 height 19
type input "******"
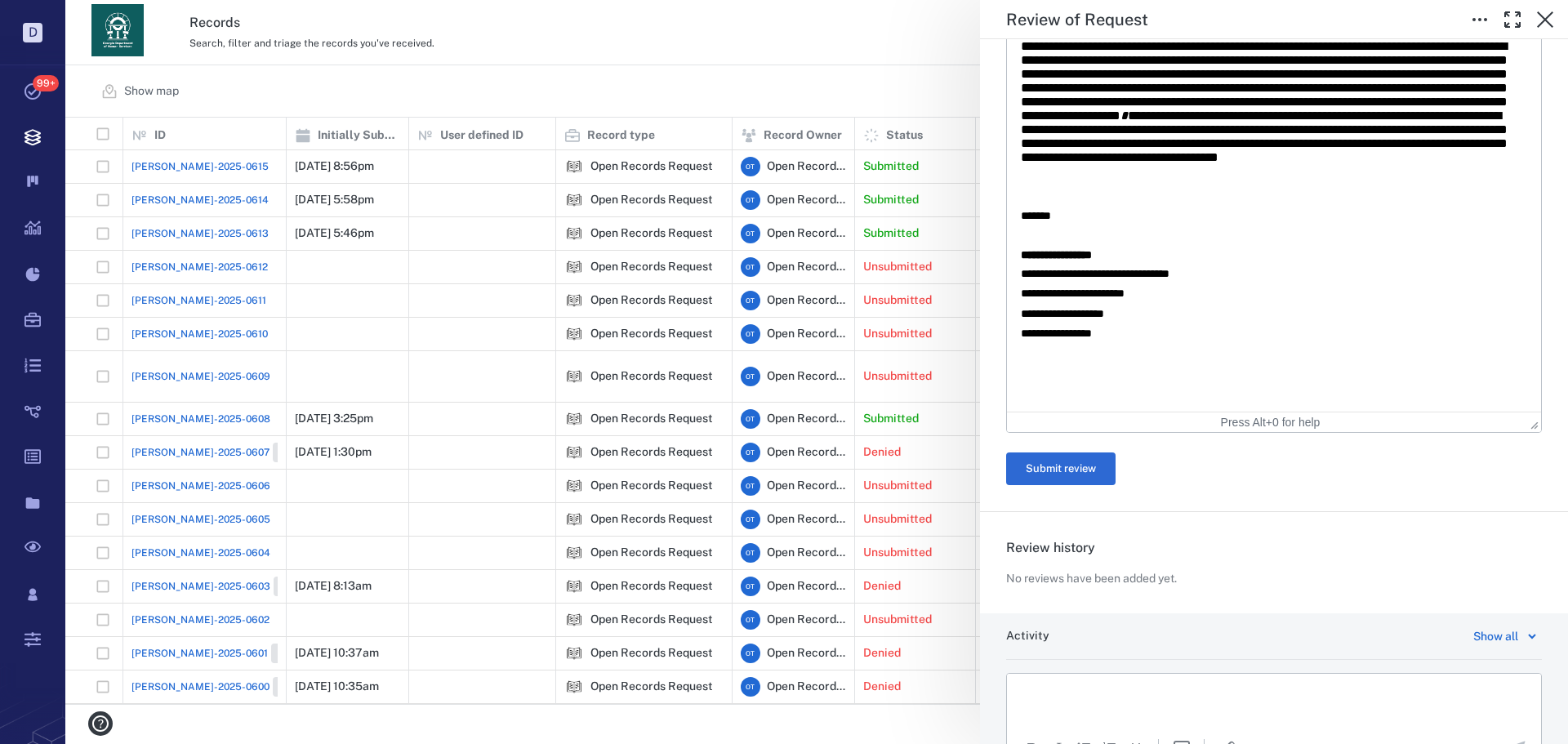
scroll to position [490, 0]
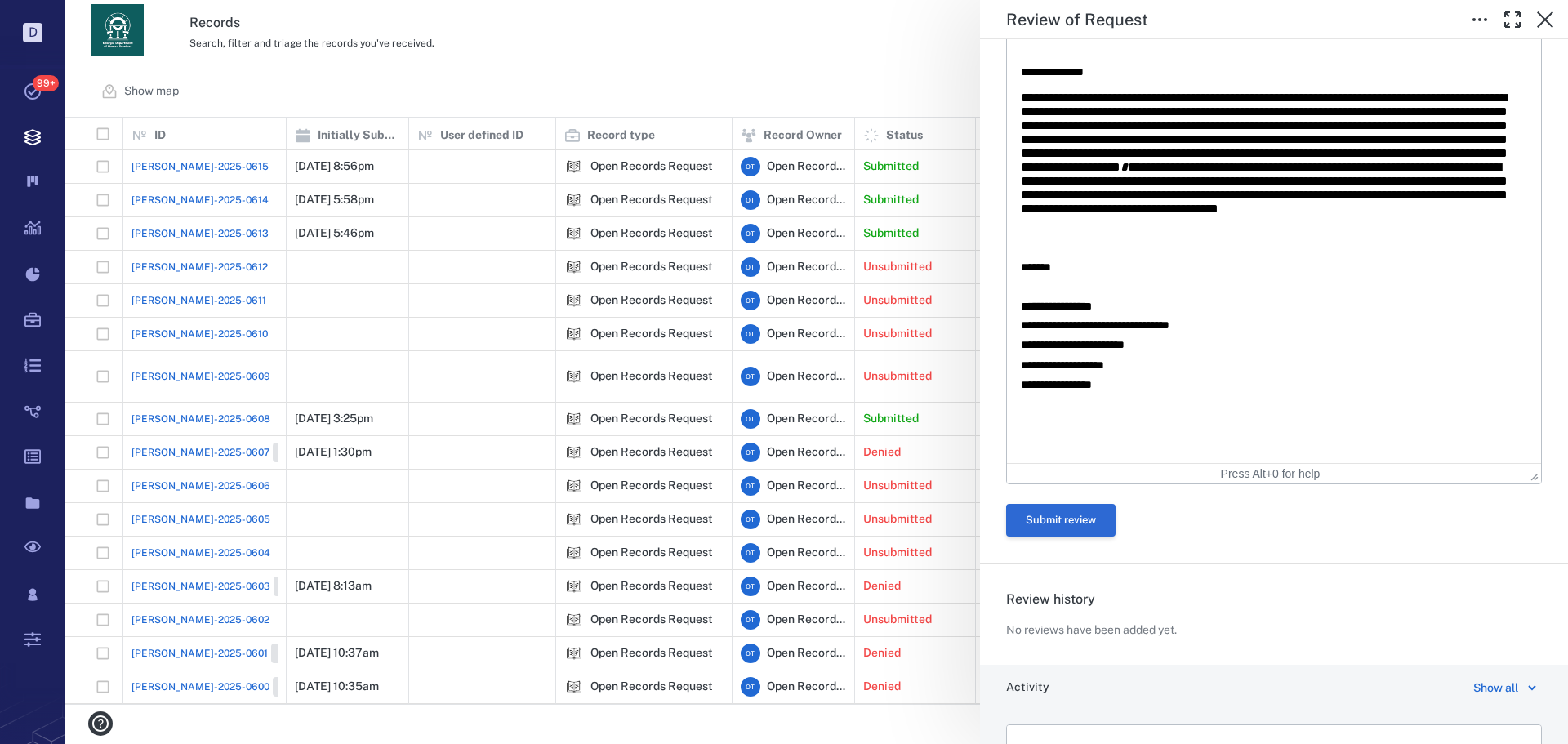
click at [1063, 514] on button "Submit review" at bounding box center [1061, 520] width 109 height 33
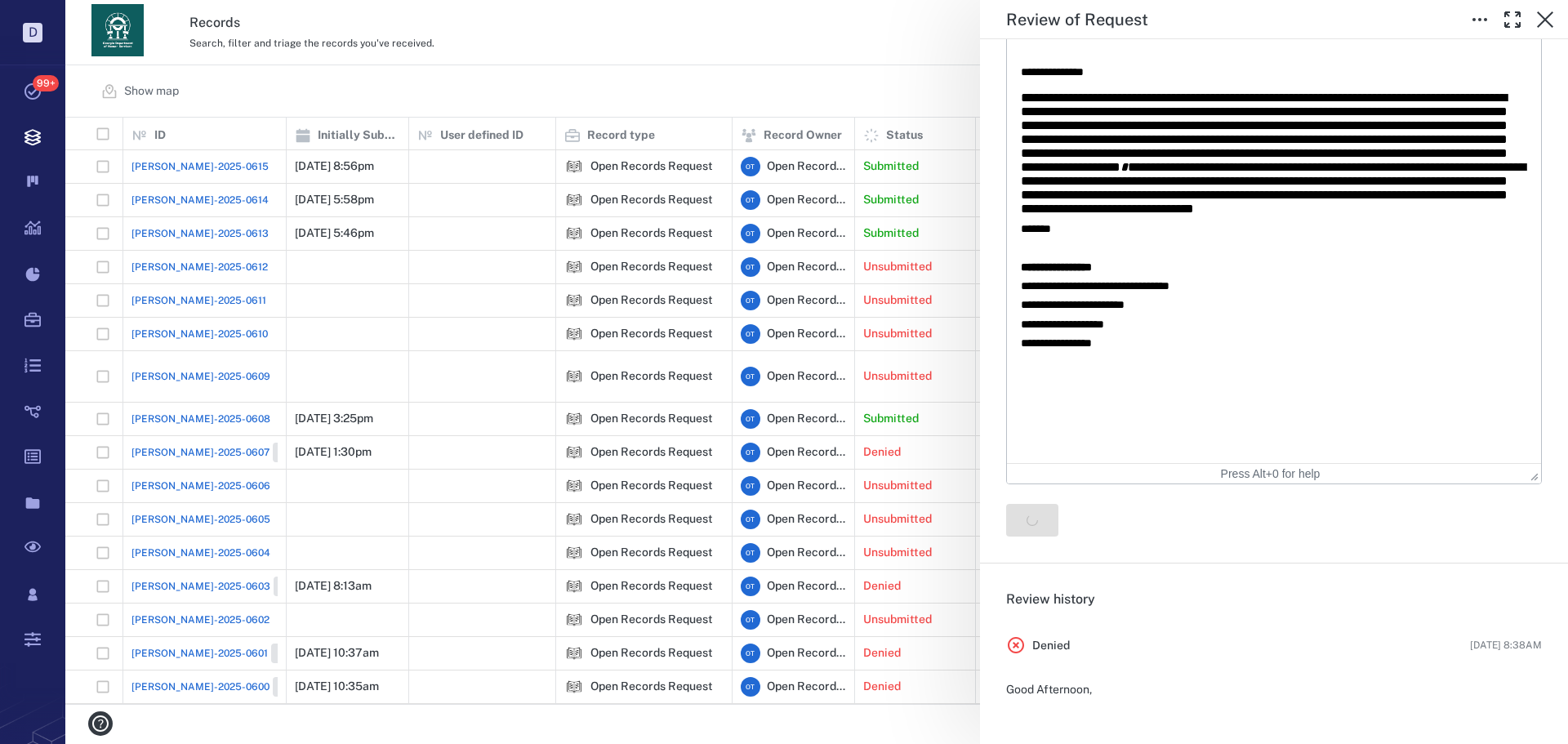
scroll to position [0, 0]
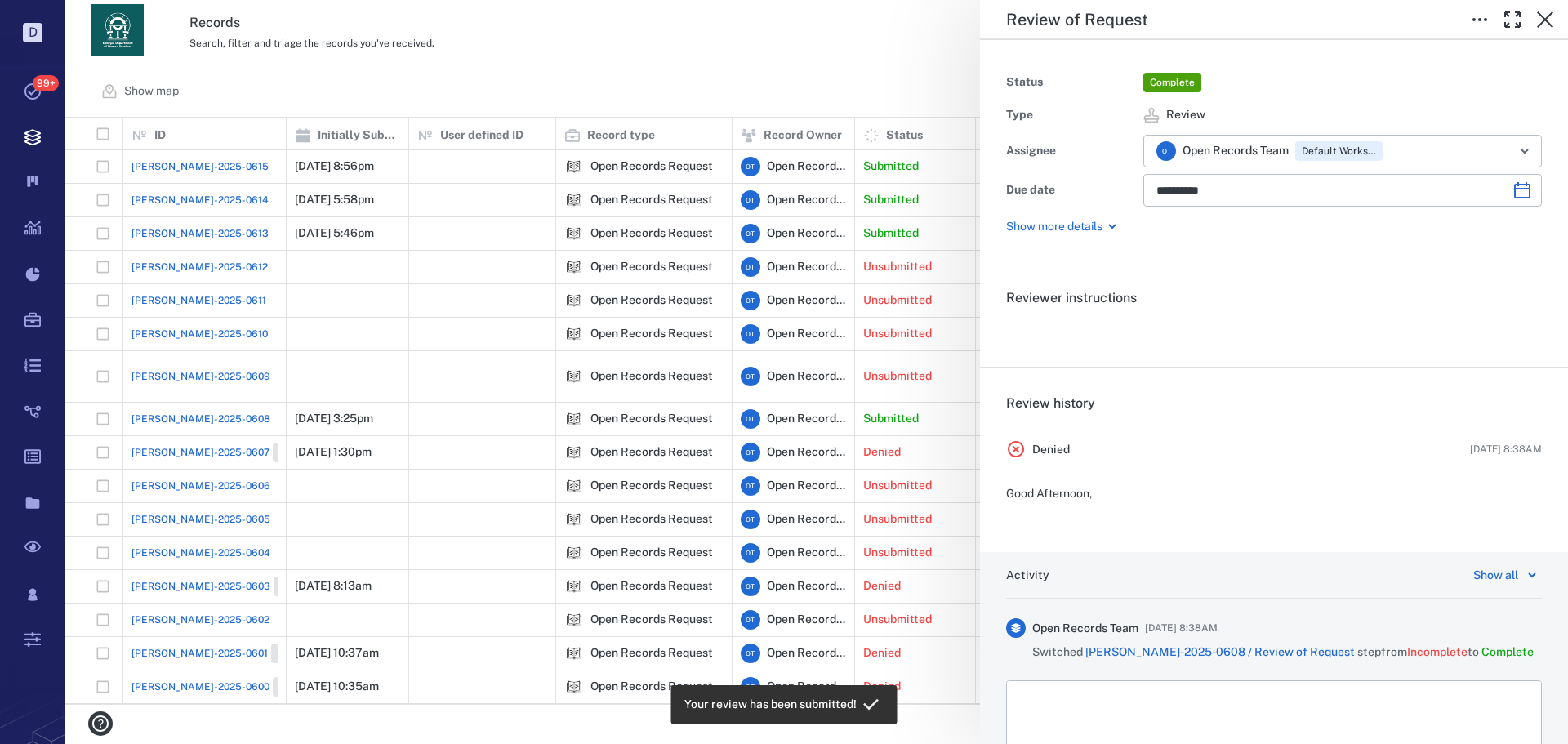
click at [650, 56] on div "**********" at bounding box center [816, 372] width 1502 height 744
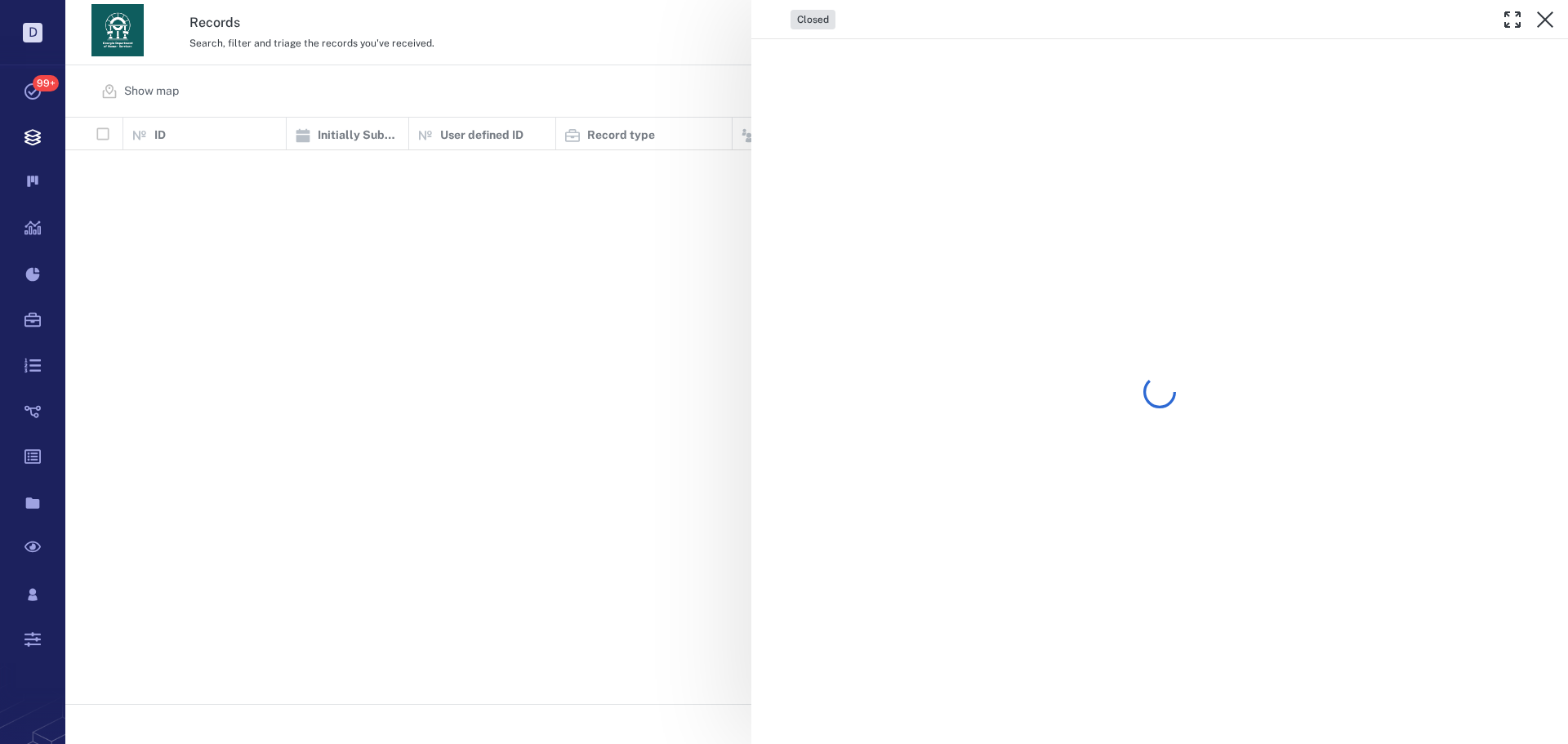
scroll to position [575, 1490]
click at [567, 72] on div "Closed" at bounding box center [816, 372] width 1502 height 744
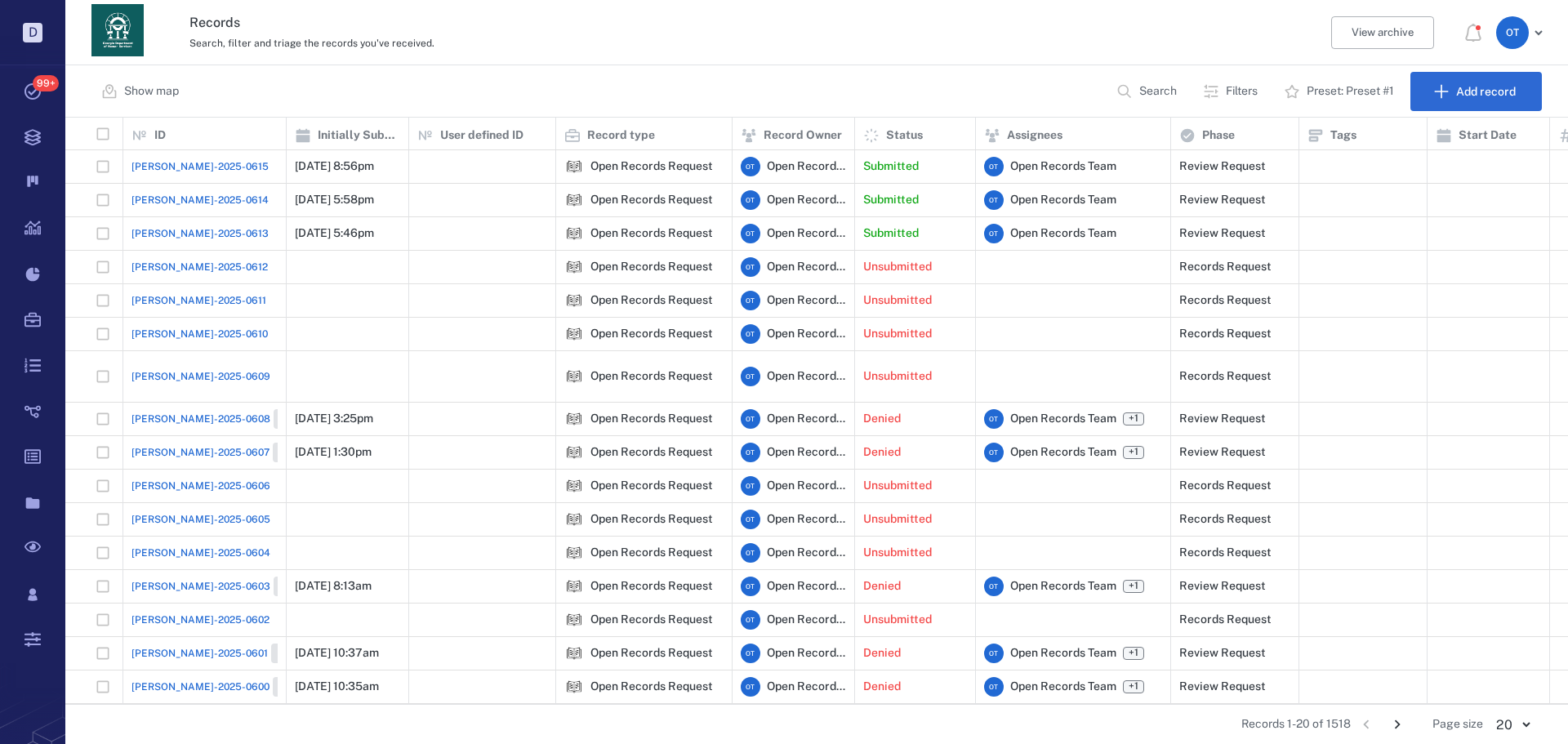
click at [187, 227] on span "[PERSON_NAME]-2025-0613" at bounding box center [199, 233] width 137 height 14
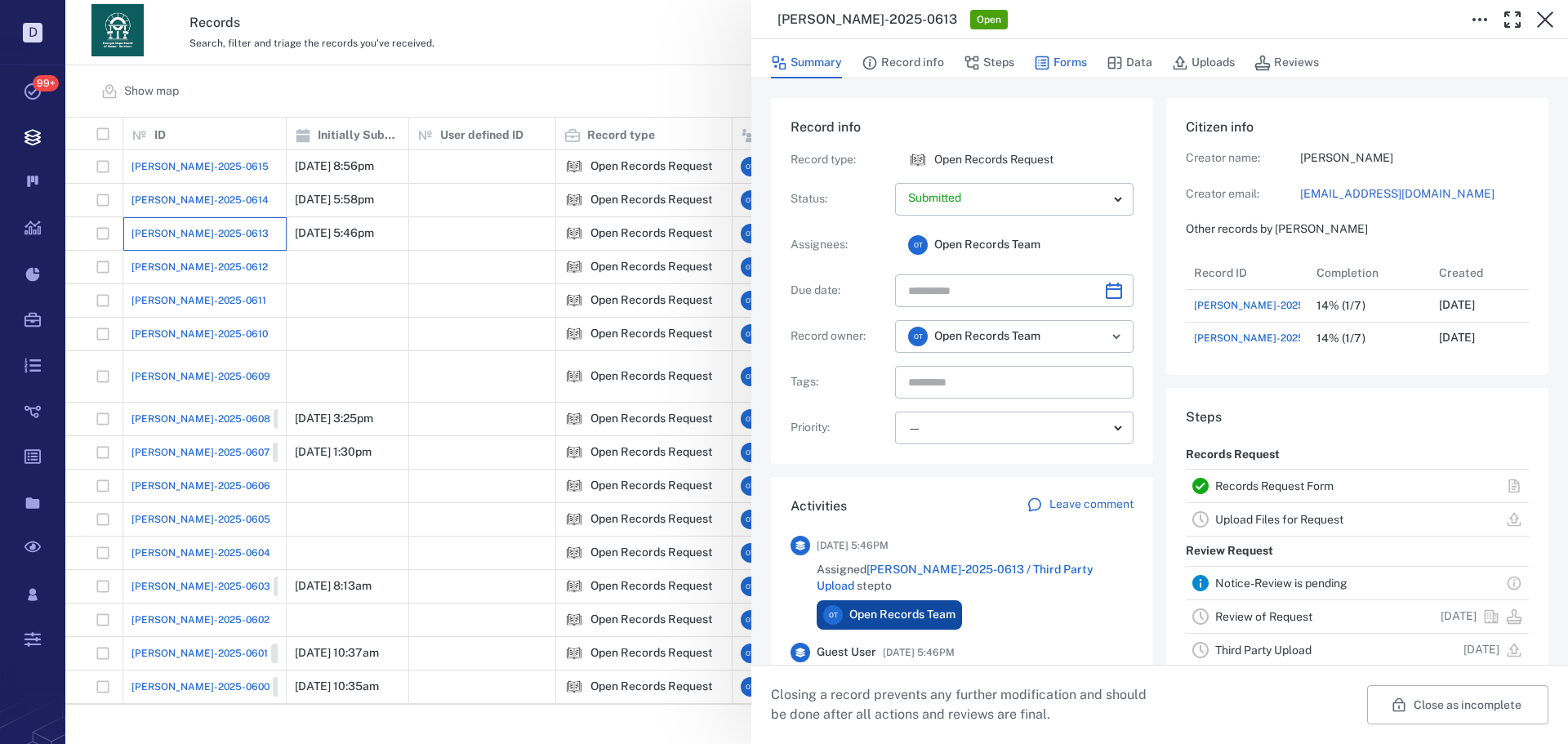
scroll to position [98, 325]
click at [1064, 63] on button "Forms" at bounding box center [1060, 62] width 53 height 31
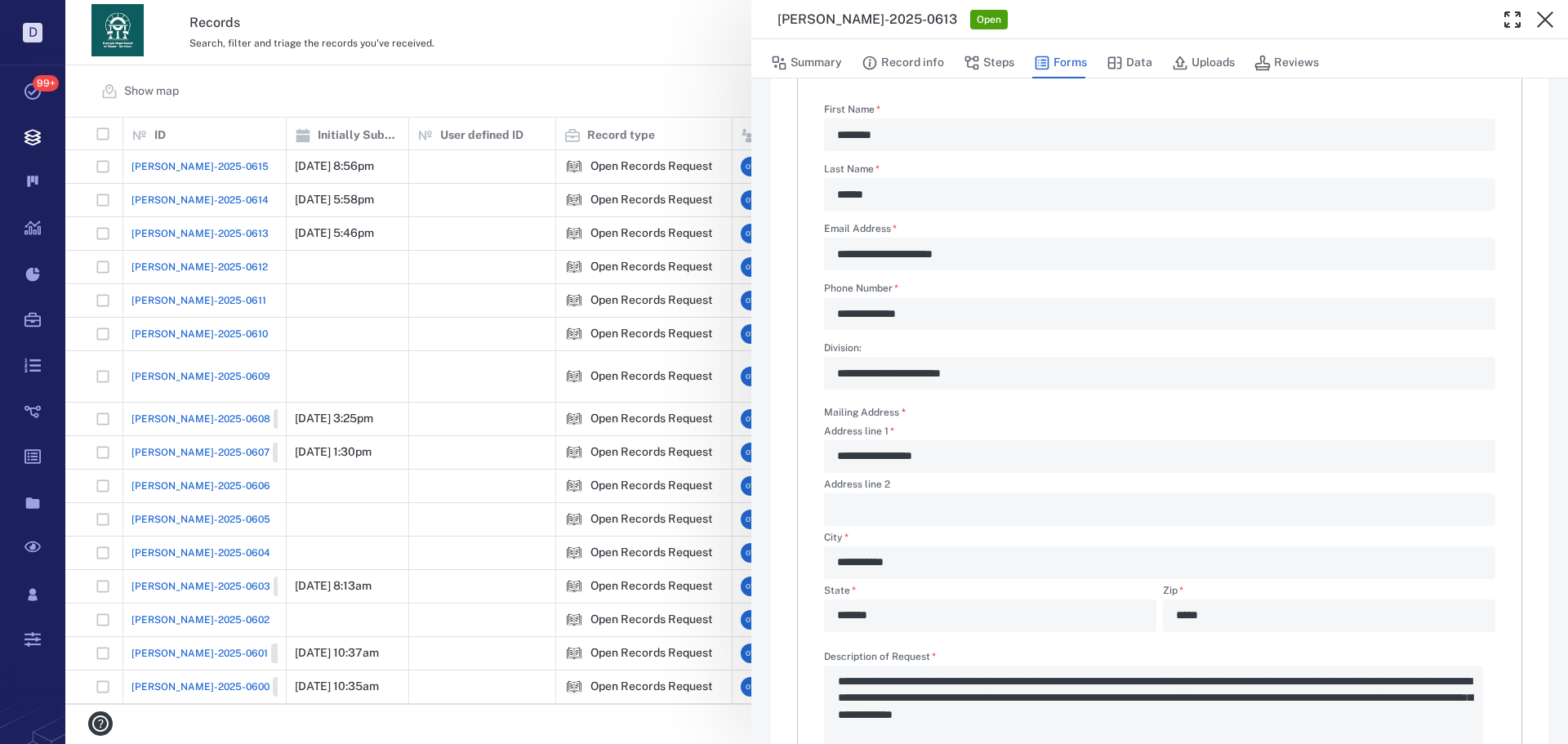
scroll to position [164, 0]
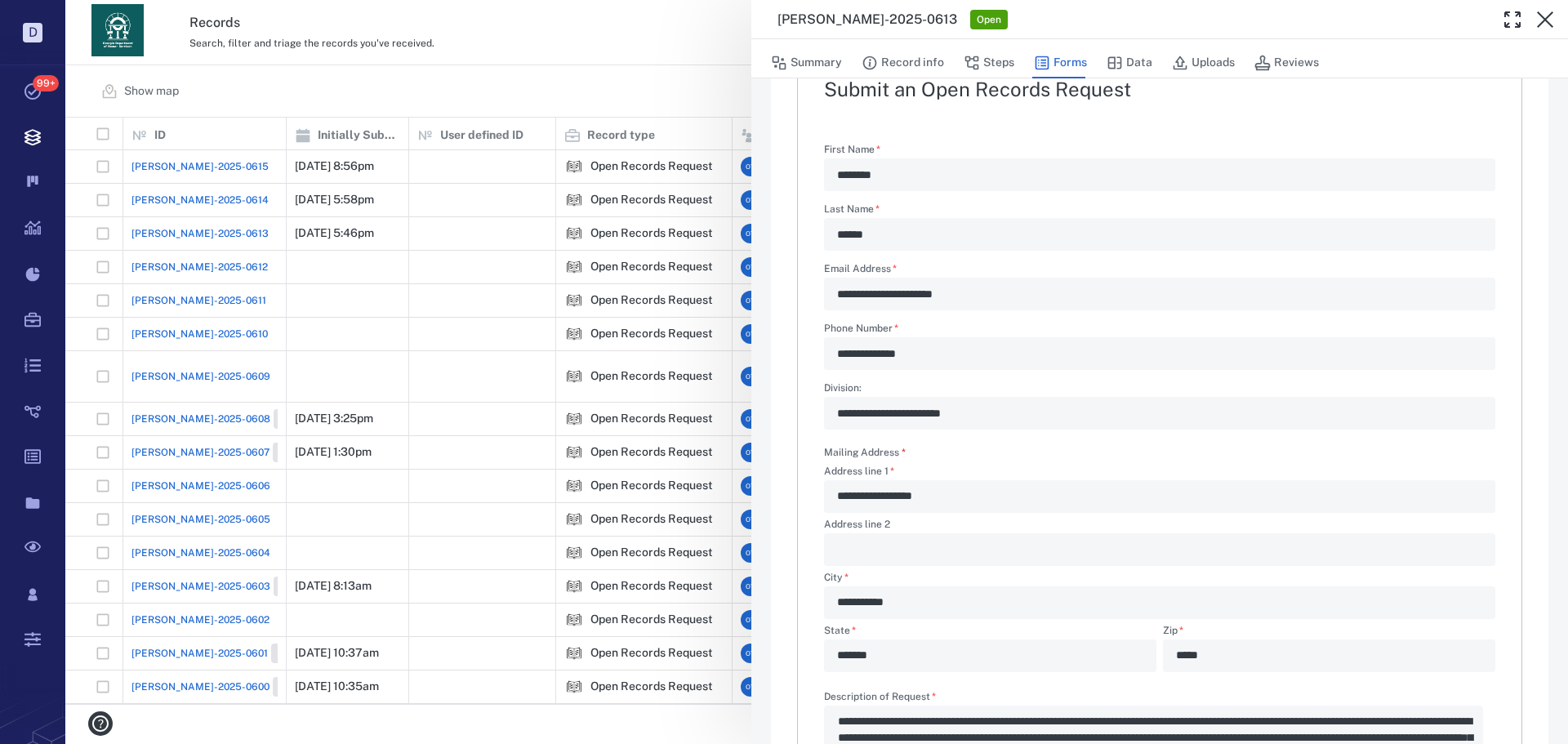
click at [996, 67] on button "Steps" at bounding box center [988, 62] width 51 height 31
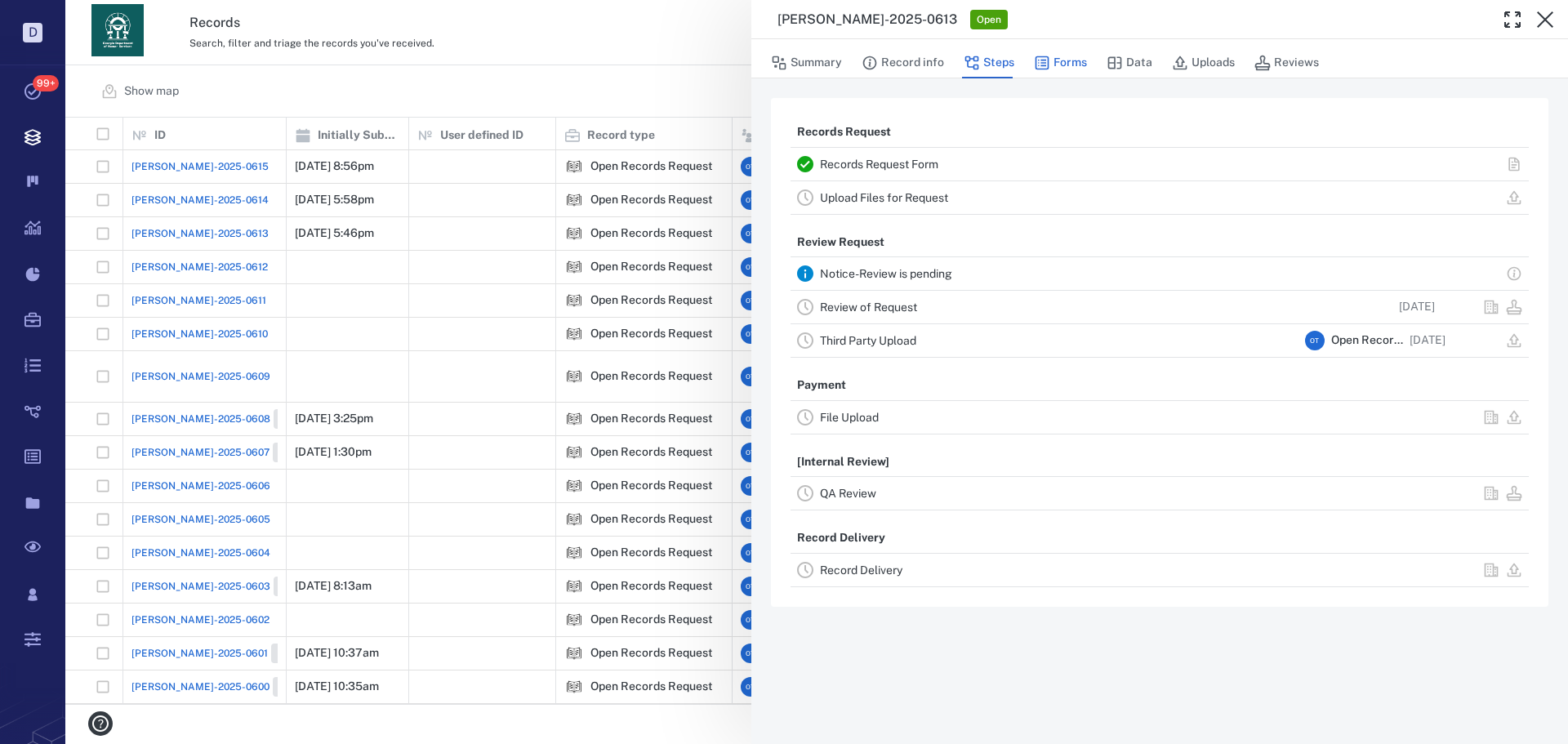
click at [1042, 58] on icon "button" at bounding box center [1042, 62] width 16 height 16
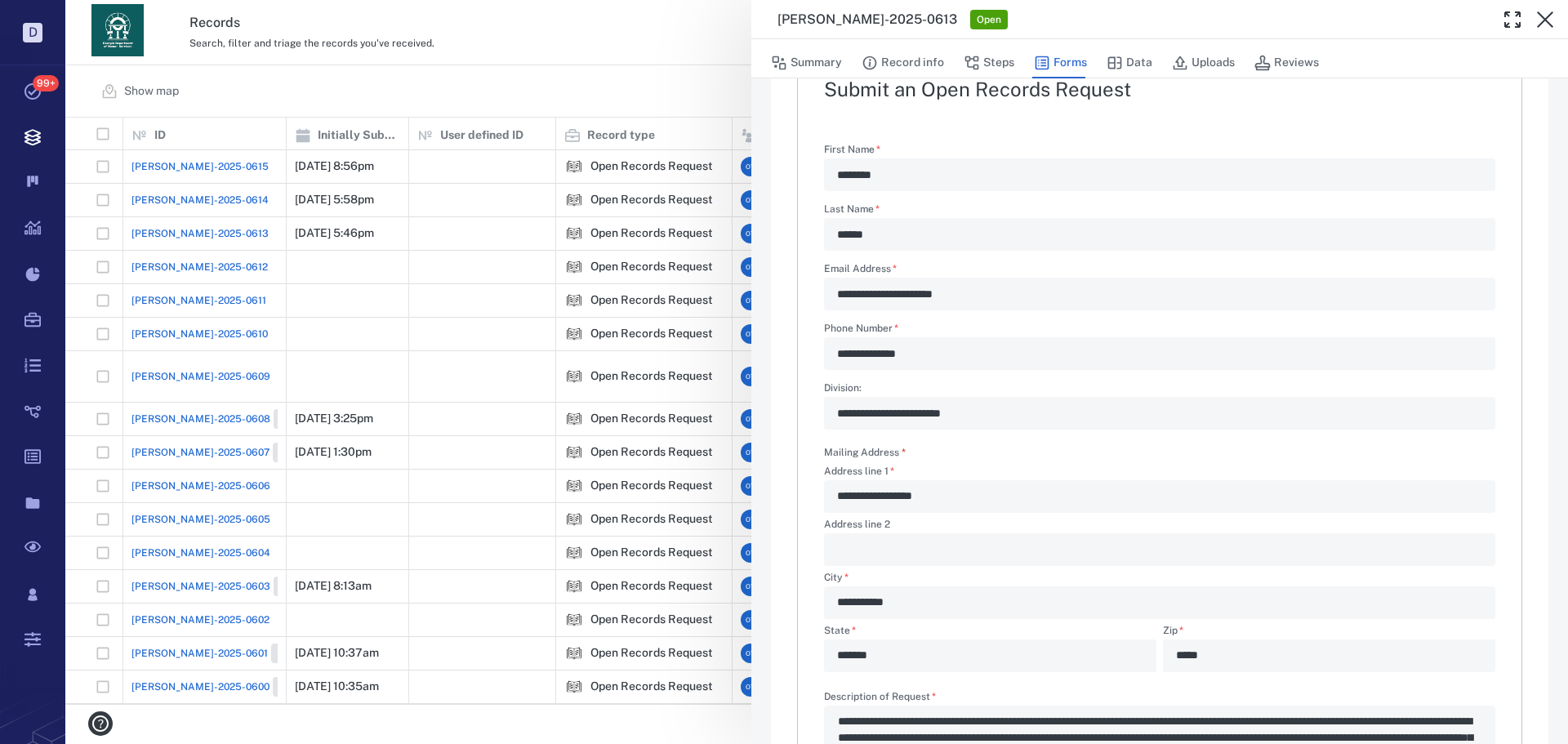
scroll to position [439, 0]
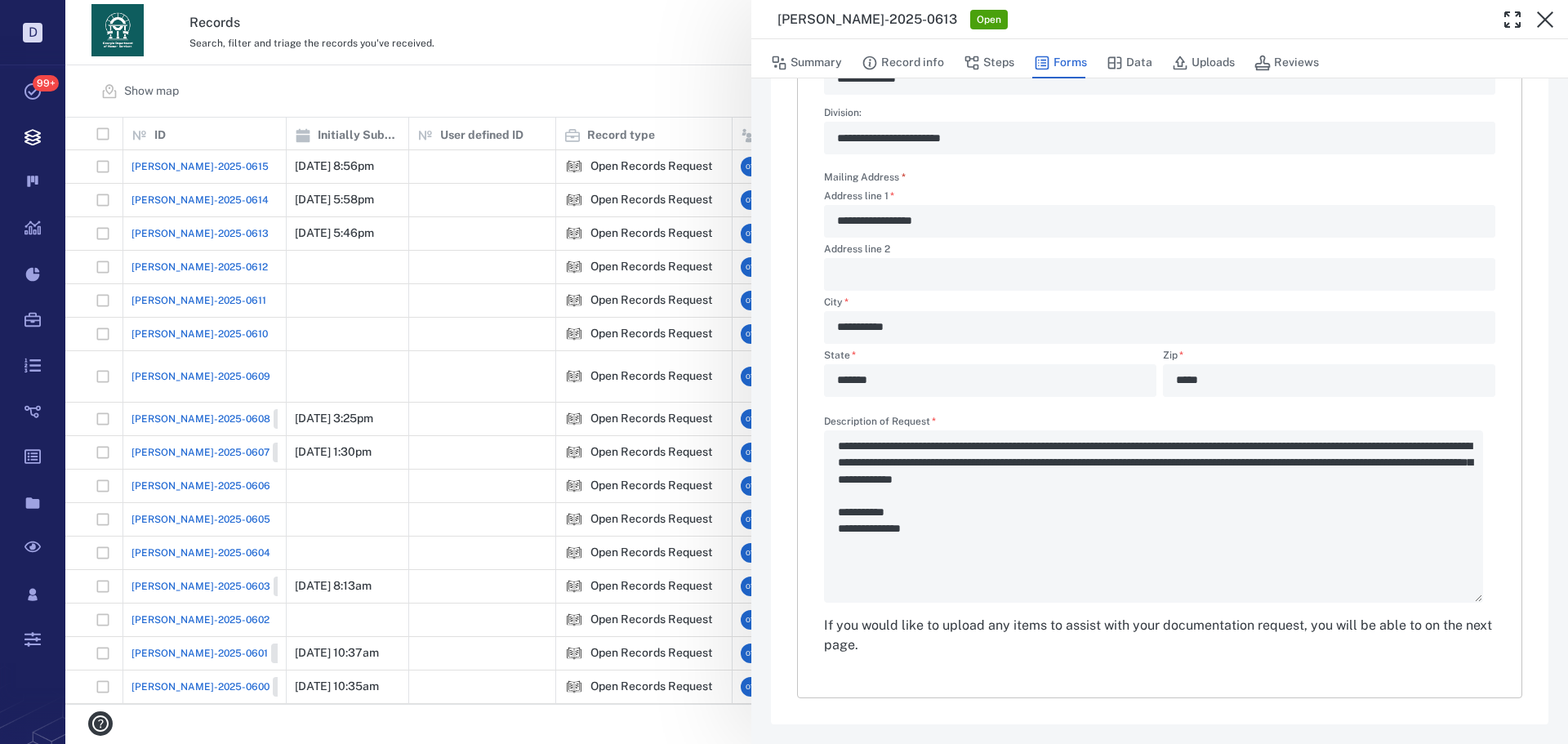
type textarea "*"
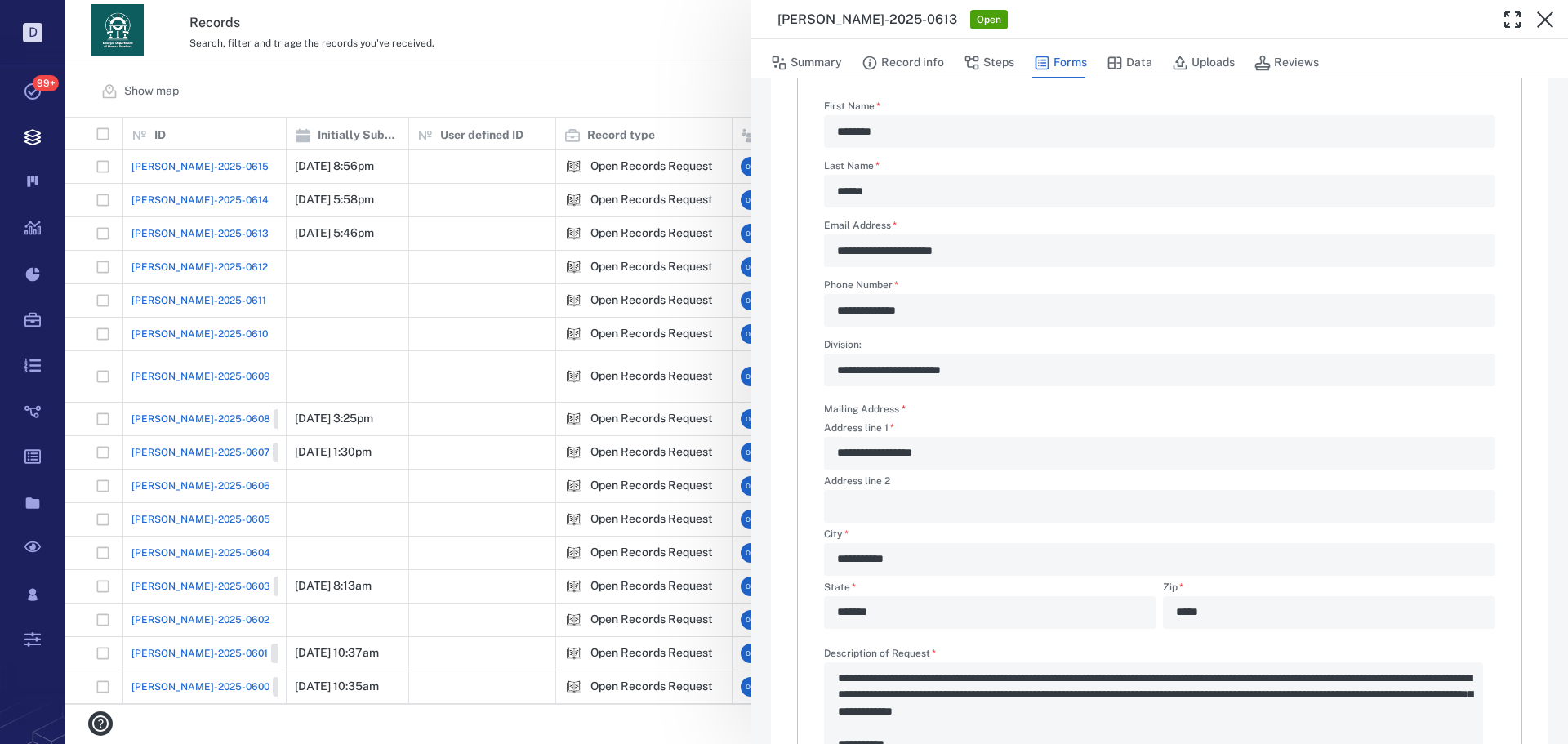
scroll to position [0, 0]
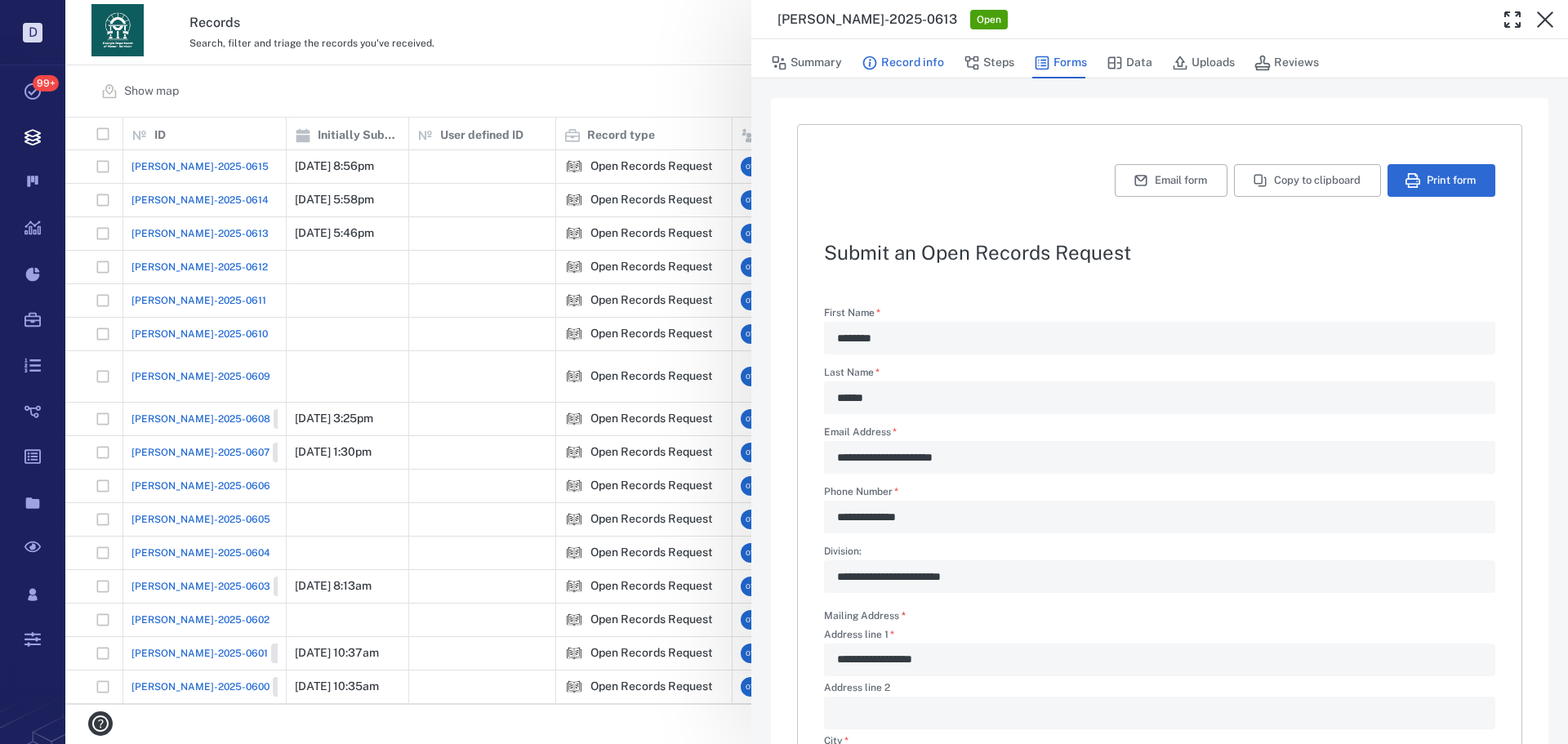
click at [926, 68] on button "Record info" at bounding box center [903, 62] width 82 height 31
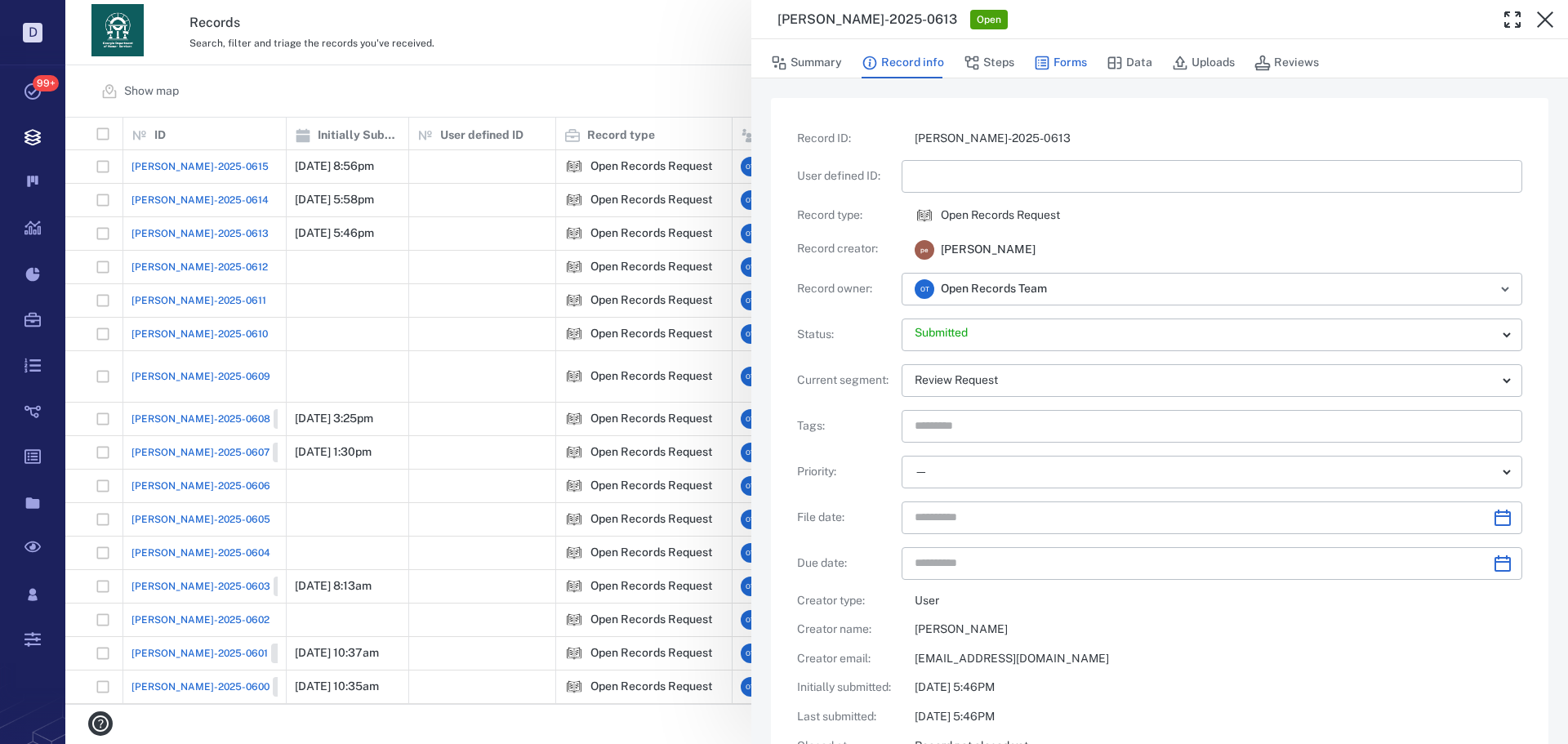
click at [1052, 56] on button "Forms" at bounding box center [1060, 62] width 53 height 31
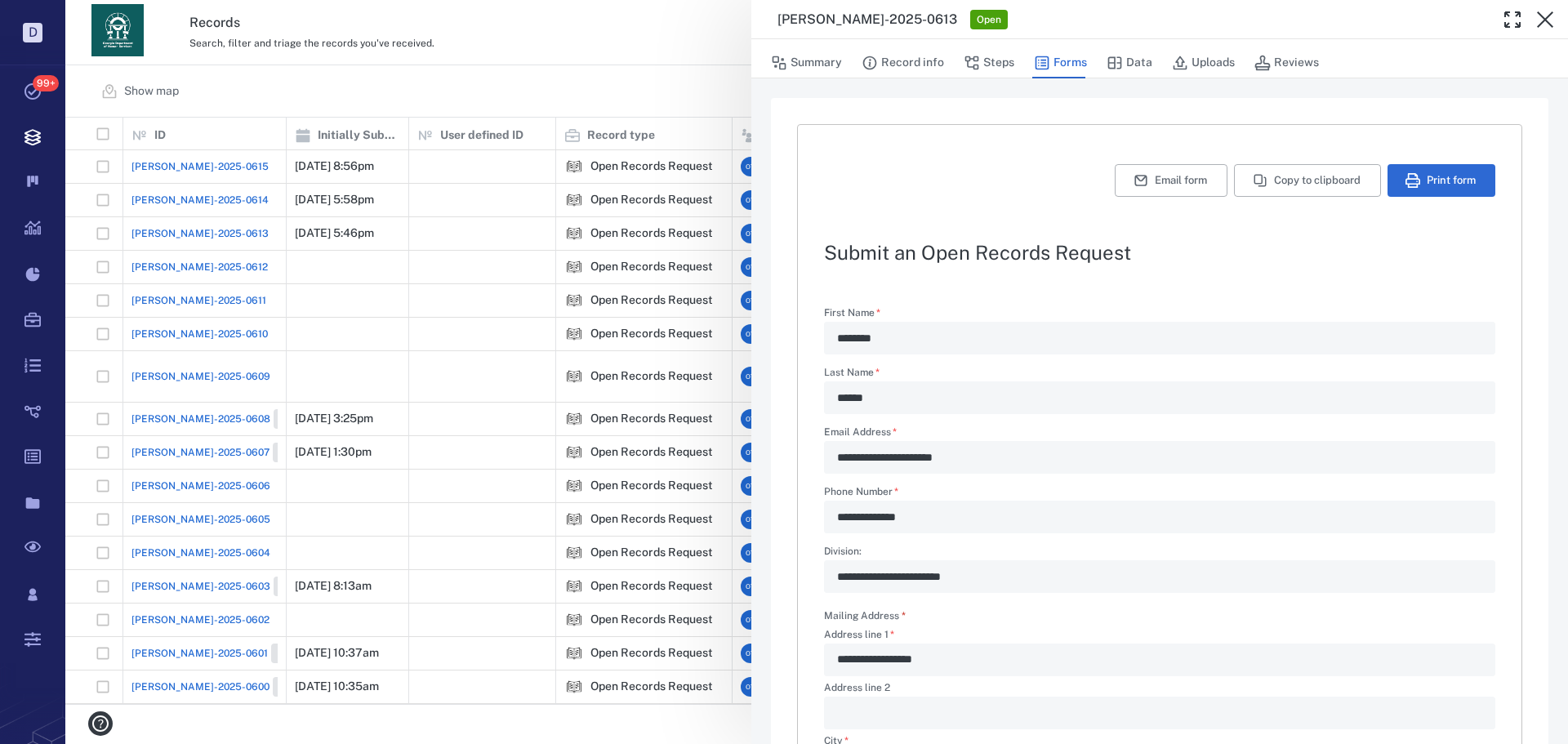
scroll to position [439, 0]
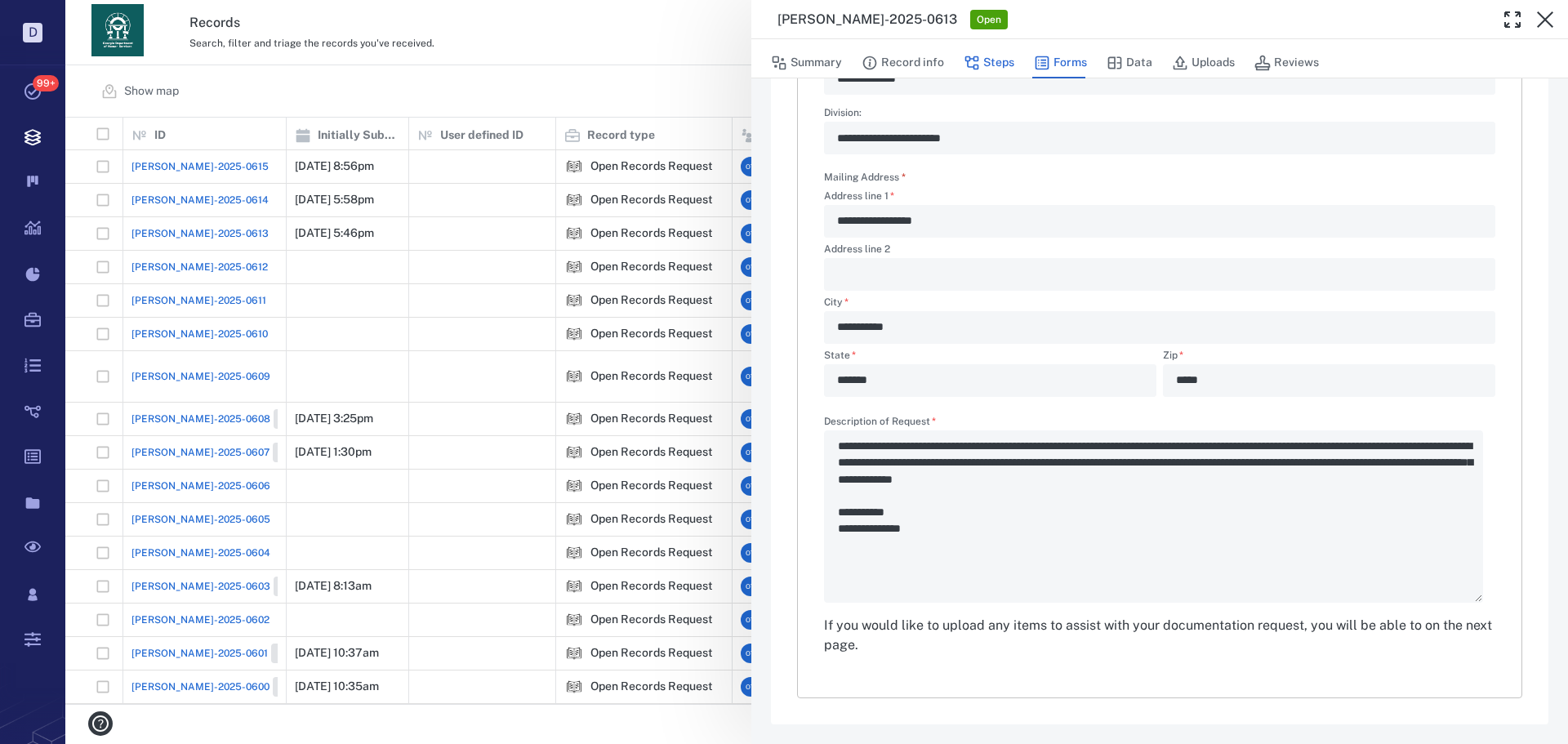
click at [1005, 58] on button "Steps" at bounding box center [988, 62] width 51 height 31
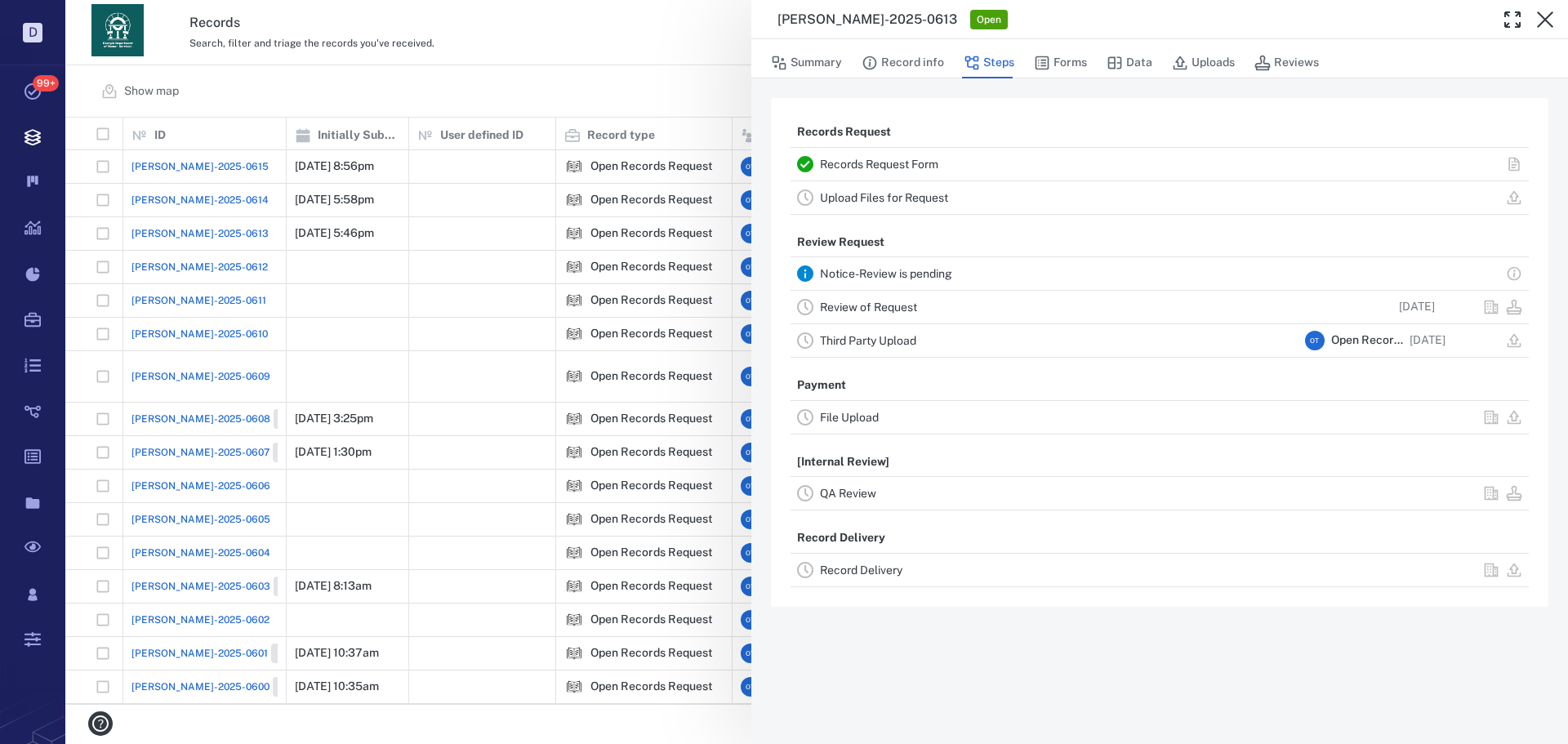
click at [913, 304] on link "Review of Request" at bounding box center [867, 307] width 97 height 13
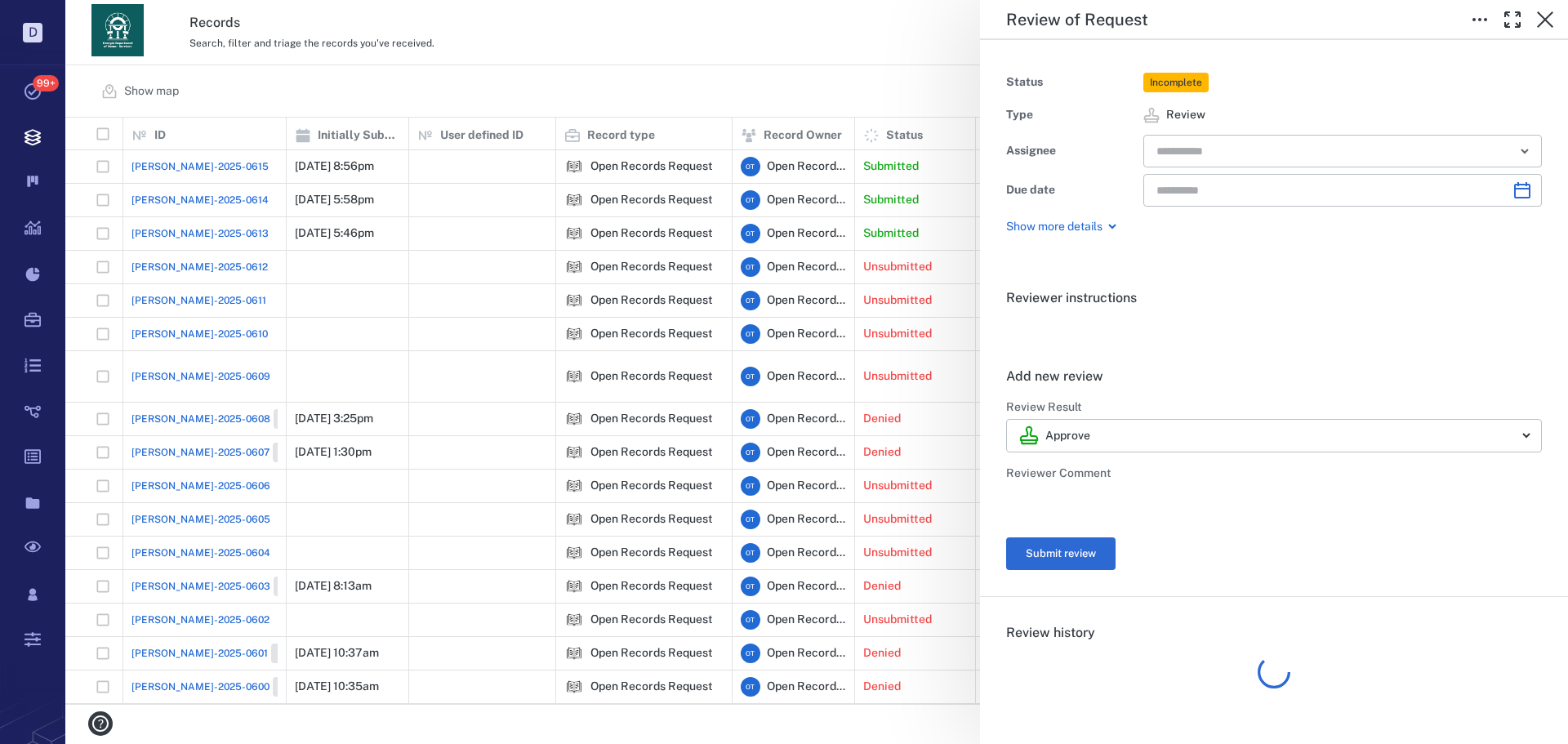
type input "**********"
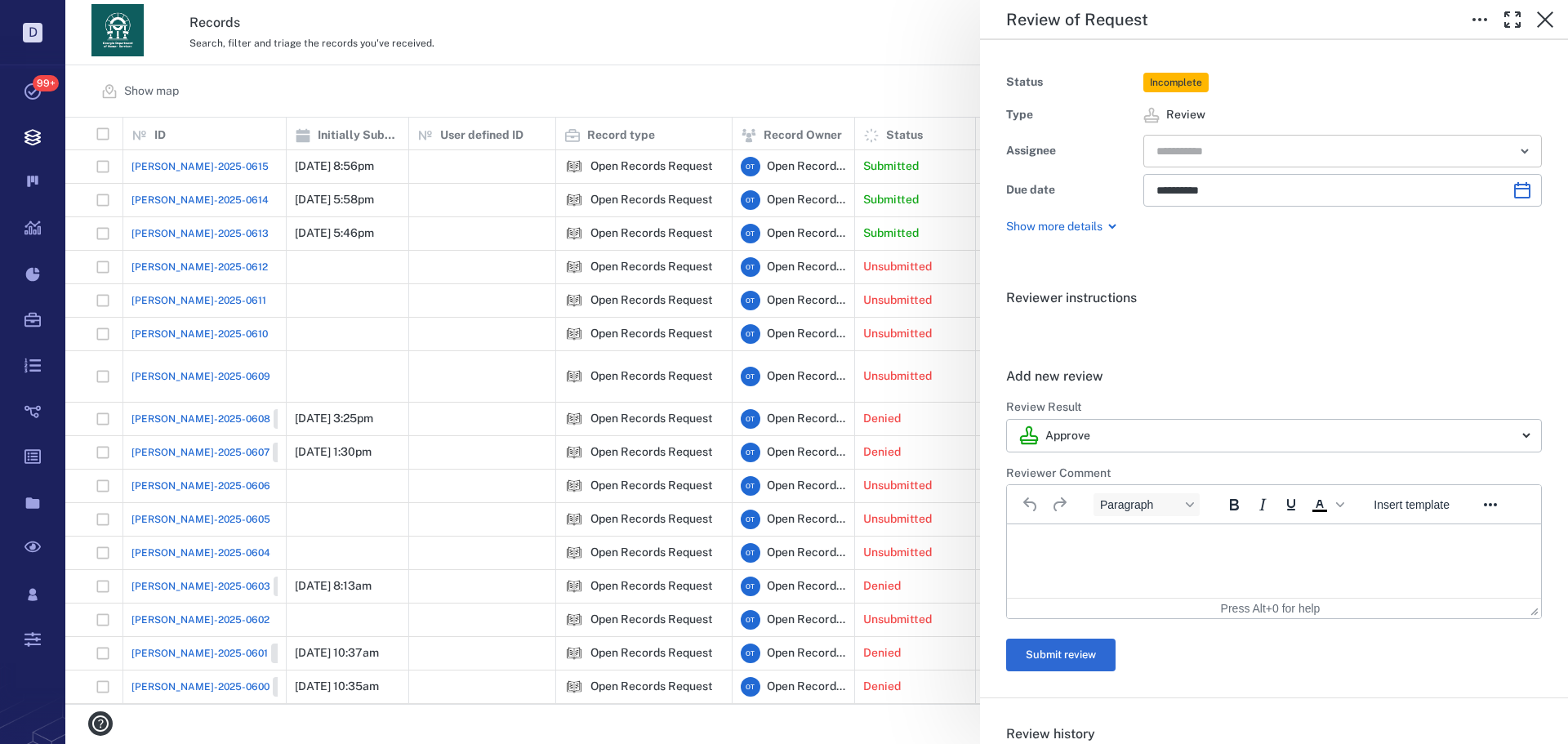
click at [1257, 157] on input "text" at bounding box center [1323, 151] width 338 height 23
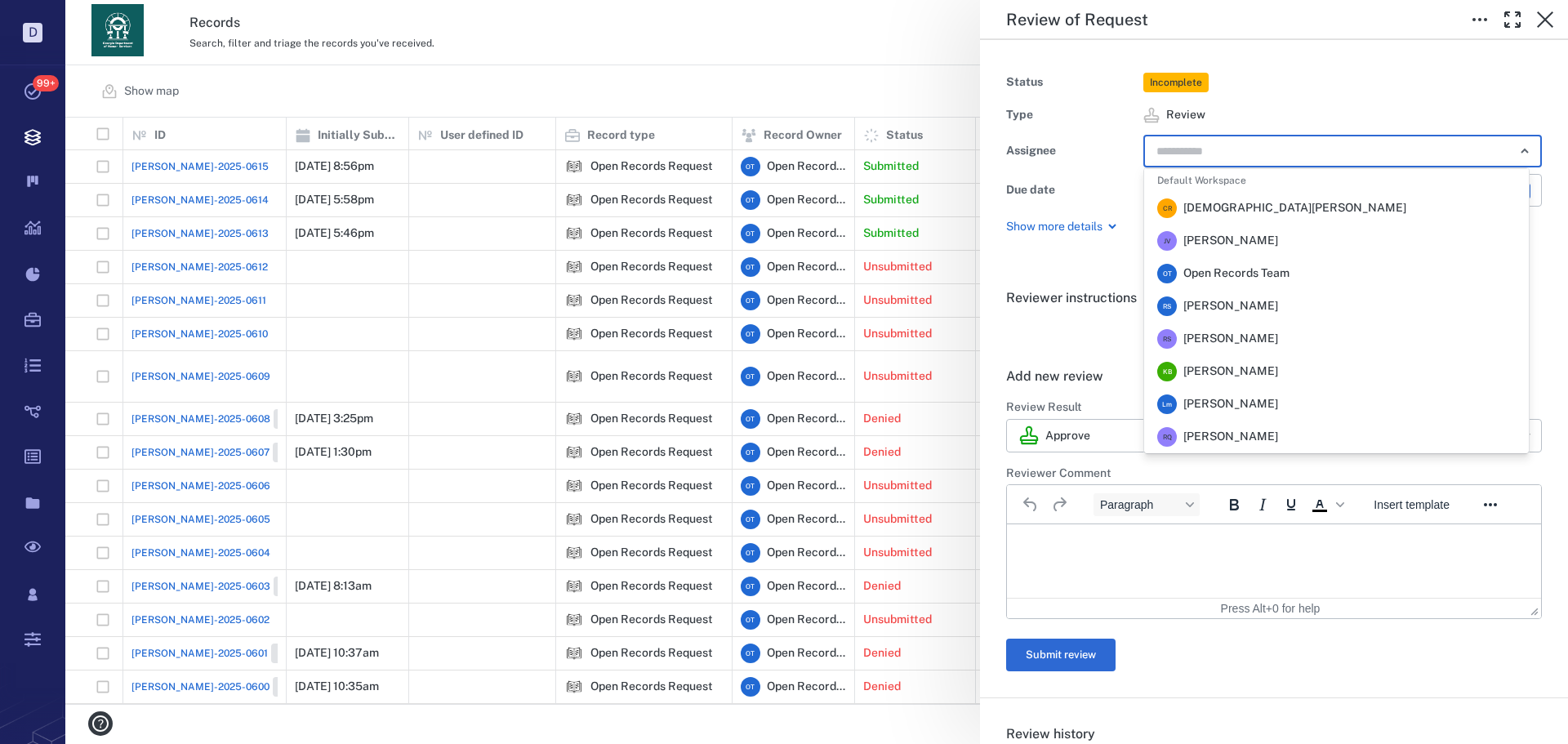
click at [1258, 304] on span "[PERSON_NAME]" at bounding box center [1230, 305] width 95 height 16
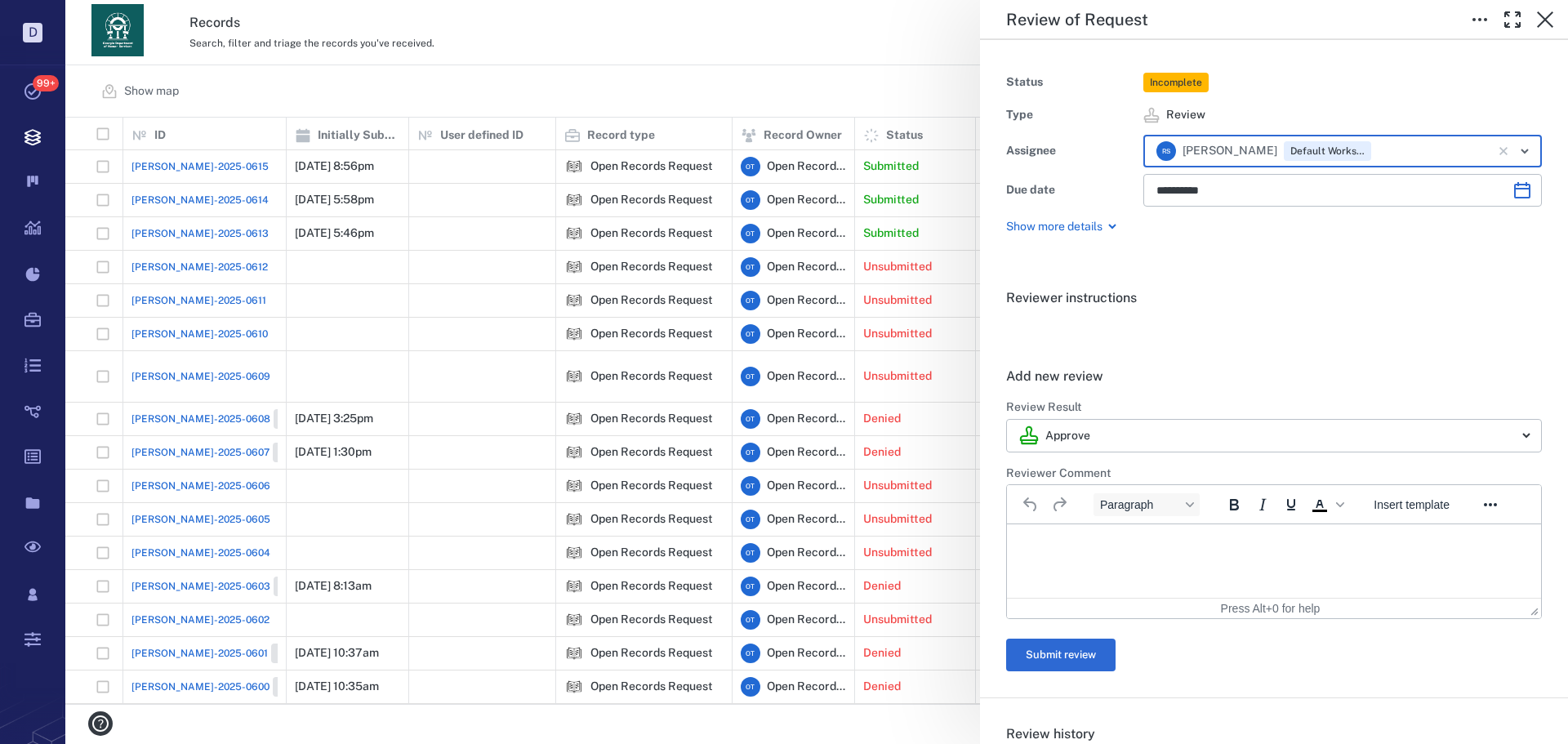
click at [710, 73] on div "**********" at bounding box center [816, 372] width 1502 height 744
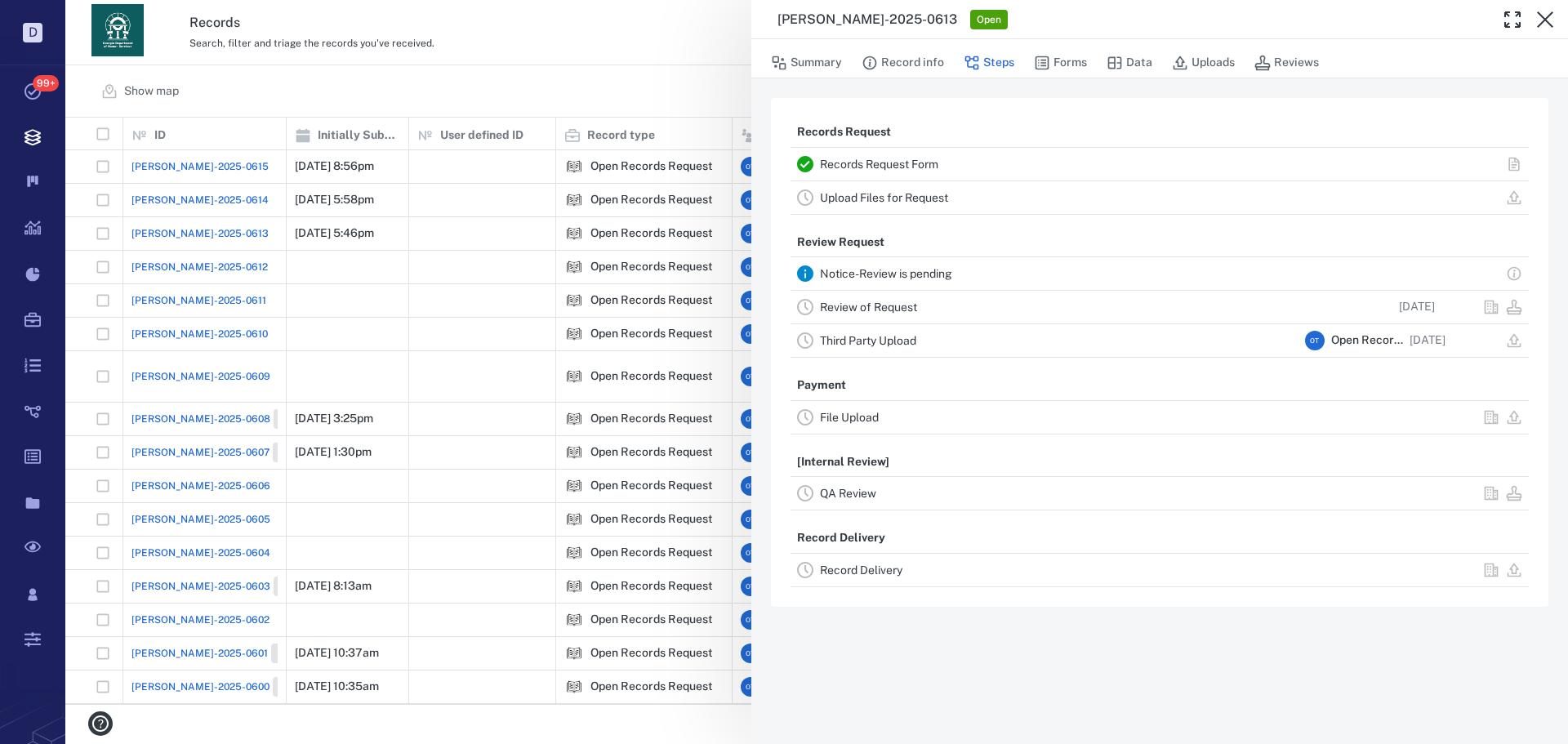
click at [174, 199] on div "ORR-2025-0613 Open Summary Record info Steps Forms Data Uploads Reviews Records…" at bounding box center [816, 372] width 1502 height 744
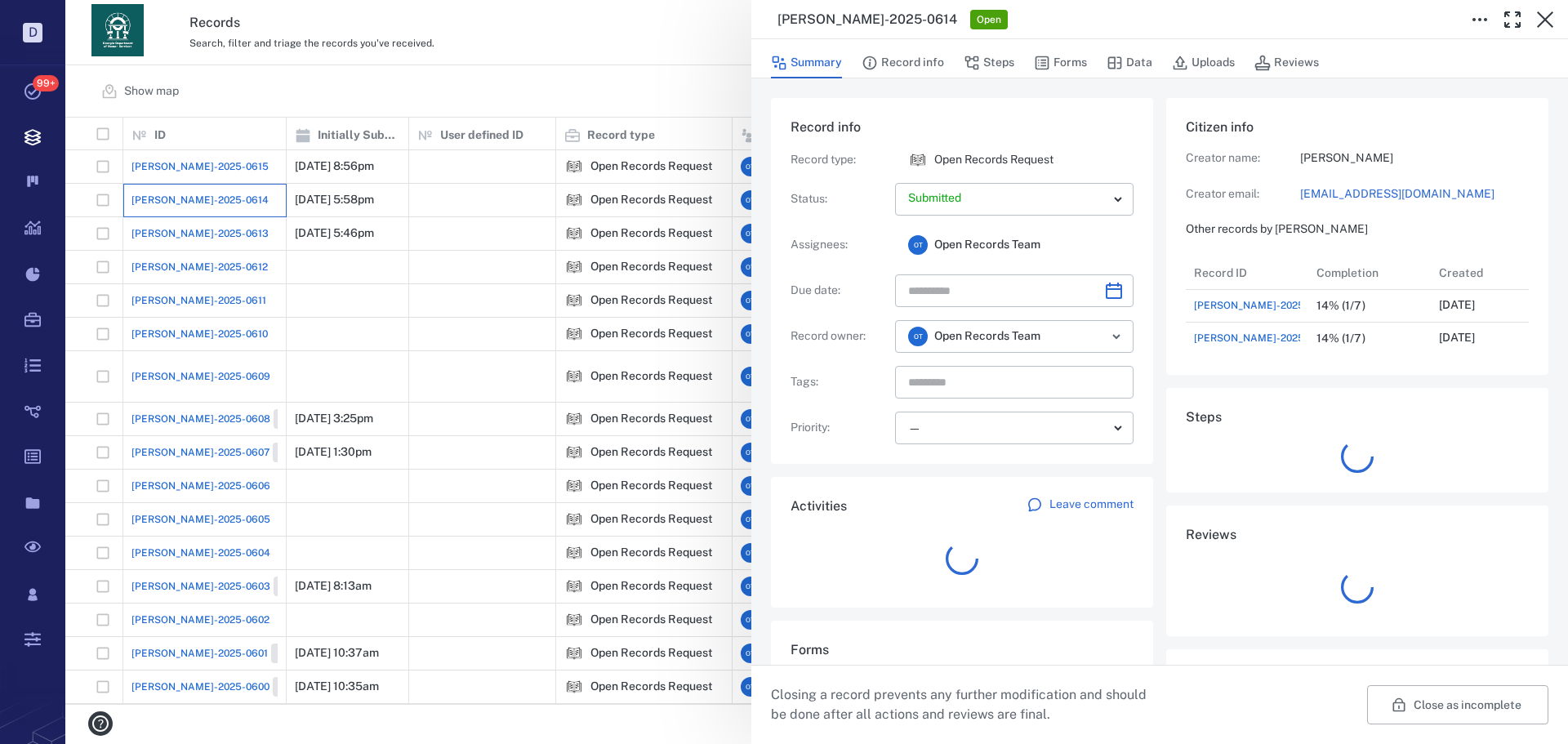
scroll to position [98, 325]
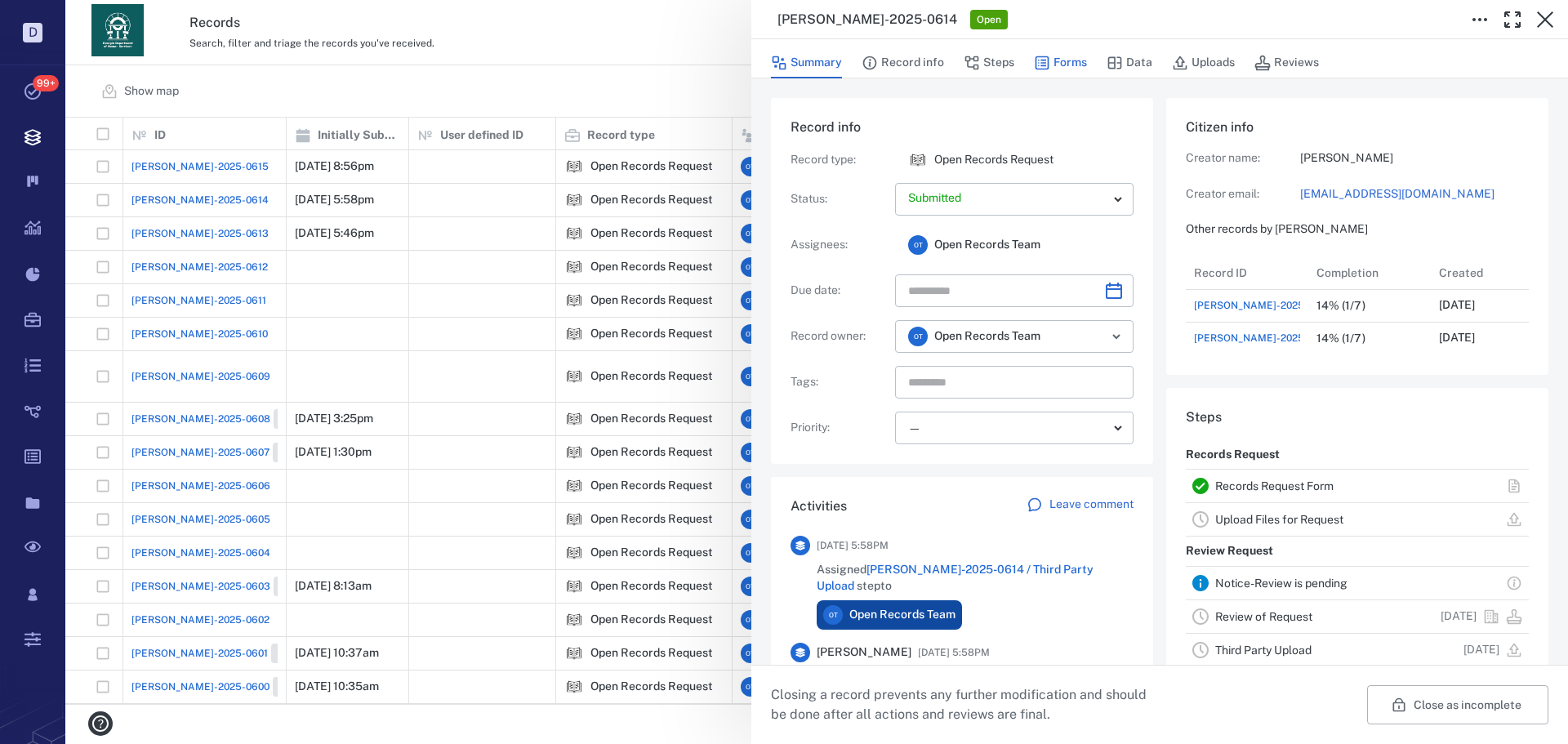
click at [1070, 59] on button "Forms" at bounding box center [1060, 62] width 53 height 31
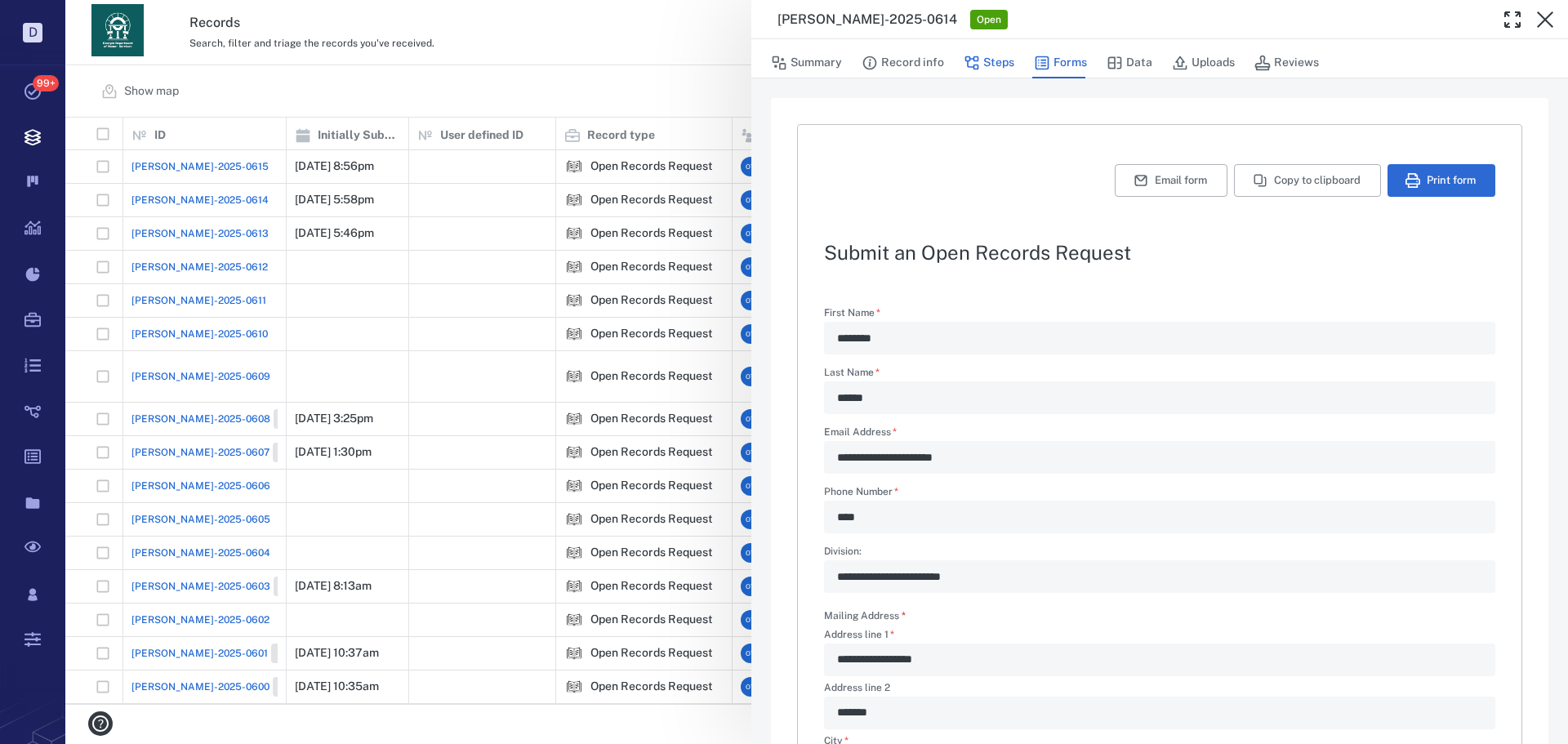
click at [992, 58] on button "Steps" at bounding box center [988, 62] width 51 height 31
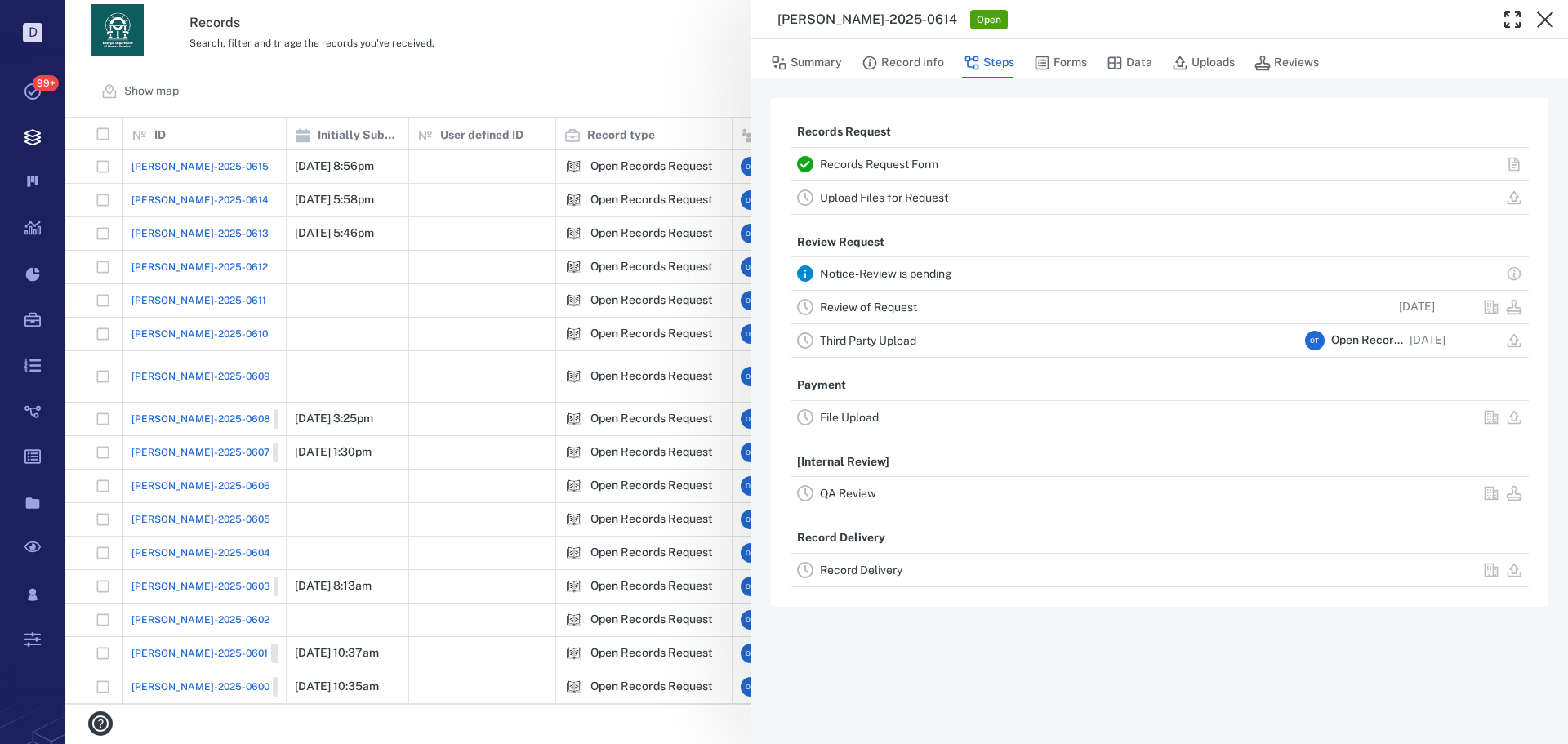
drag, startPoint x: 842, startPoint y: 315, endPoint x: 854, endPoint y: 310, distance: 13.0
click at [843, 315] on div "Review of Request" at bounding box center [1059, 306] width 479 height 19
click at [855, 307] on link "Review of Request" at bounding box center [867, 307] width 97 height 13
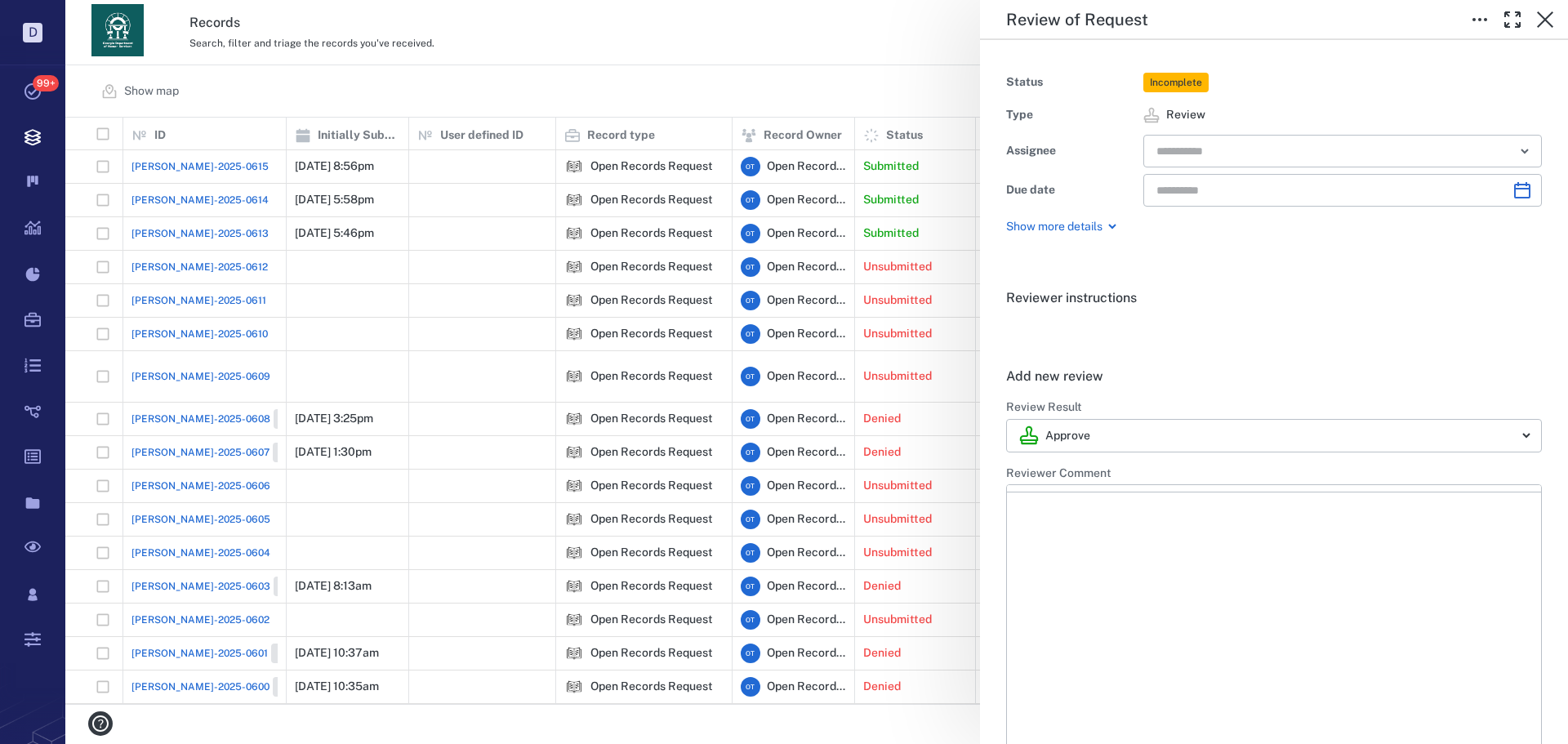
type input "**********"
click at [1244, 142] on div "​" at bounding box center [1342, 151] width 398 height 33
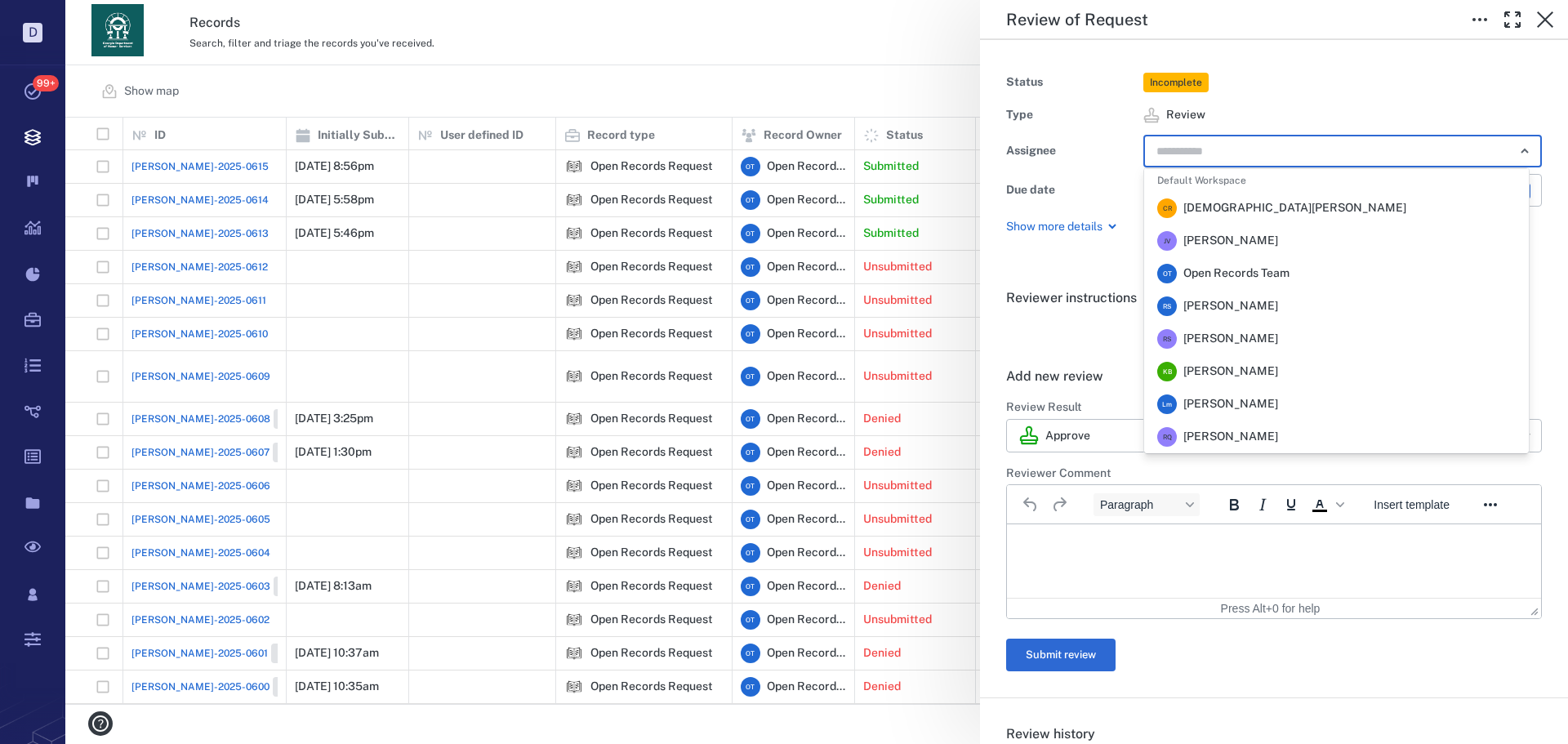
click at [1245, 303] on span "[PERSON_NAME]" at bounding box center [1230, 305] width 95 height 16
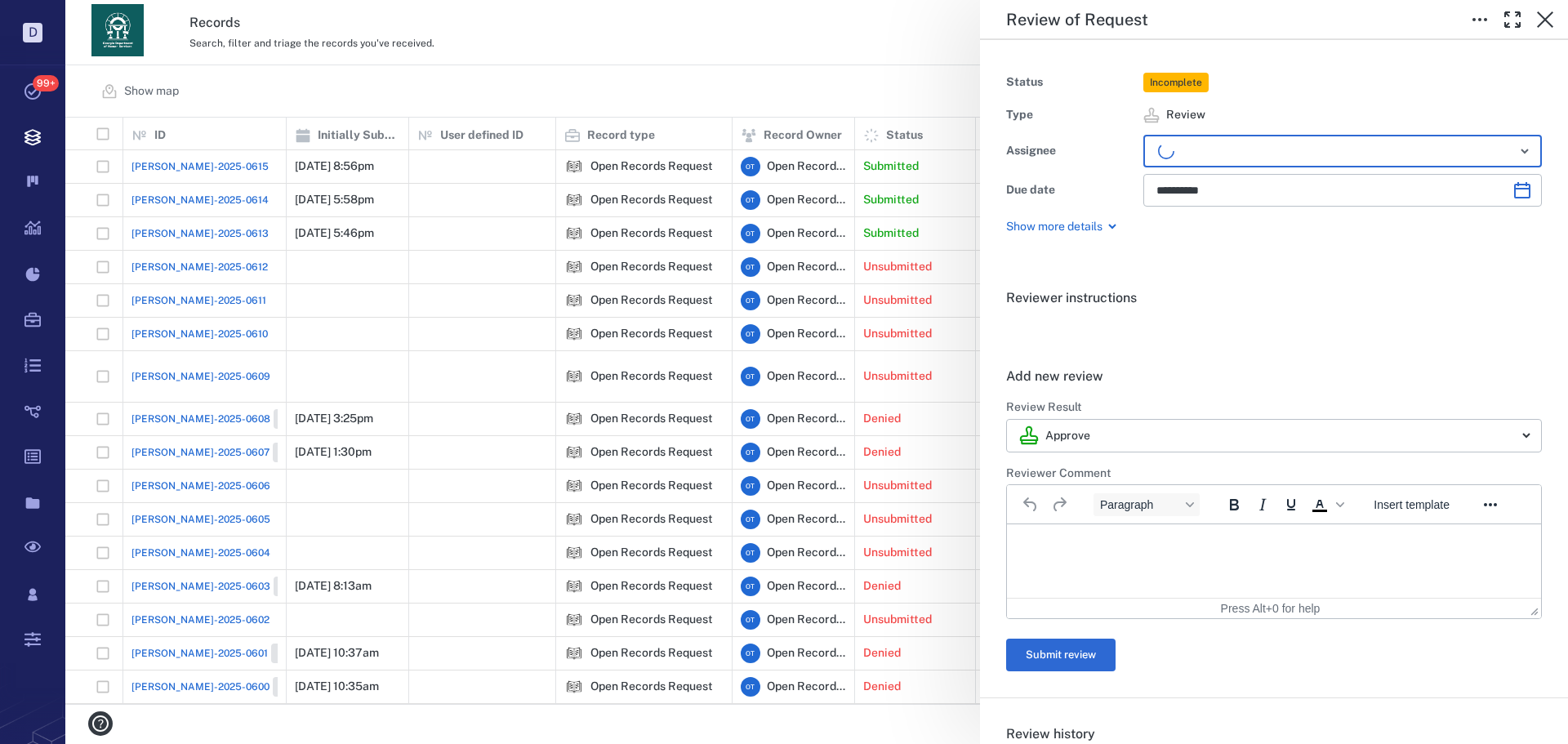
click at [662, 60] on div "**********" at bounding box center [816, 372] width 1502 height 744
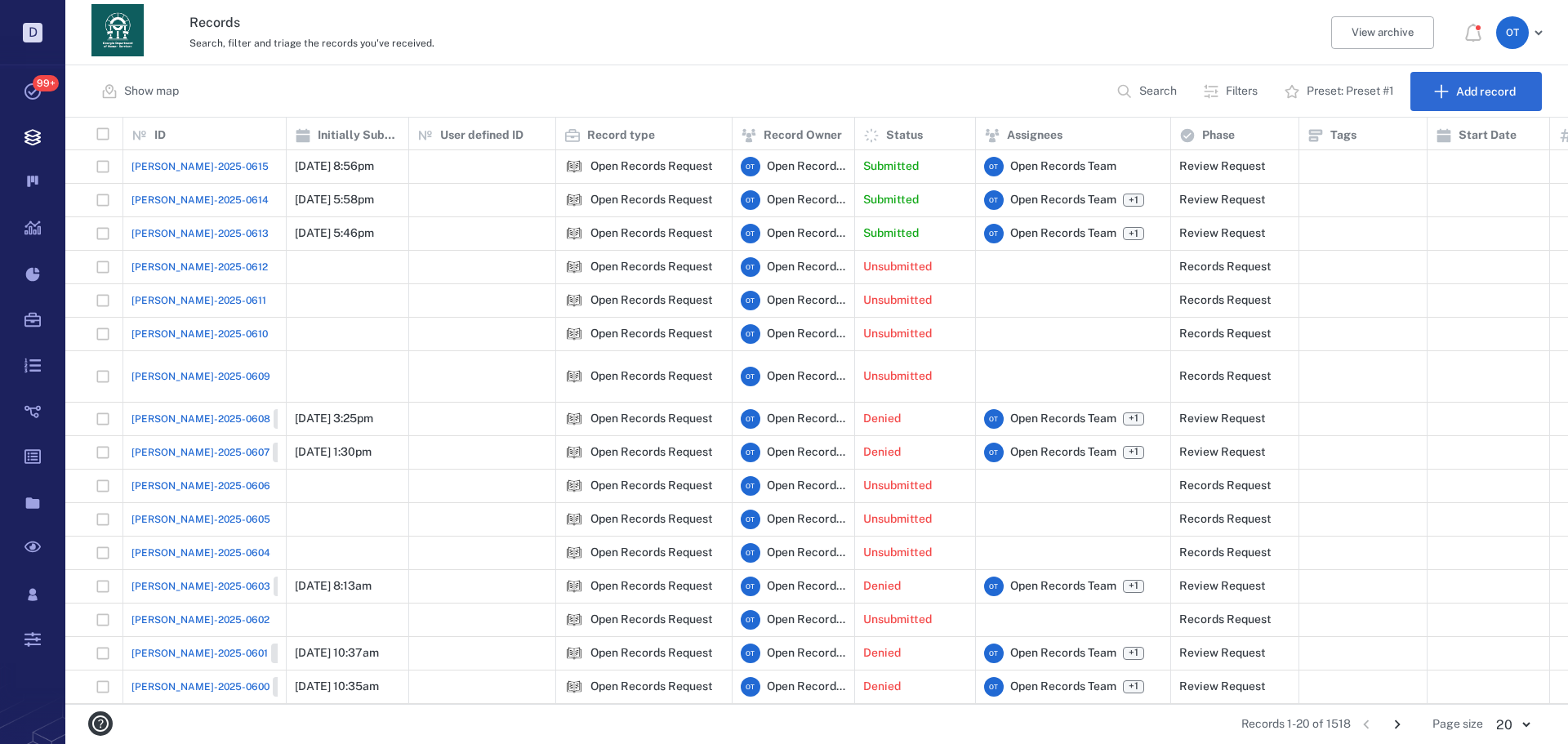
click at [161, 158] on div "Closed" at bounding box center [816, 372] width 1502 height 744
click at [170, 168] on span "[PERSON_NAME]-2025-0615" at bounding box center [199, 166] width 137 height 14
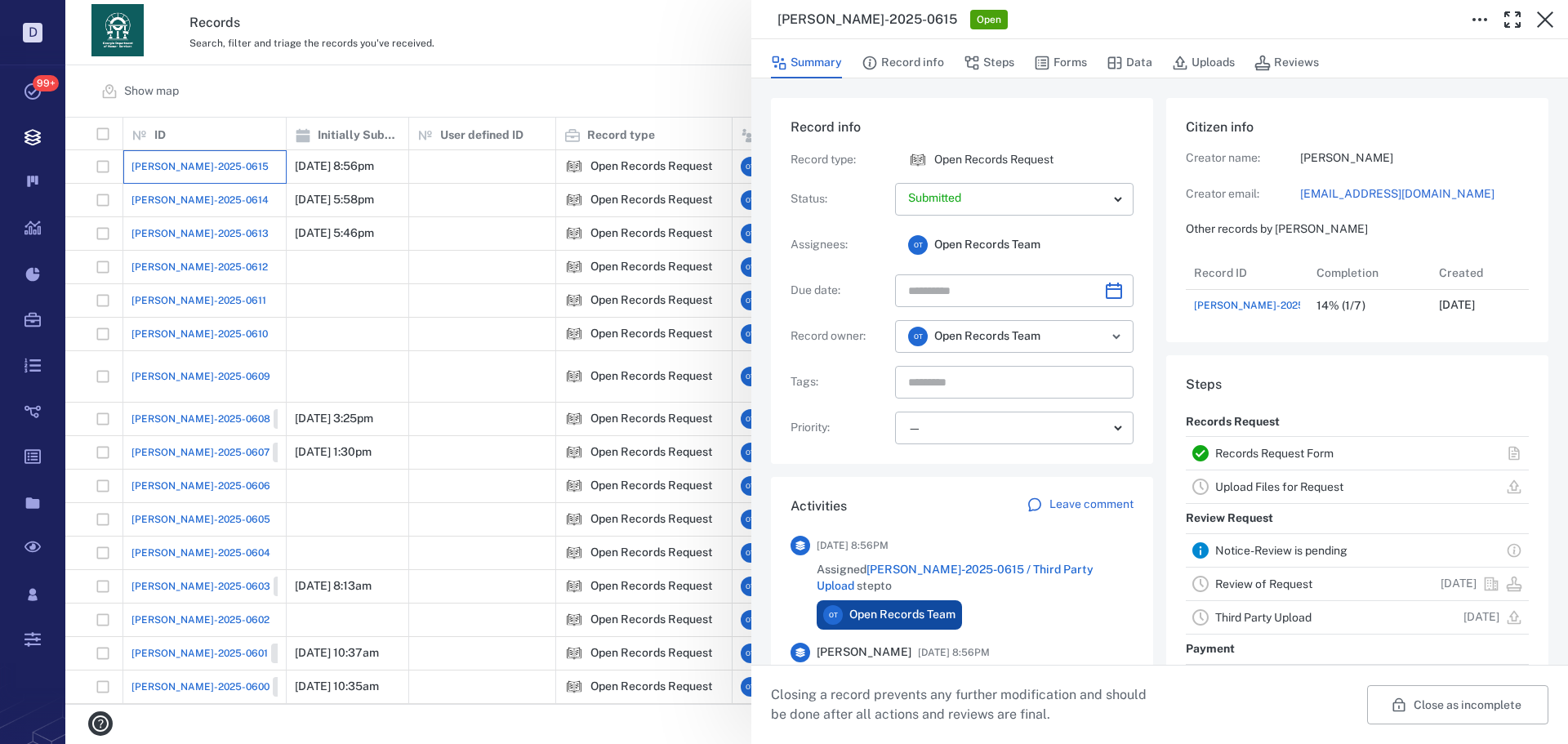
scroll to position [65, 325]
click at [1064, 64] on button "Forms" at bounding box center [1060, 62] width 53 height 31
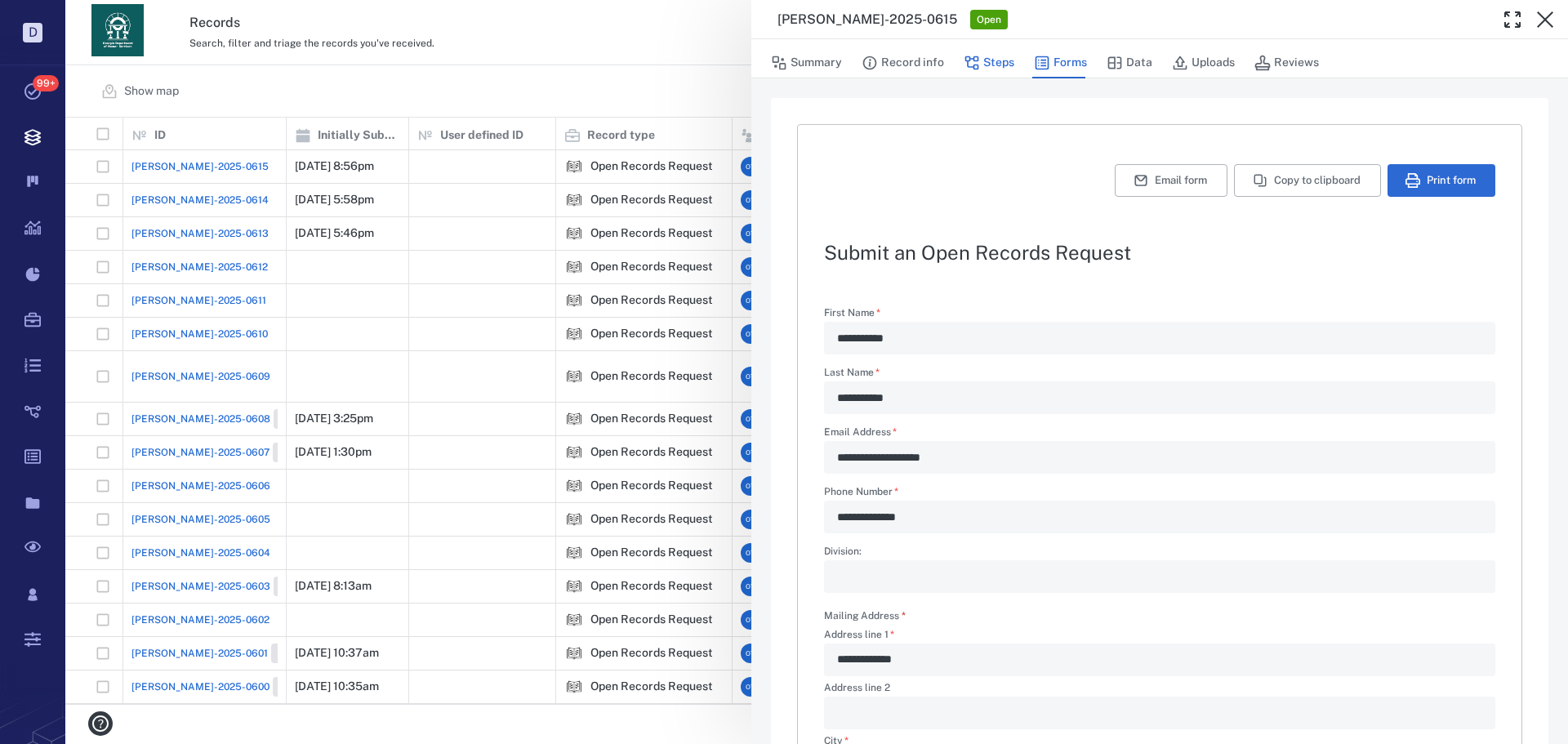
click at [1011, 60] on button "Steps" at bounding box center [988, 62] width 51 height 31
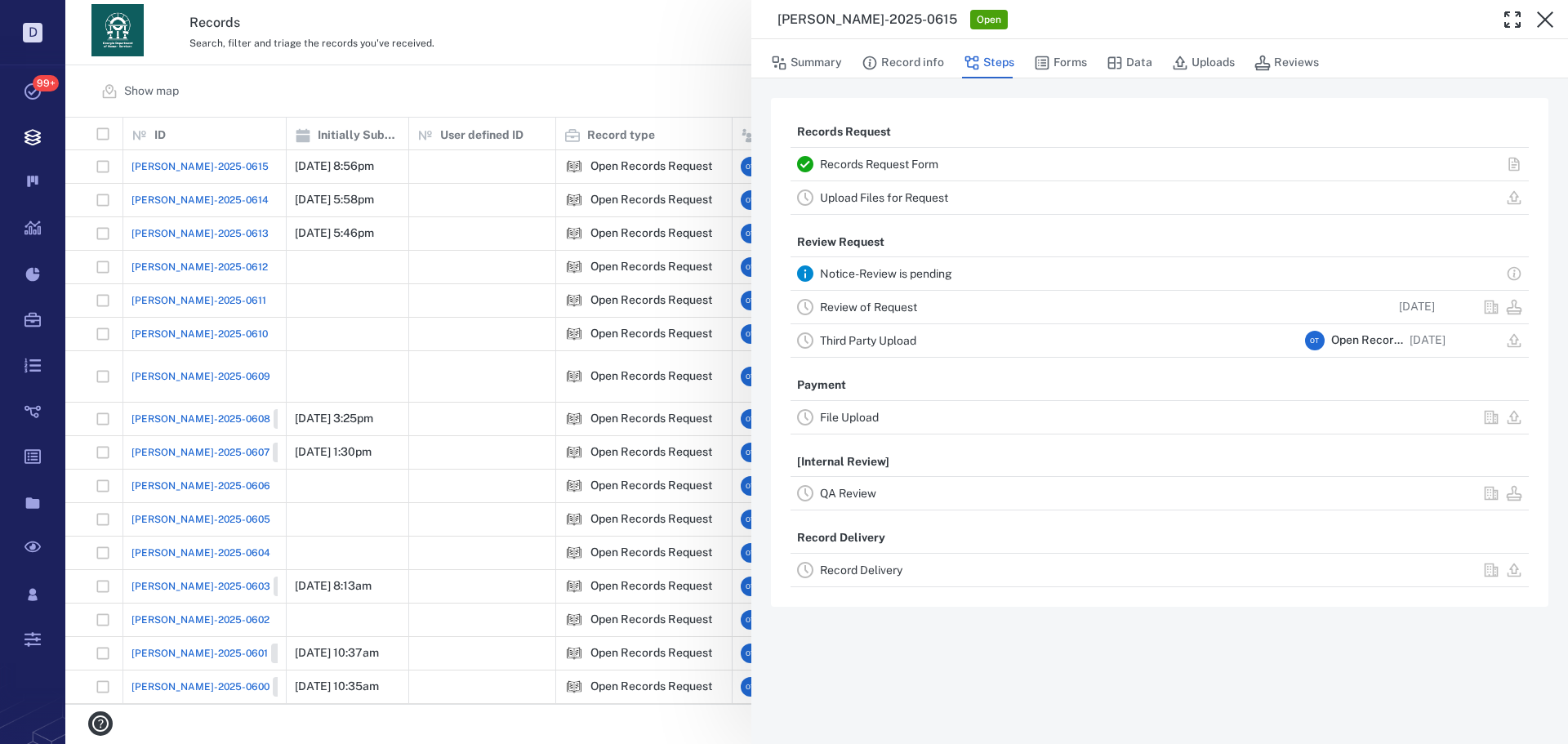
drag, startPoint x: 885, startPoint y: 300, endPoint x: 930, endPoint y: 296, distance: 45.2
click at [885, 300] on div "Review of Request" at bounding box center [1059, 306] width 479 height 19
click at [860, 300] on div "Review of Request" at bounding box center [1059, 306] width 479 height 19
click at [867, 306] on link "Review of Request" at bounding box center [867, 307] width 97 height 13
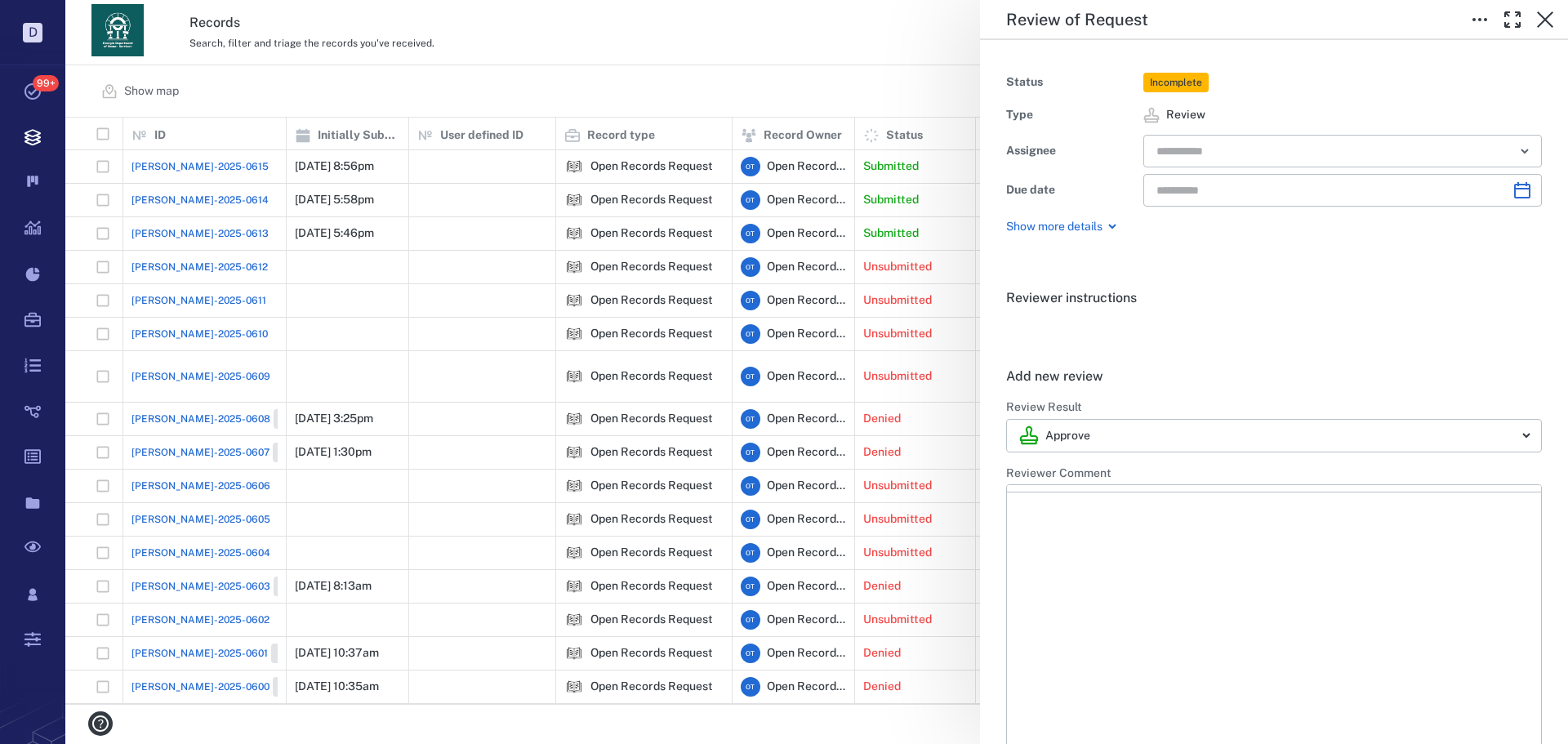
type input "**********"
drag, startPoint x: 1265, startPoint y: 157, endPoint x: 1263, endPoint y: 165, distance: 8.2
click at [1264, 156] on input "text" at bounding box center [1323, 151] width 338 height 23
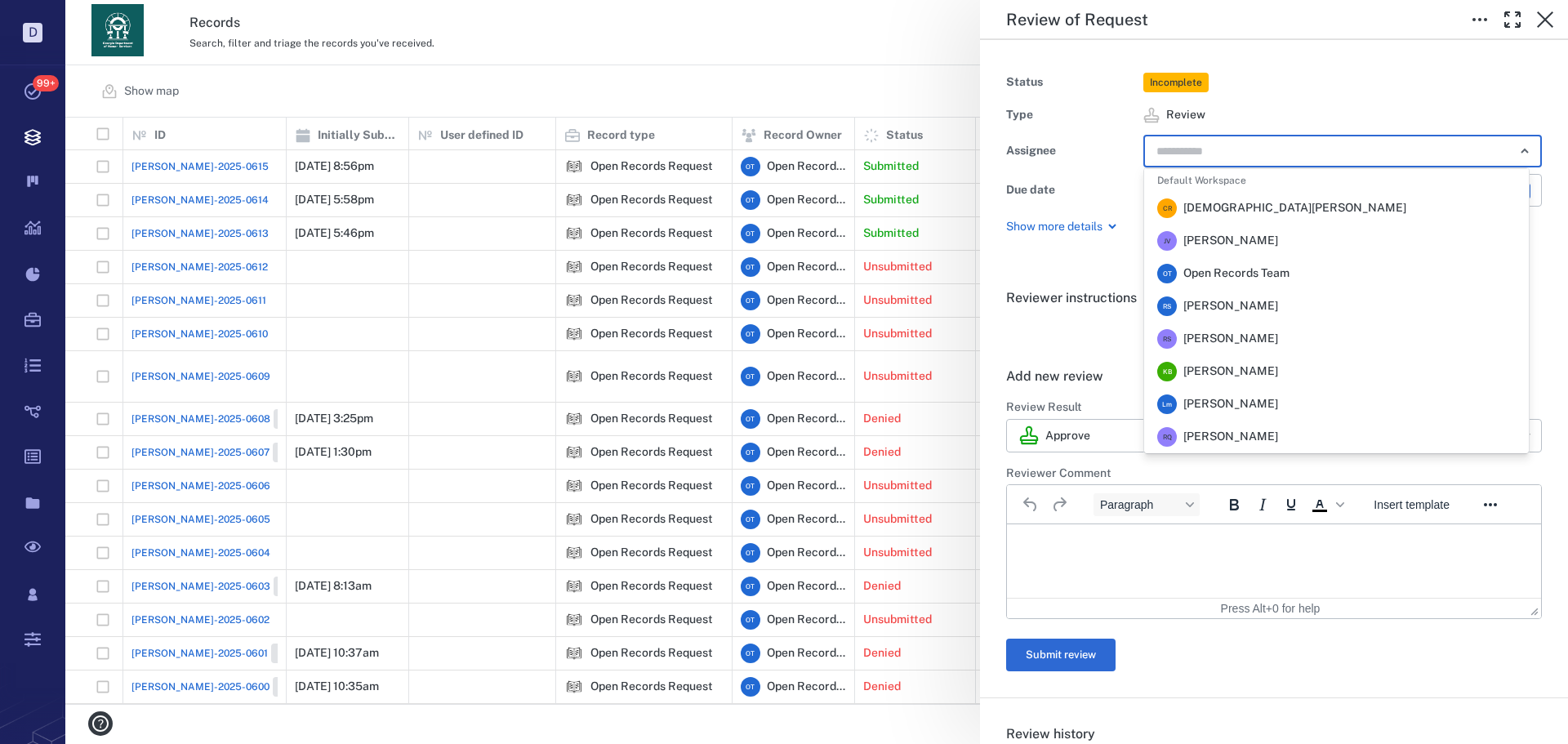
click at [1234, 307] on span "Rochelle Stembridge" at bounding box center [1230, 305] width 95 height 16
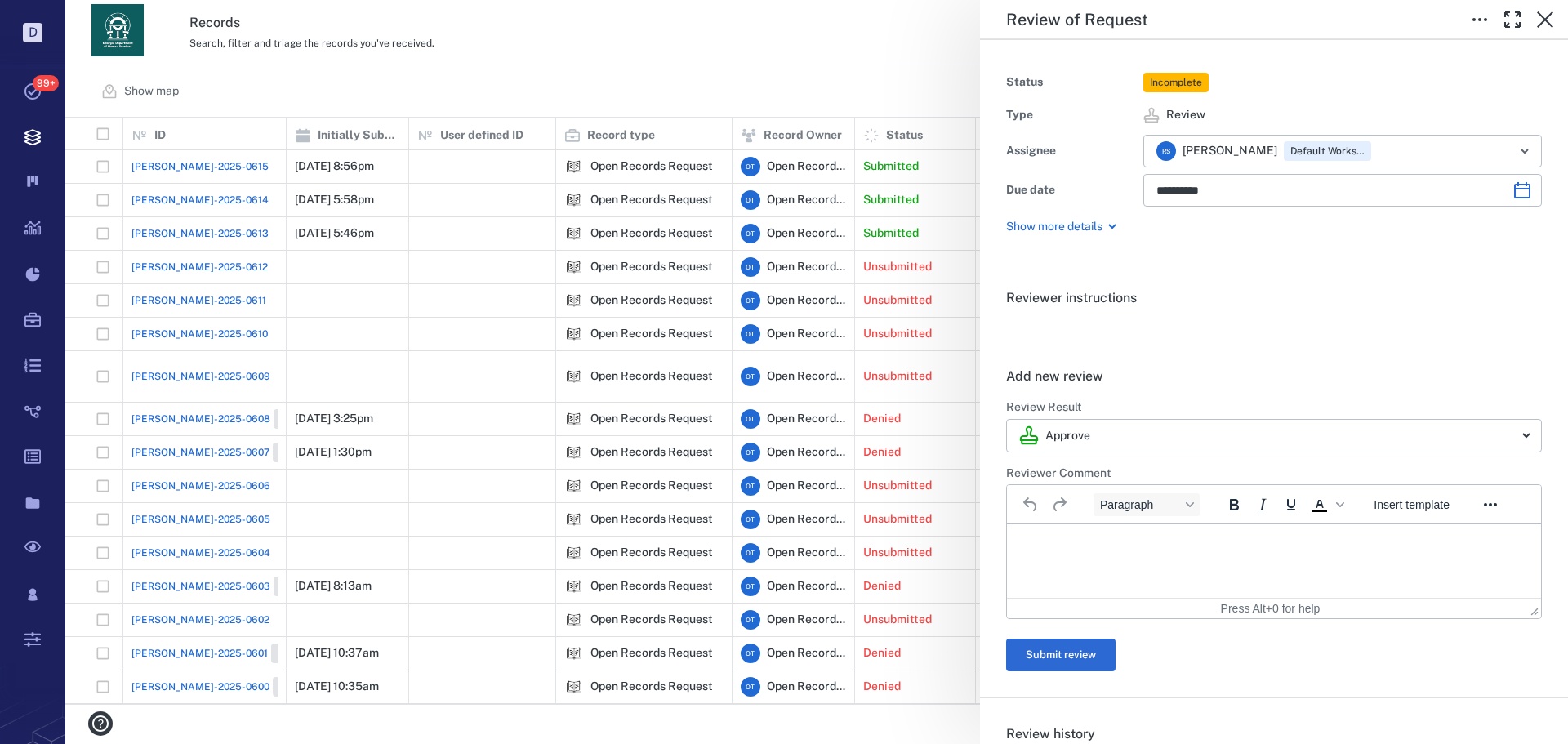
click at [780, 78] on div "**********" at bounding box center [816, 372] width 1502 height 744
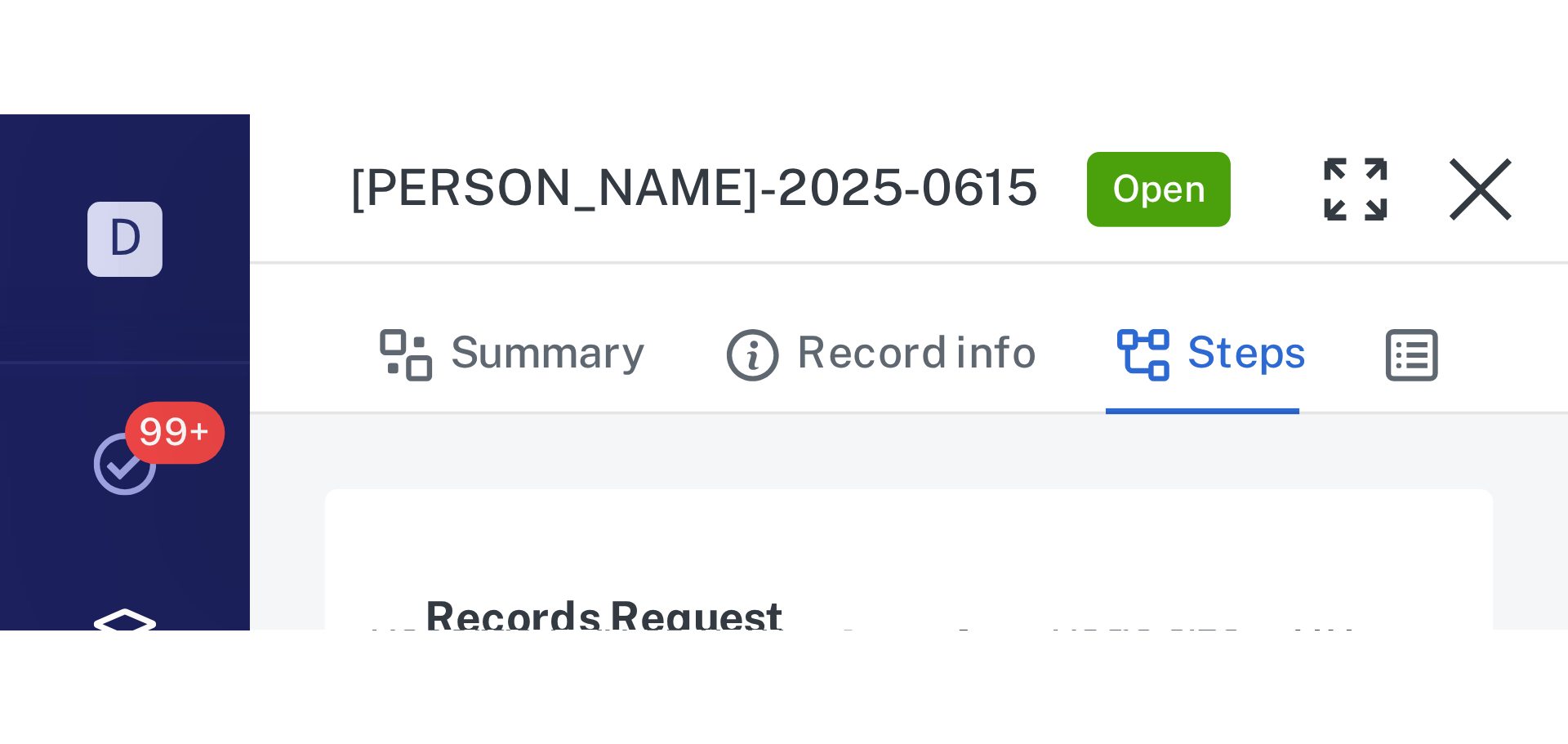
scroll to position [575, 1490]
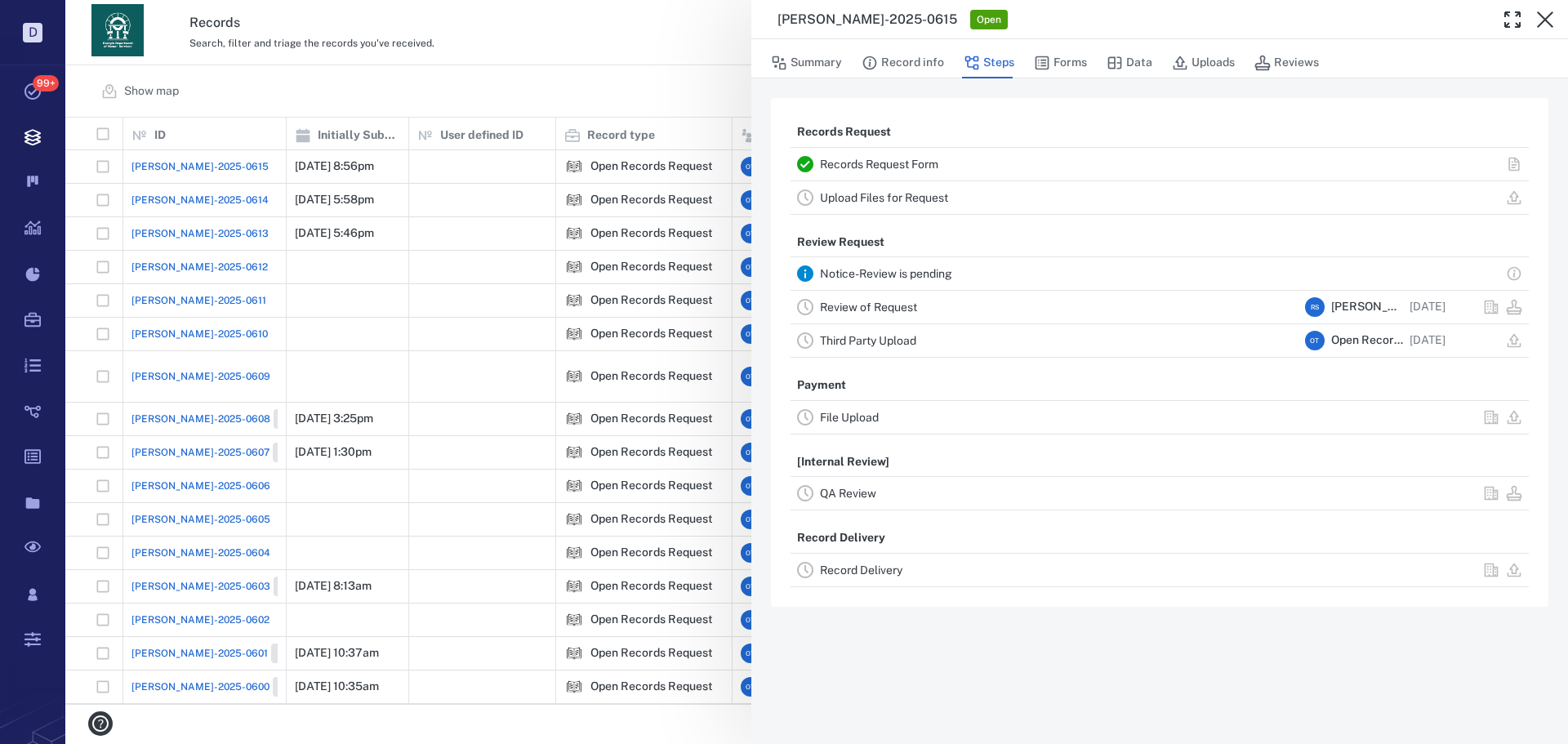
click at [634, 43] on div "ORR-2025-0615 Open Summary Record info Steps Forms Data Uploads Reviews Records…" at bounding box center [816, 372] width 1502 height 744
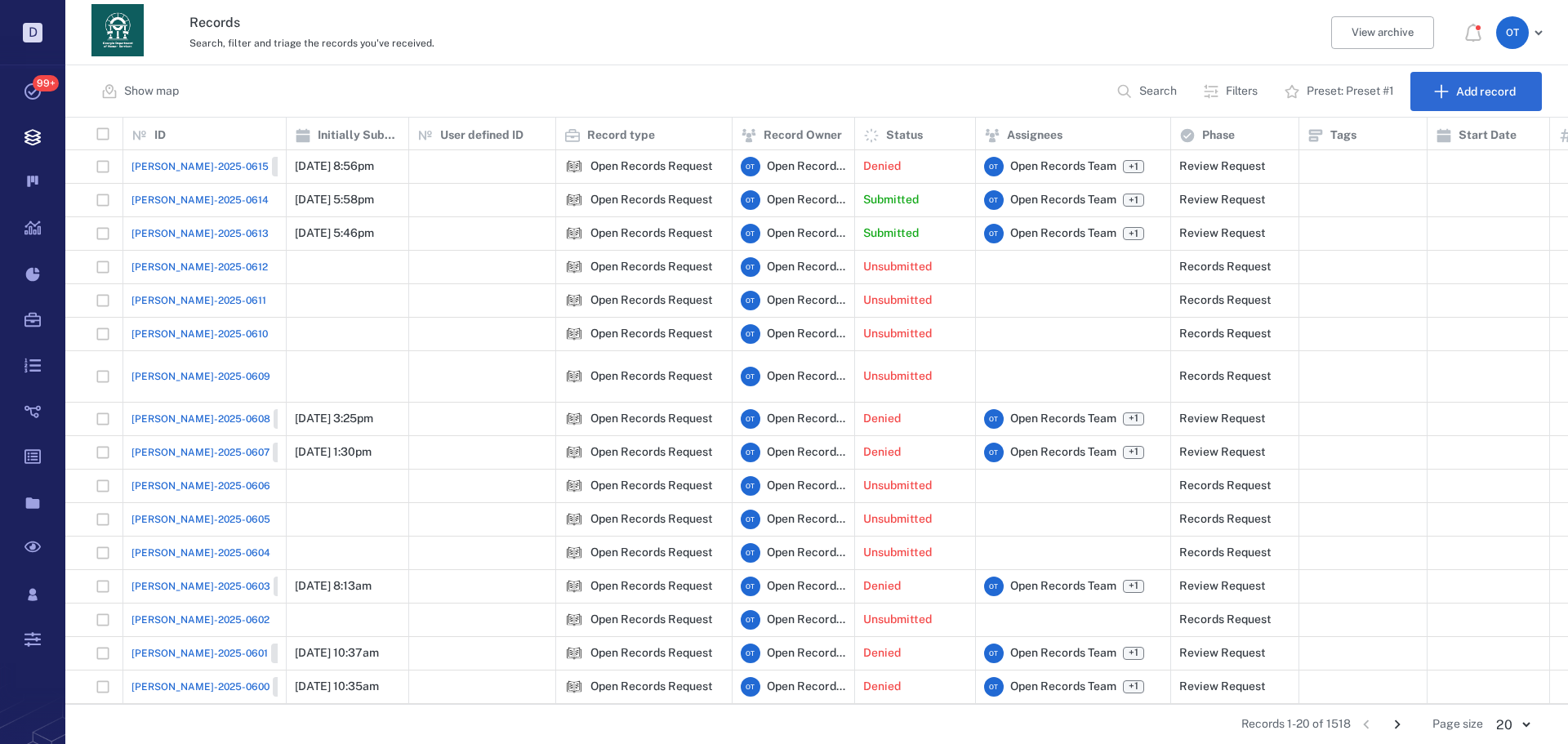
click at [183, 174] on div "ORR-2025-0615 Closed" at bounding box center [224, 167] width 186 height 19
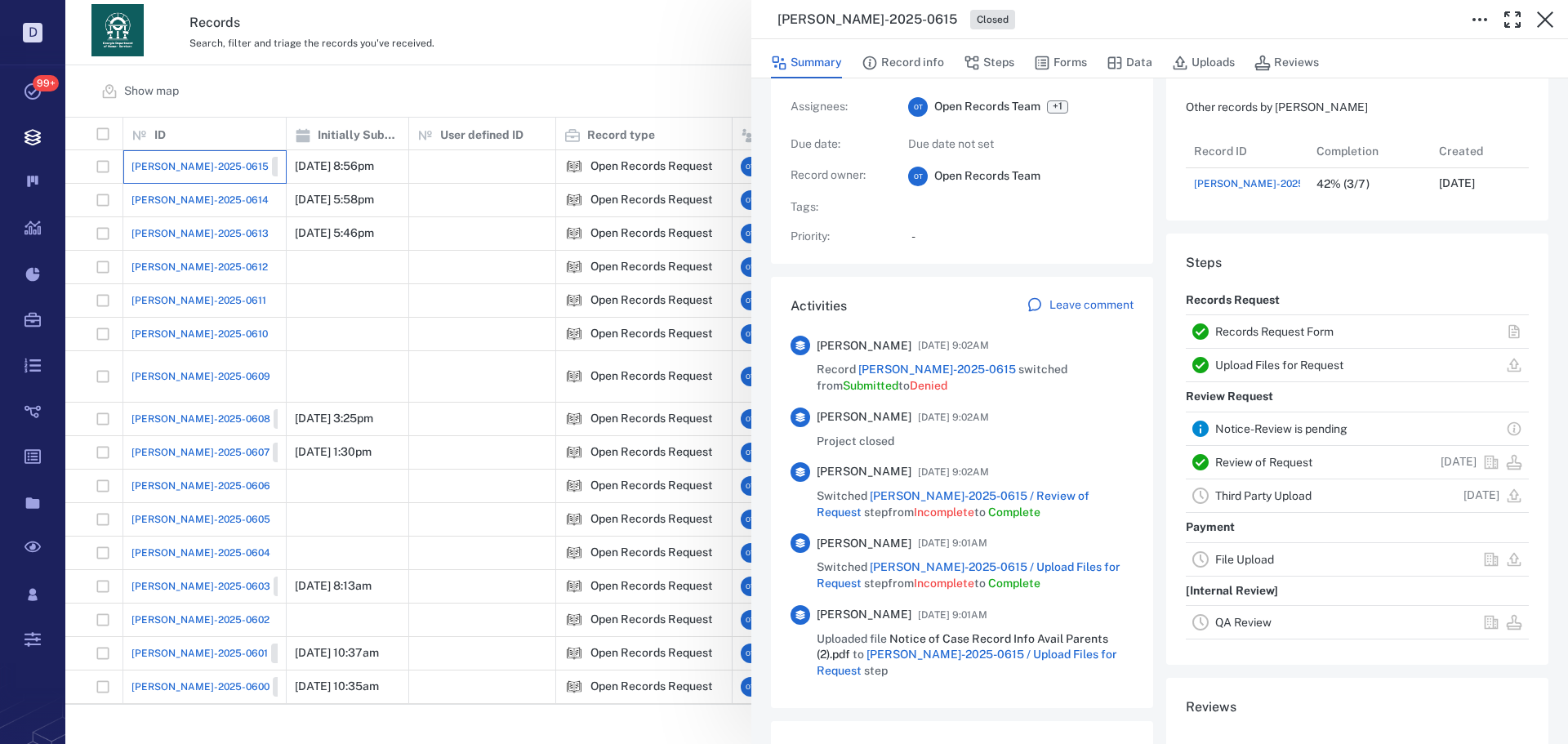
scroll to position [164, 0]
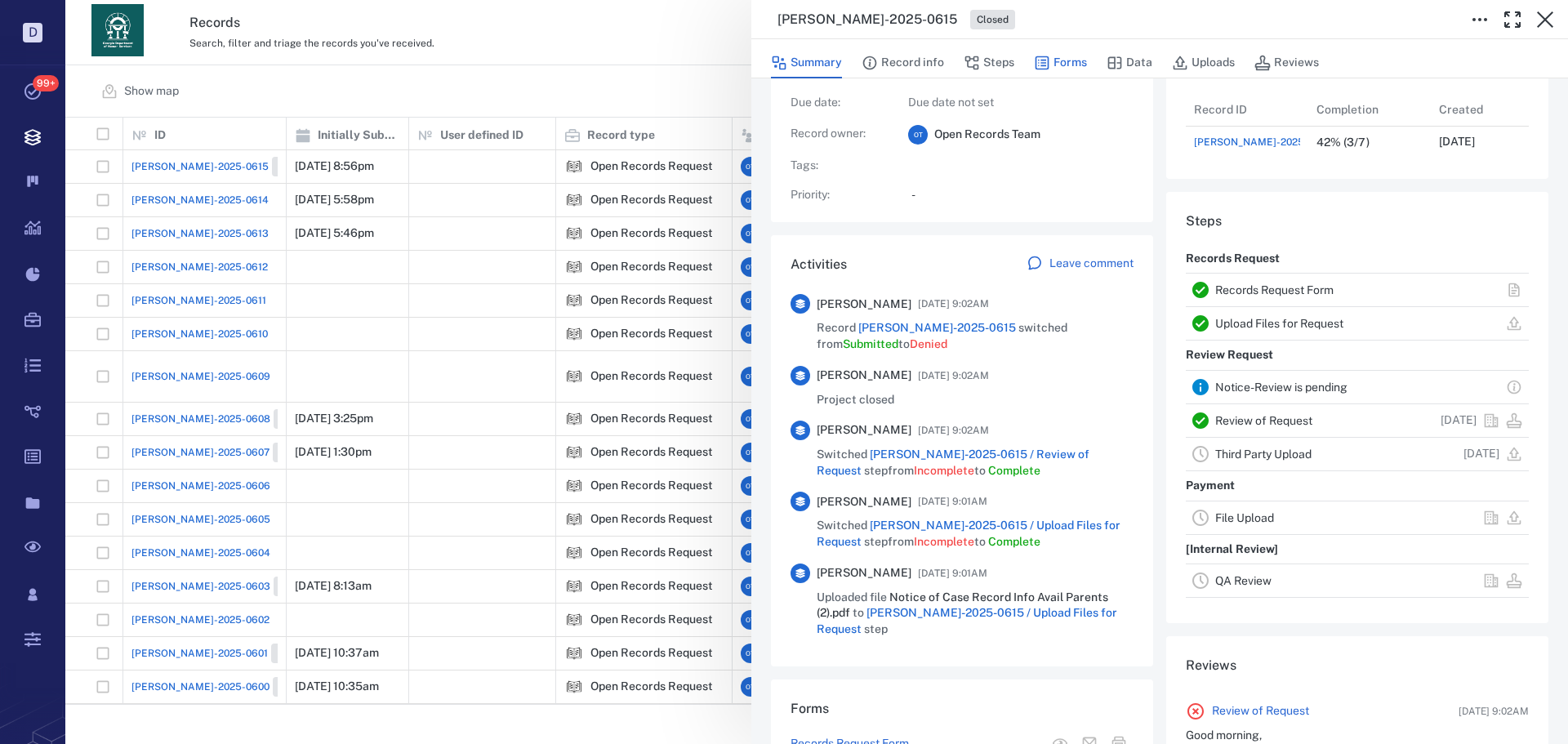
click at [1051, 75] on button "Forms" at bounding box center [1060, 62] width 53 height 31
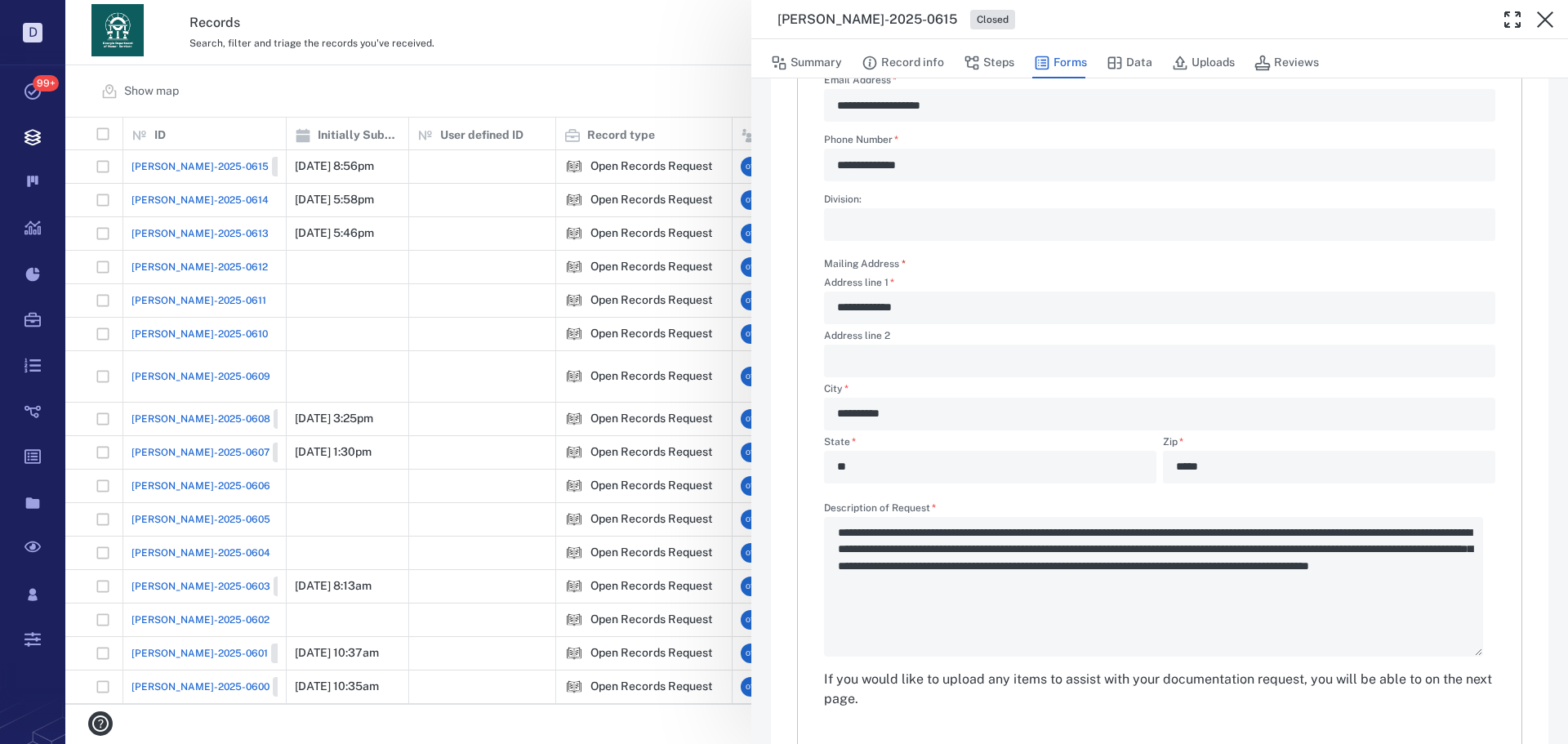
scroll to position [406, 0]
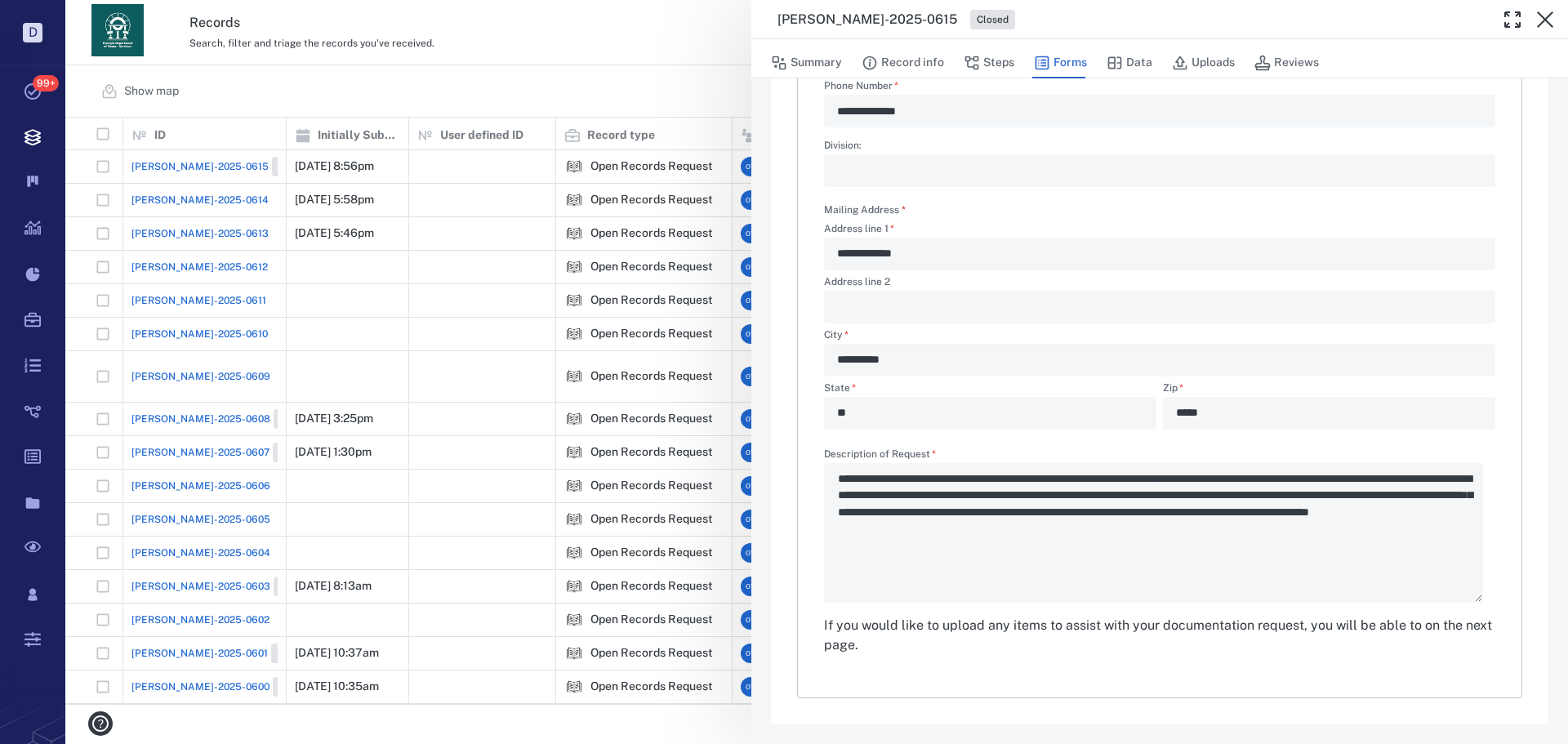
click at [997, 80] on div "**********" at bounding box center [1159, 237] width 671 height 868
click at [994, 67] on button "Steps" at bounding box center [988, 62] width 51 height 31
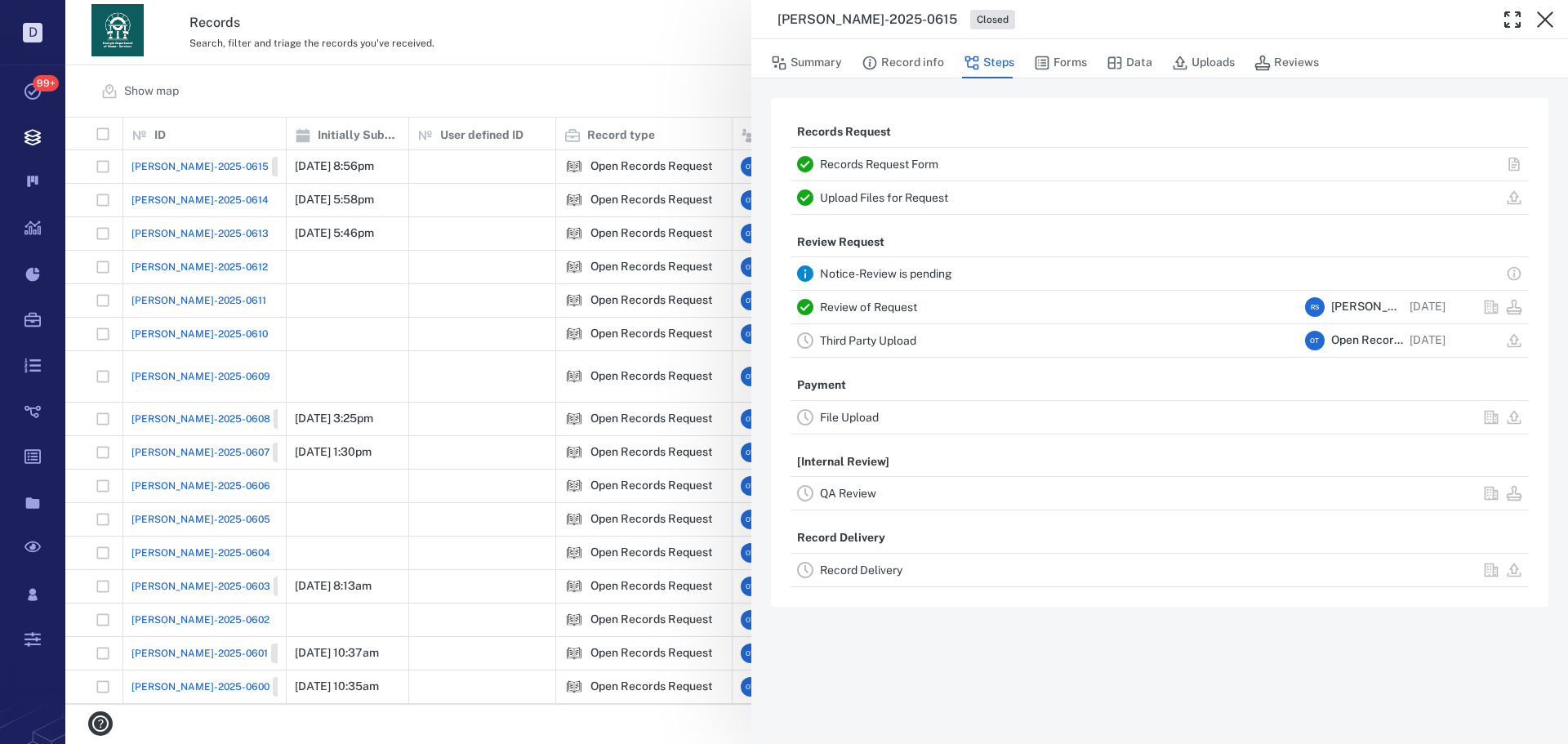
click at [900, 309] on link "Review of Request" at bounding box center [867, 307] width 97 height 13
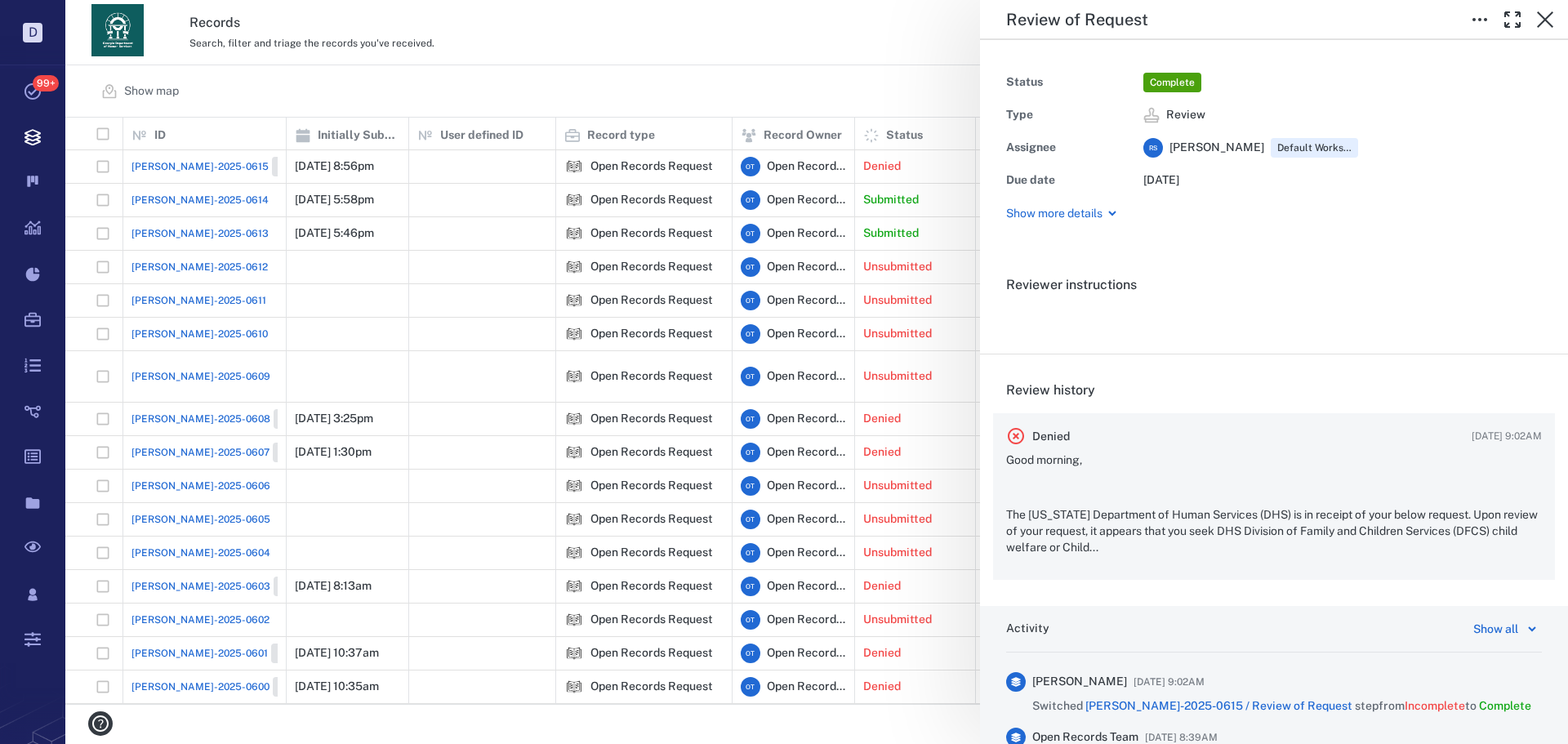
click at [1194, 562] on div "Good morning, The Georgia Department of Human Services (DHS) is in receipt of y…" at bounding box center [1274, 509] width 536 height 114
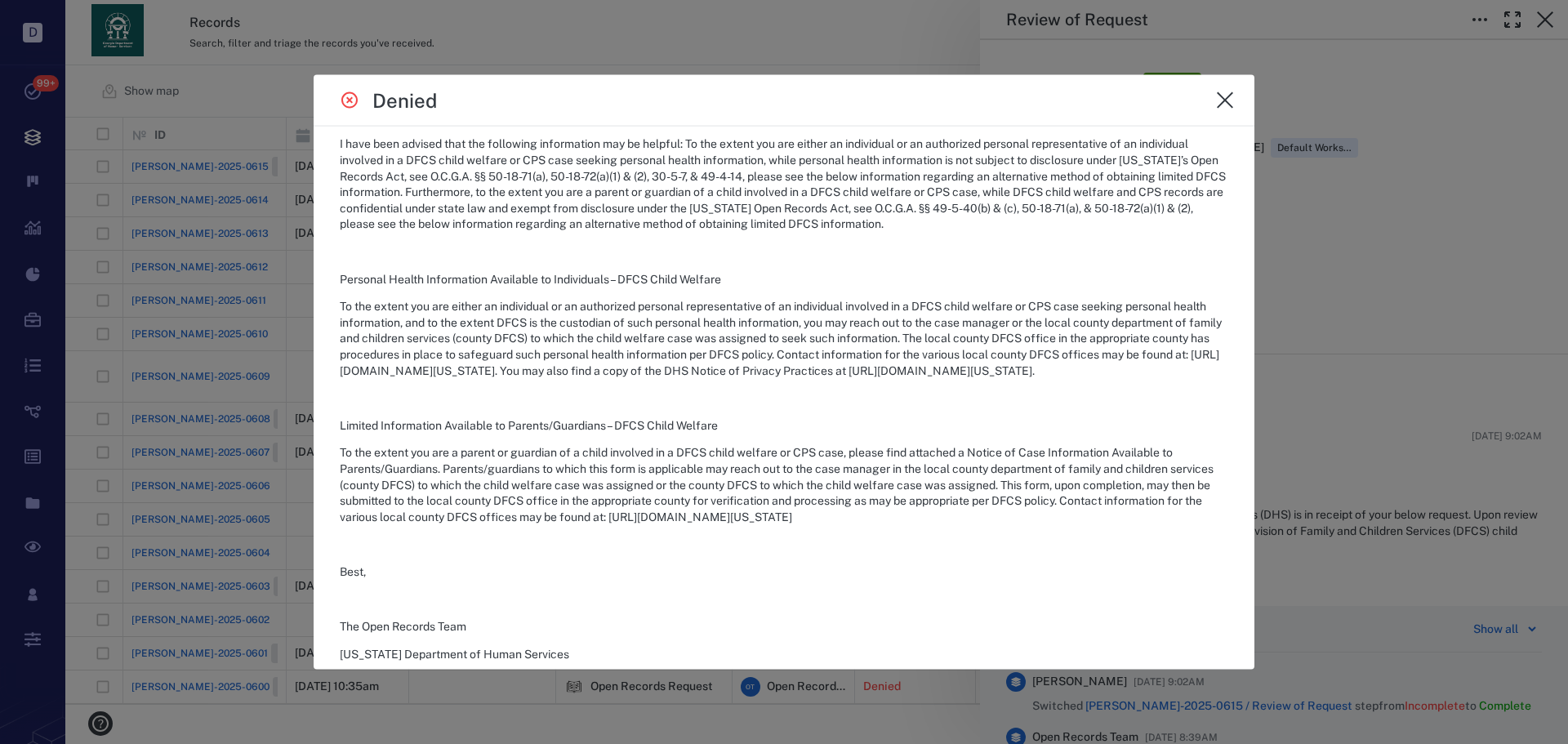
scroll to position [442, 0]
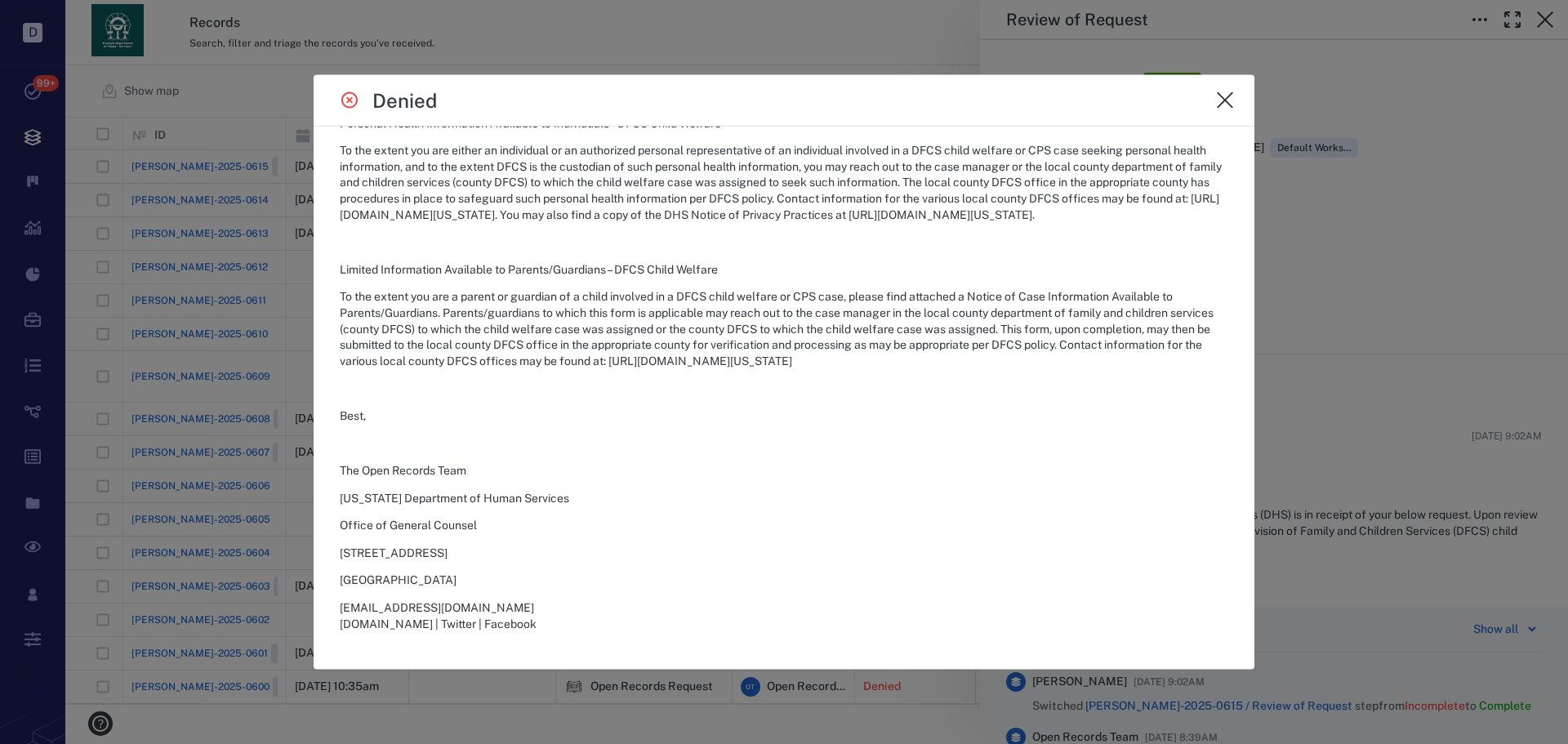
click at [1330, 245] on div at bounding box center [784, 372] width 1568 height 744
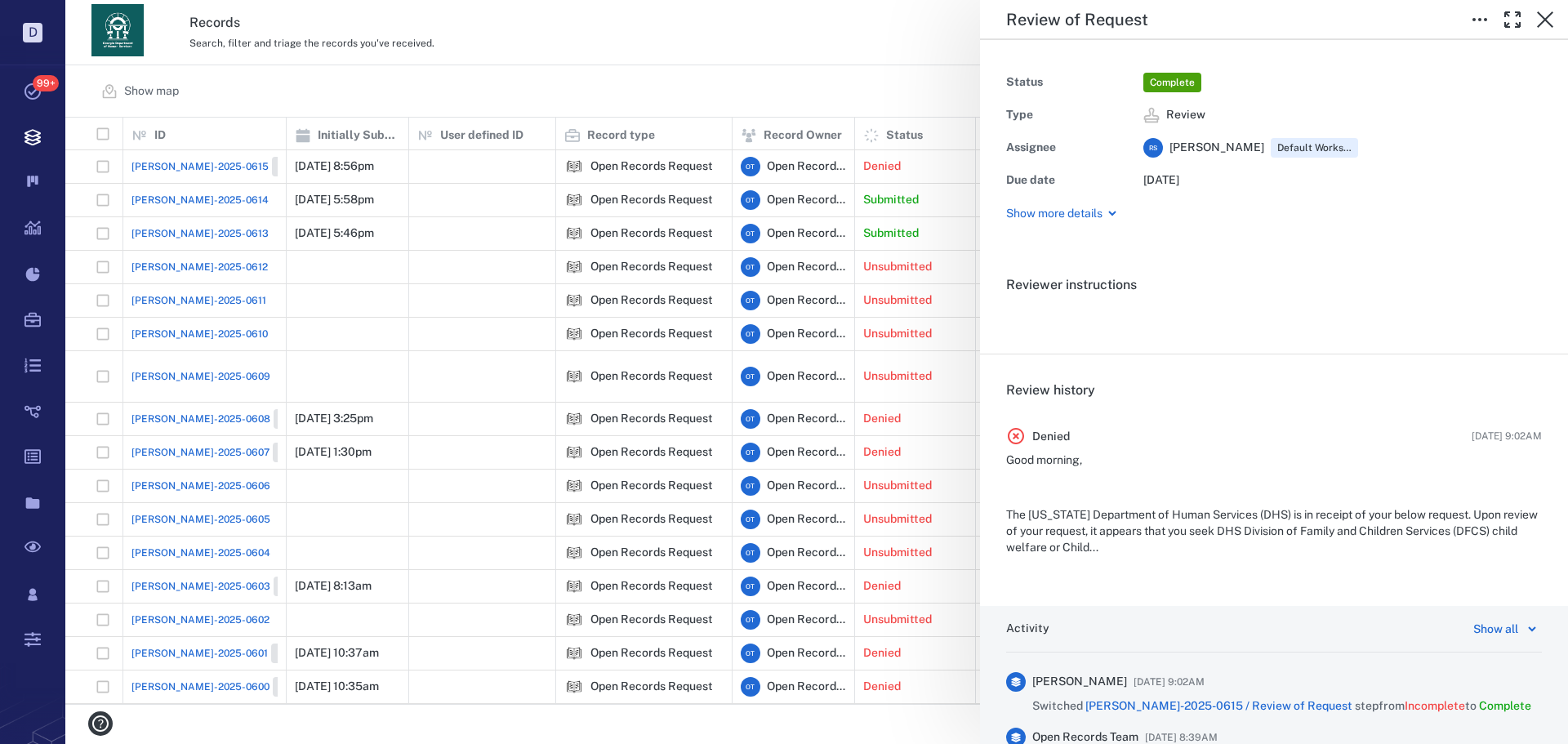
click at [763, 256] on div "Review of Request Status Complete Type Review Assignee R S Rochelle Stembridge …" at bounding box center [816, 372] width 1502 height 744
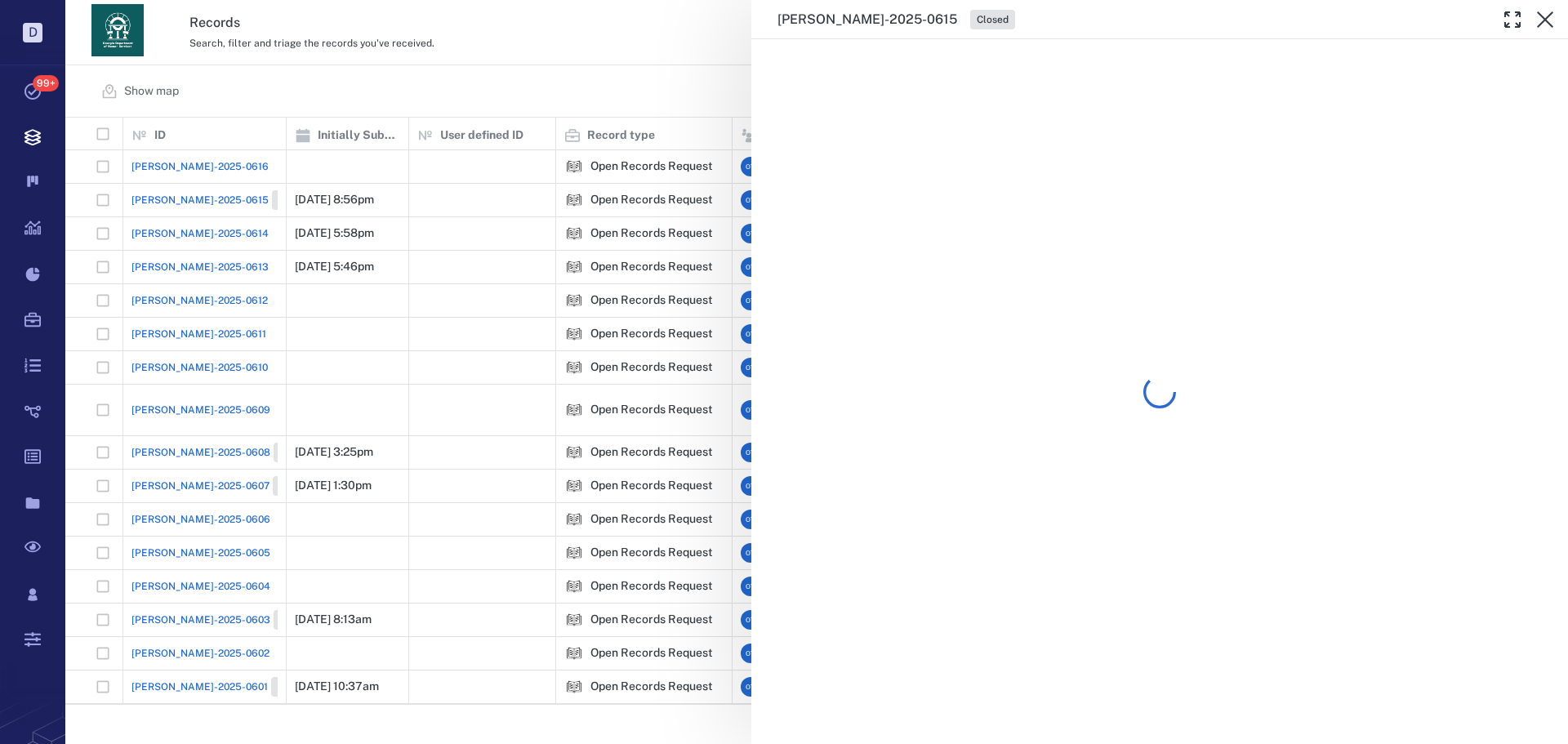
click at [647, 97] on div "ORR-2025-0615 Closed" at bounding box center [816, 372] width 1502 height 744
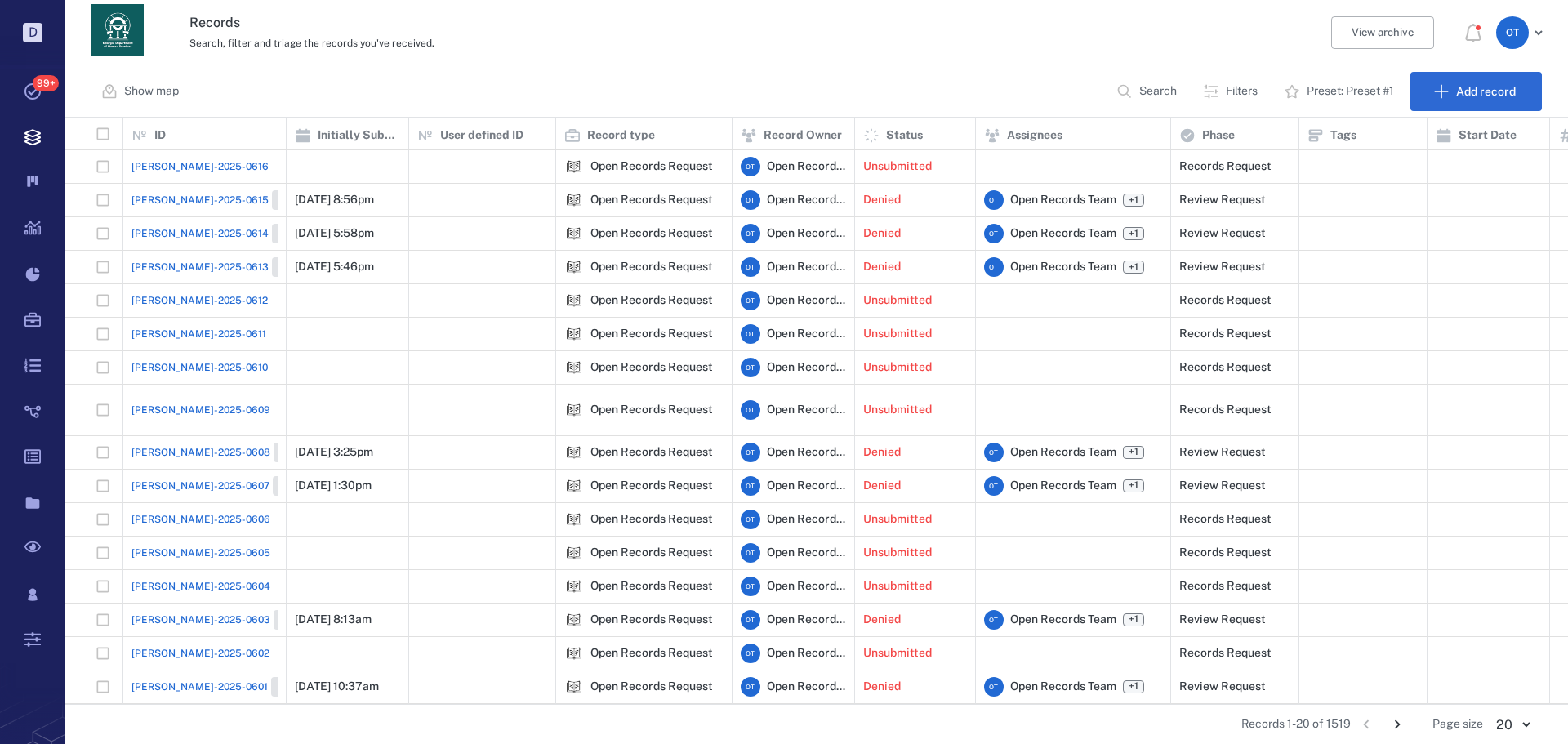
click at [168, 263] on span "[PERSON_NAME]-2025-0613" at bounding box center [199, 266] width 137 height 14
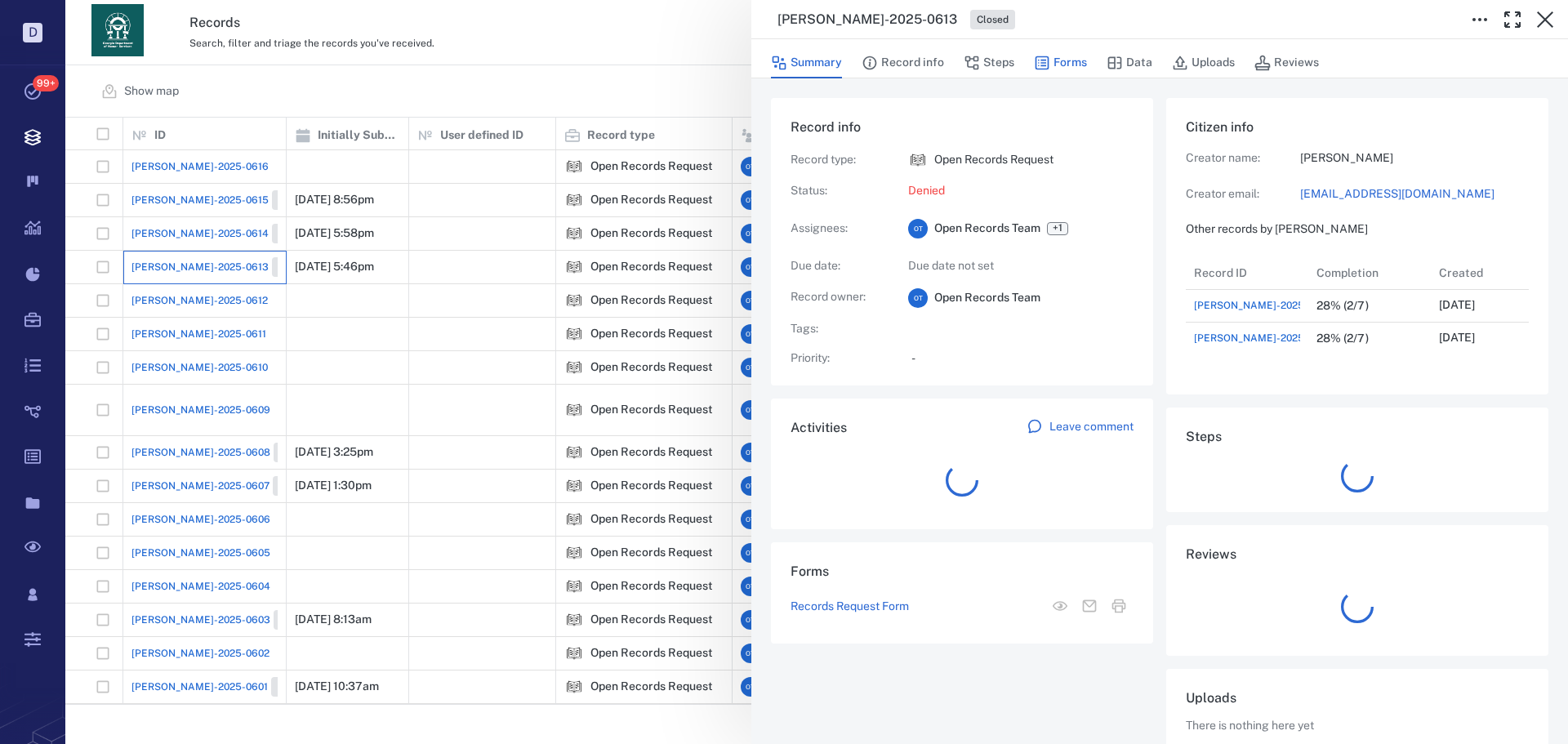
scroll to position [98, 325]
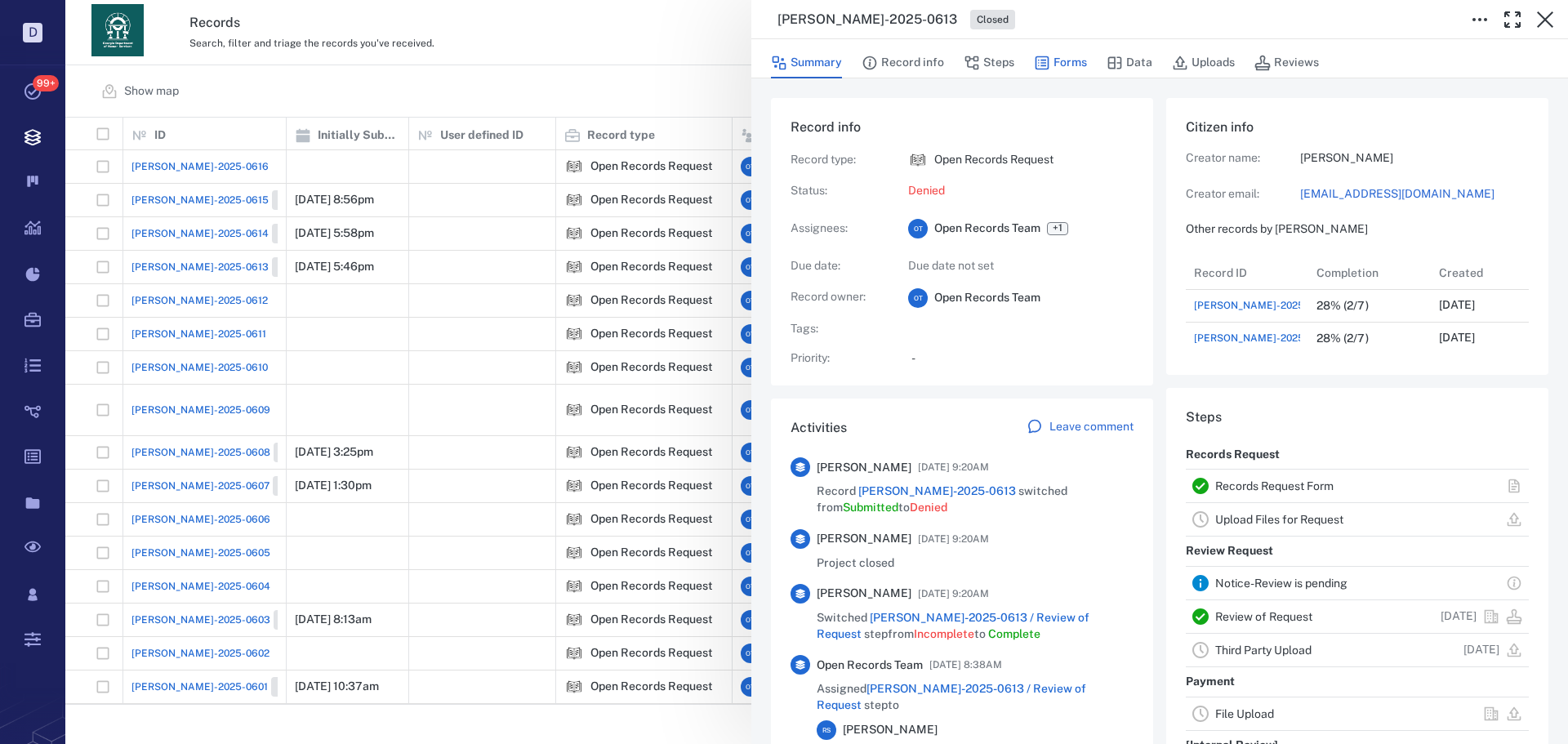
click at [1056, 65] on button "Forms" at bounding box center [1060, 62] width 53 height 31
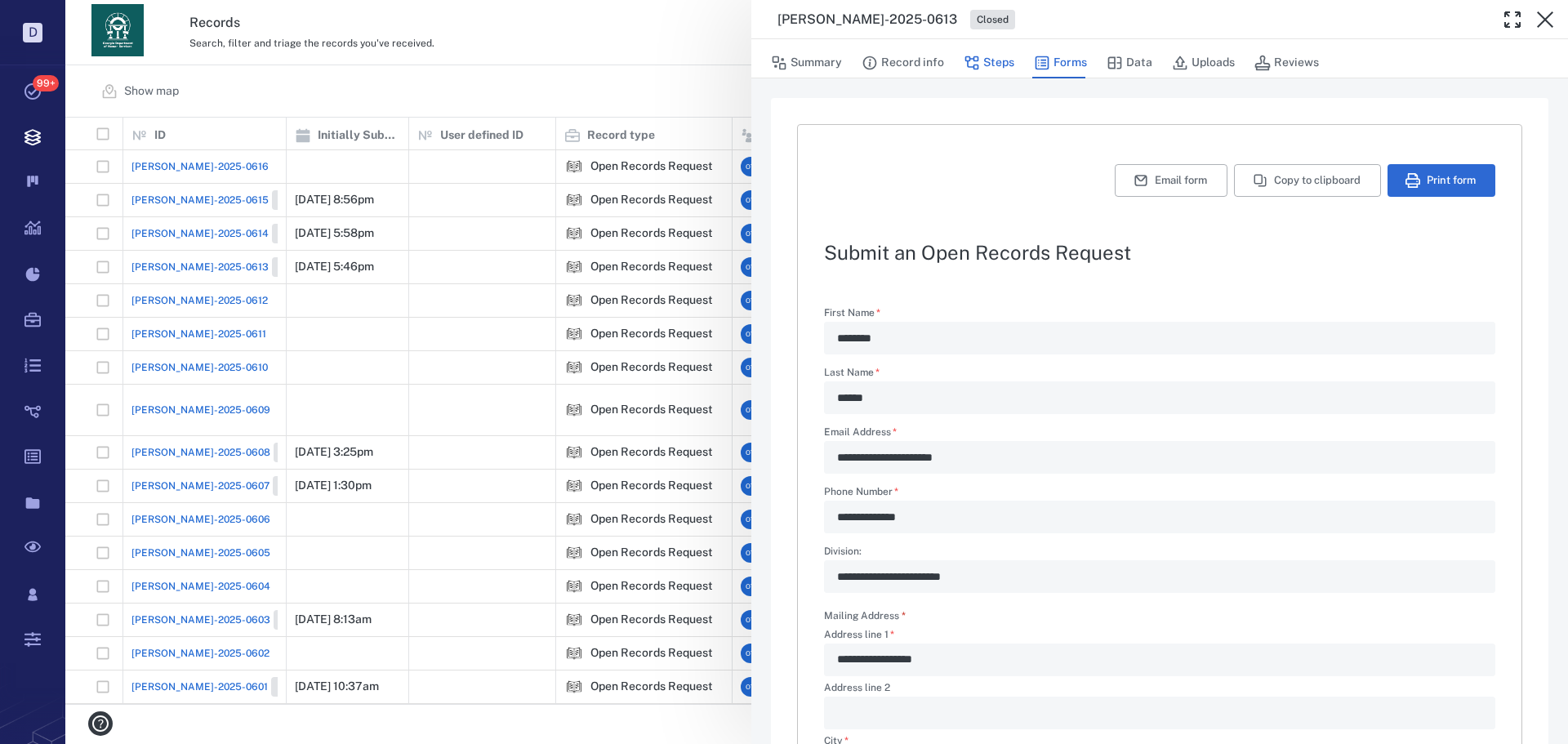
click at [993, 60] on button "Steps" at bounding box center [988, 62] width 51 height 31
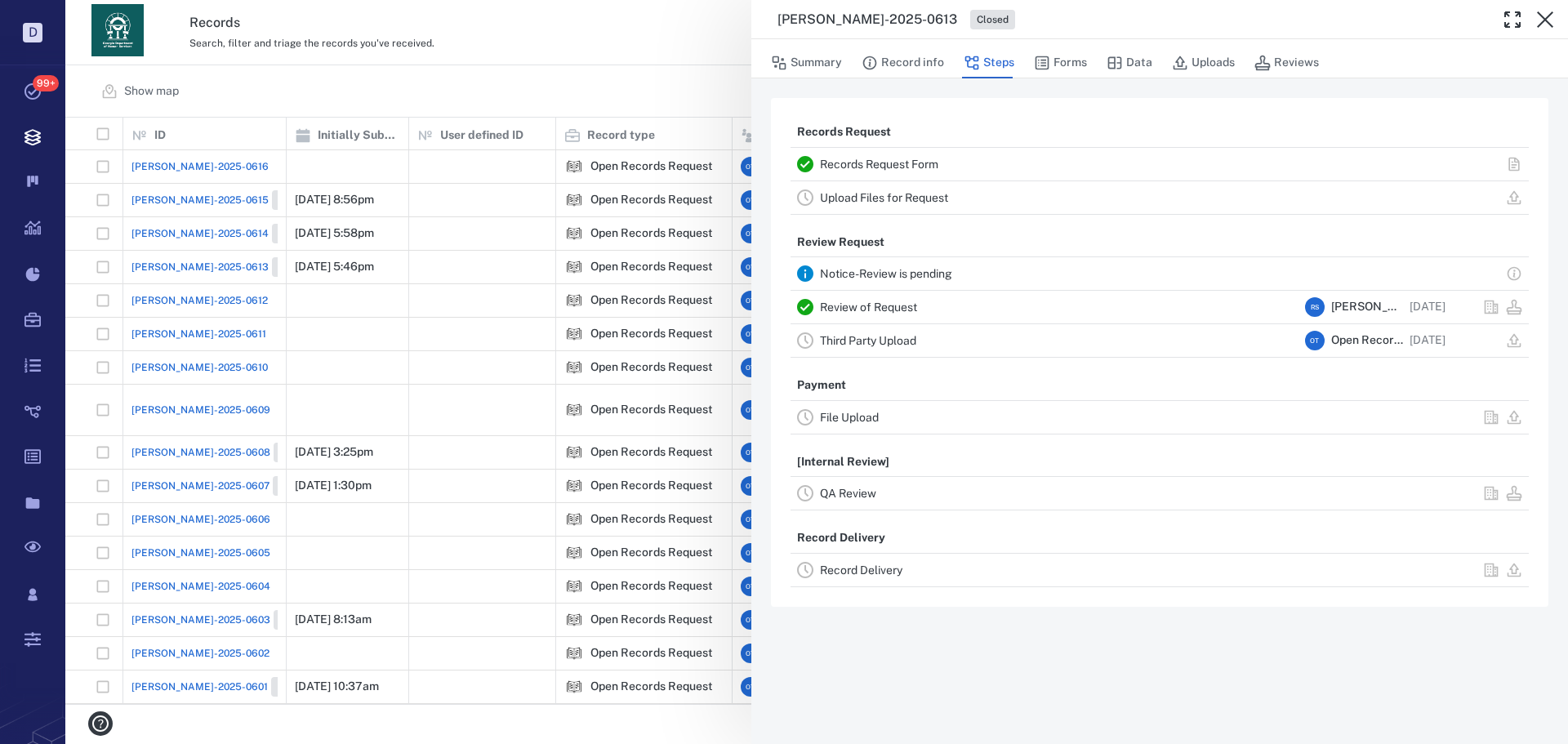
click at [890, 303] on link "Review of Request" at bounding box center [867, 307] width 97 height 13
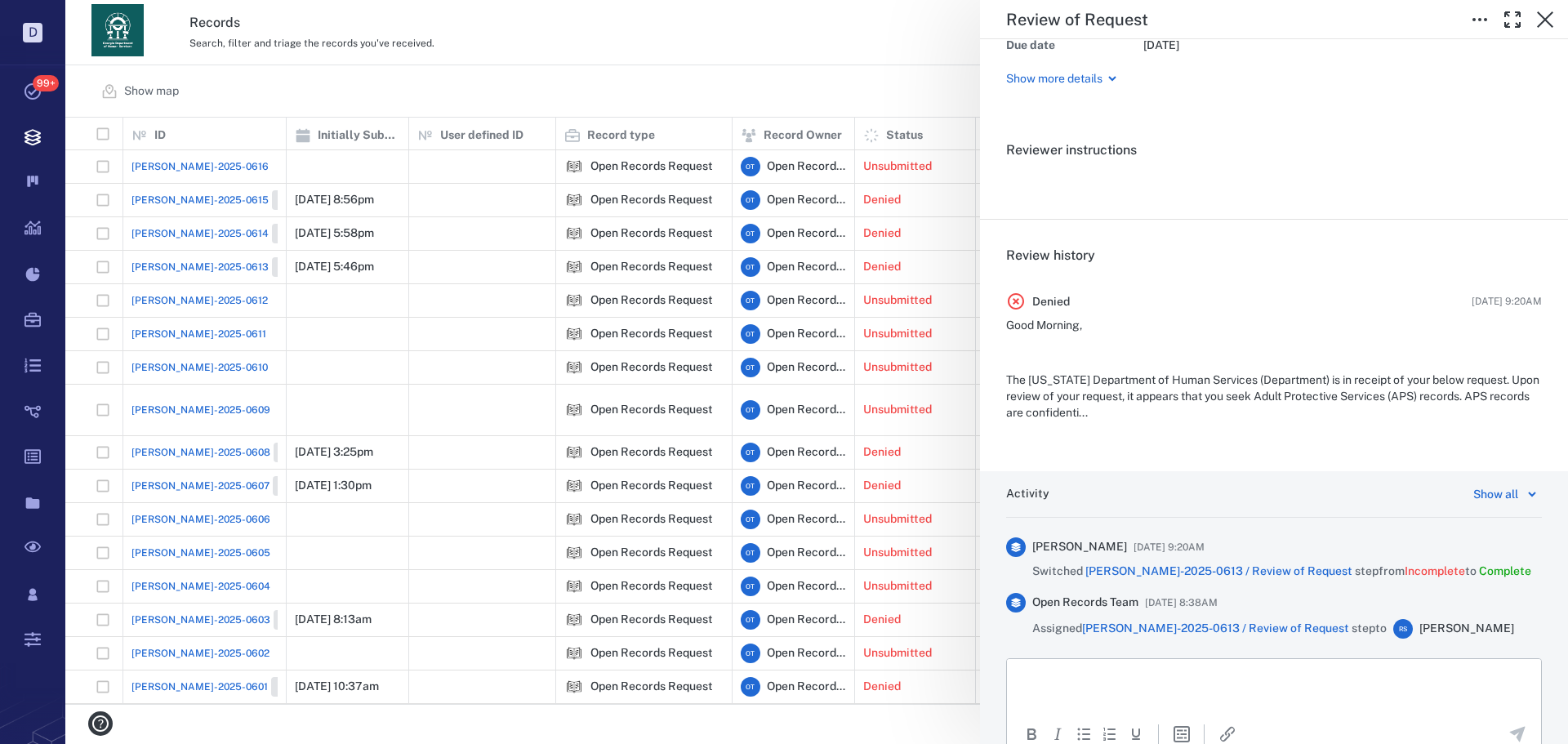
scroll to position [243, 0]
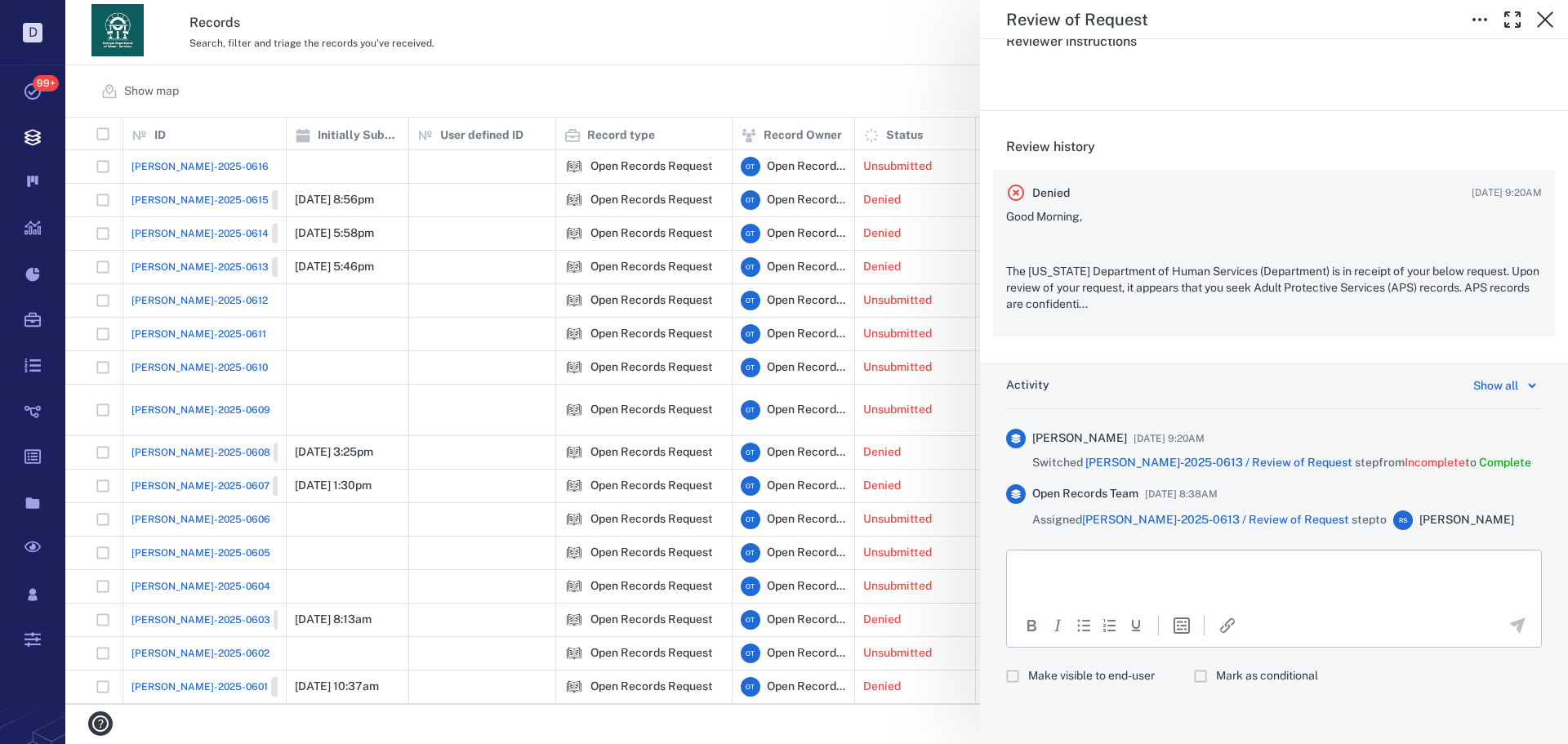
click at [1159, 289] on p "The [US_STATE] Department of Human Services (Department) is in receipt of your …" at bounding box center [1274, 287] width 536 height 48
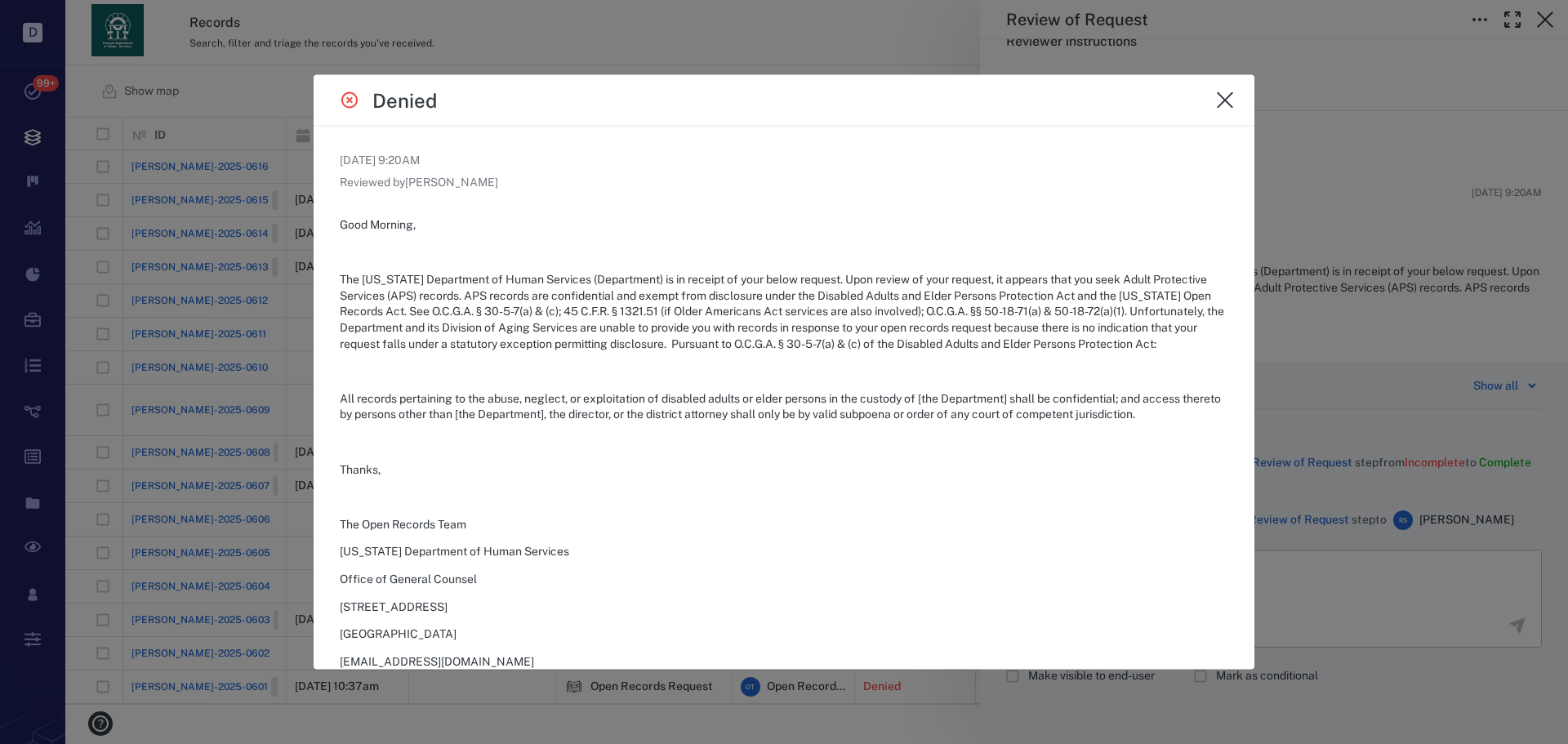
click at [838, 31] on div at bounding box center [784, 372] width 1568 height 744
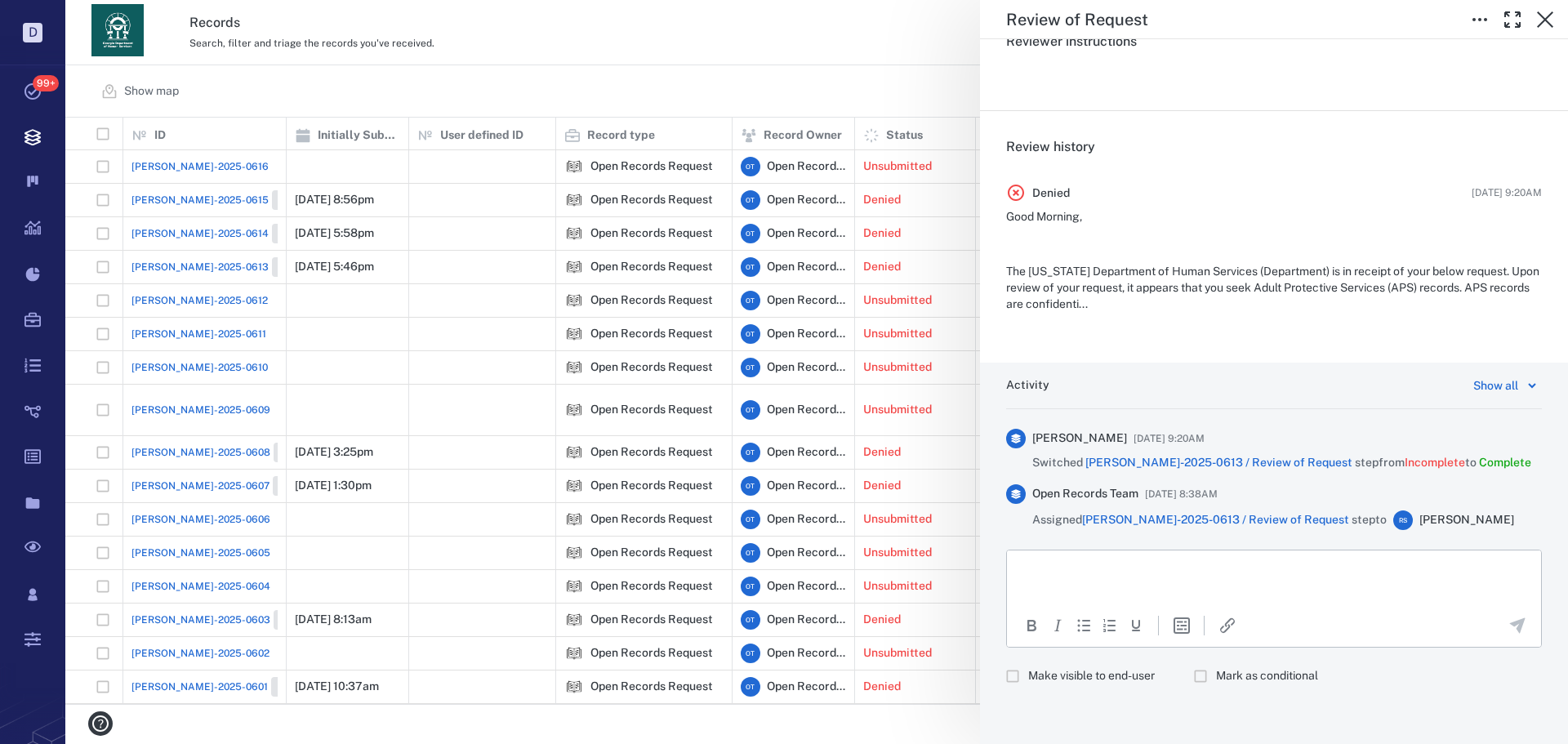
click at [818, 34] on div "Review of Request Status Complete Type Review Assignee R S [PERSON_NAME] Defaul…" at bounding box center [816, 372] width 1502 height 744
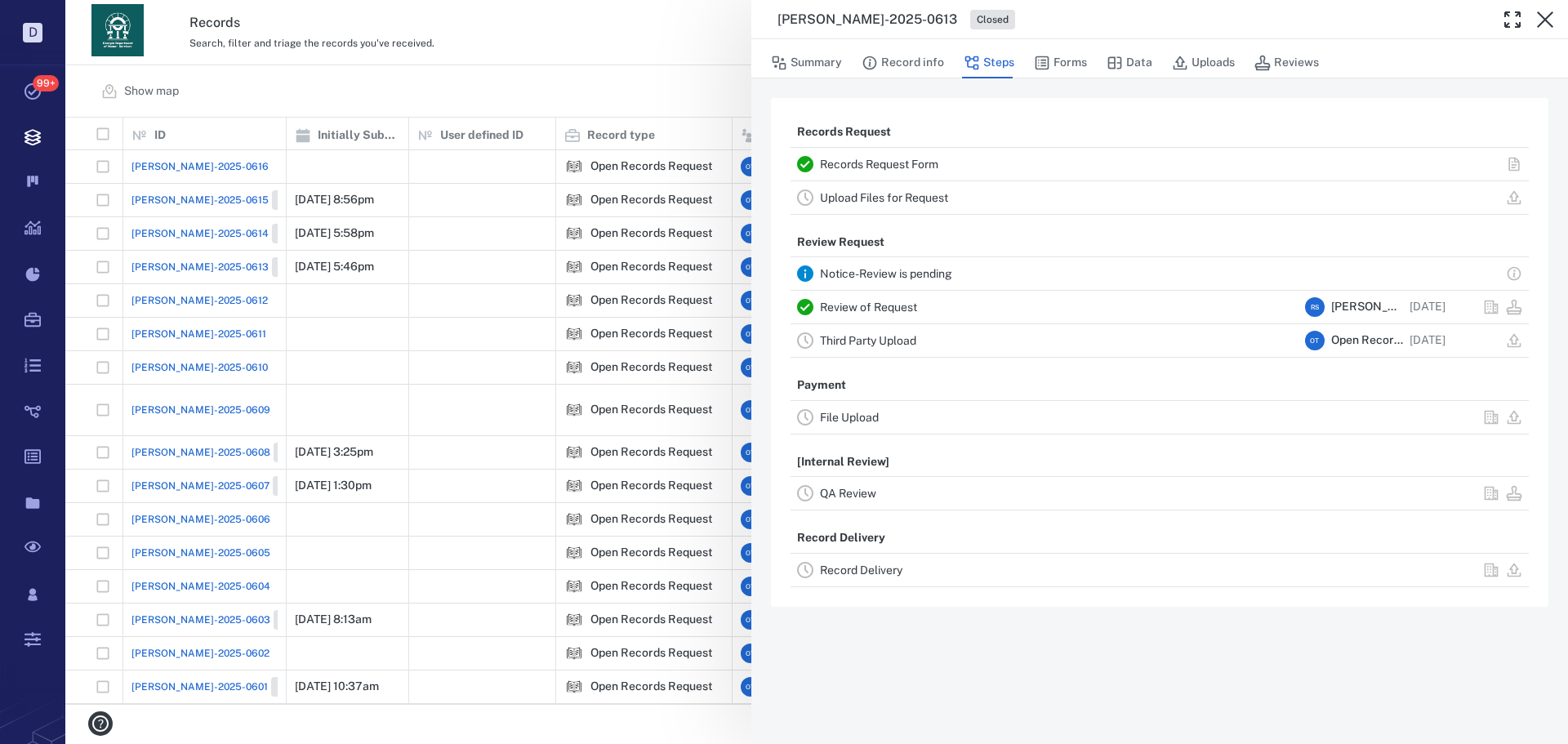
drag, startPoint x: 676, startPoint y: 101, endPoint x: 1197, endPoint y: 683, distance: 781.1
click at [675, 97] on div "[PERSON_NAME]-2025-0613 Closed Summary Record info Steps Forms Data Uploads Rev…" at bounding box center [816, 372] width 1502 height 744
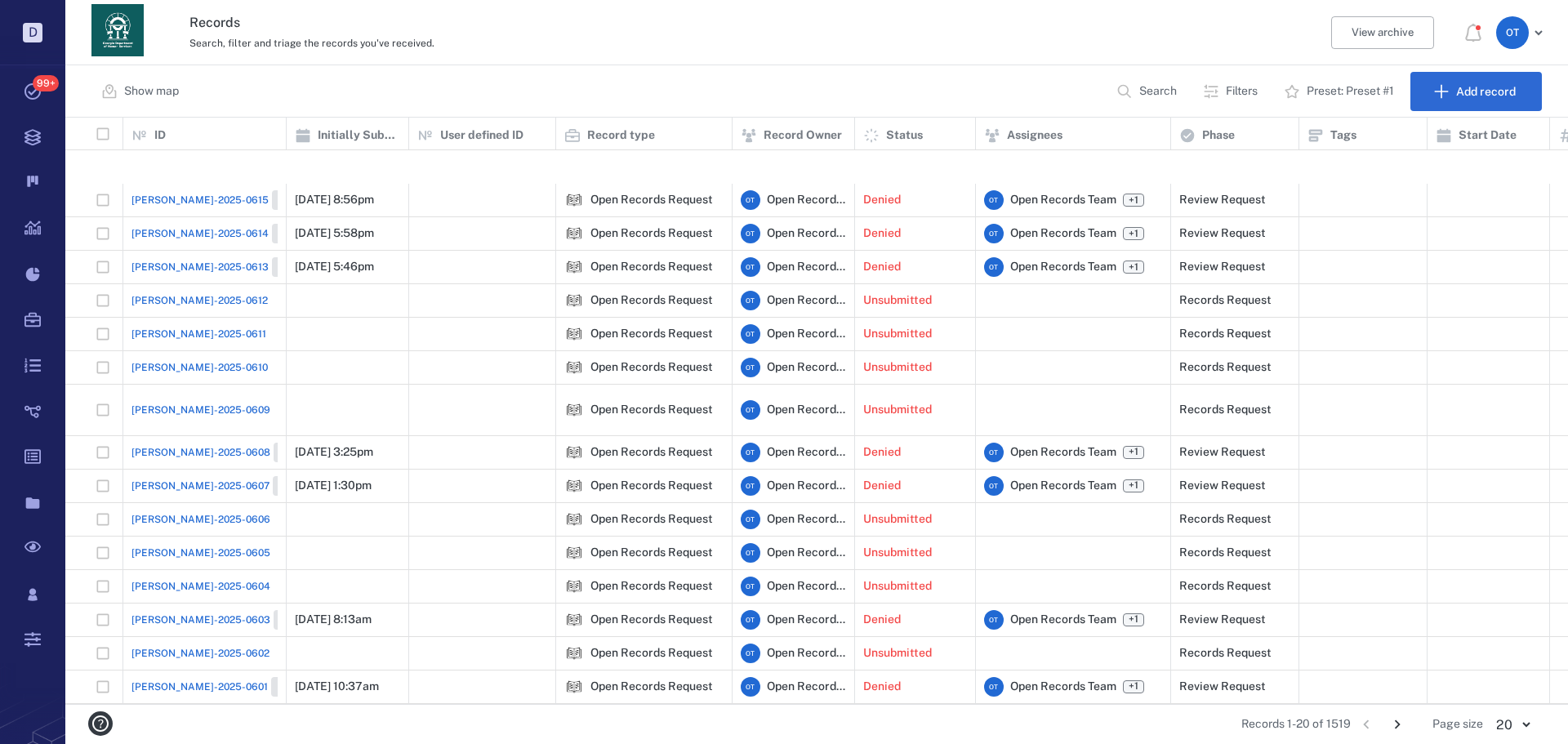
scroll to position [128, 0]
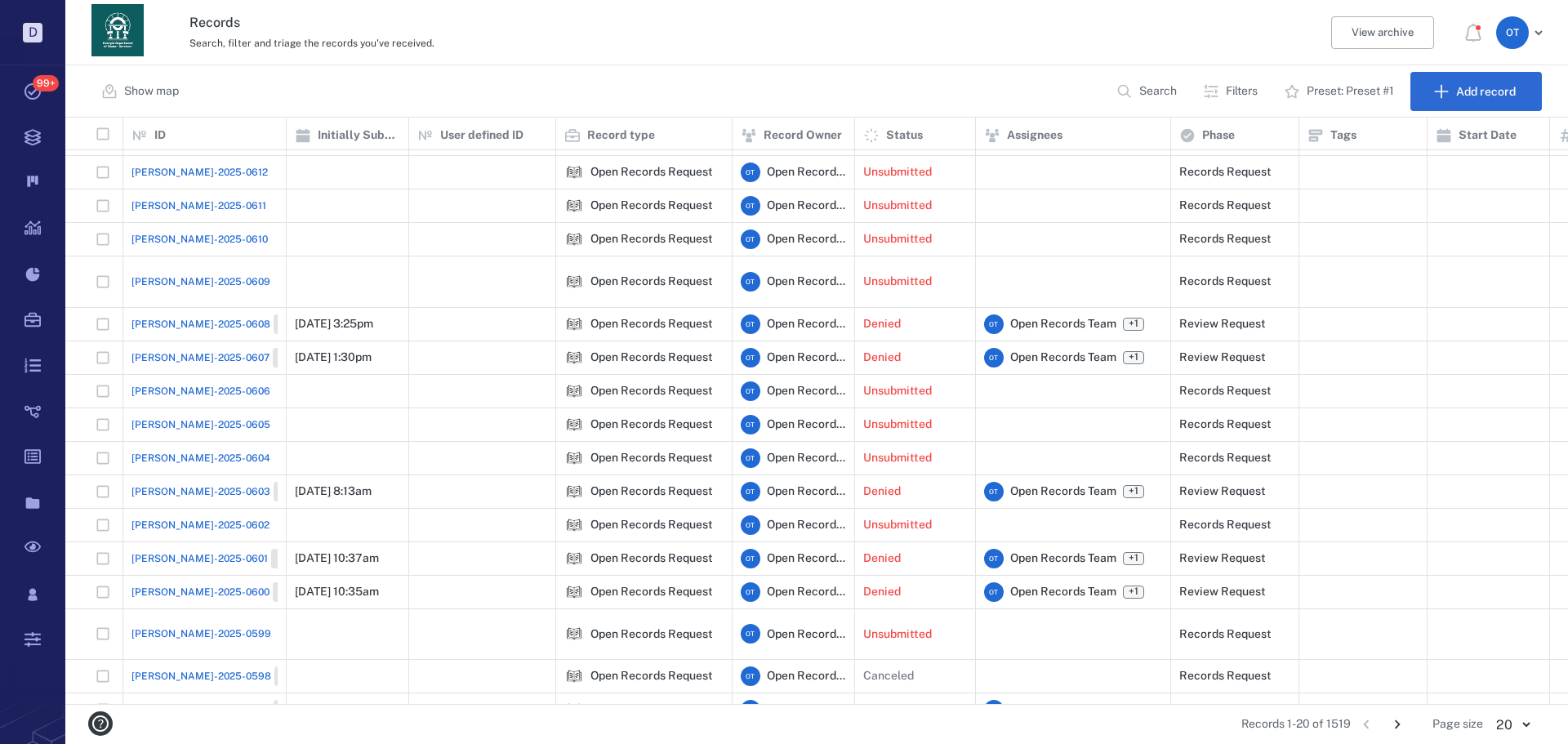
click at [1402, 726] on icon "Go to next page" at bounding box center [1397, 724] width 18 height 18
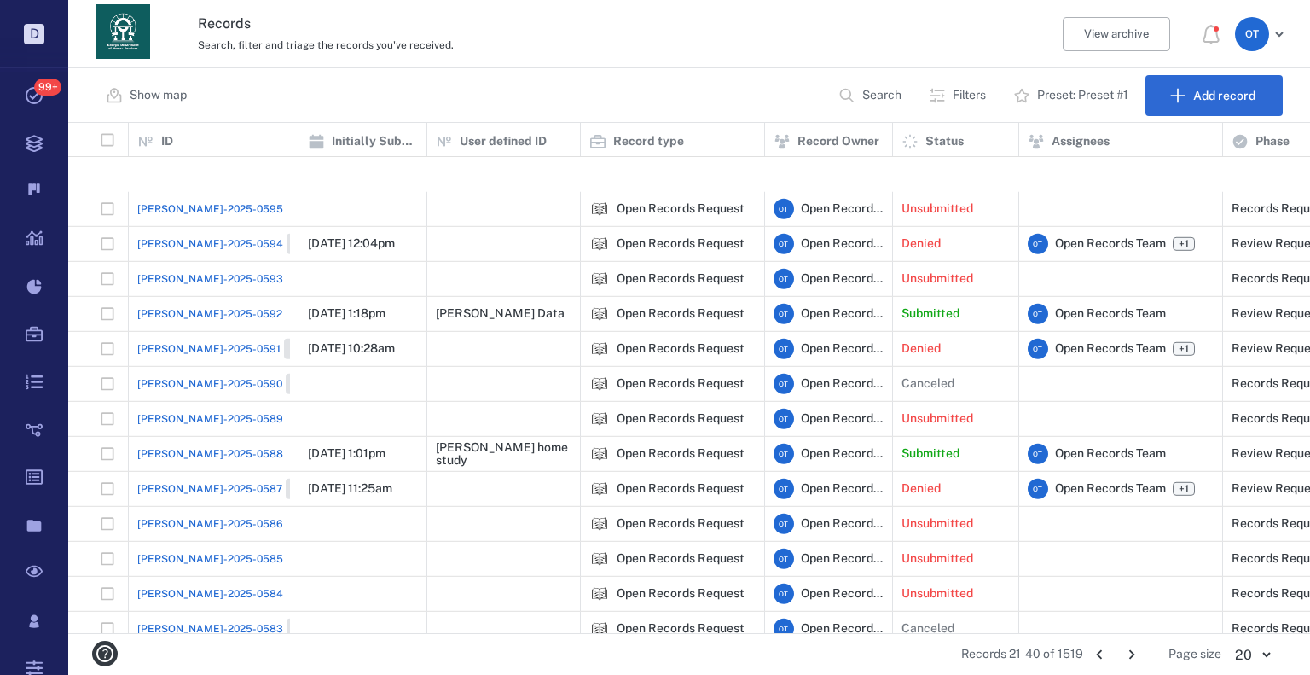
scroll to position [232, 0]
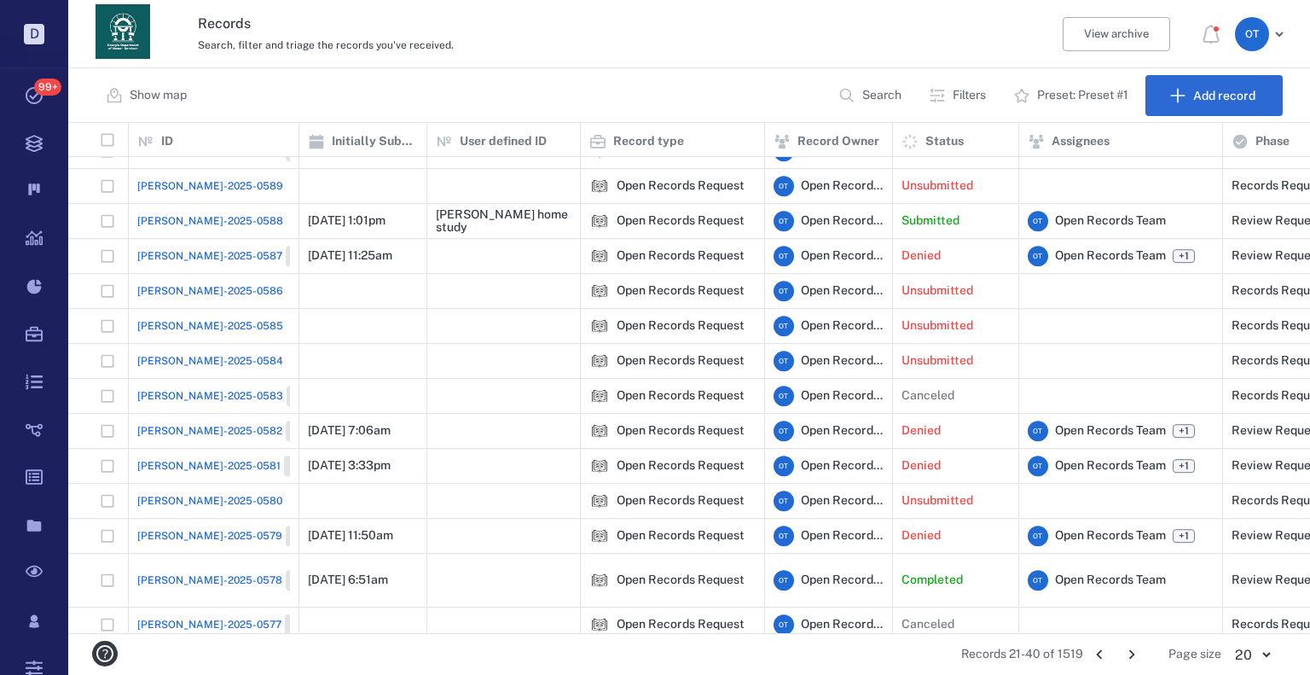
click at [198, 218] on span "[PERSON_NAME]-2025-0588" at bounding box center [210, 220] width 146 height 15
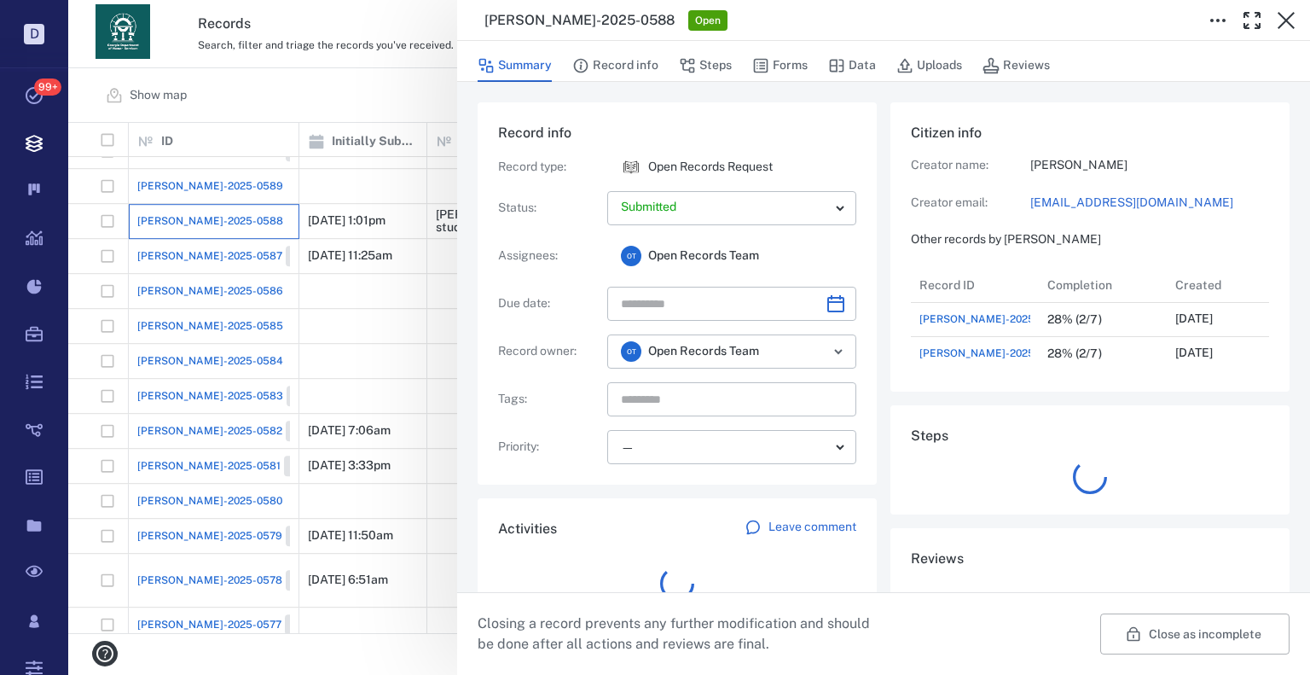
scroll to position [68, 339]
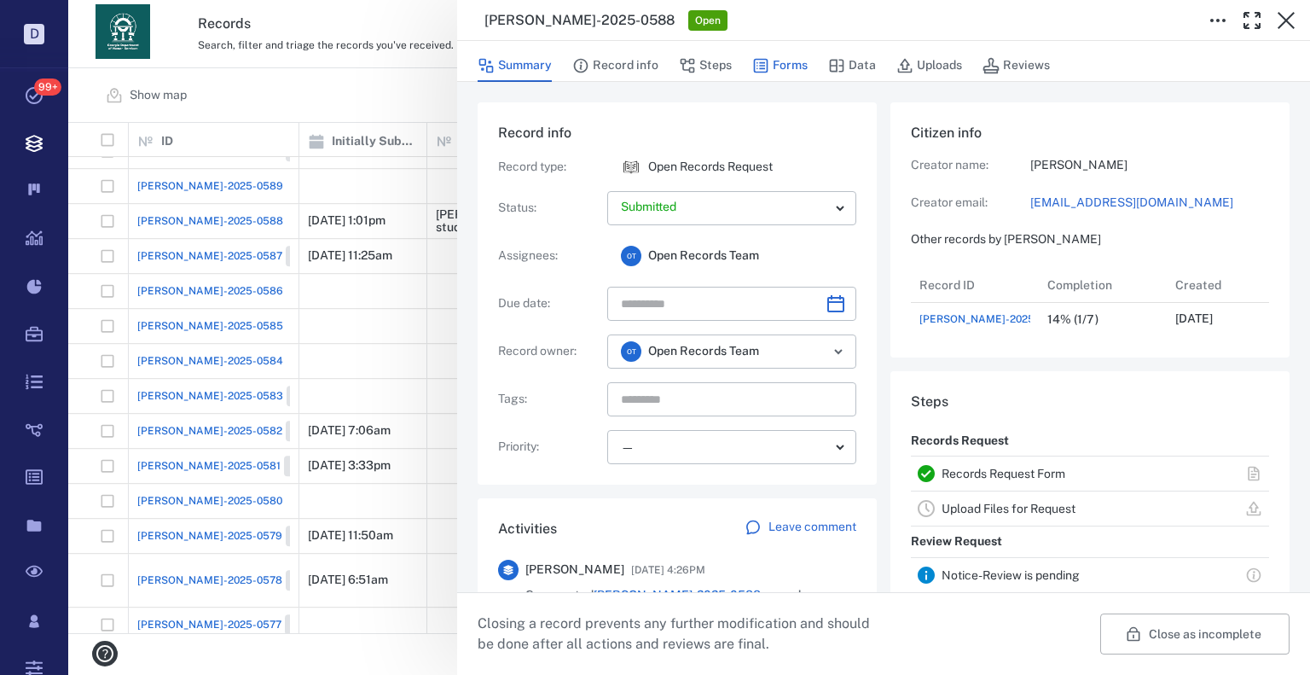
click at [797, 65] on button "Forms" at bounding box center [779, 65] width 55 height 32
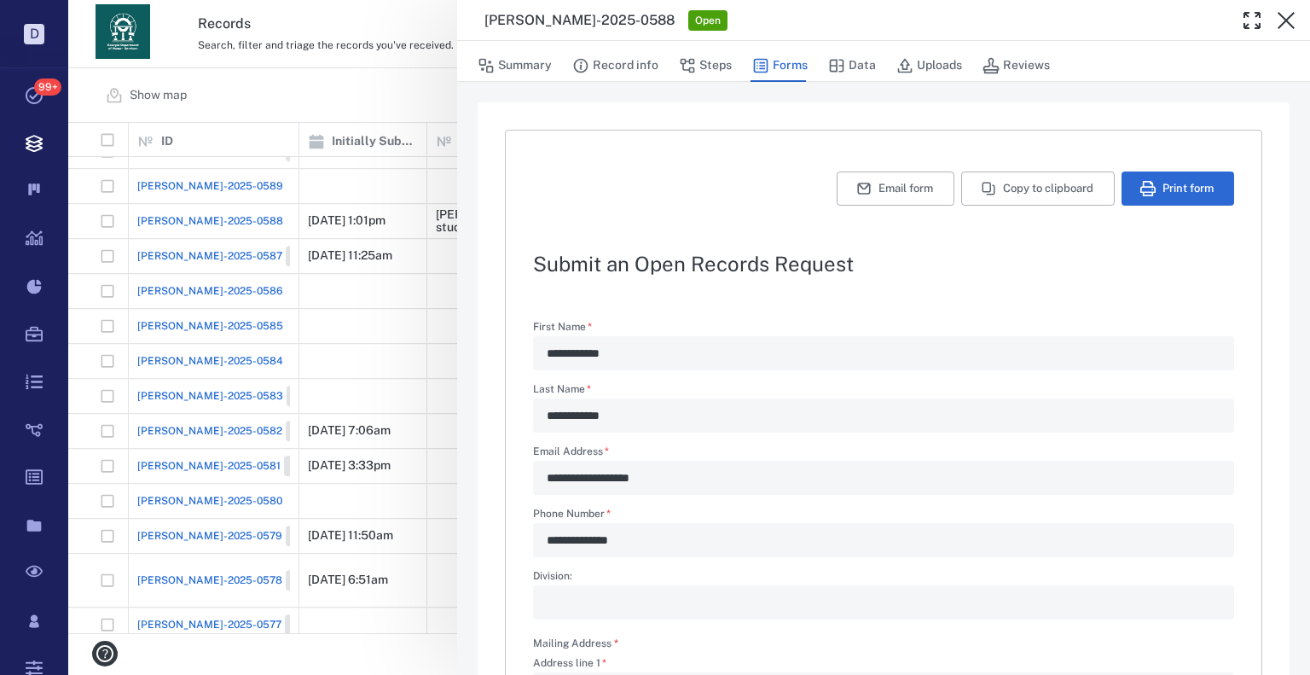
scroll to position [511, 0]
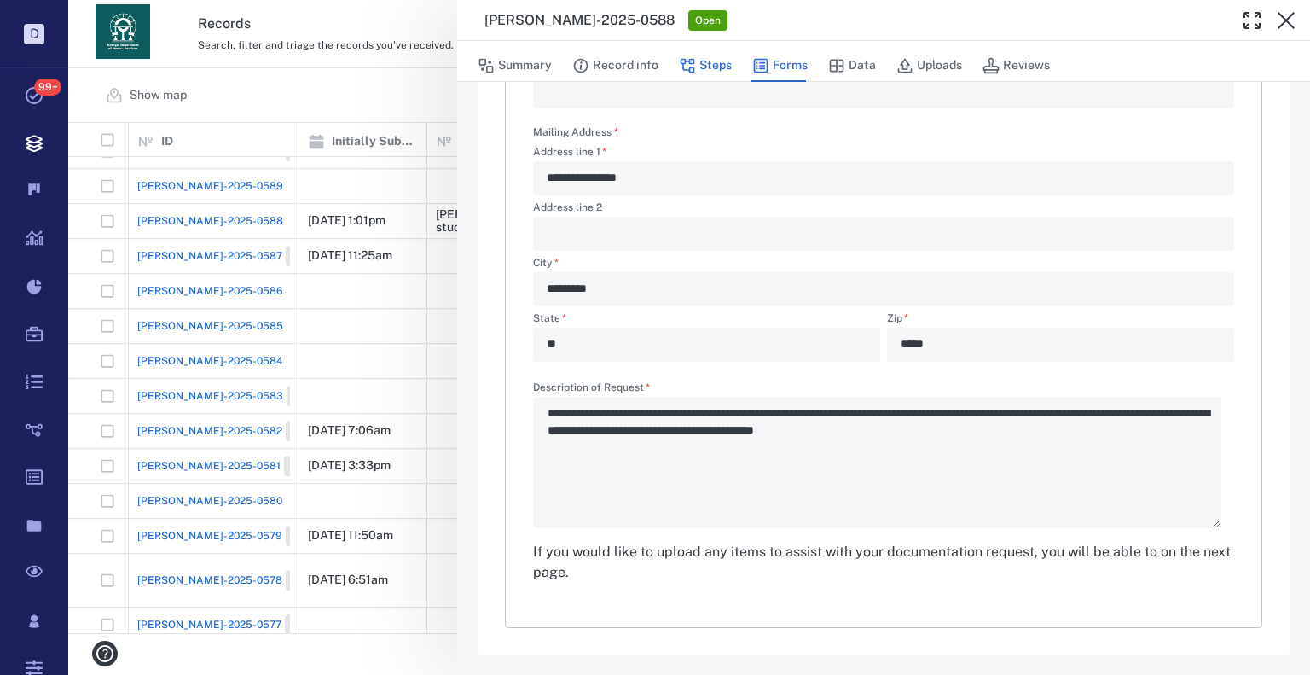
click at [713, 69] on button "Steps" at bounding box center [705, 65] width 53 height 32
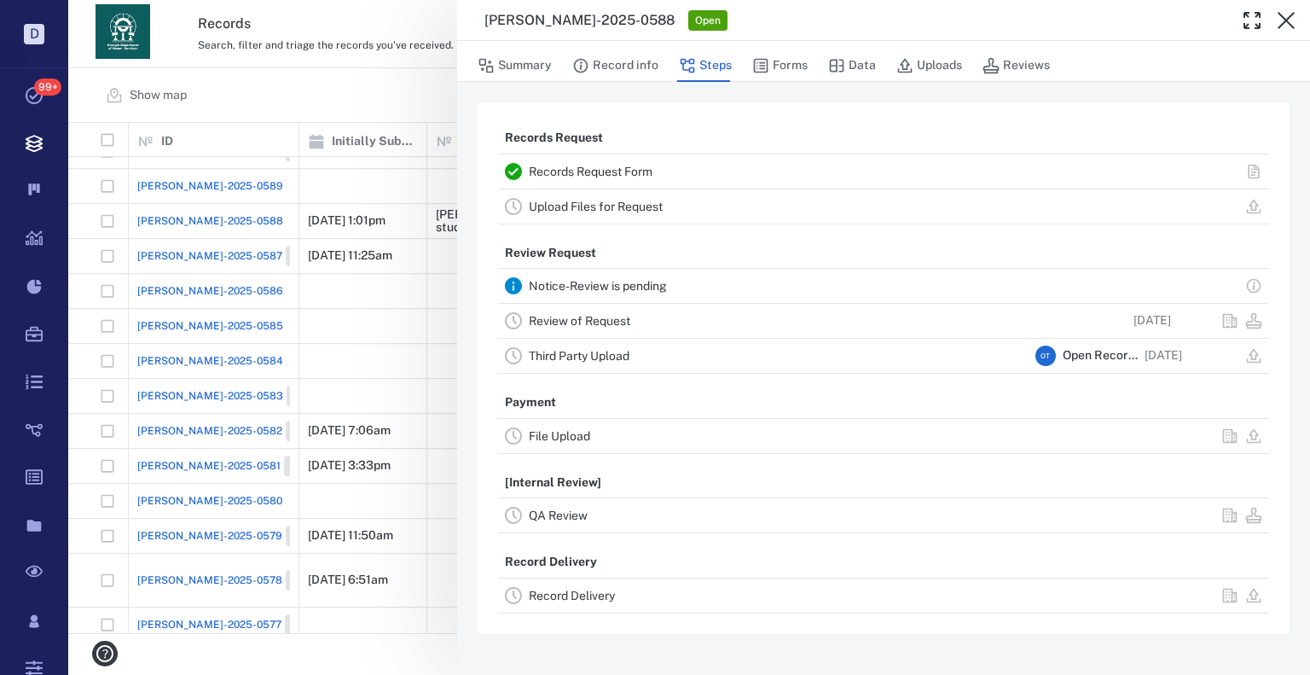
click at [595, 325] on link "Review of Request" at bounding box center [579, 321] width 101 height 14
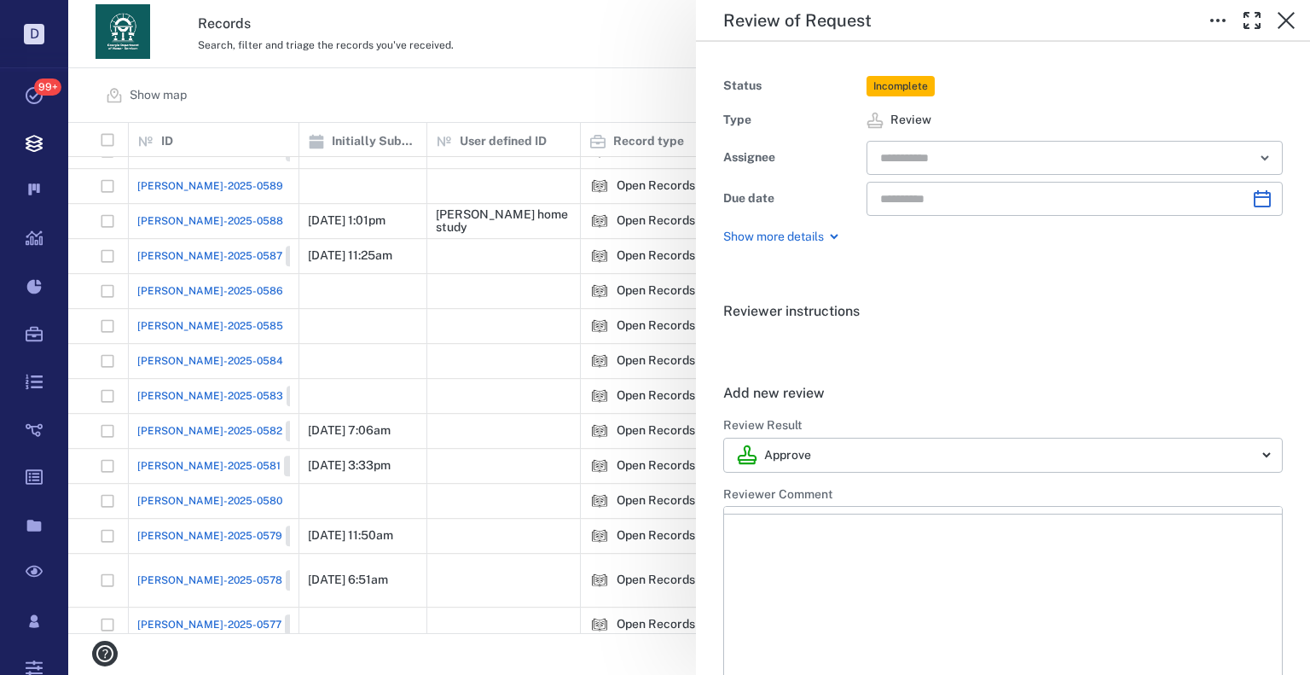
type input "**********"
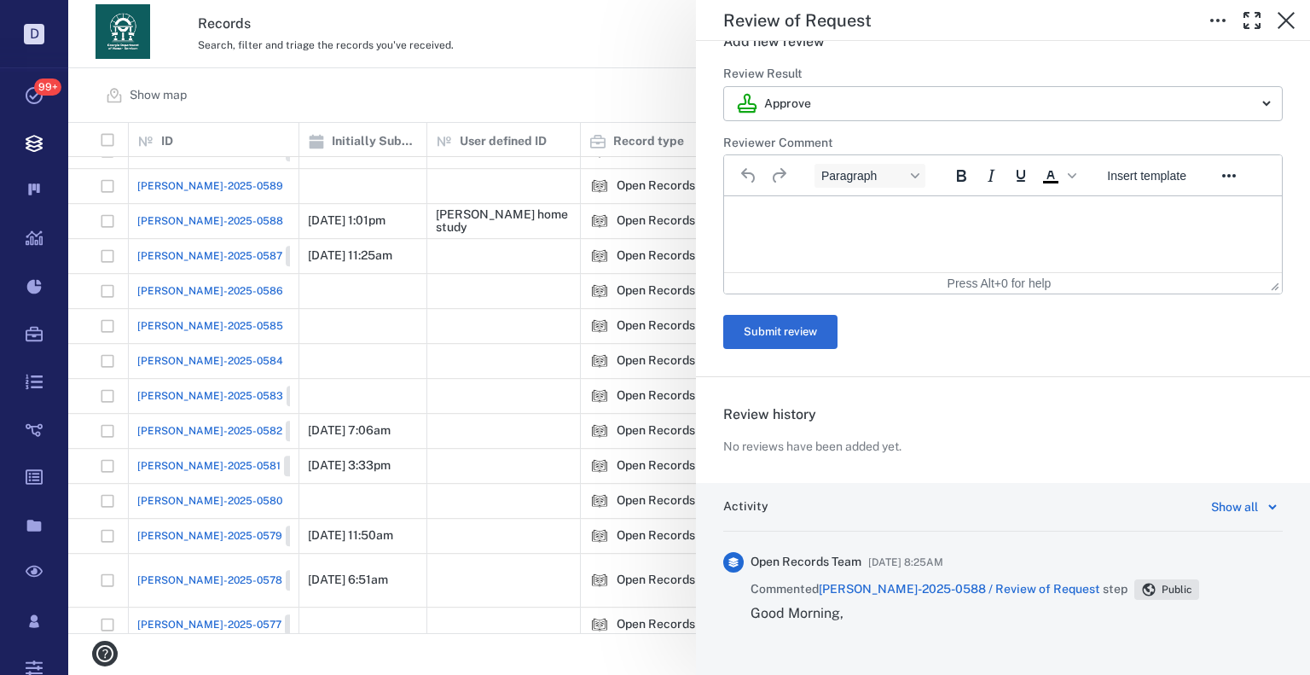
scroll to position [85, 0]
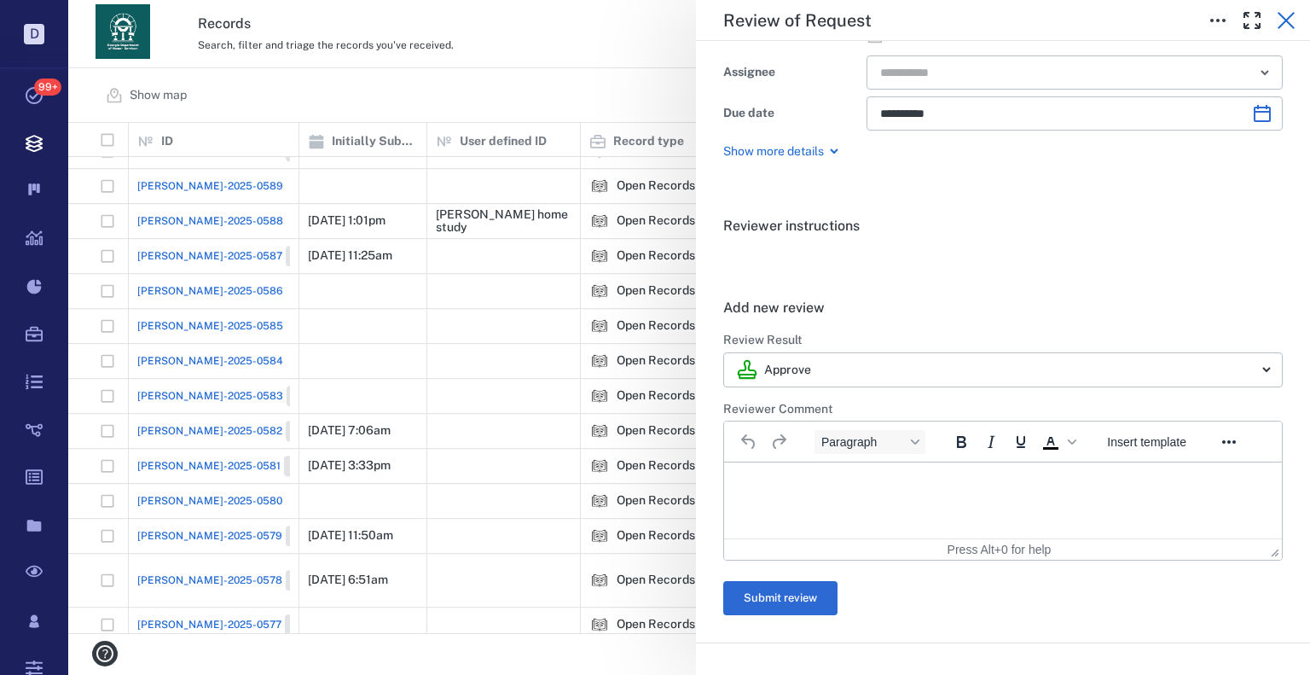
click at [1289, 26] on icon "button" at bounding box center [1286, 20] width 20 height 20
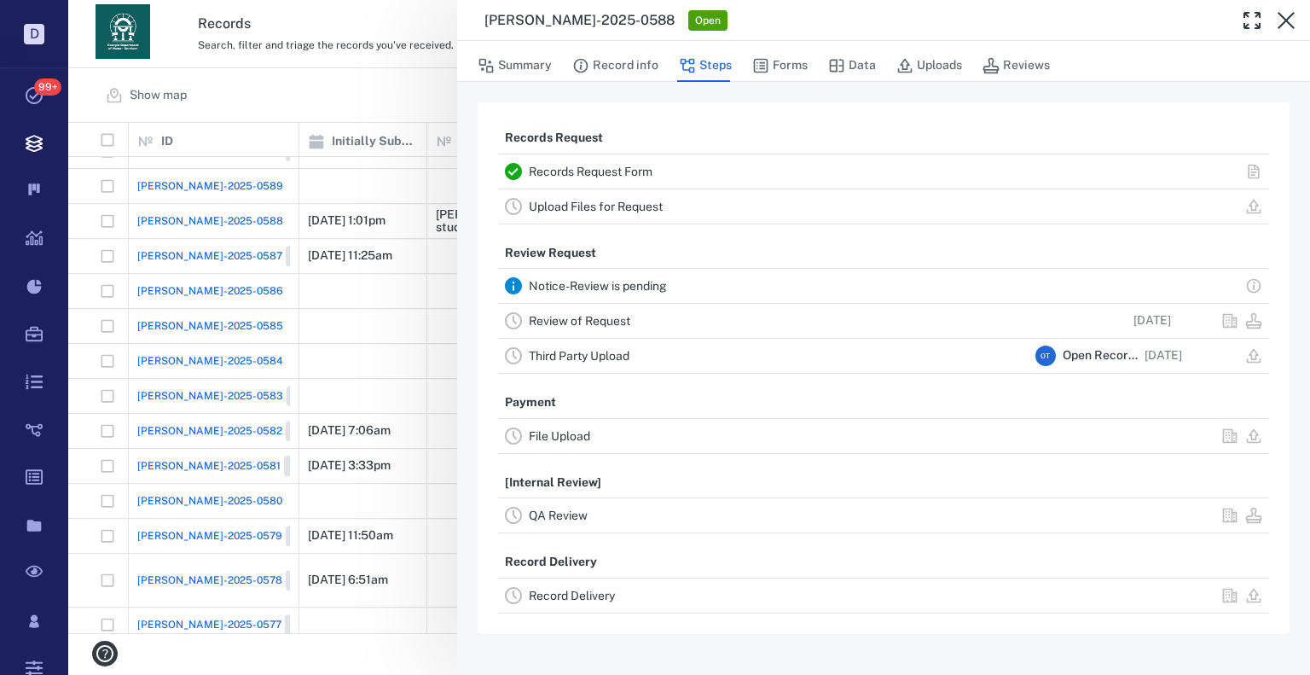
click at [563, 594] on link "Record Delivery" at bounding box center [572, 596] width 86 height 14
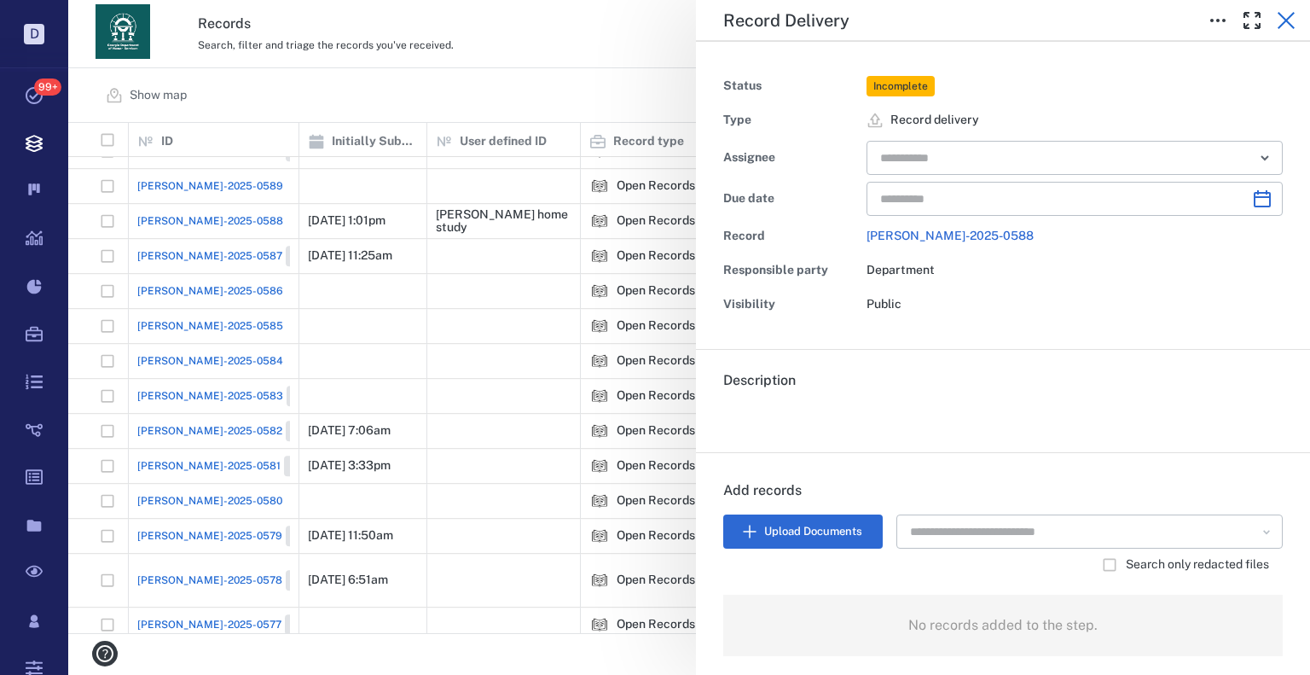
click at [1289, 26] on icon "button" at bounding box center [1286, 20] width 20 height 20
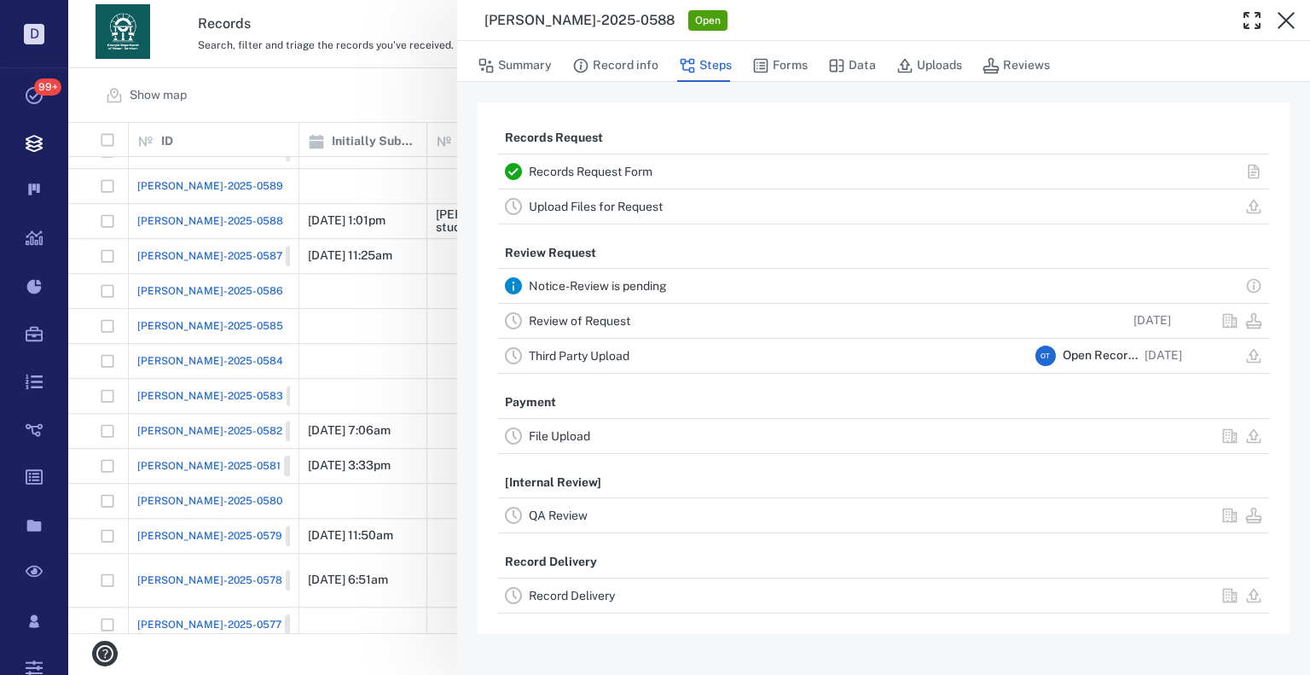
click at [223, 176] on div "ORR-2025-0588 Open Summary Record info Steps Forms Data Uploads Reviews Records…" at bounding box center [689, 337] width 1242 height 675
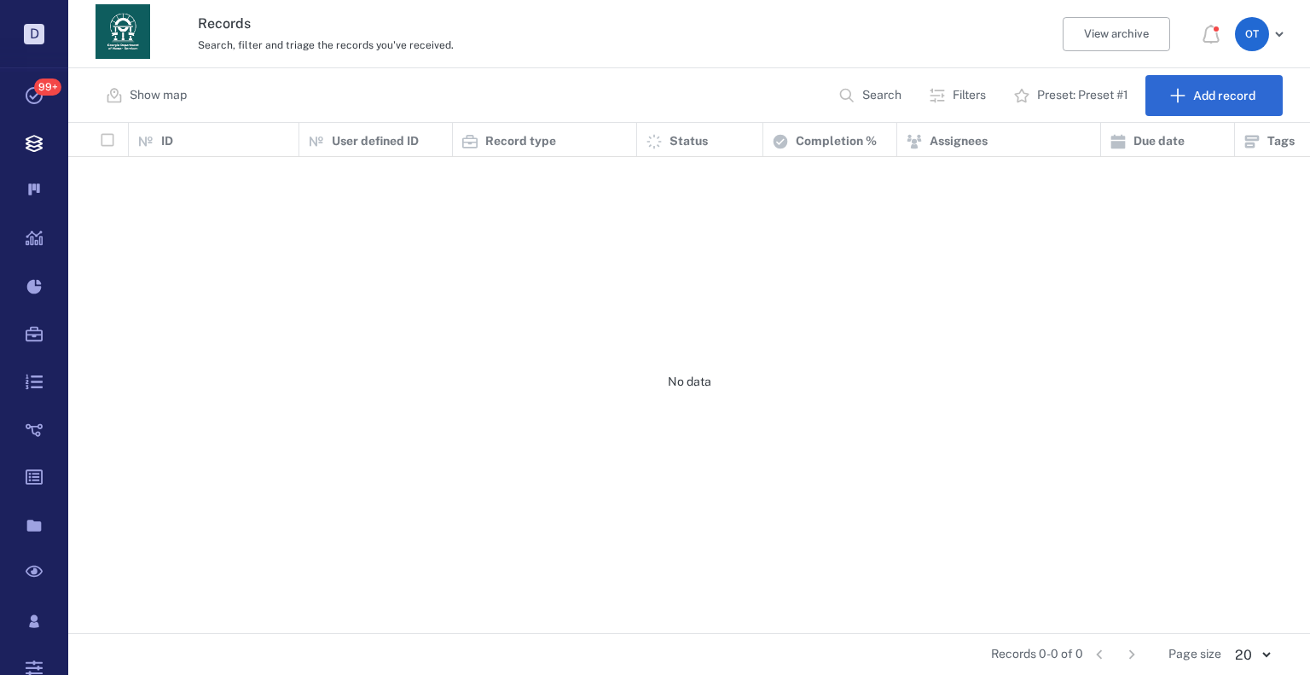
scroll to position [497, 1230]
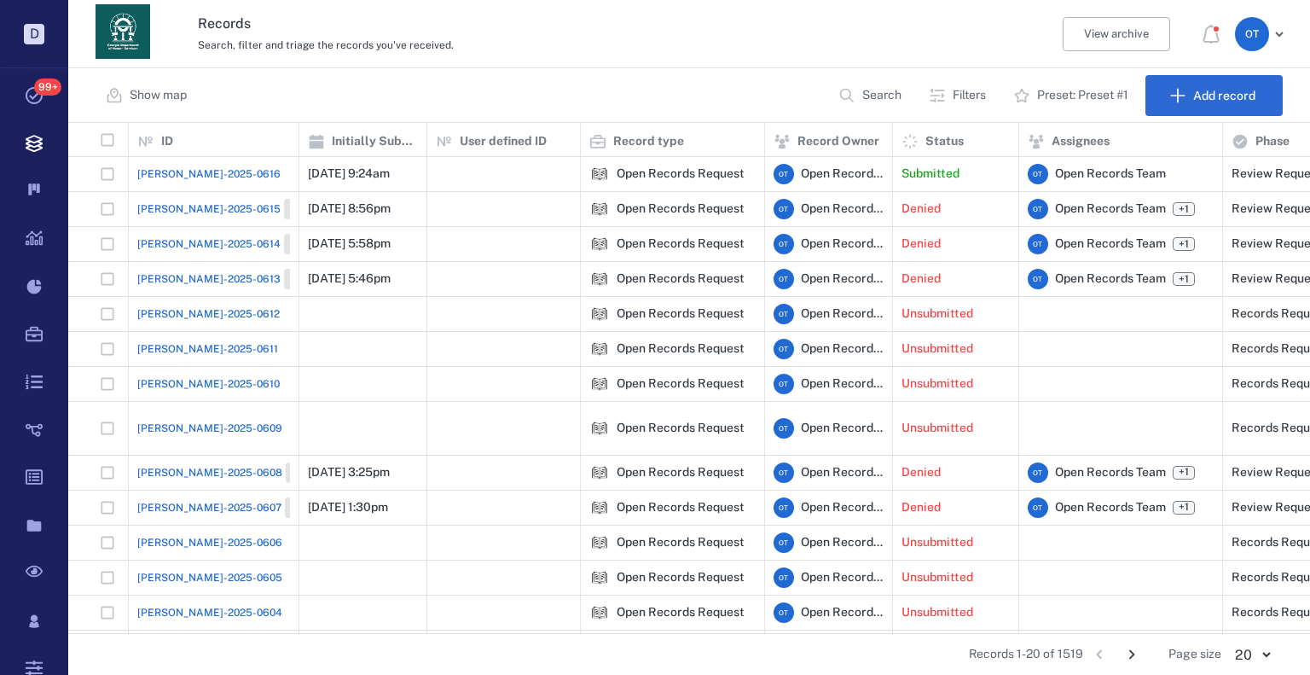
click at [203, 170] on span "[PERSON_NAME]-2025-0616" at bounding box center [208, 173] width 143 height 15
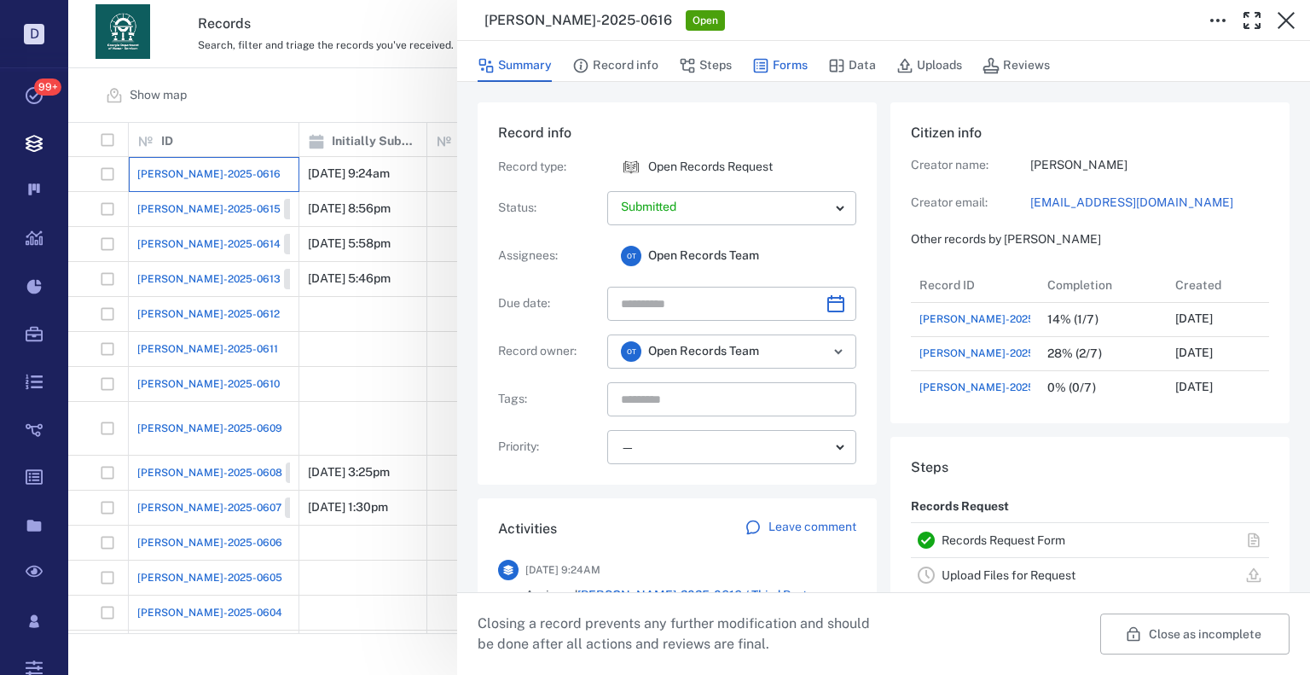
scroll to position [853, 326]
click at [782, 62] on button "Forms" at bounding box center [779, 65] width 55 height 32
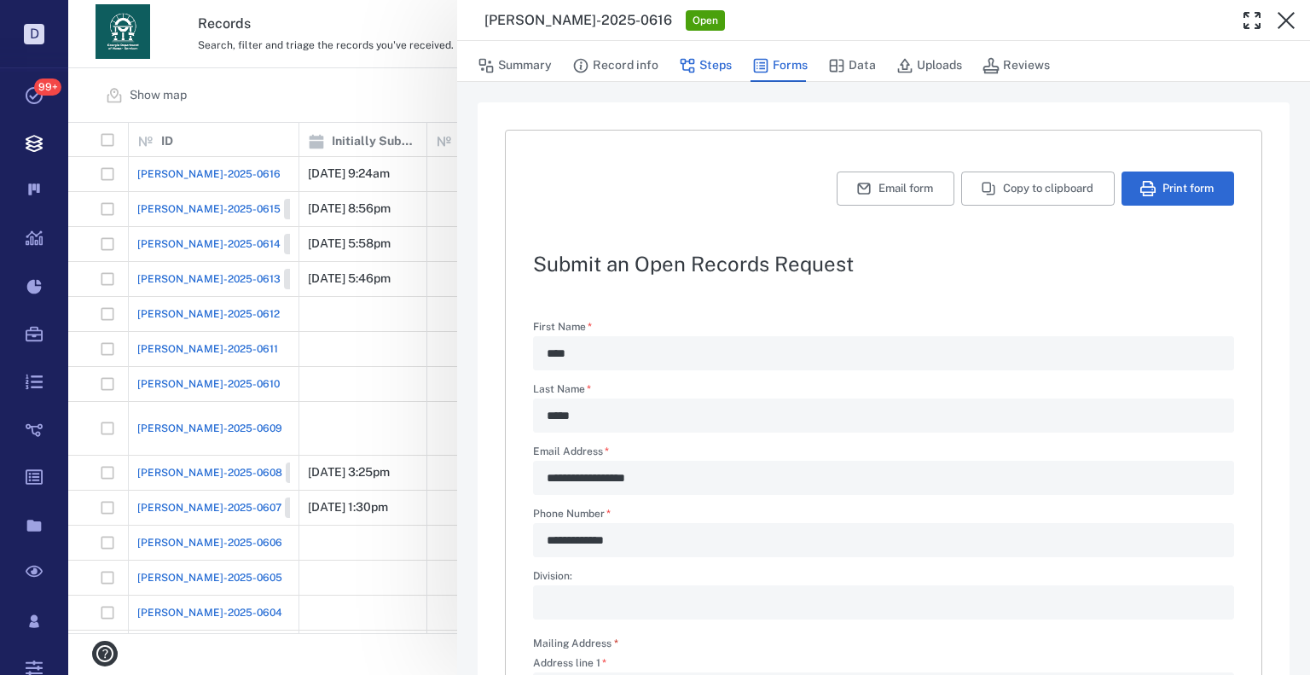
drag, startPoint x: 698, startPoint y: 74, endPoint x: 713, endPoint y: 75, distance: 15.4
click at [698, 74] on button "Steps" at bounding box center [705, 65] width 53 height 32
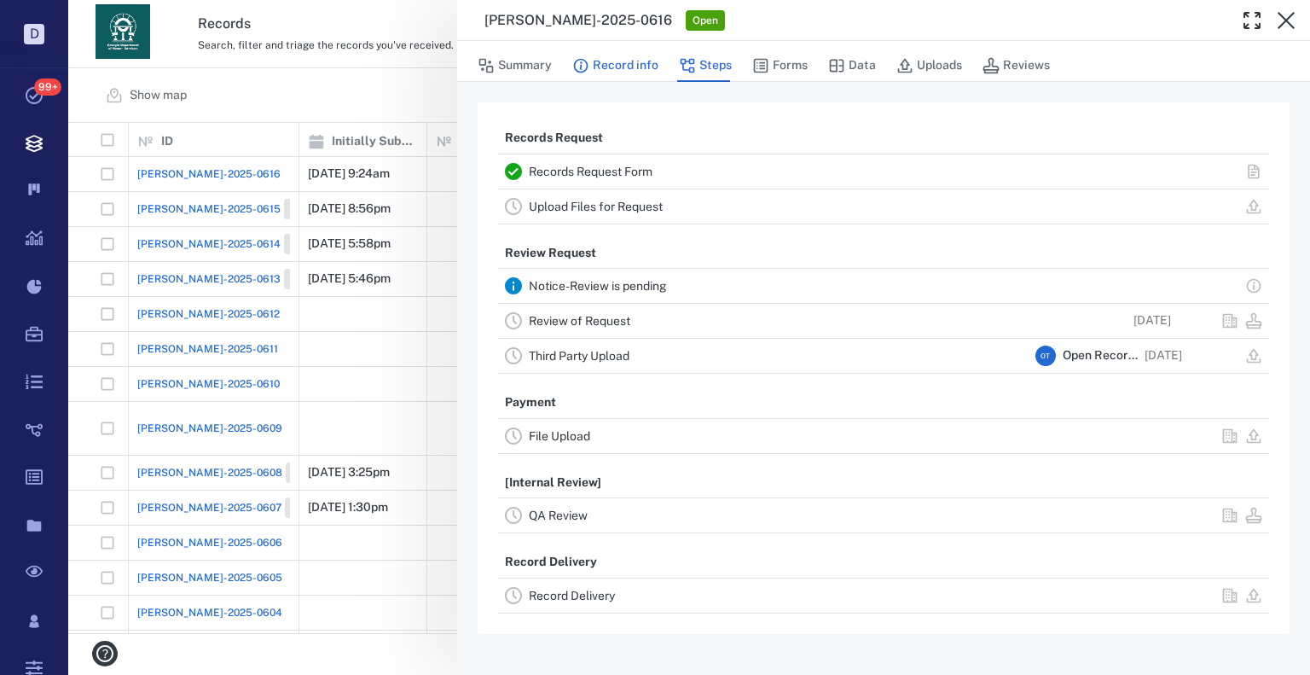
click at [605, 62] on button "Record info" at bounding box center [615, 65] width 86 height 32
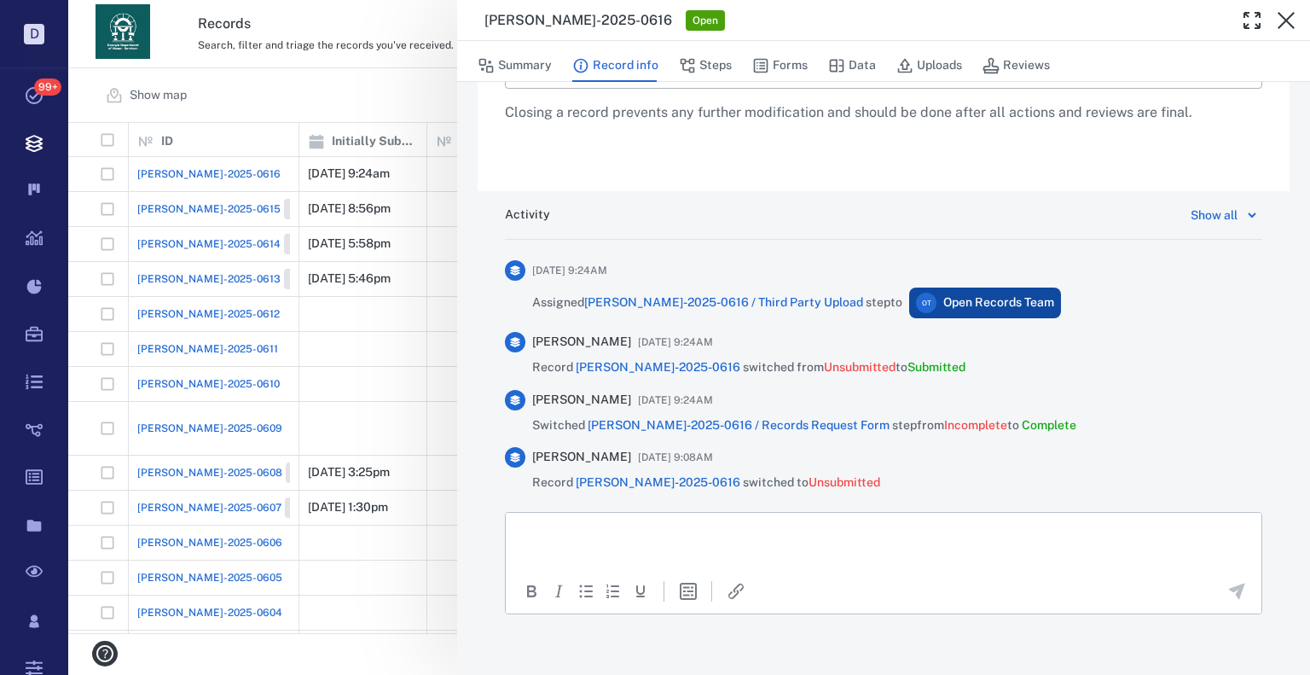
scroll to position [904, 0]
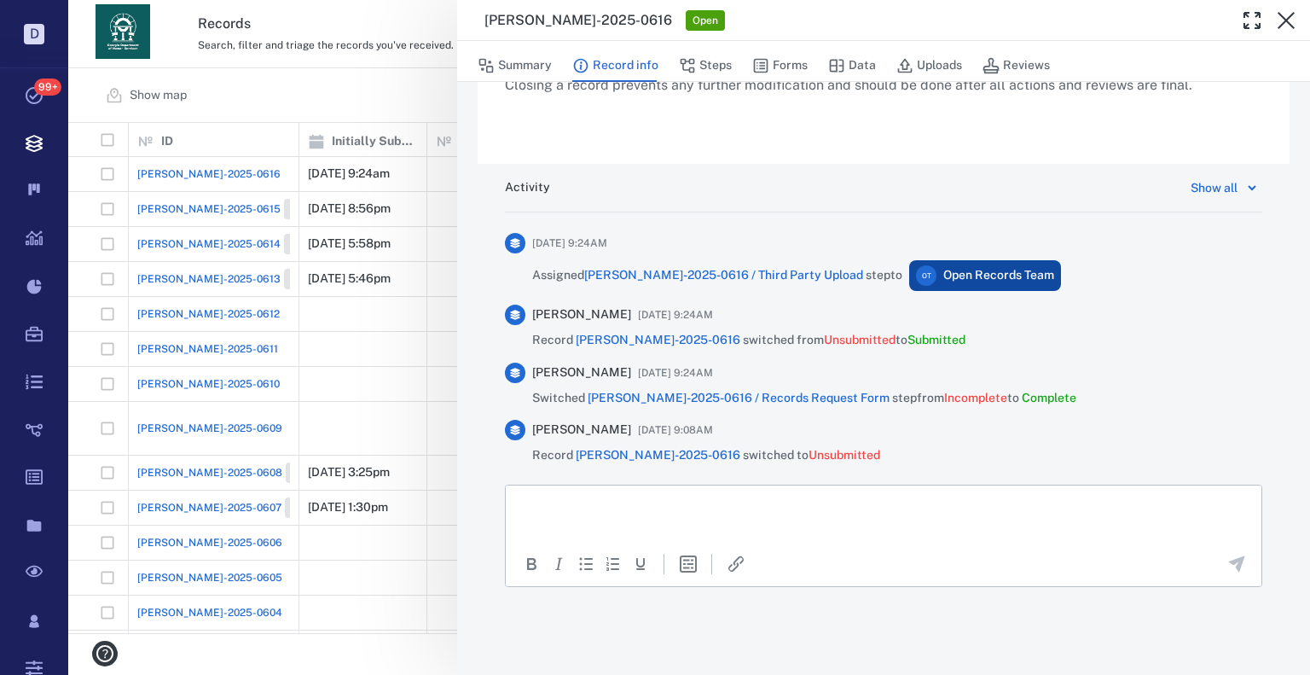
drag, startPoint x: 344, startPoint y: 165, endPoint x: 1172, endPoint y: 1, distance: 844.2
click at [344, 165] on div "ORR-2025-0616 Open Summary Record info Steps Forms Data Uploads Reviews Record …" at bounding box center [689, 337] width 1242 height 675
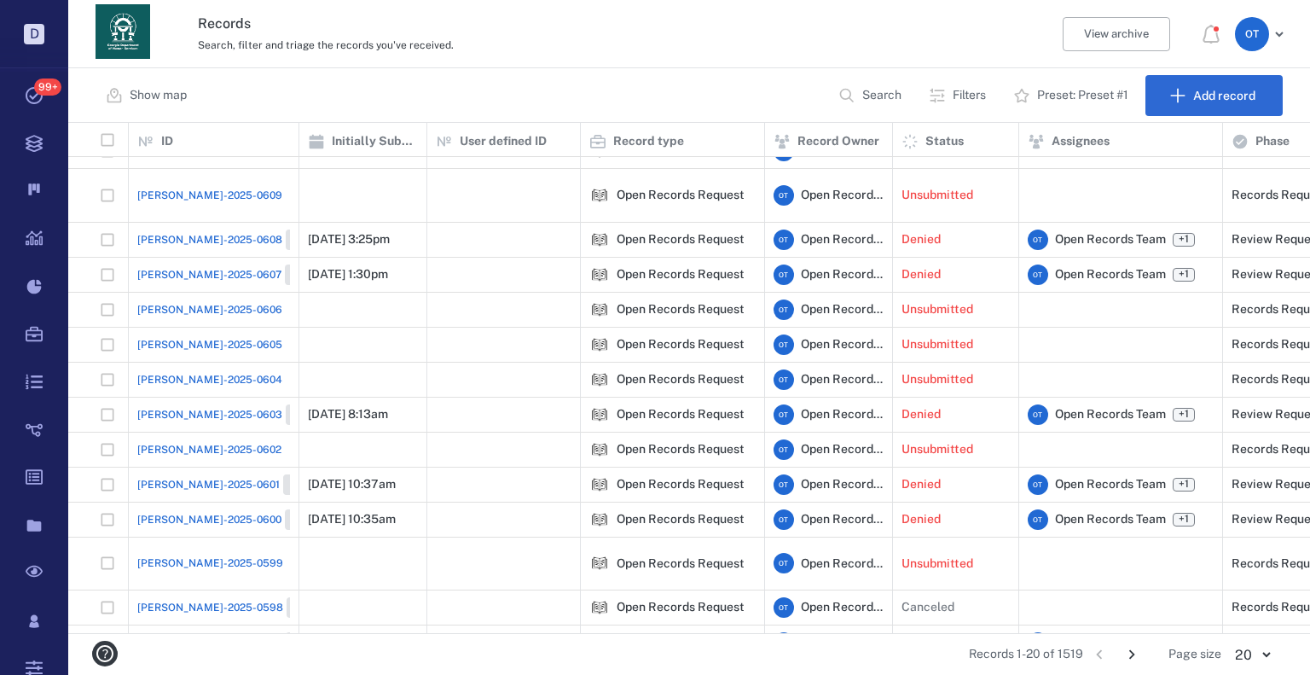
scroll to position [232, 0]
click at [865, 96] on p "Search" at bounding box center [881, 95] width 39 height 17
type input "*"
type input "******"
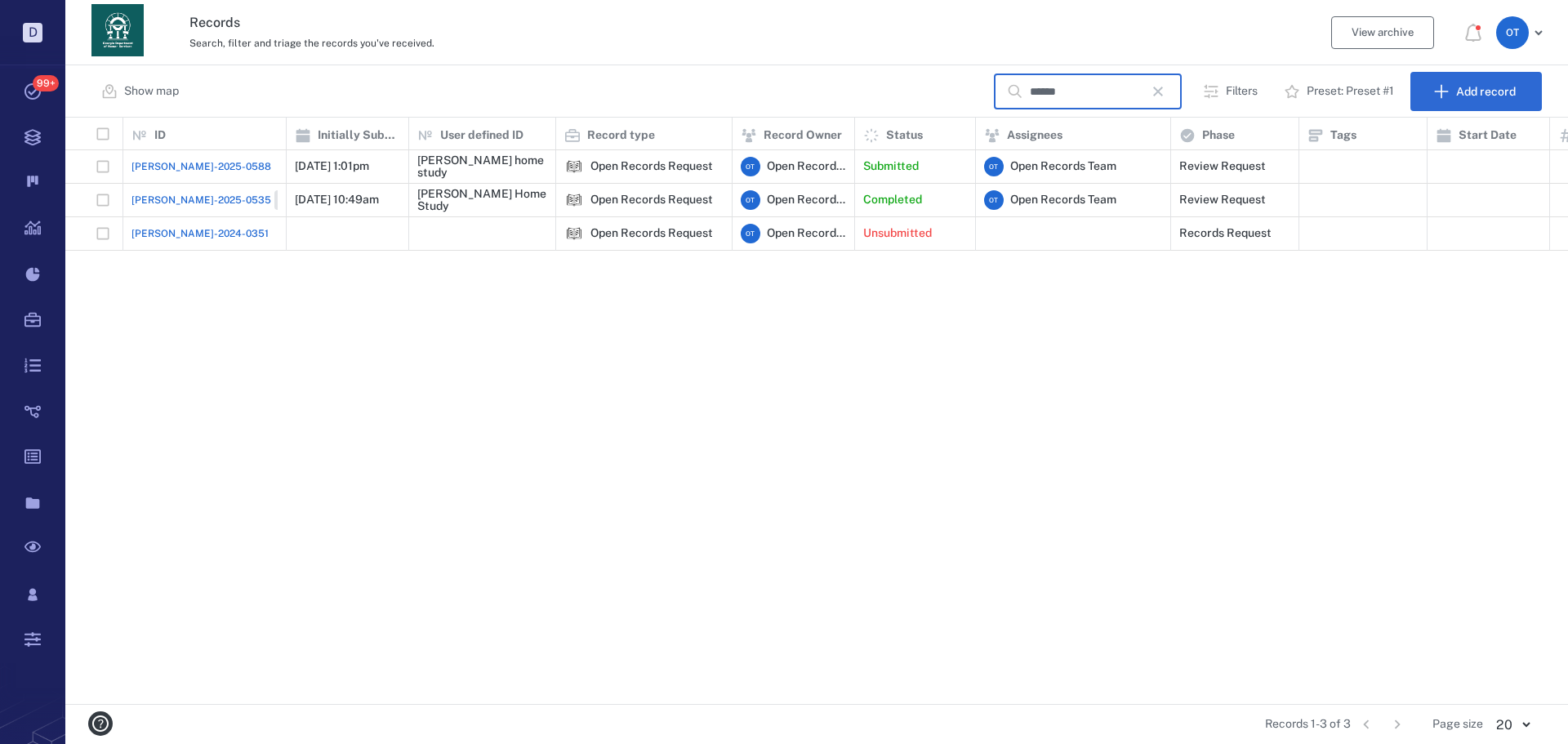
scroll to position [575, 1490]
click at [195, 160] on span "ORR-2025-0588" at bounding box center [201, 166] width 140 height 14
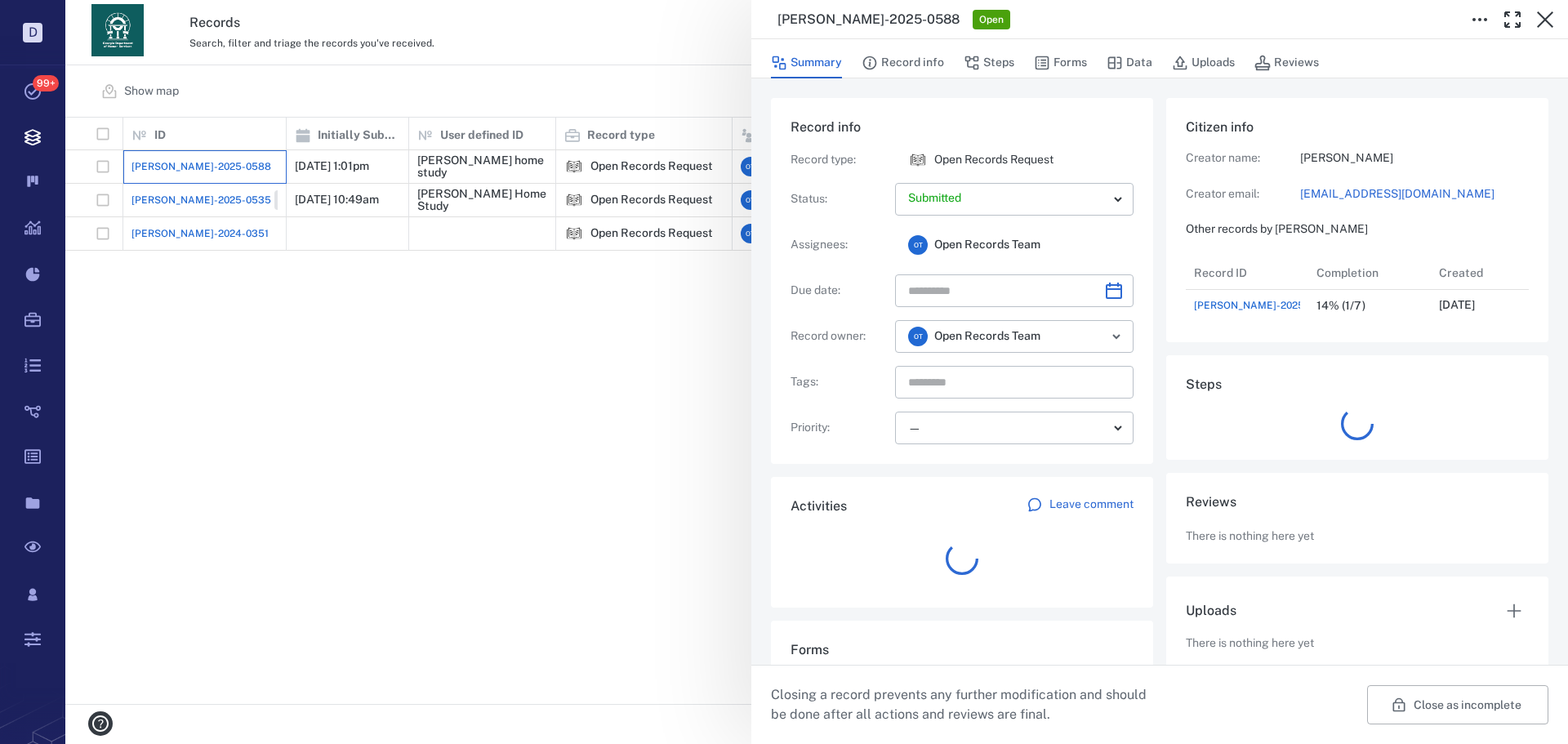
scroll to position [65, 325]
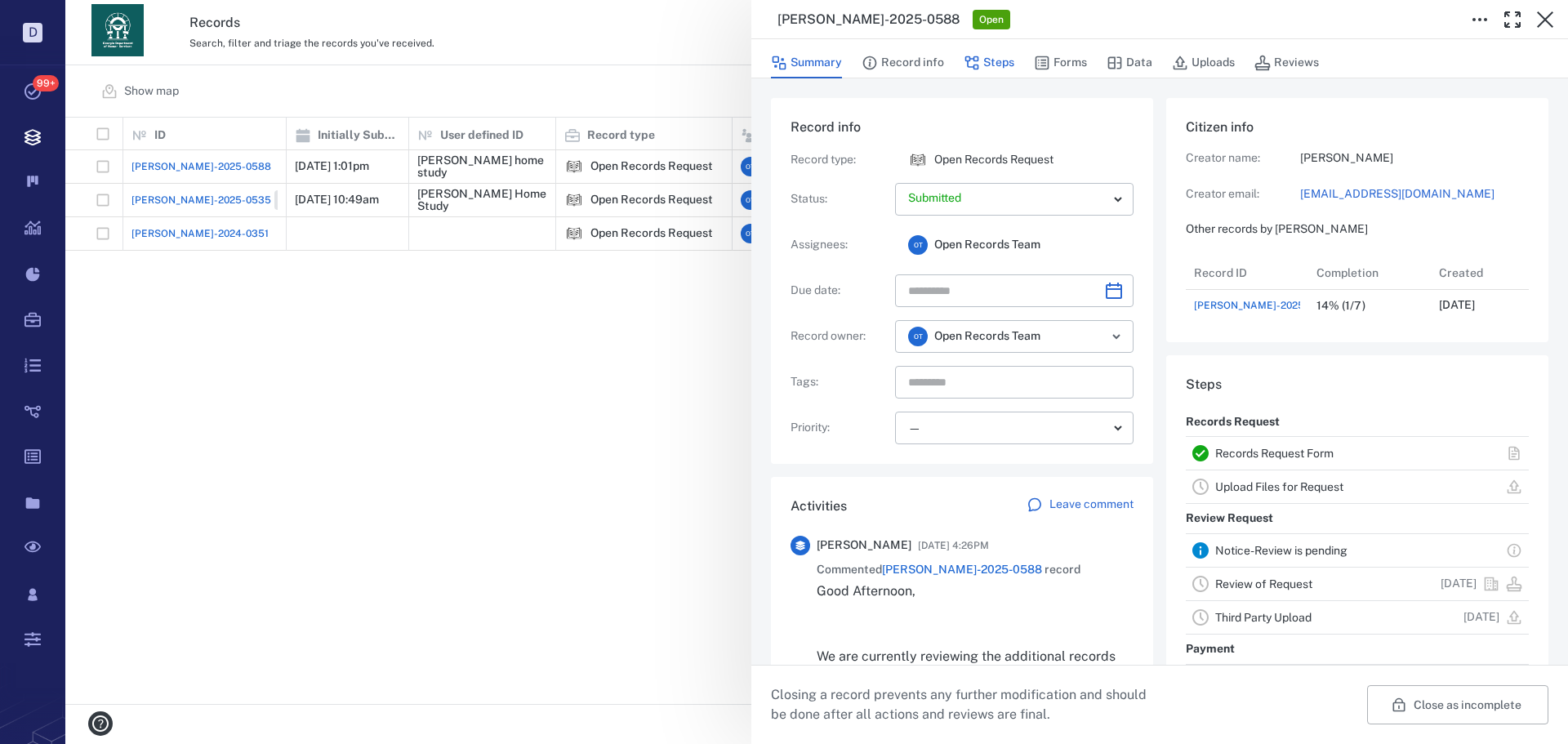
click at [1000, 67] on button "Steps" at bounding box center [988, 62] width 51 height 31
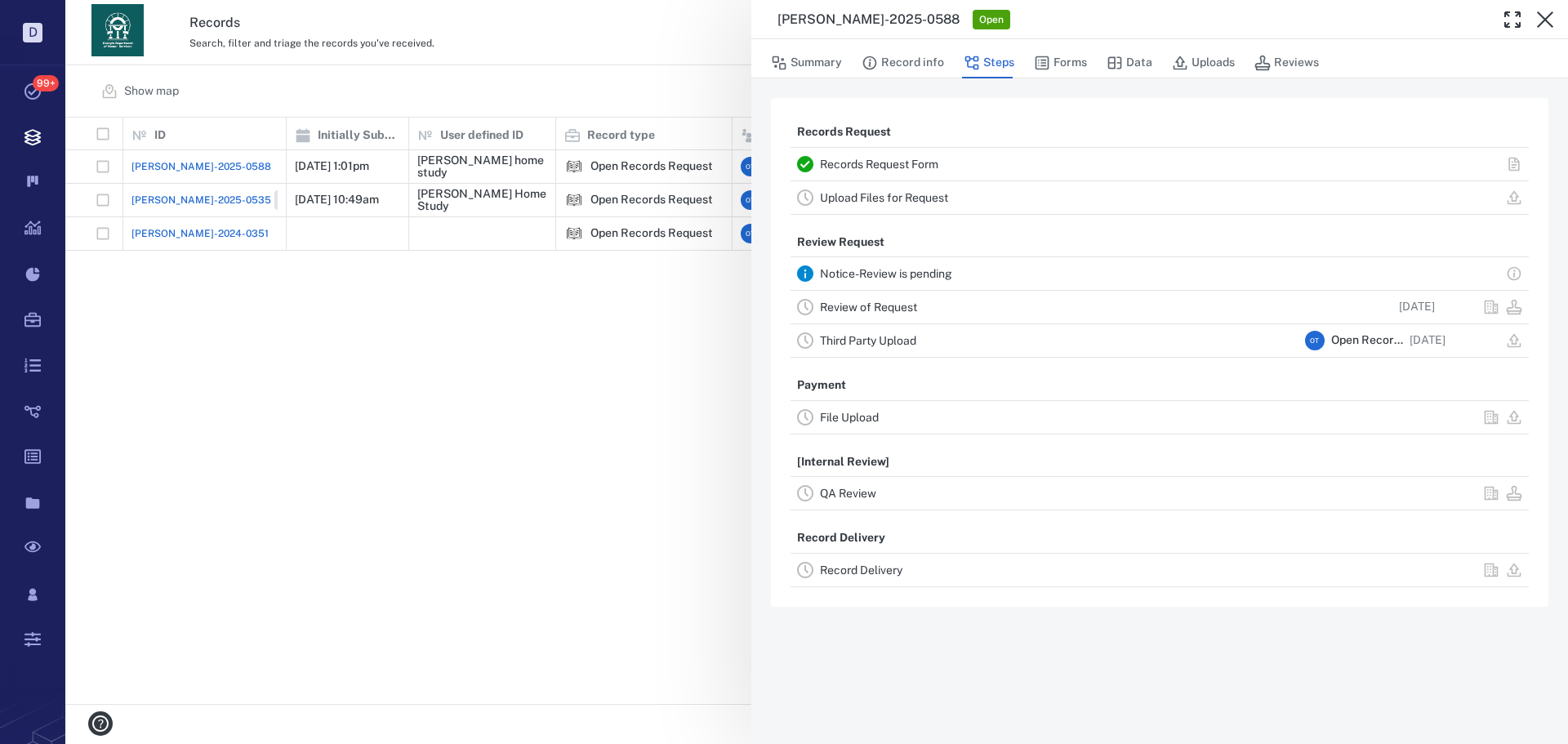
click at [880, 569] on link "Record Delivery" at bounding box center [861, 571] width 82 height 13
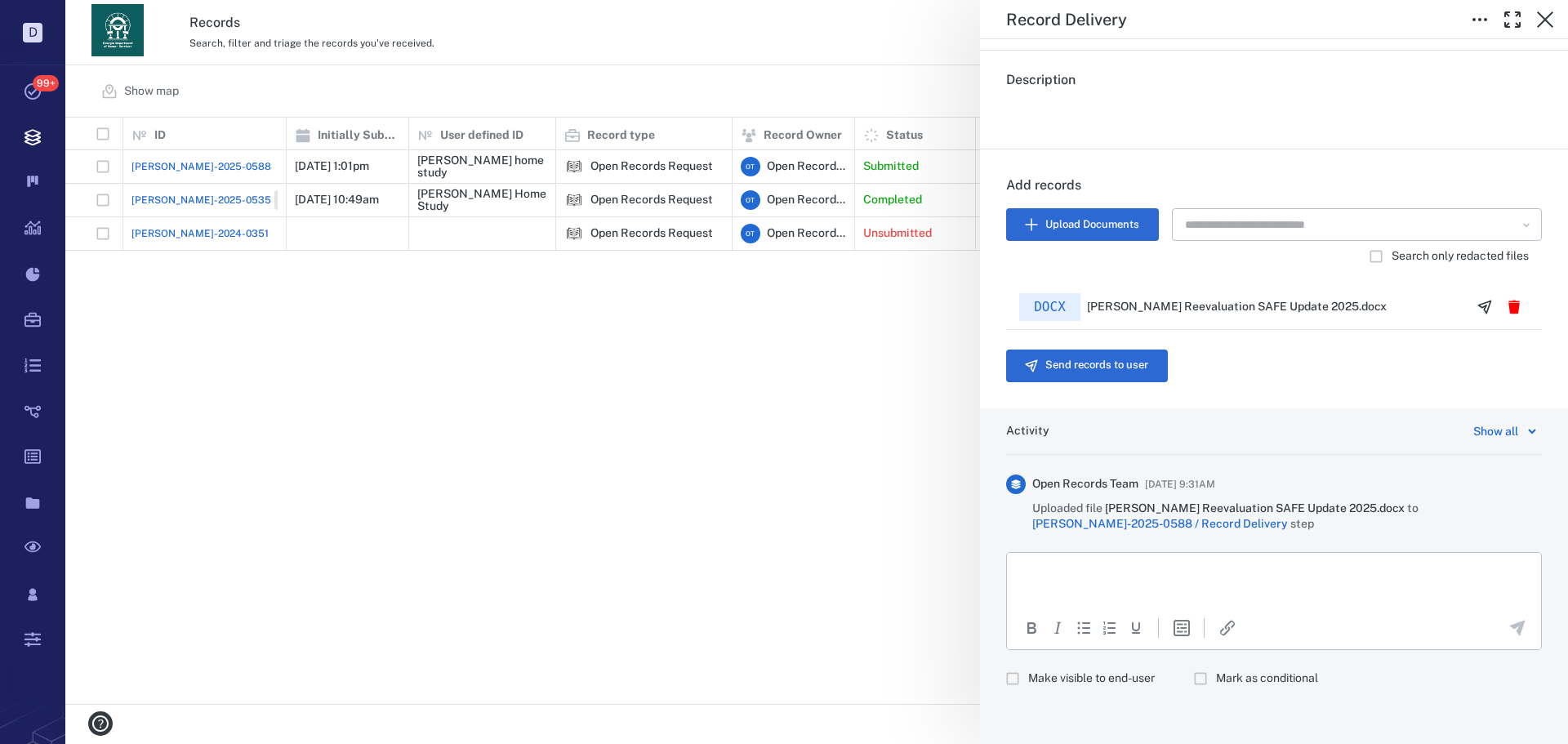
scroll to position [286, 0]
click at [1134, 374] on button "Send records to user" at bounding box center [1086, 363] width 162 height 33
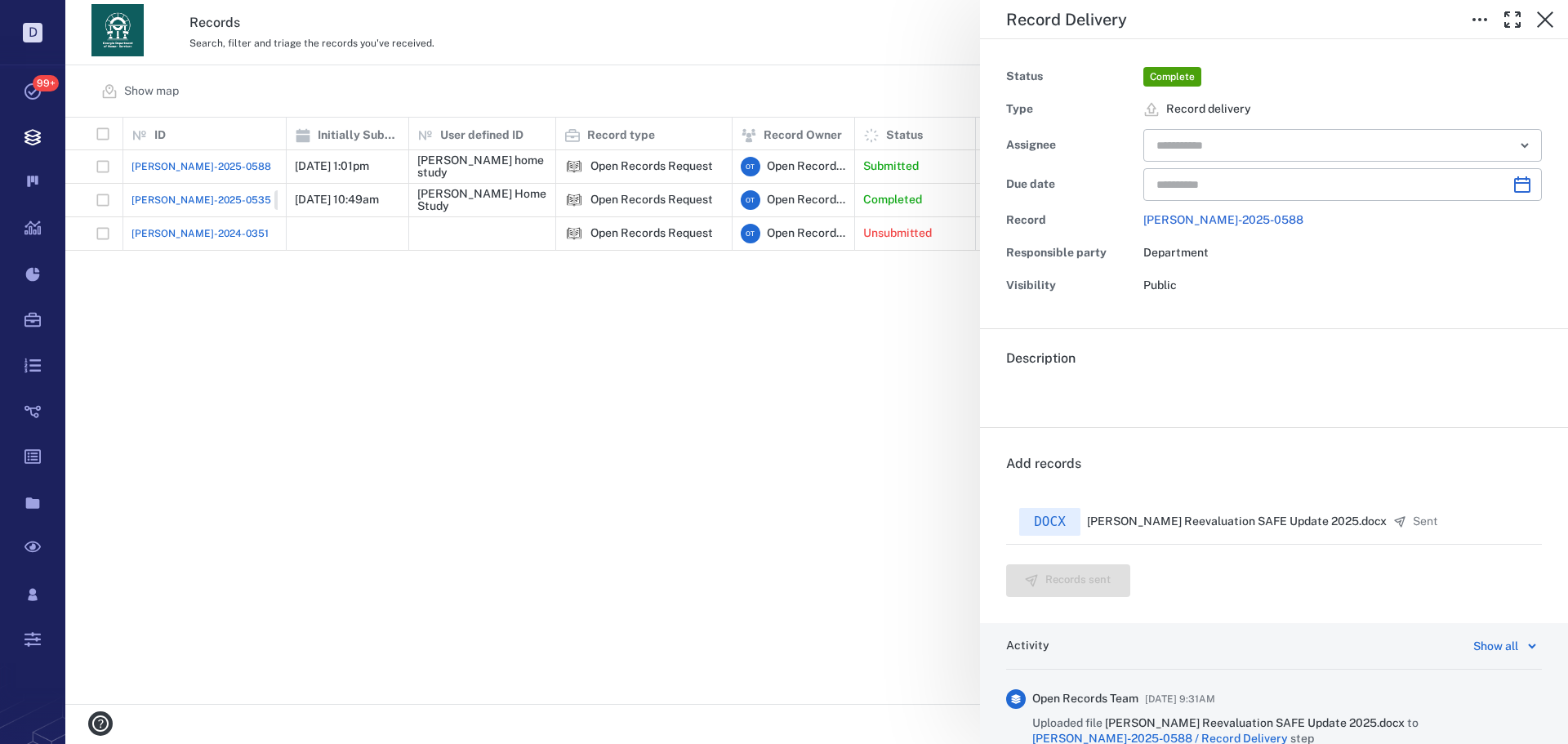
scroll to position [0, 0]
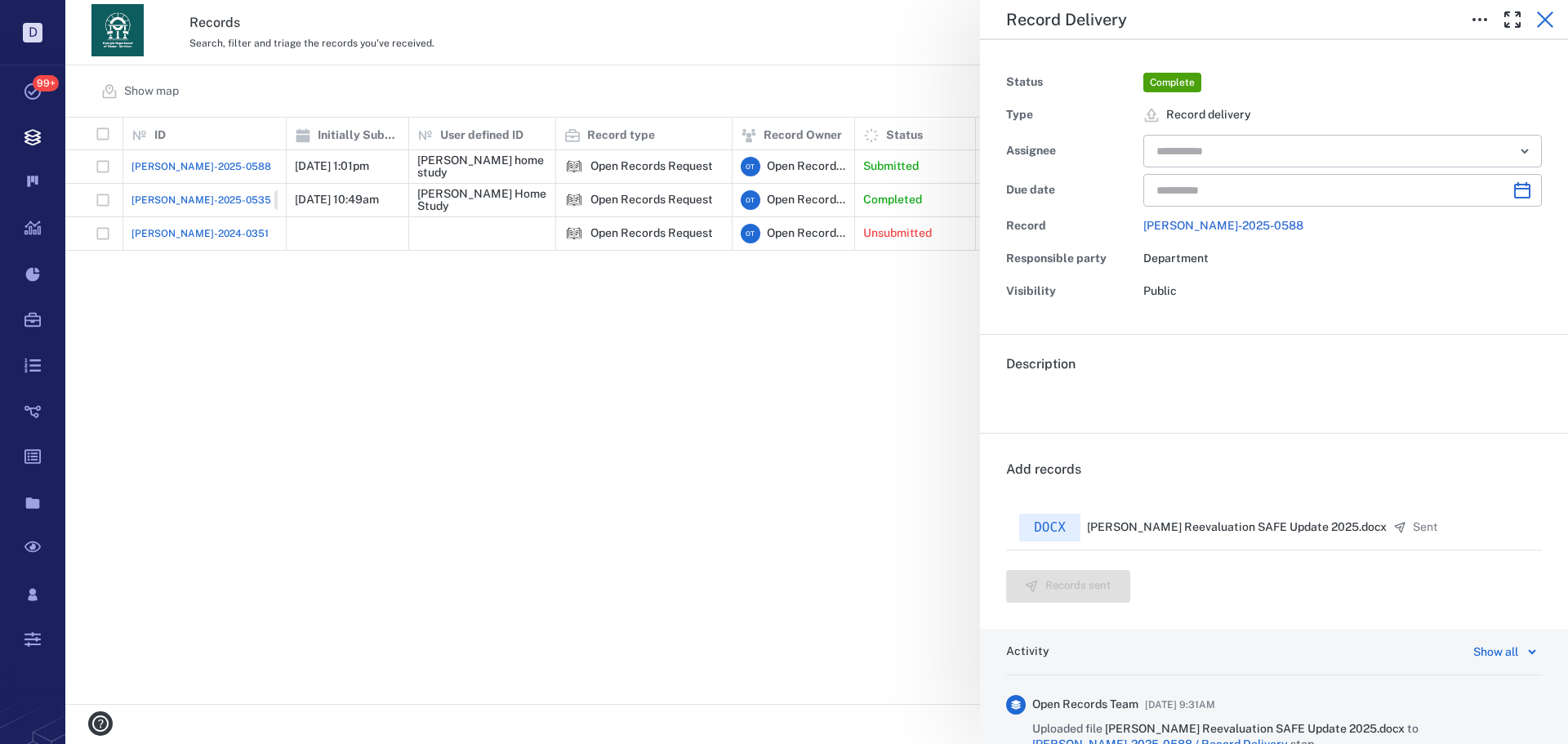
click at [1253, 17] on button "button" at bounding box center [1545, 19] width 33 height 33
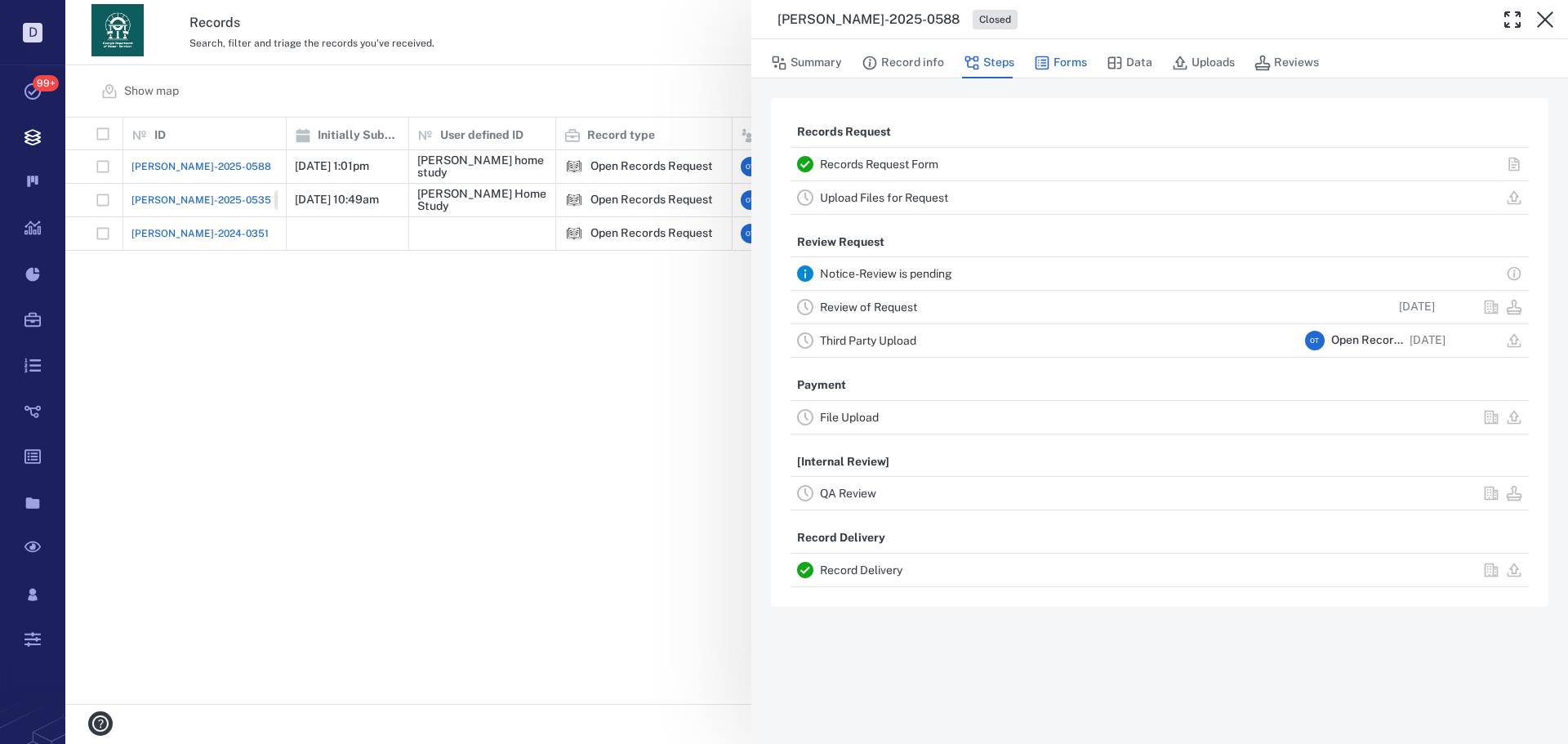
click at [1052, 63] on button "Forms" at bounding box center [1060, 62] width 53 height 31
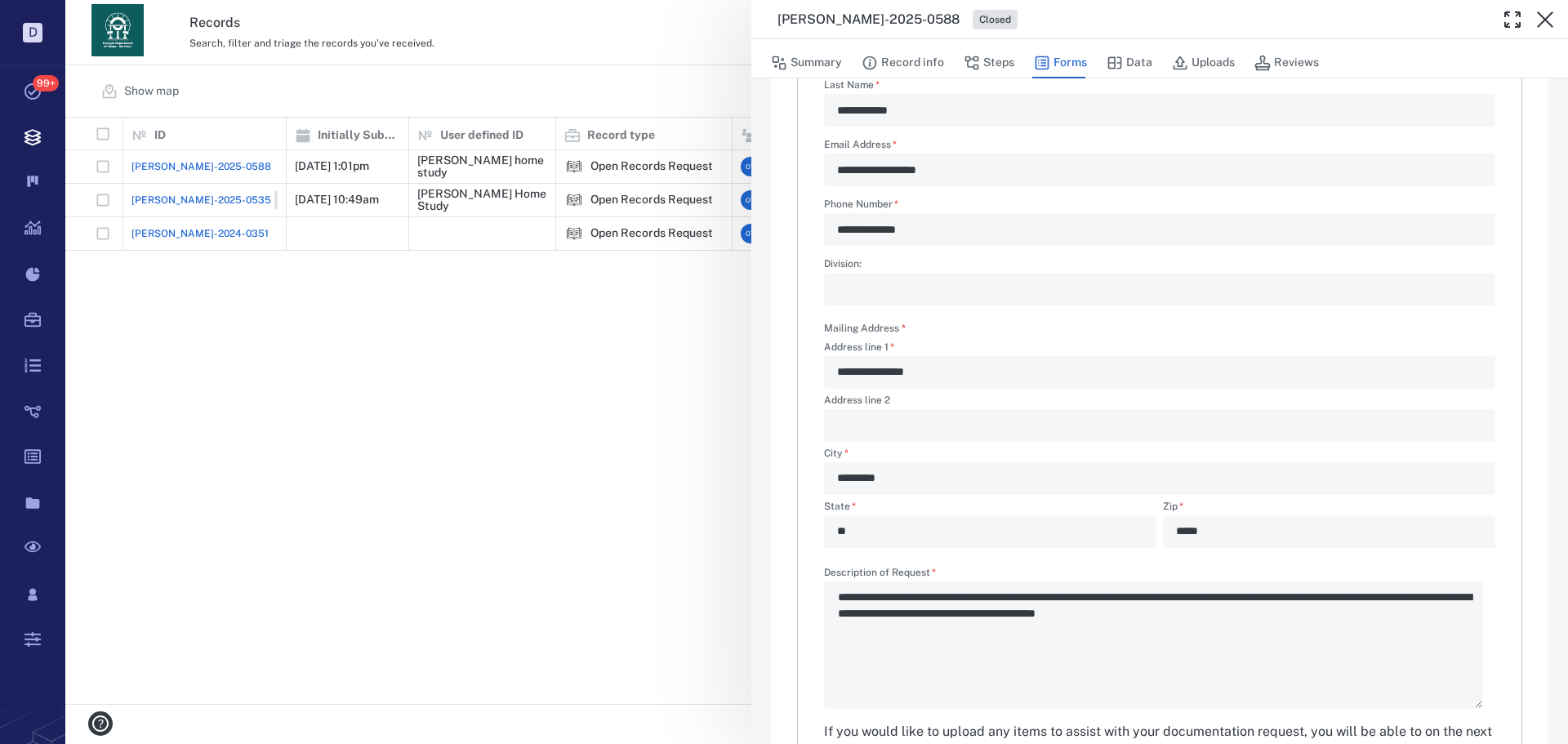
scroll to position [394, 0]
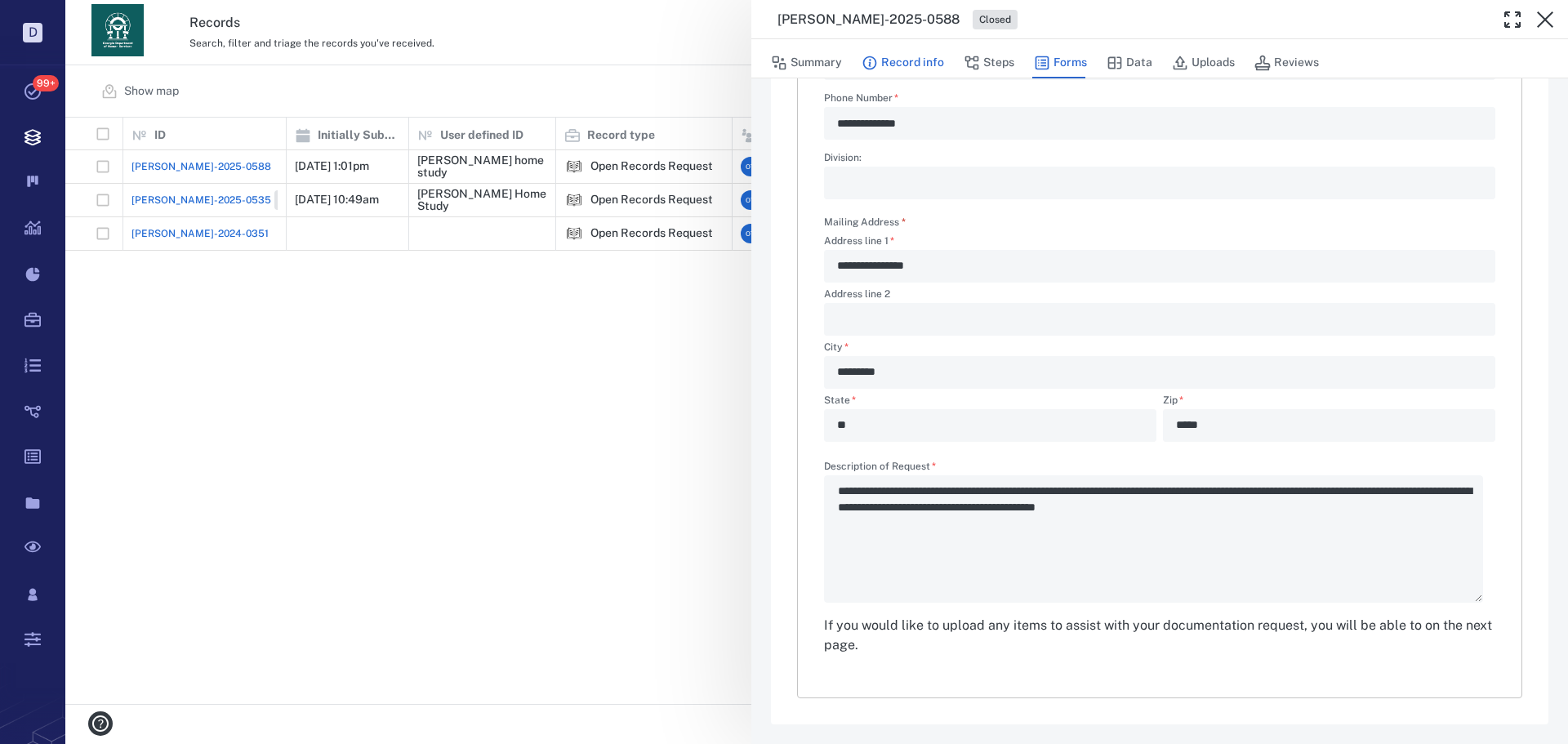
click at [922, 74] on button "Record info" at bounding box center [903, 62] width 82 height 31
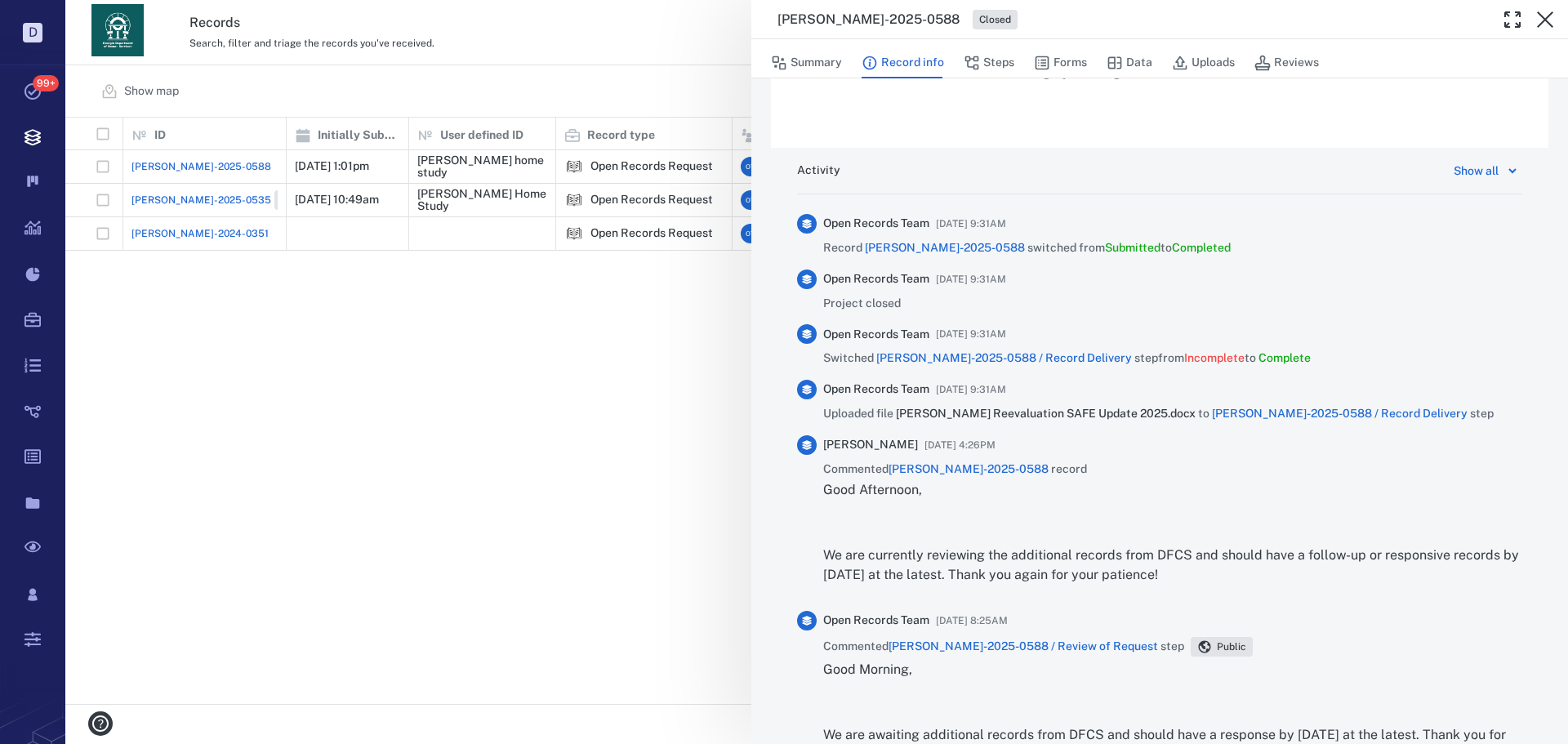
scroll to position [639, 0]
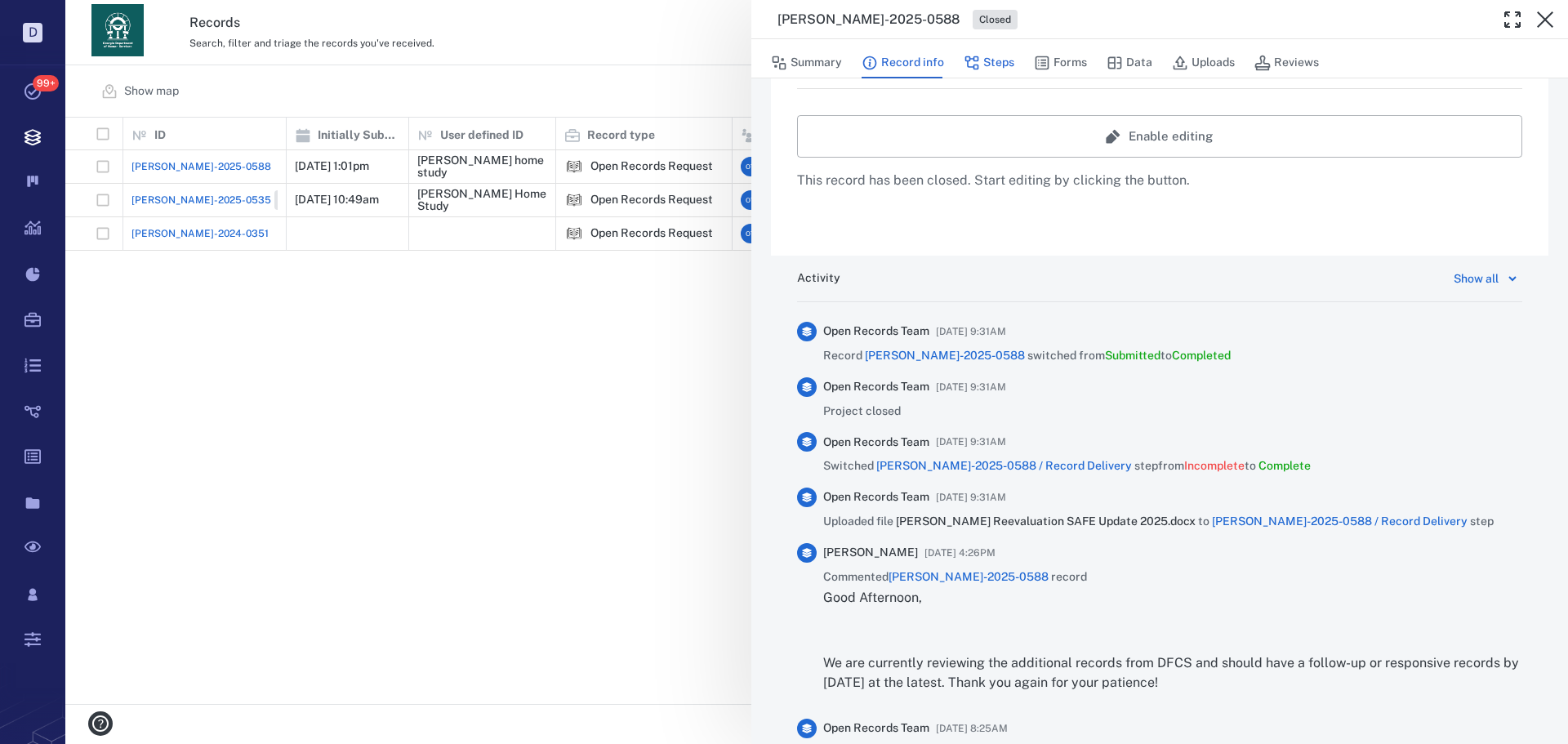
click at [994, 67] on button "Steps" at bounding box center [988, 62] width 51 height 31
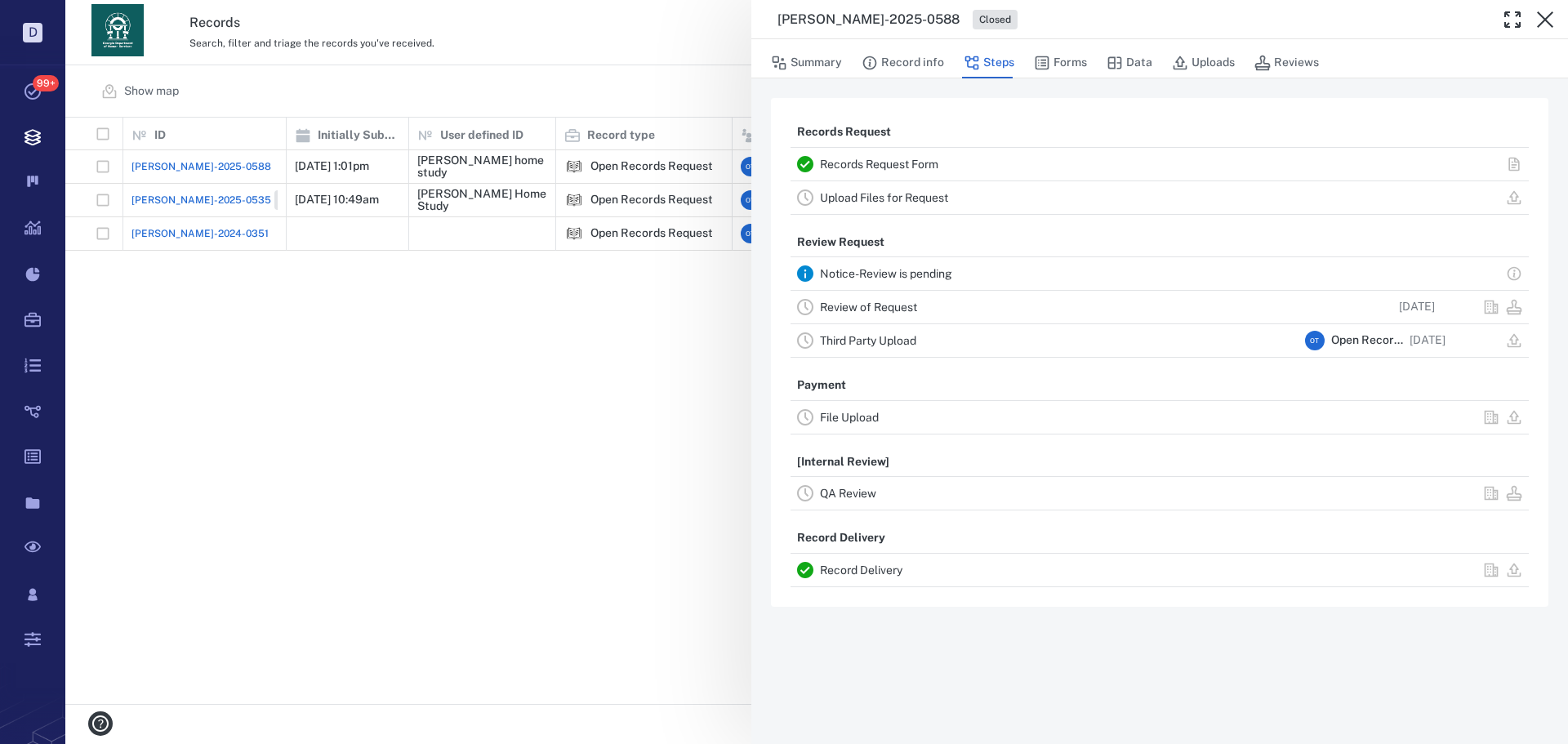
click at [854, 567] on link "Record Delivery" at bounding box center [861, 571] width 82 height 13
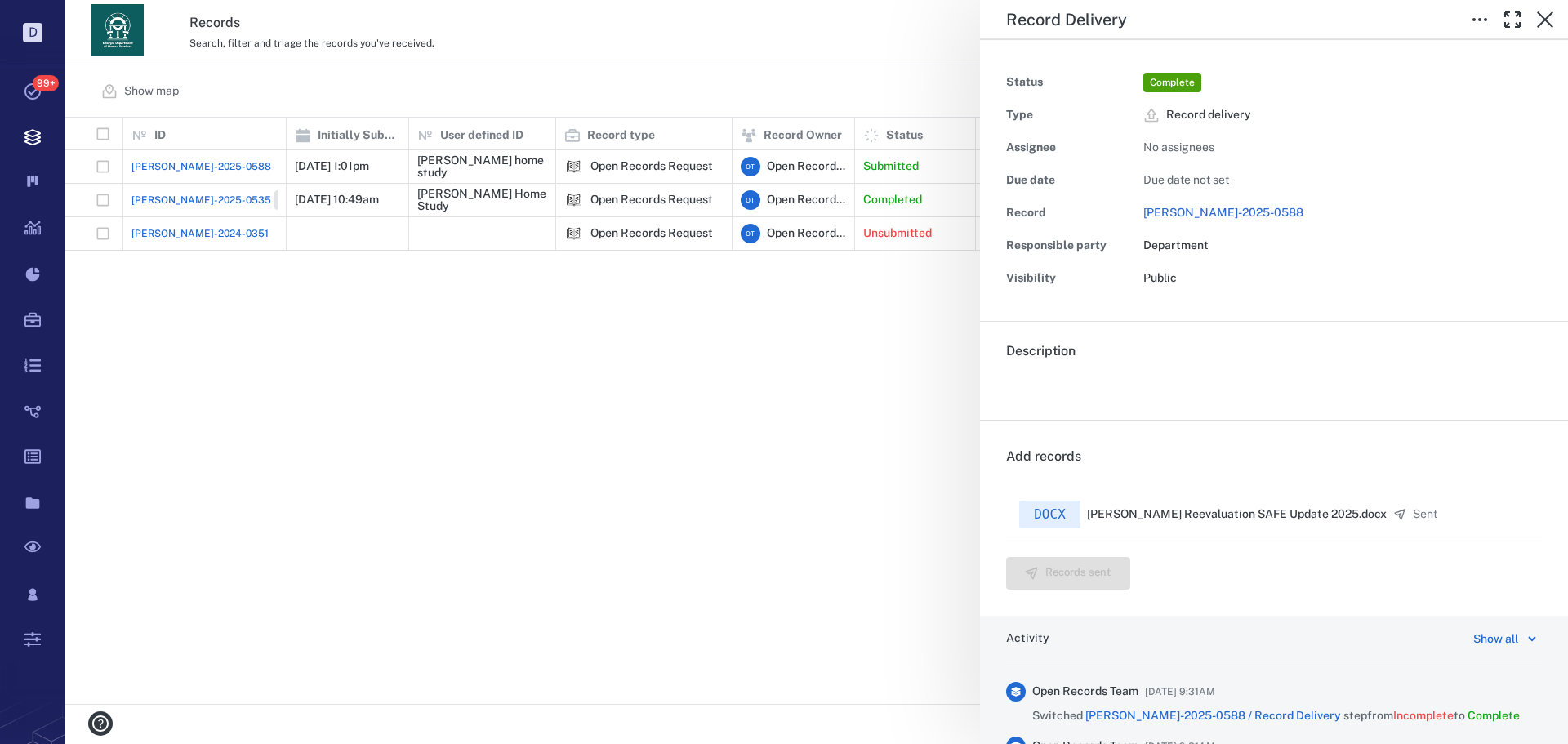
scroll to position [264, 0]
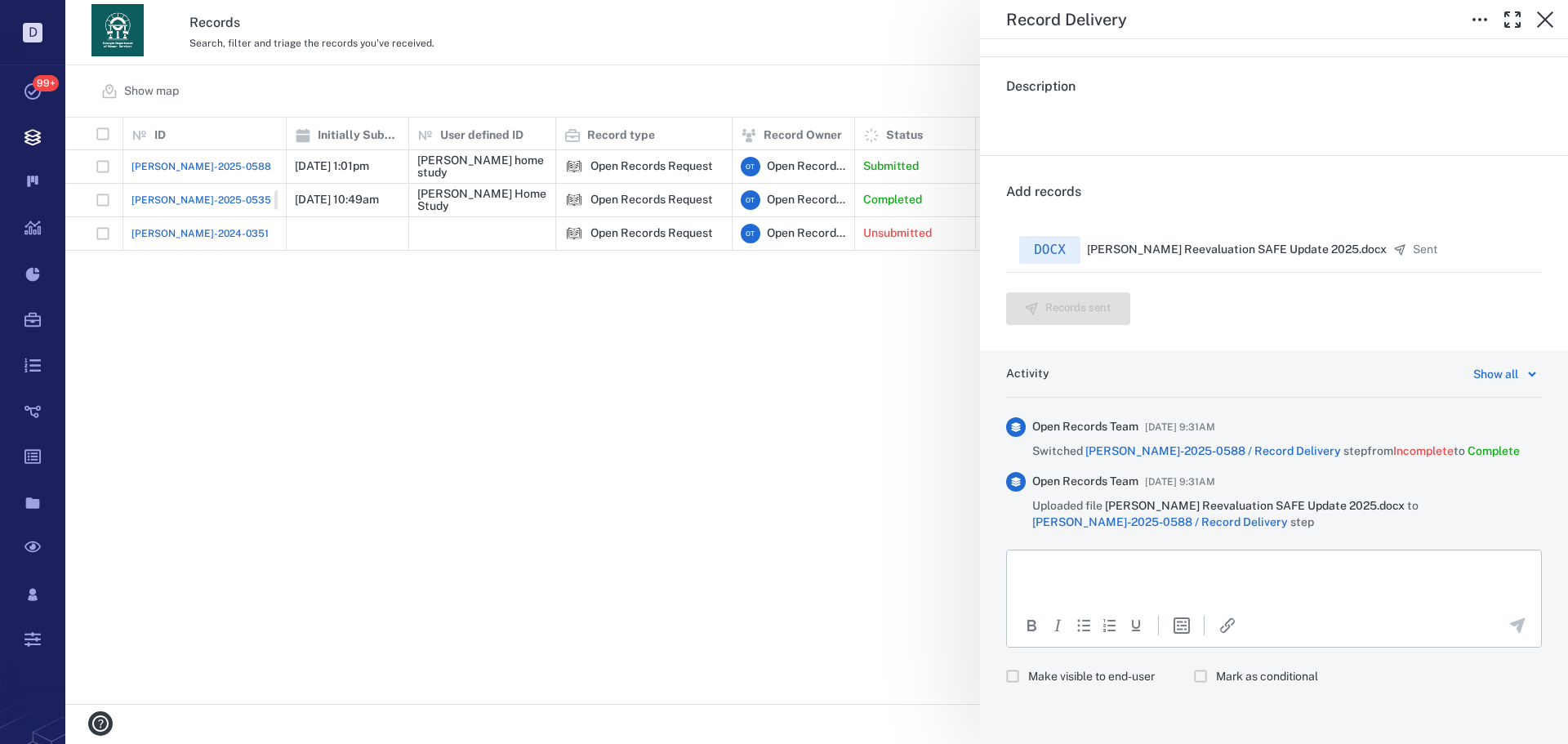
click at [1117, 645] on span "Make visible to end-user" at bounding box center [1091, 677] width 126 height 16
click at [1118, 578] on html at bounding box center [1274, 571] width 534 height 41
click at [1253, 614] on div "To open the popup, press Shift+Enter To open the popup, press Shift+Enter" at bounding box center [1274, 624] width 534 height 37
click at [1253, 630] on div at bounding box center [1516, 625] width 45 height 19
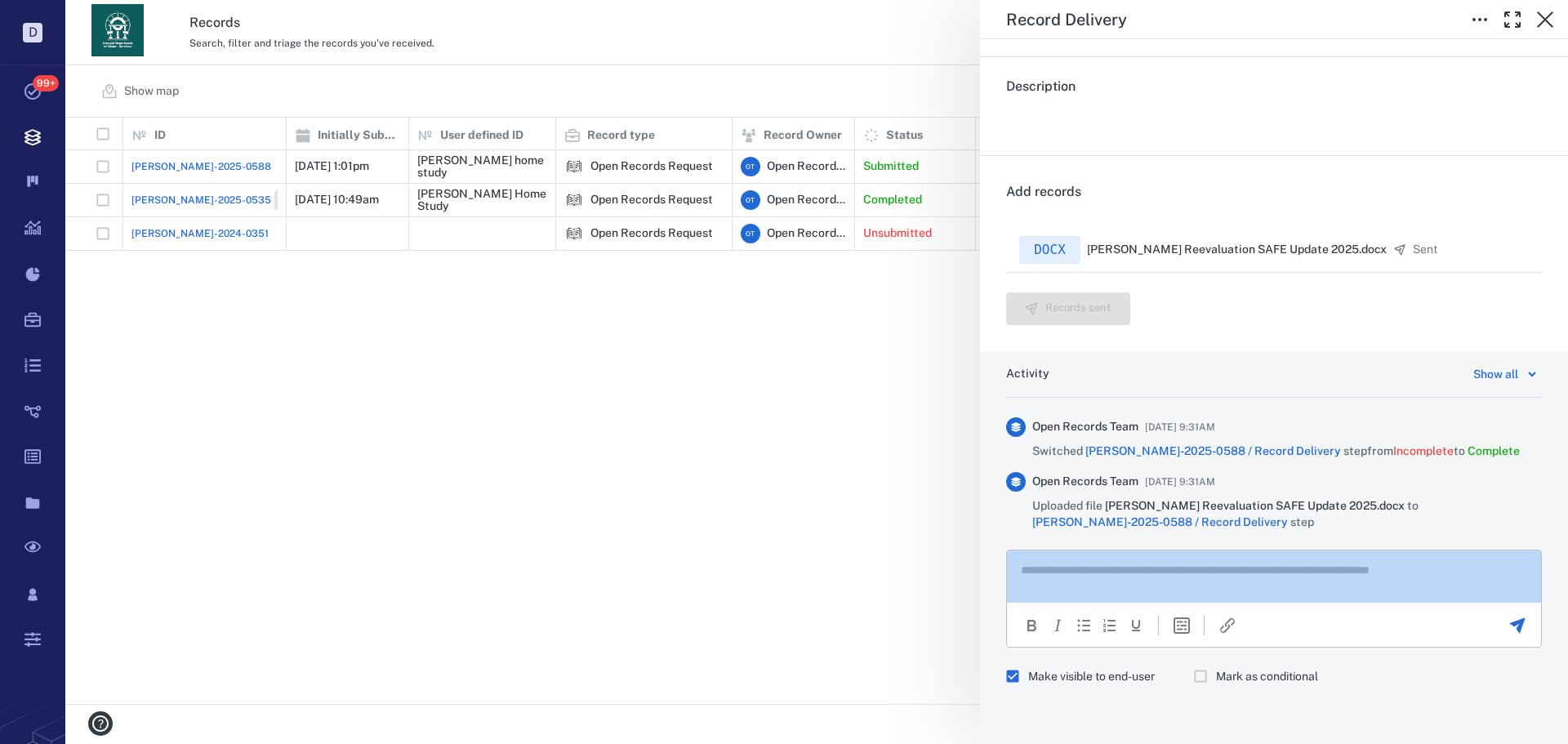
click at [1253, 629] on div at bounding box center [1516, 625] width 45 height 19
click at [1253, 627] on icon "Send the comment" at bounding box center [1516, 625] width 19 height 19
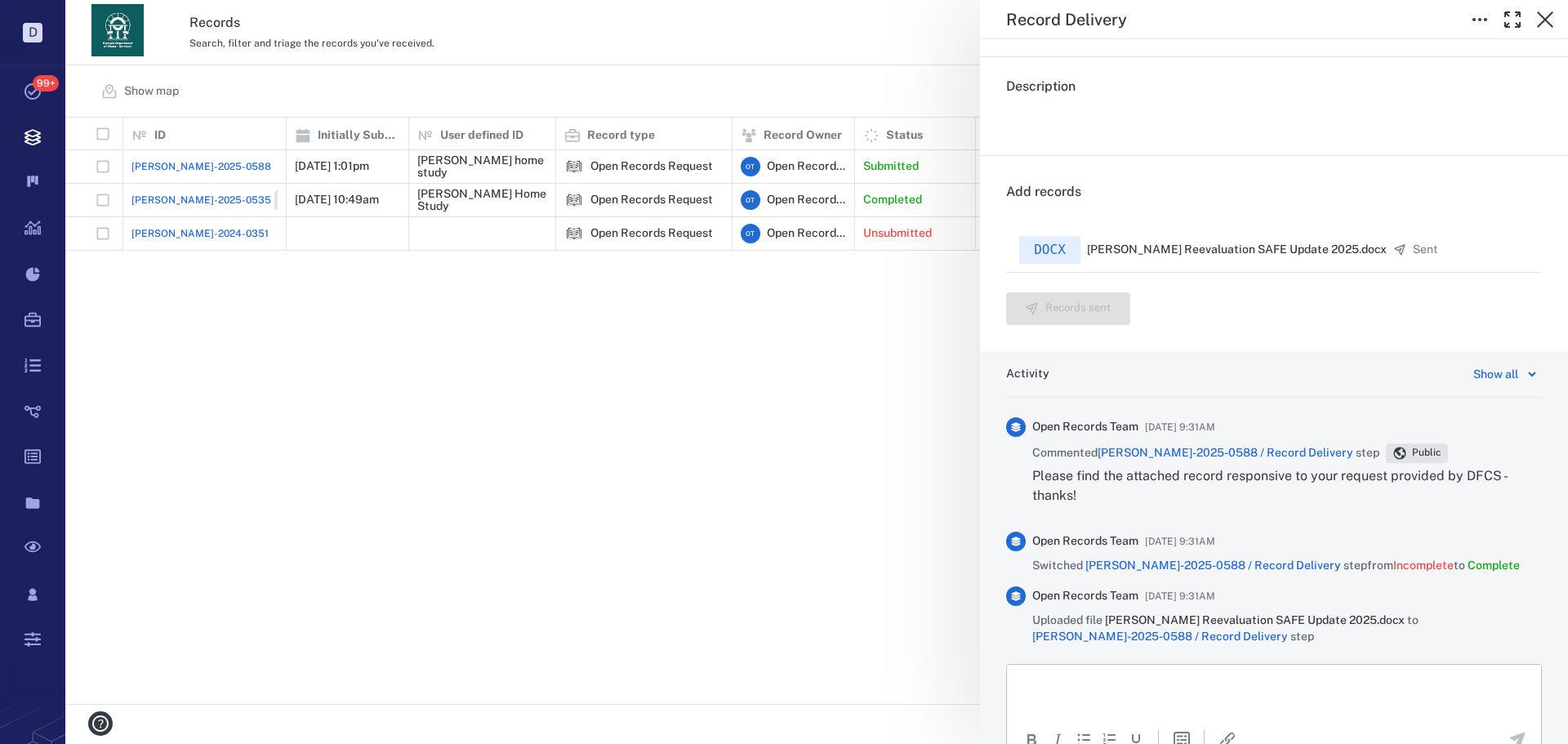
click at [569, 392] on div "Record Delivery Status Complete Type Record delivery Assignee No assignees Due …" at bounding box center [816, 372] width 1502 height 744
click at [649, 397] on div "Record Delivery Status Complete Type Record delivery Assignee No assignees Due …" at bounding box center [816, 372] width 1502 height 744
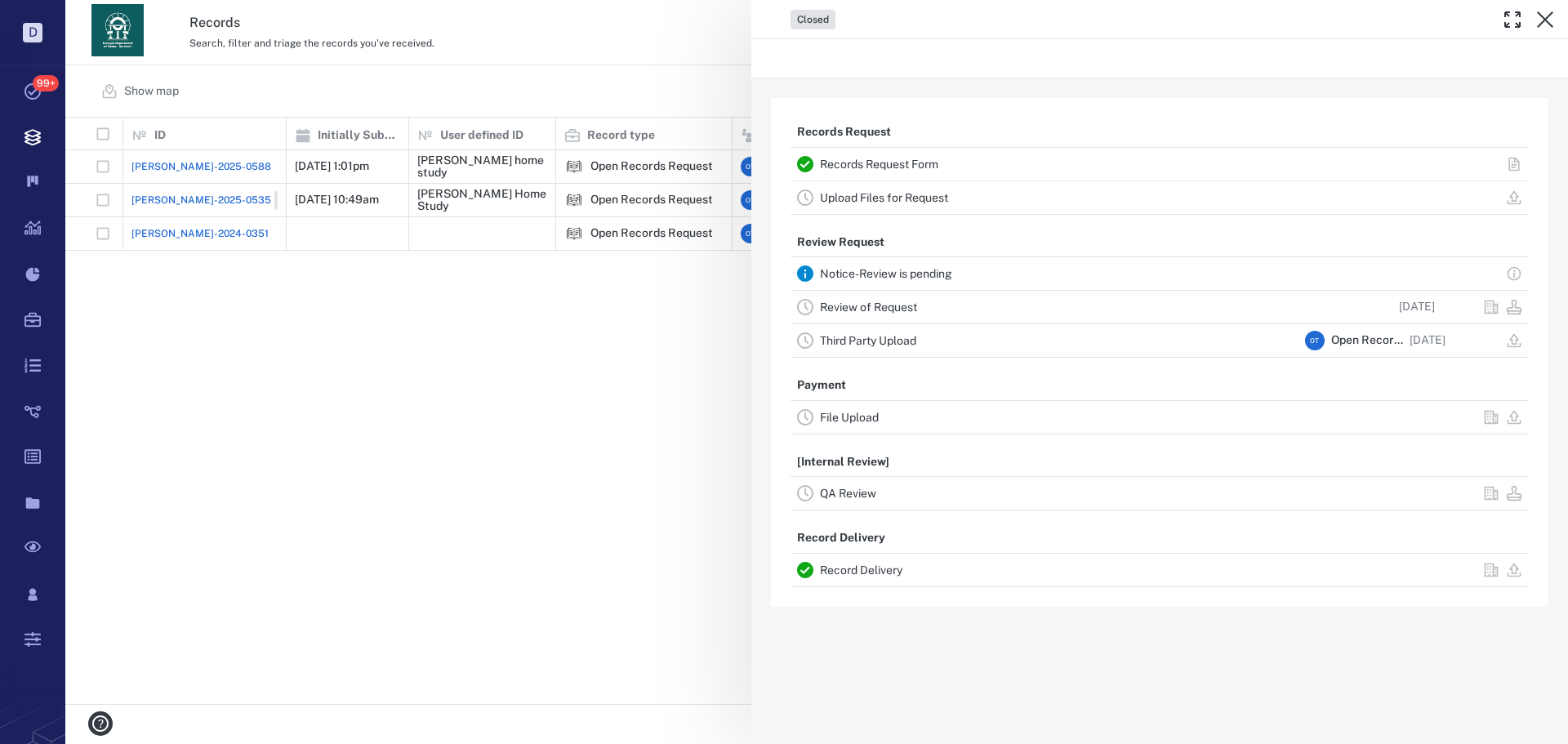
click at [674, 389] on div "Closed Records Request Records Request Form Upload Files for Request Review Req…" at bounding box center [816, 372] width 1502 height 744
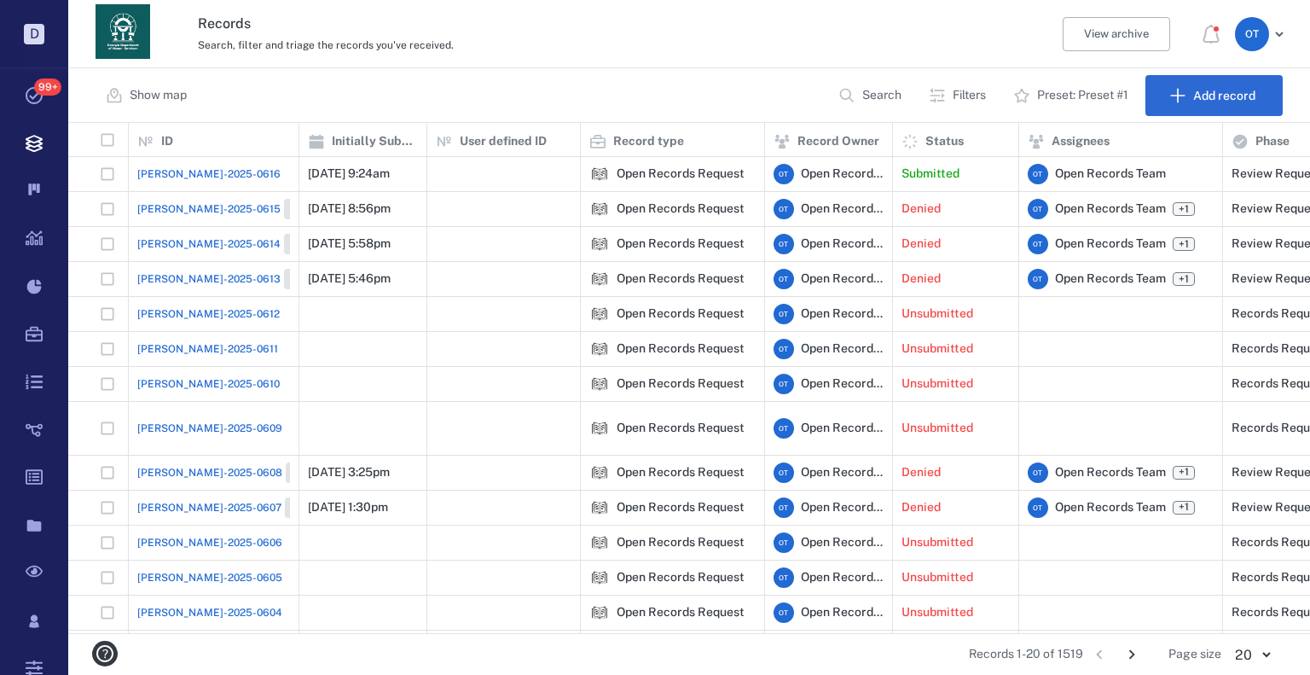
scroll to position [497, 1230]
click at [143, 168] on span "[PERSON_NAME]-2025-0616" at bounding box center [208, 173] width 143 height 15
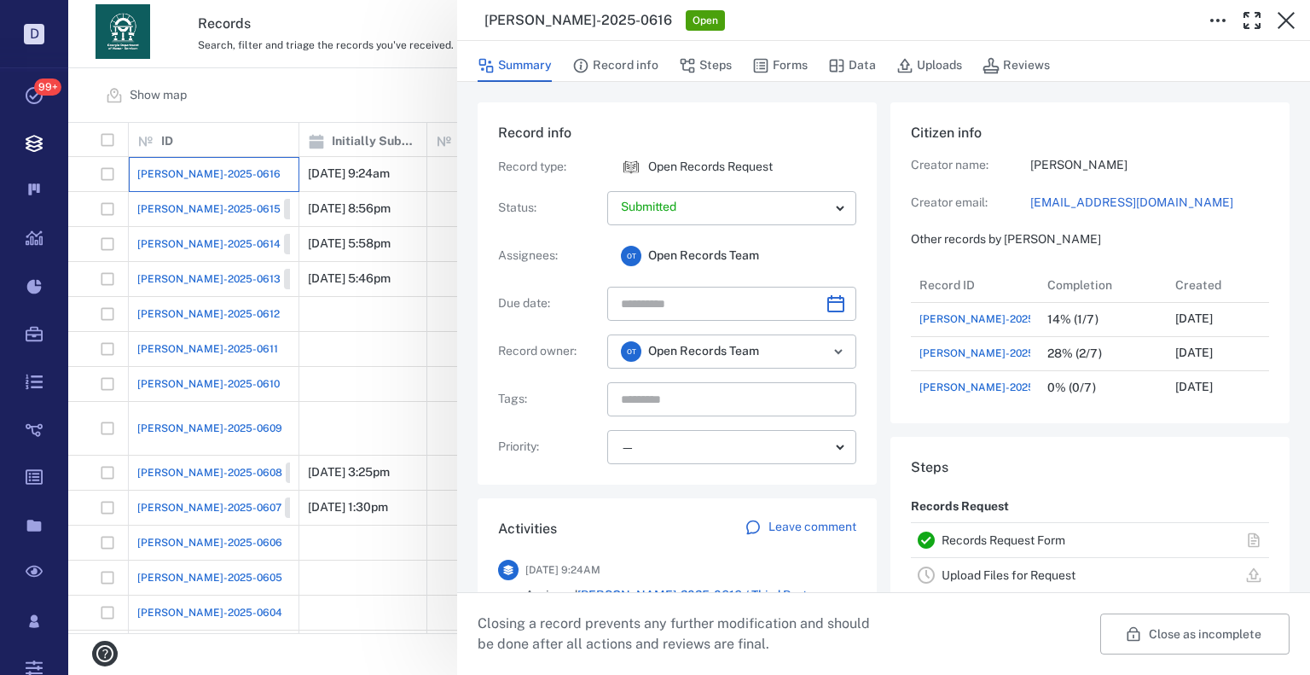
scroll to position [853, 326]
click at [367, 97] on div "ORR-2025-0616 Open Summary Record info Steps Forms Data Uploads Reviews Record …" at bounding box center [689, 337] width 1242 height 675
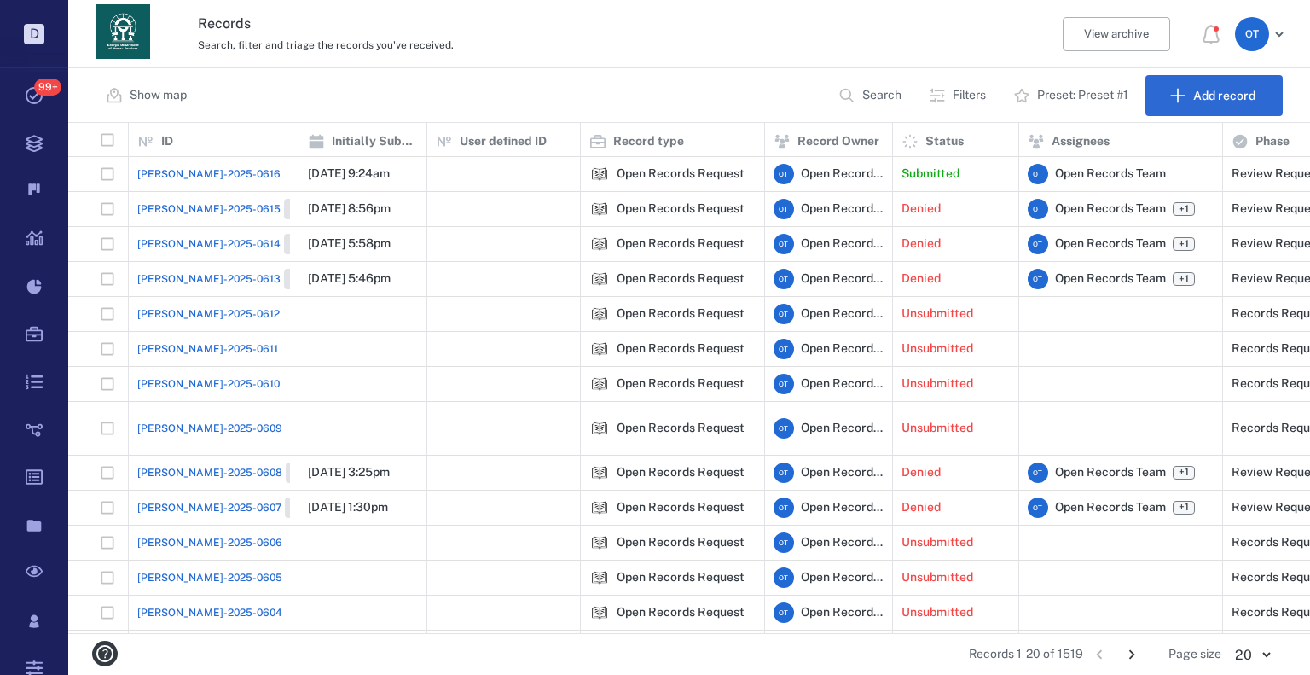
click at [171, 176] on span "[PERSON_NAME]-2025-0616" at bounding box center [208, 173] width 143 height 15
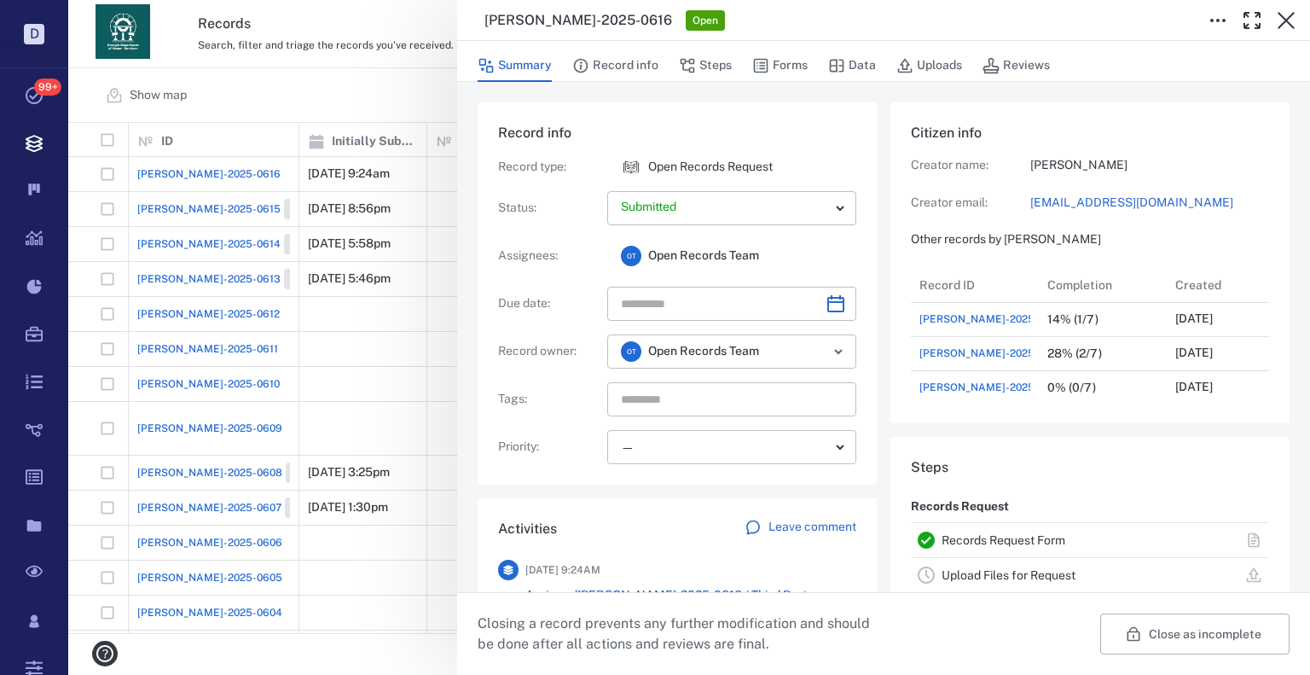
click at [808, 70] on div "Summary Record info Steps Forms Data Uploads Reviews" at bounding box center [884, 65] width 812 height 34
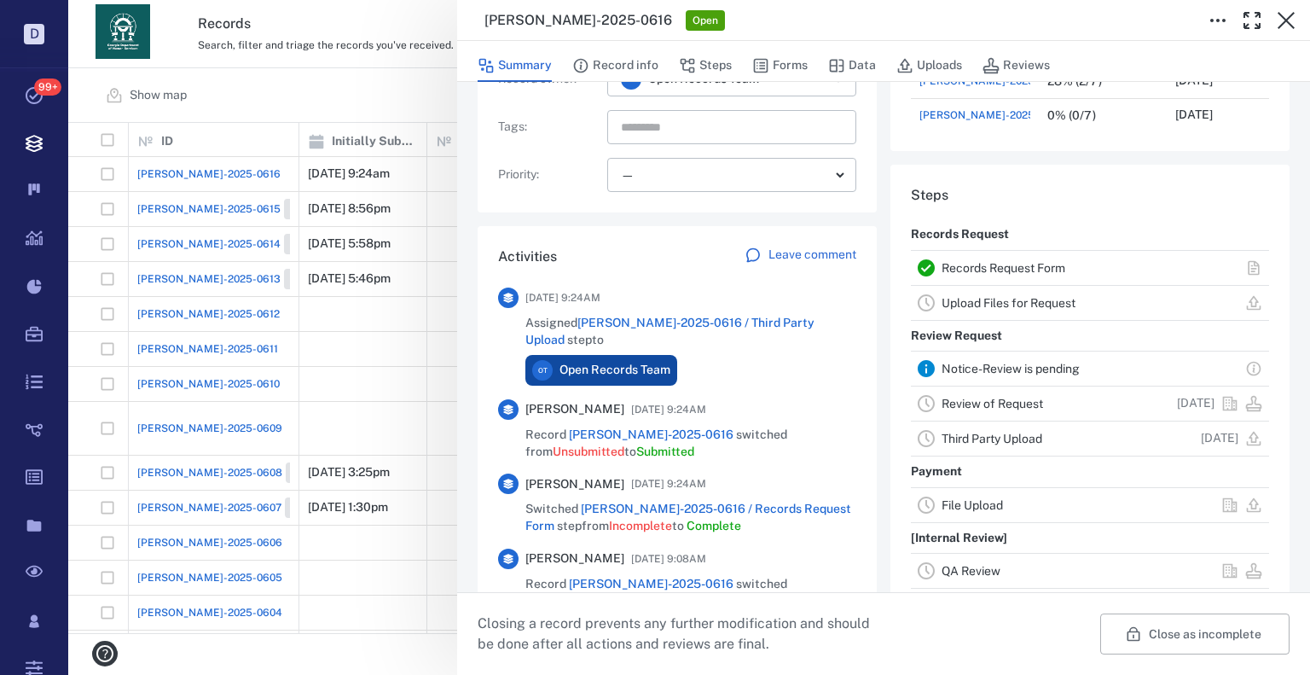
scroll to position [529, 0]
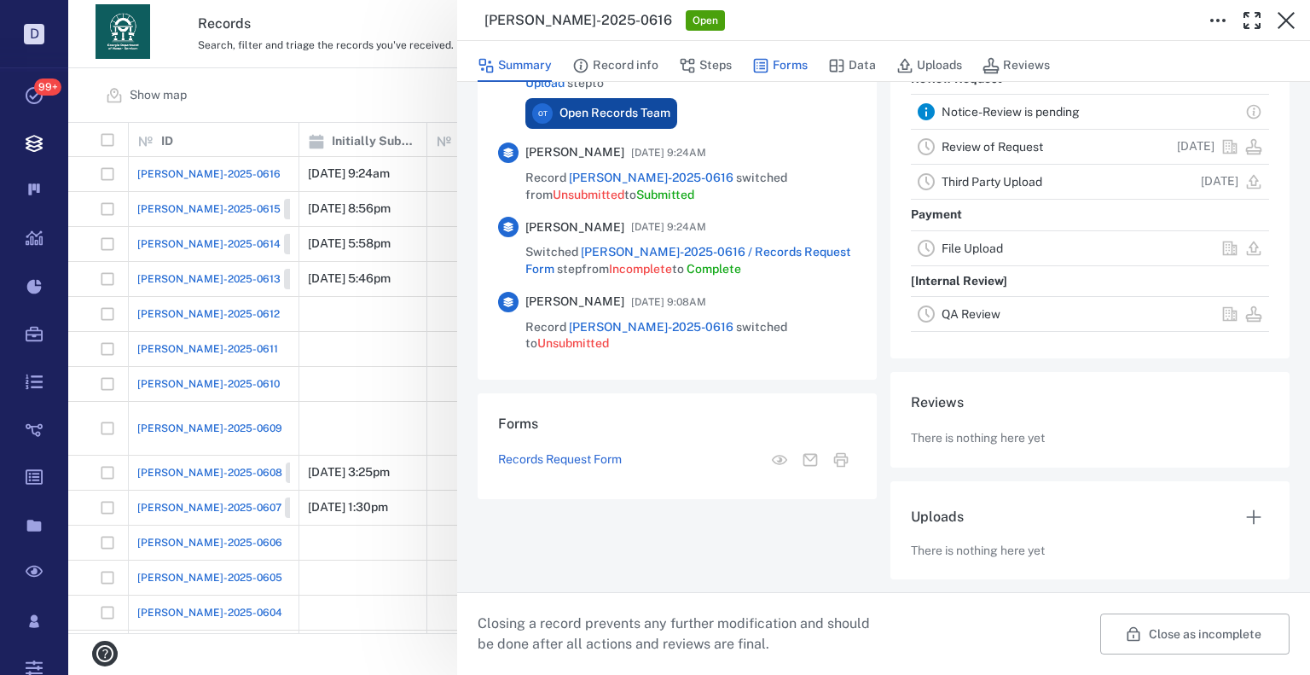
click at [795, 63] on button "Forms" at bounding box center [779, 65] width 55 height 32
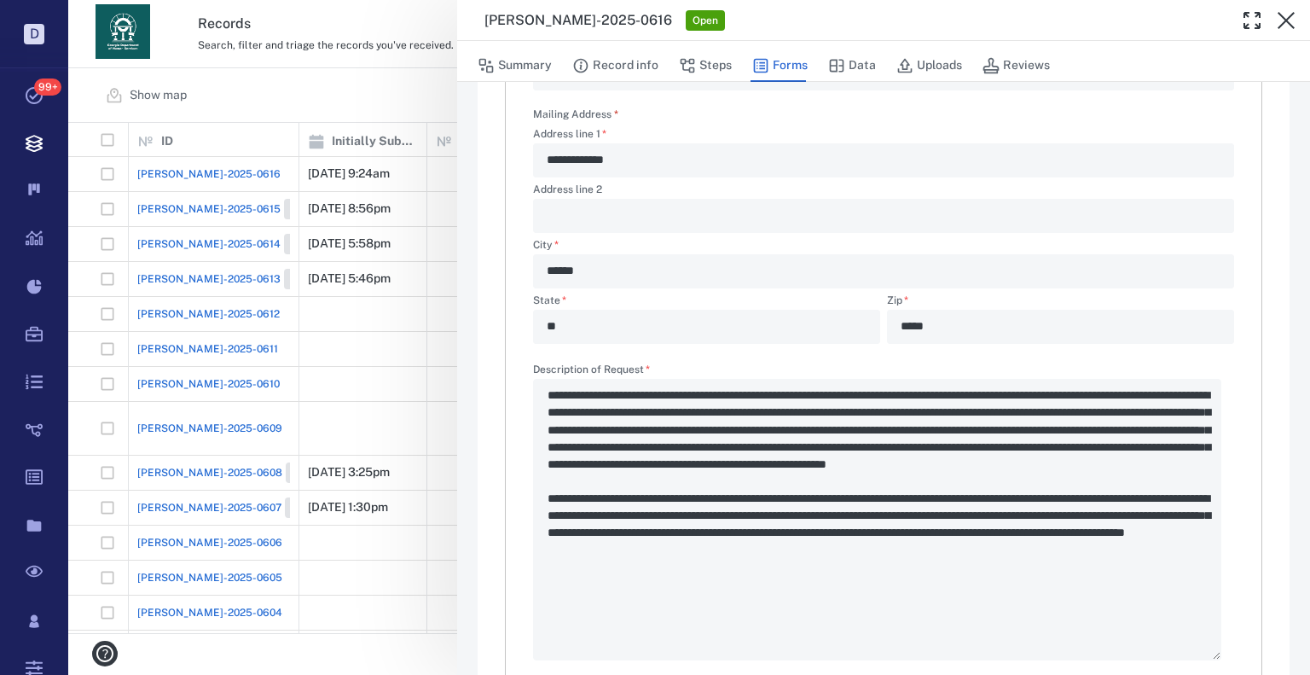
scroll to position [661, 0]
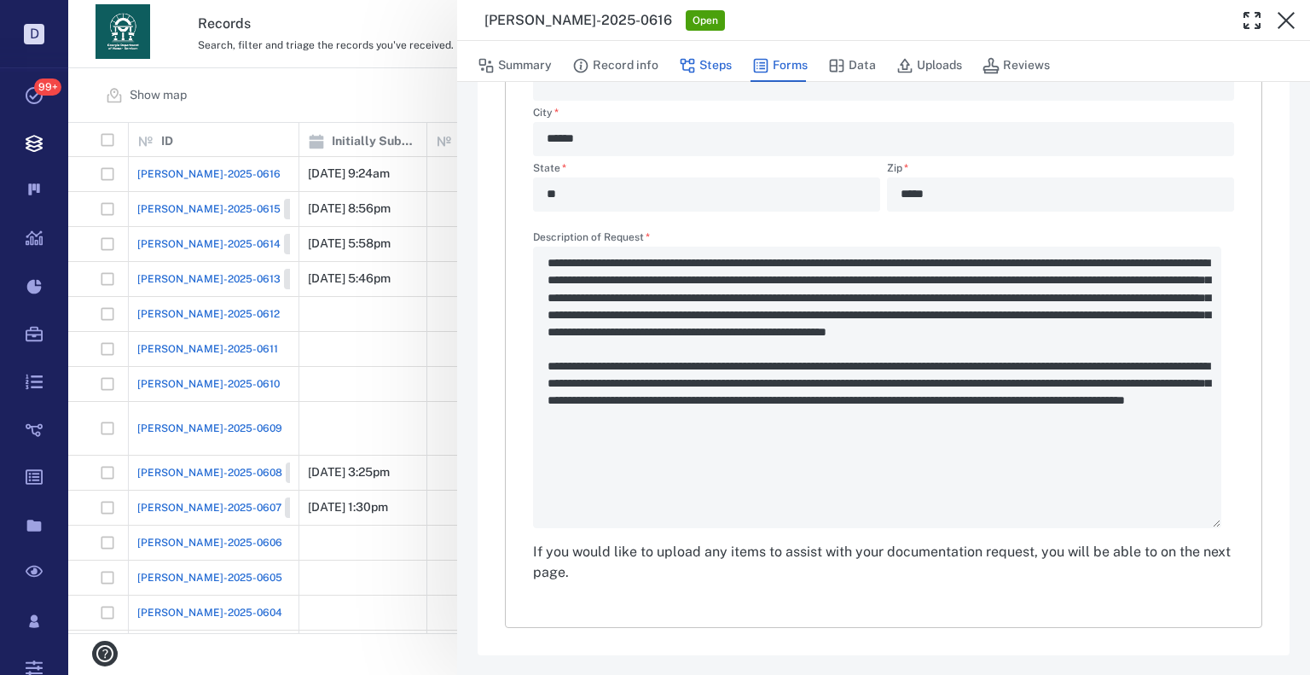
click at [715, 78] on button "Steps" at bounding box center [705, 65] width 53 height 32
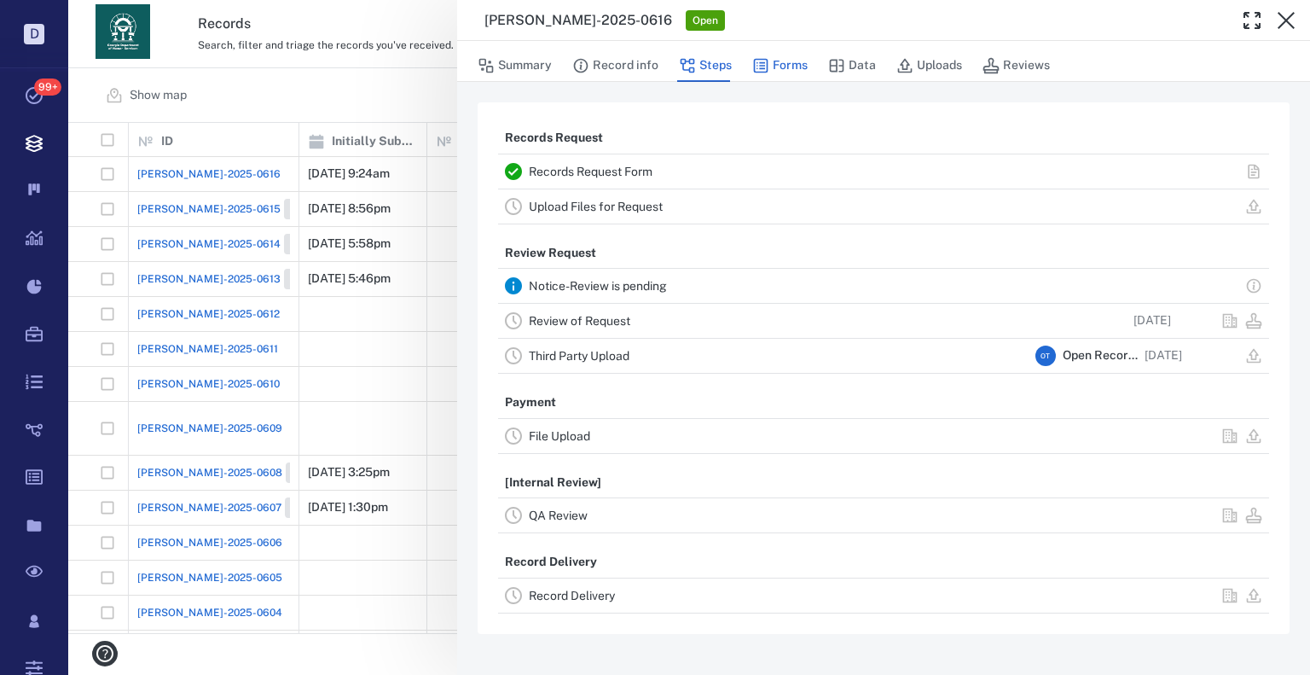
click at [778, 55] on button "Forms" at bounding box center [779, 65] width 55 height 32
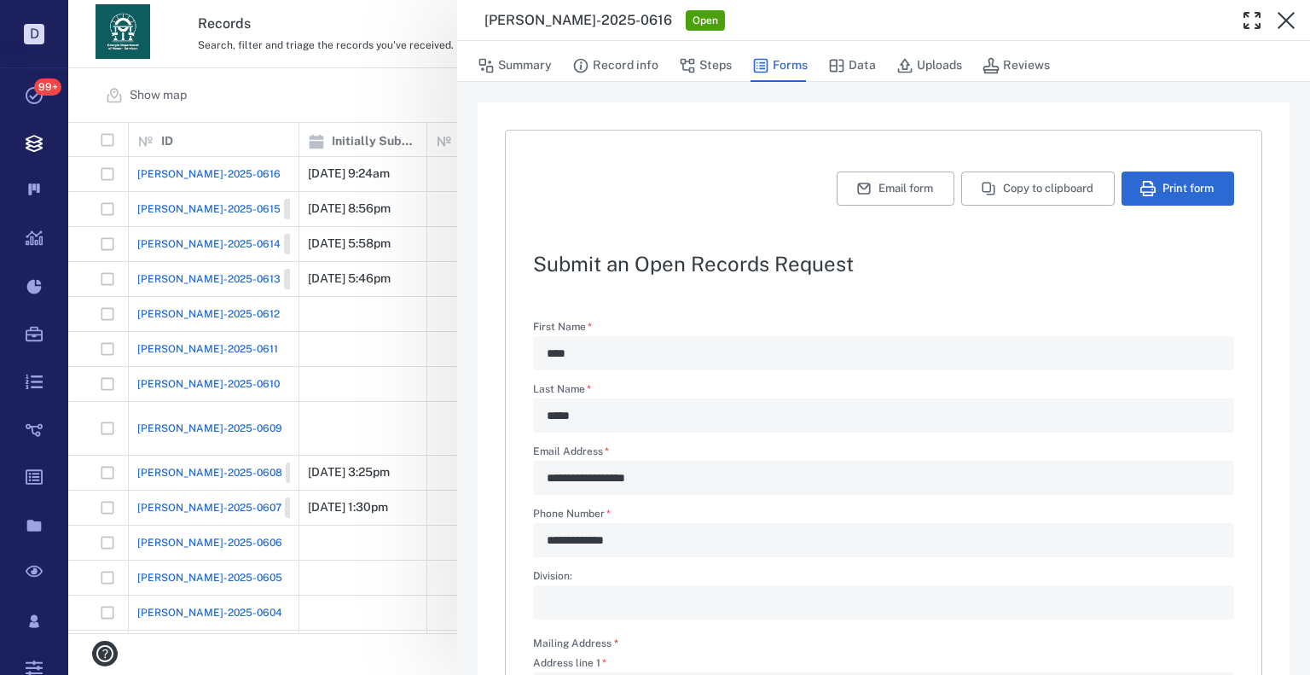
type textarea "*"
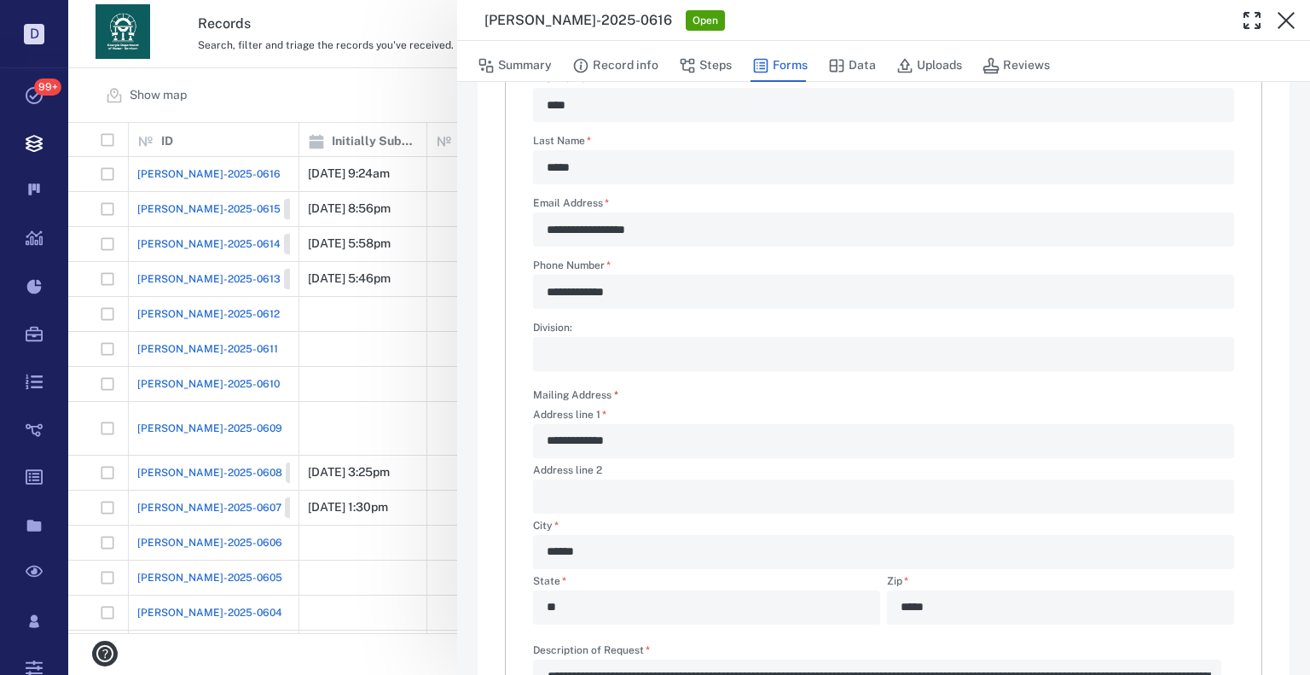
scroll to position [512, 0]
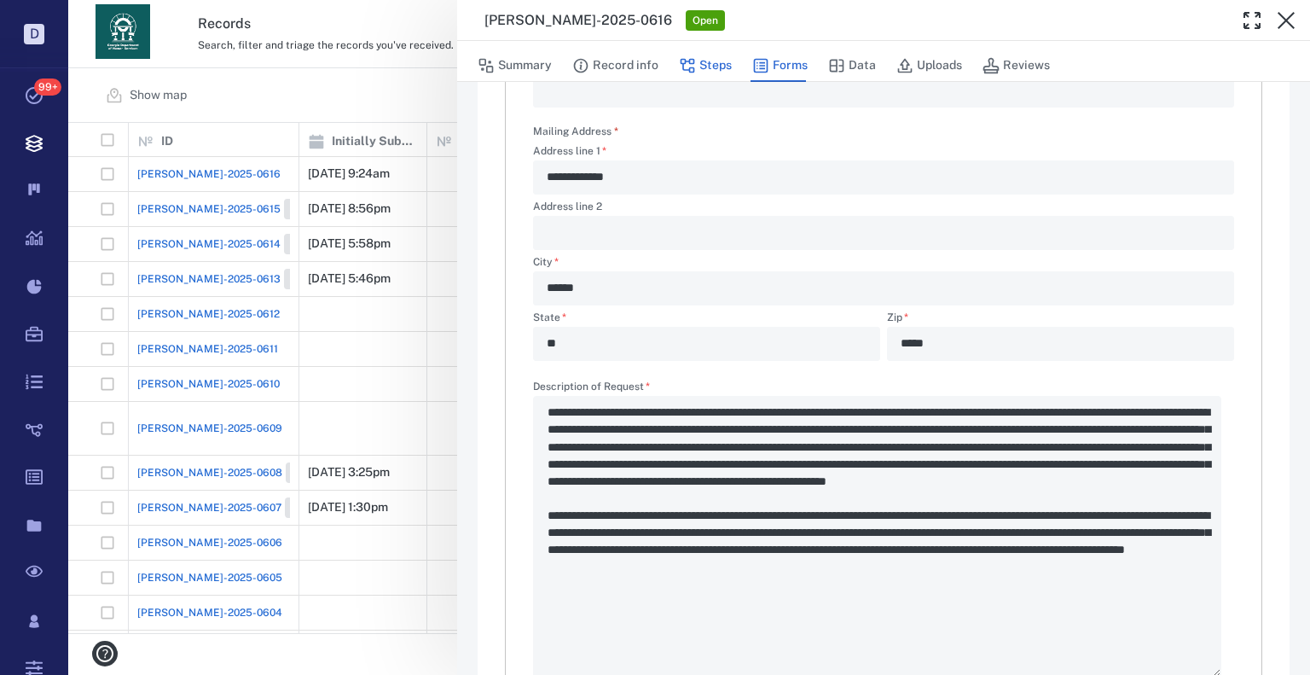
click at [708, 63] on button "Steps" at bounding box center [705, 65] width 53 height 32
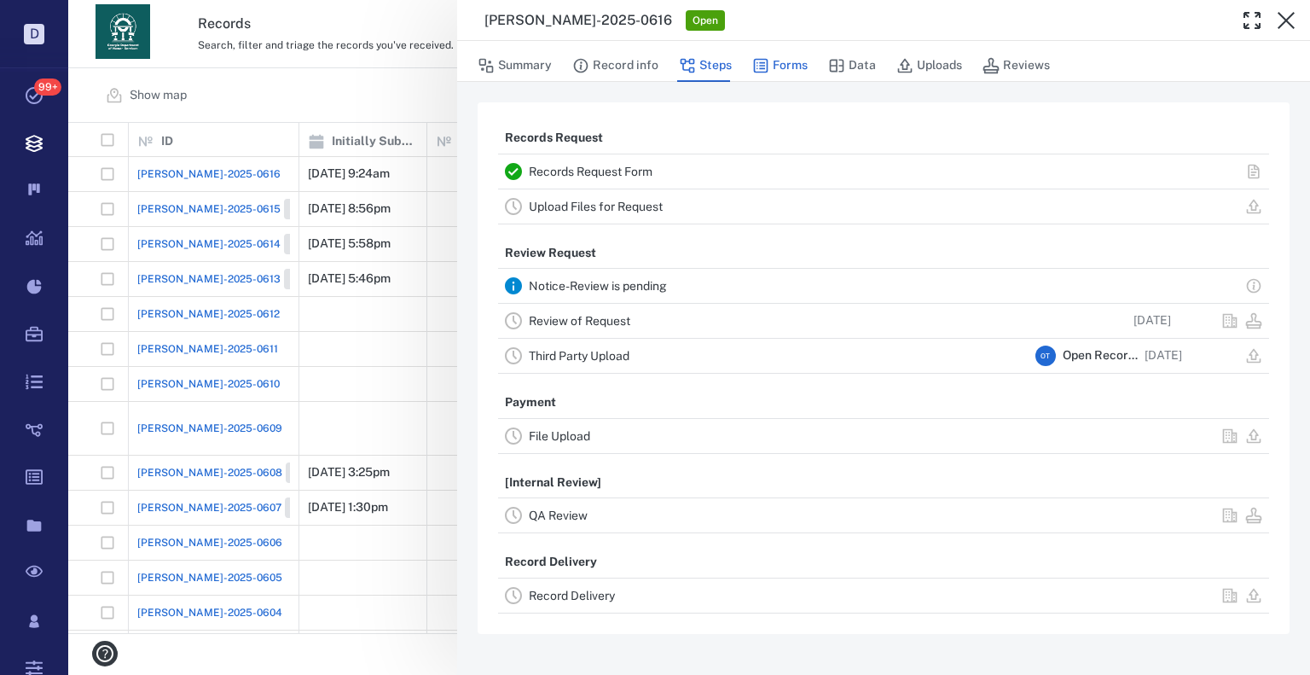
click at [781, 67] on button "Forms" at bounding box center [779, 65] width 55 height 32
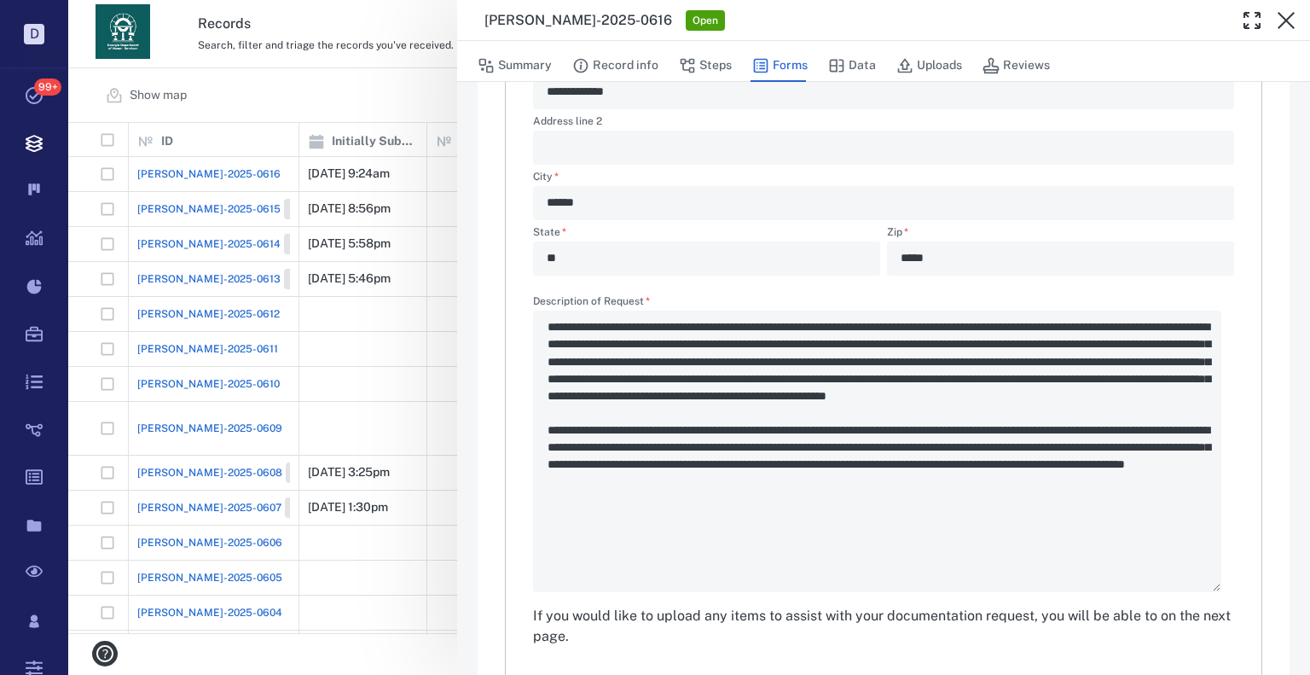
scroll to position [497, 1230]
click at [344, 114] on div "**********" at bounding box center [689, 337] width 1242 height 675
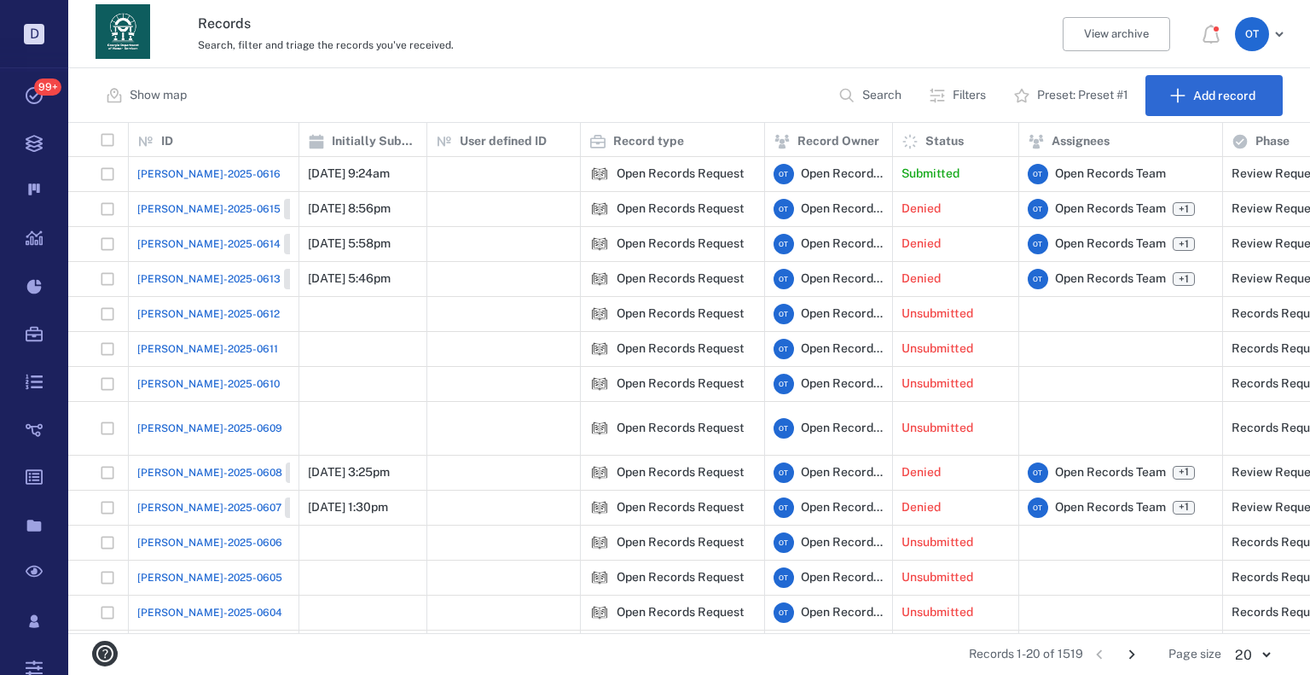
scroll to position [497, 1230]
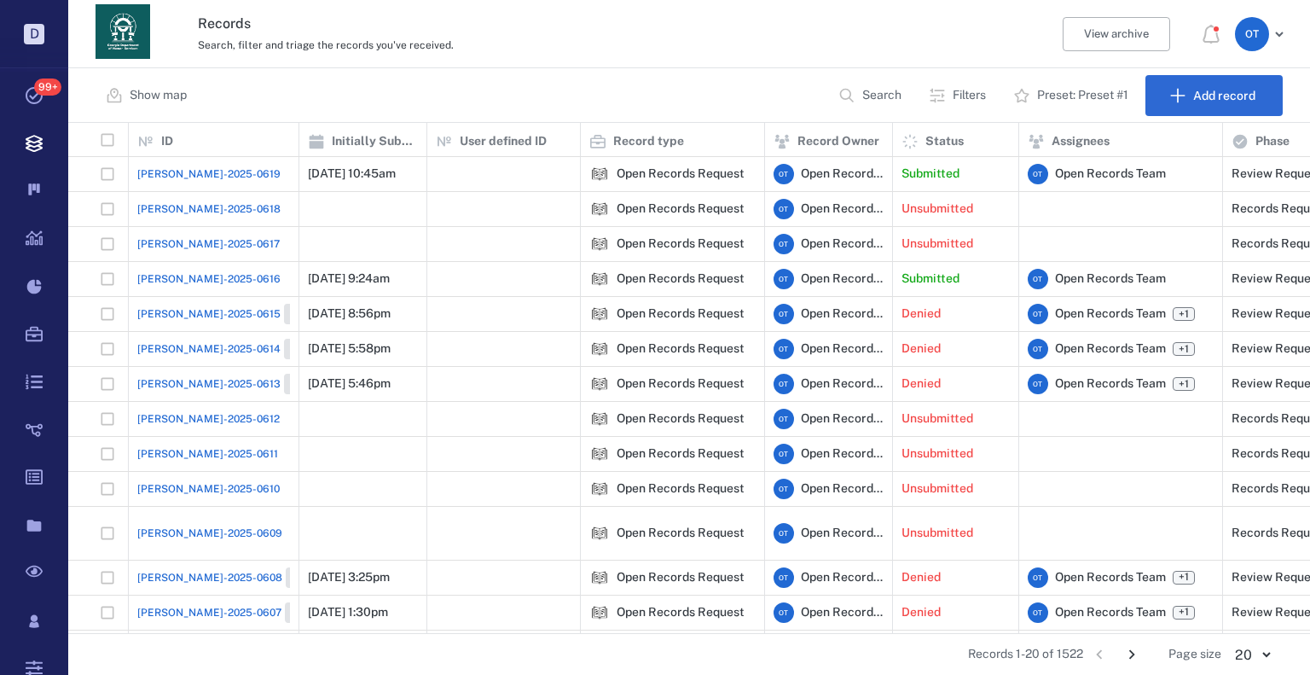
click at [199, 177] on span "[PERSON_NAME]-2025-0619" at bounding box center [208, 173] width 143 height 15
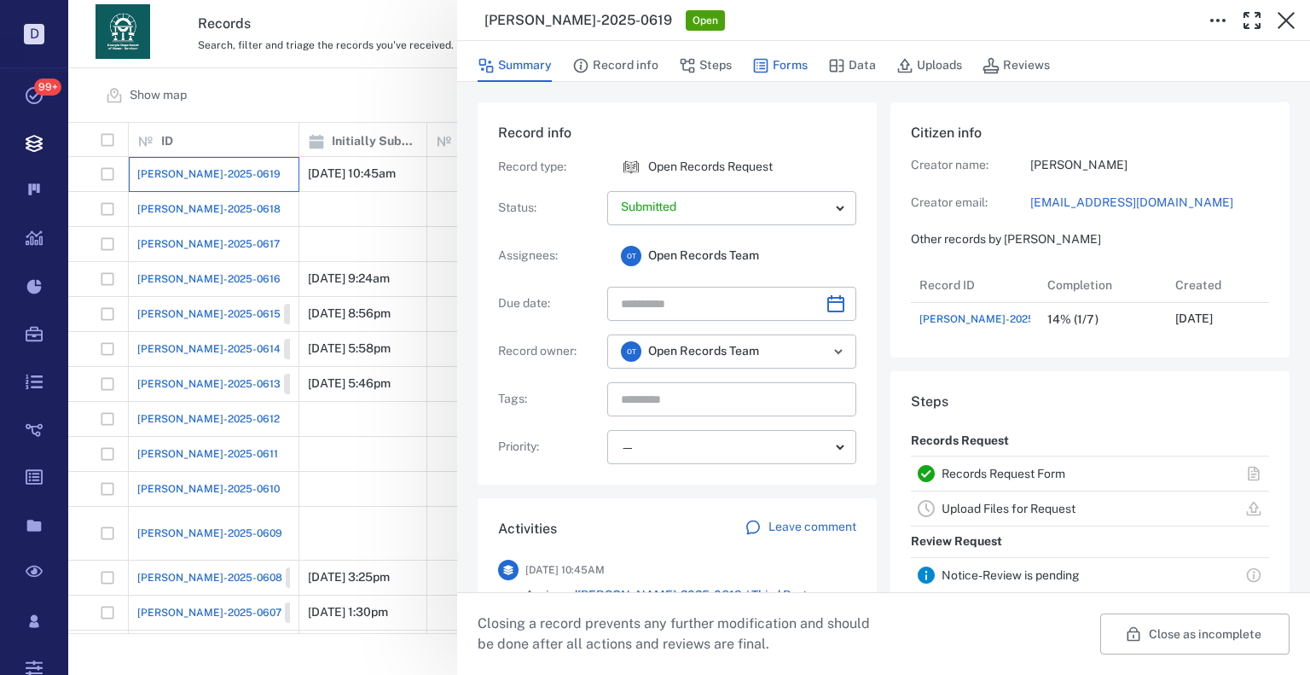
scroll to position [68, 339]
click at [788, 62] on button "Forms" at bounding box center [779, 65] width 55 height 32
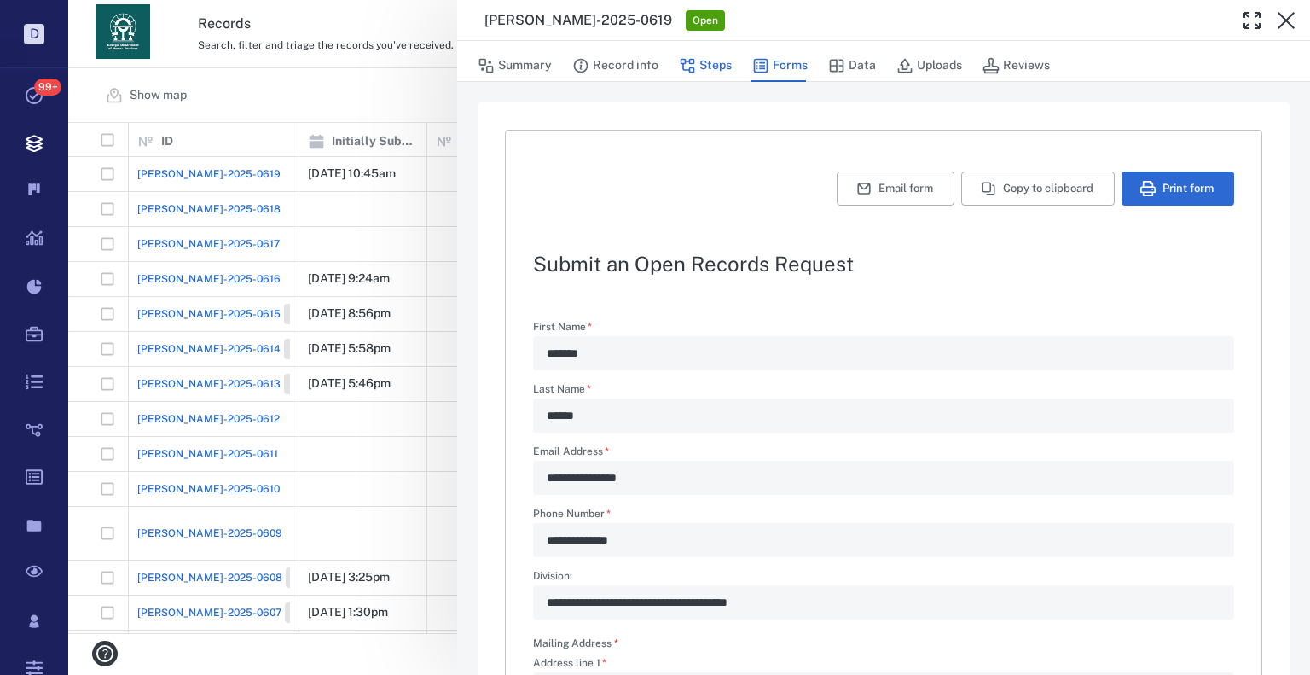
click at [715, 57] on button "Steps" at bounding box center [705, 65] width 53 height 32
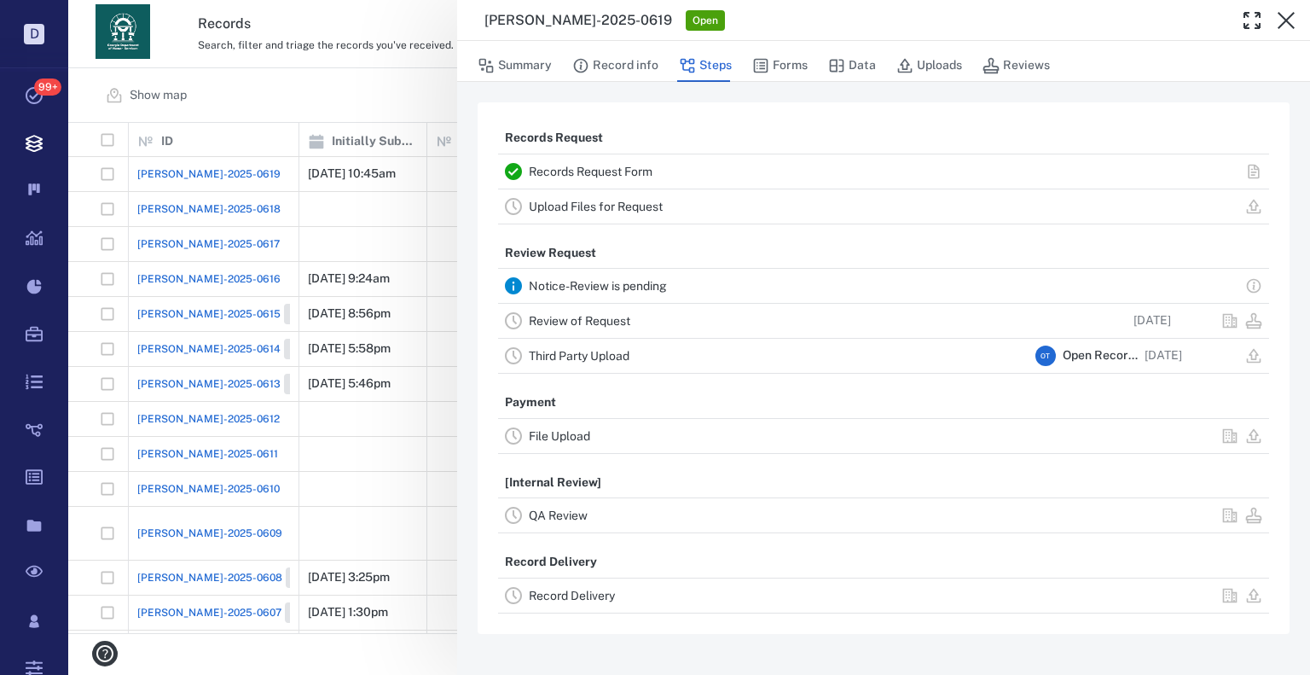
drag, startPoint x: 388, startPoint y: 192, endPoint x: 198, endPoint y: 3, distance: 267.8
click at [388, 191] on div "[PERSON_NAME]-2025-0619 Open Summary Record info Steps Forms Data Uploads Revie…" at bounding box center [689, 337] width 1242 height 675
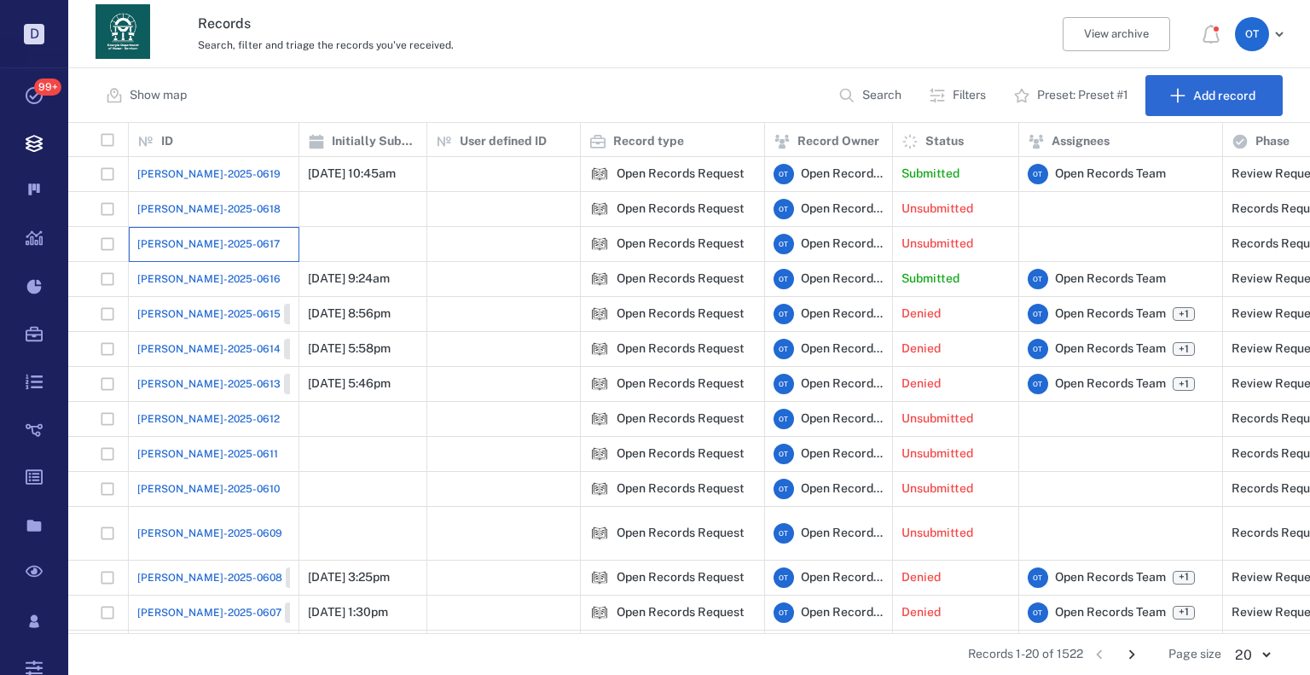
click at [205, 258] on div "[PERSON_NAME]-2025-0617" at bounding box center [213, 244] width 153 height 34
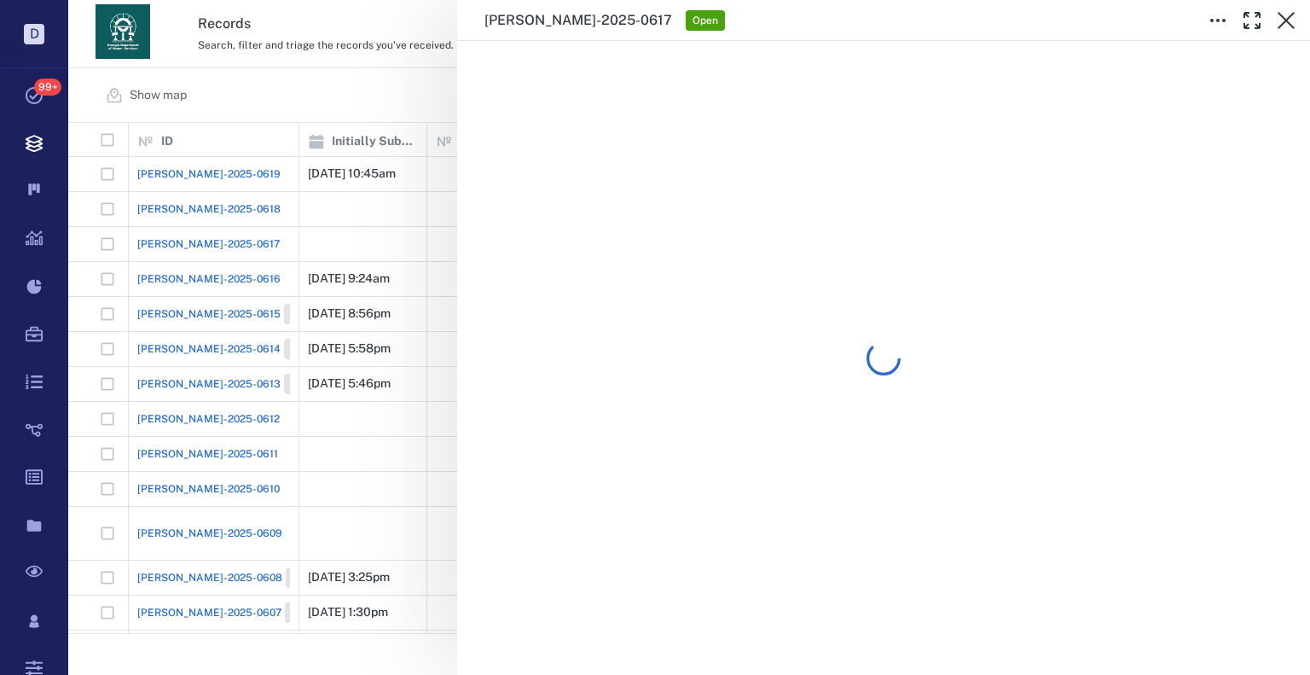
click at [200, 276] on div "[PERSON_NAME]-2025-0617 Open" at bounding box center [689, 337] width 1242 height 675
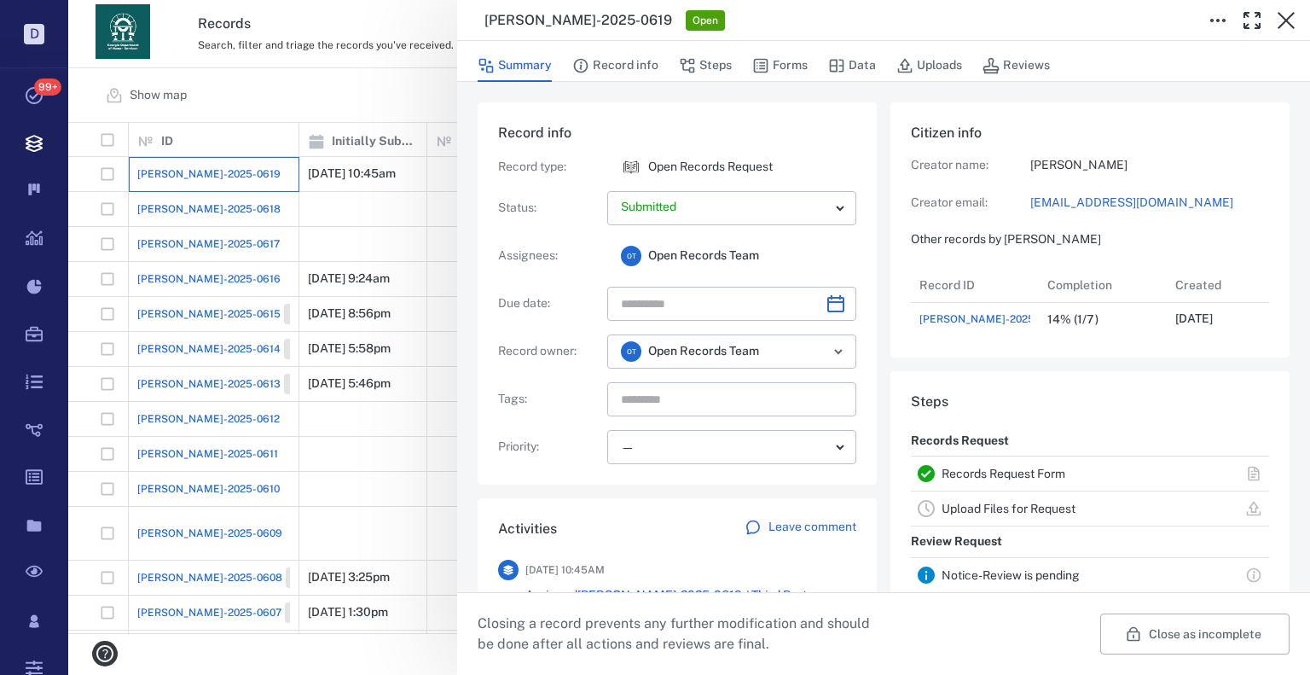
scroll to position [68, 339]
click at [713, 72] on button "Steps" at bounding box center [705, 65] width 53 height 32
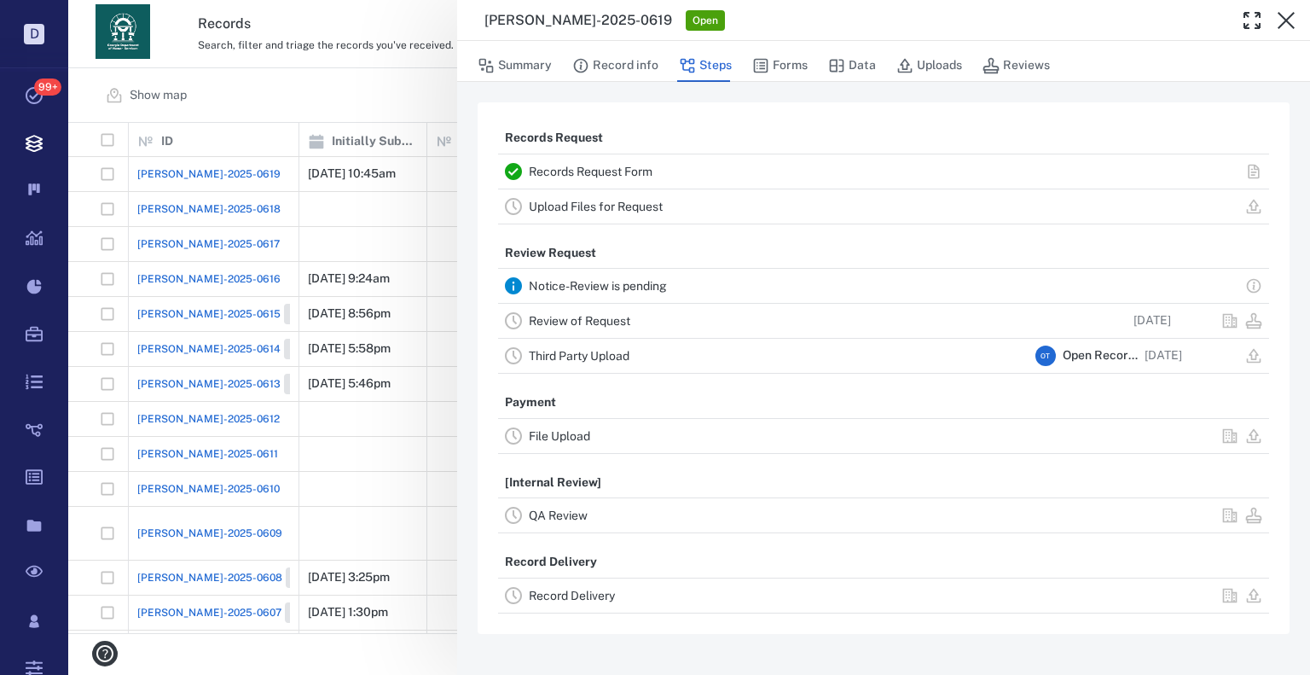
click at [747, 70] on div "Summary Record info Steps Forms Data Uploads Reviews" at bounding box center [884, 65] width 812 height 34
click at [768, 72] on button "Forms" at bounding box center [779, 65] width 55 height 32
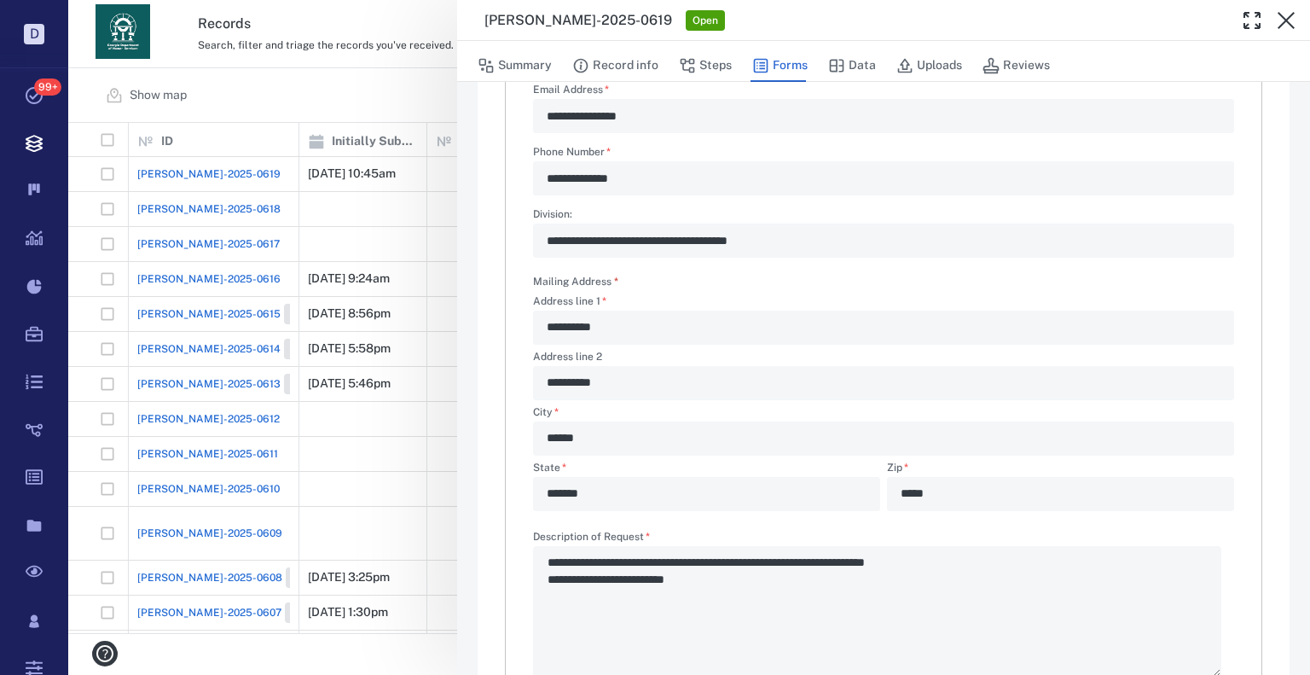
scroll to position [341, 0]
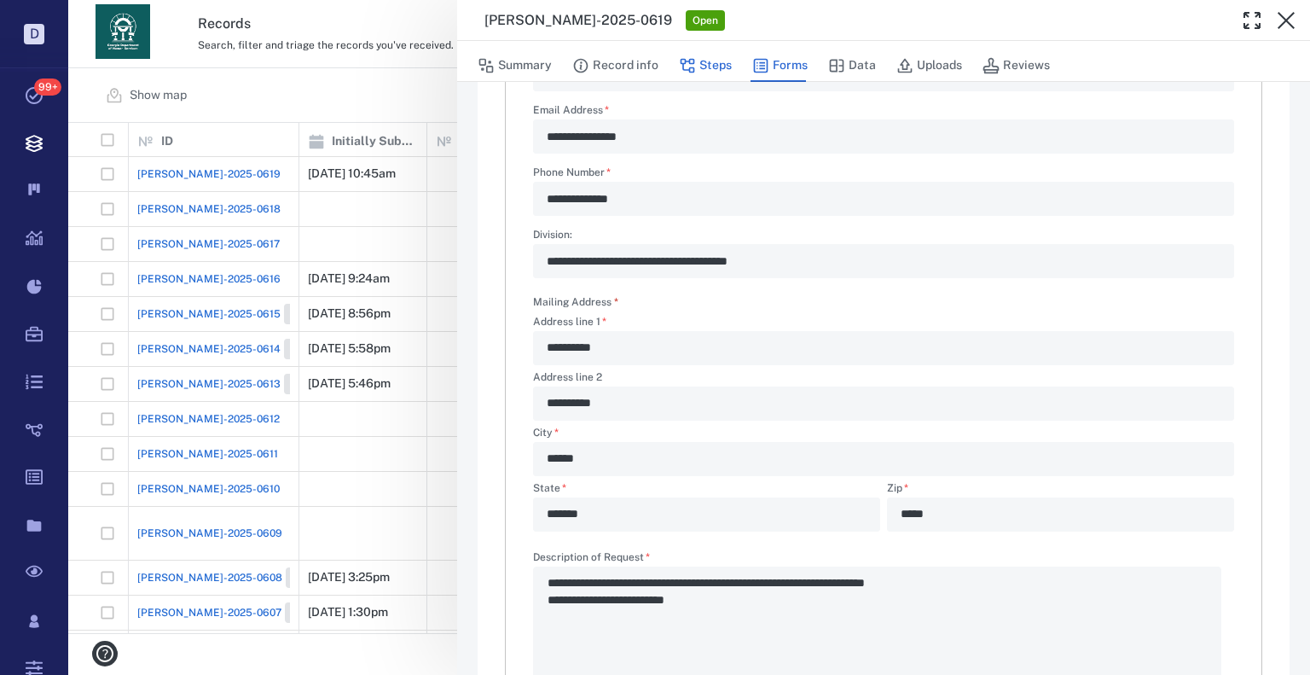
click at [710, 72] on button "Steps" at bounding box center [705, 65] width 53 height 32
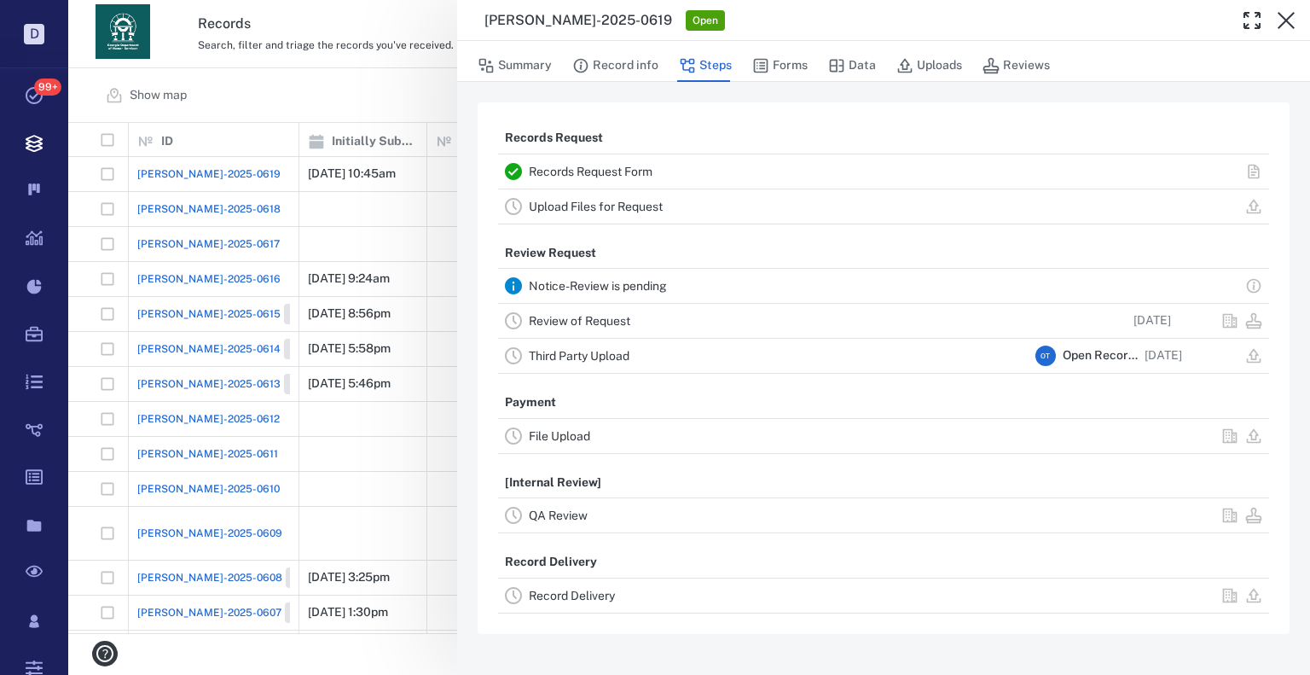
click at [430, 100] on div "[PERSON_NAME]-2025-0619 Open Summary Record info Steps Forms Data Uploads Revie…" at bounding box center [689, 337] width 1242 height 675
